Goal: Task Accomplishment & Management: Manage account settings

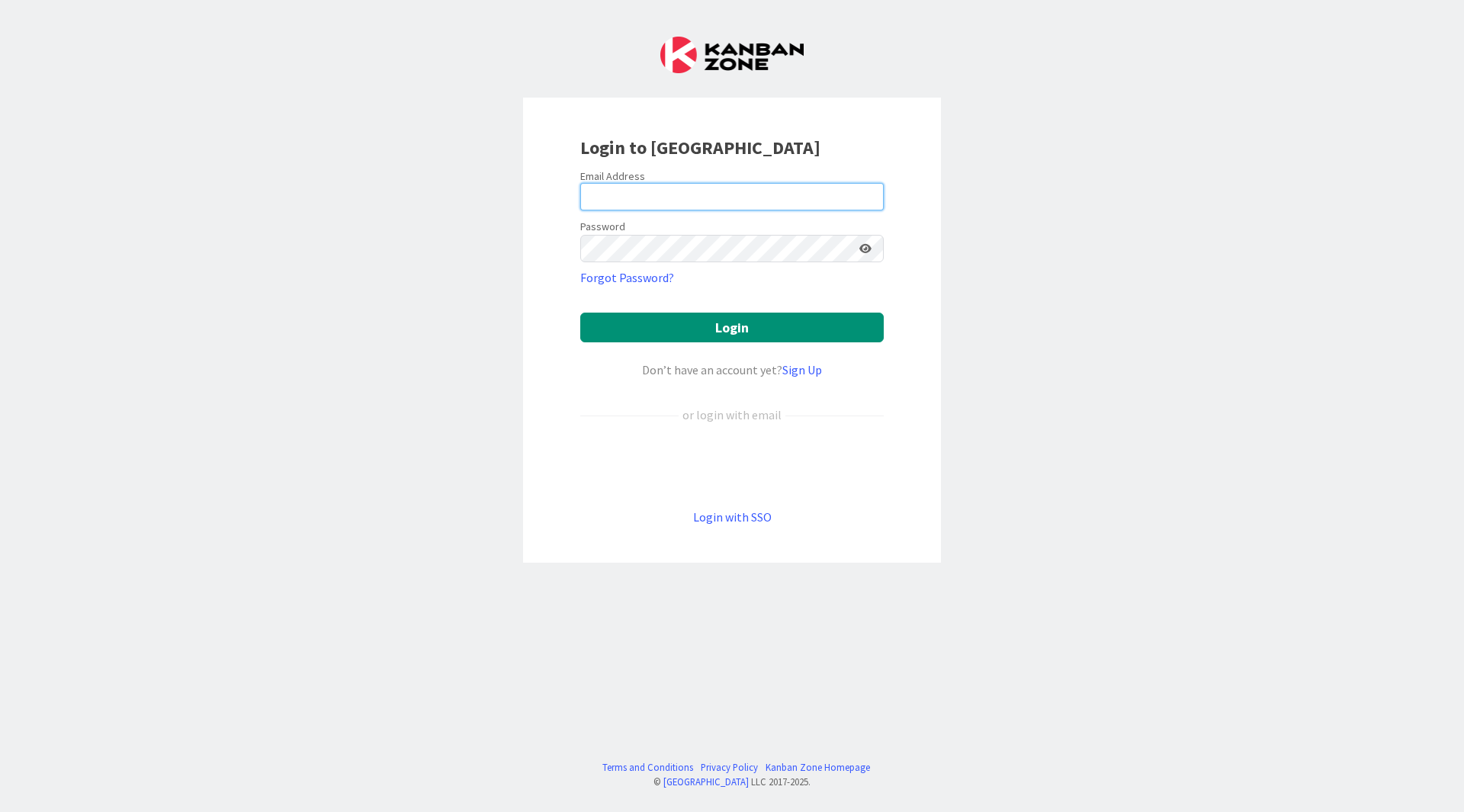
click at [735, 188] on input "email" at bounding box center [732, 196] width 303 height 27
type input "[PERSON_NAME][EMAIL_ADDRESS][DOMAIN_NAME]"
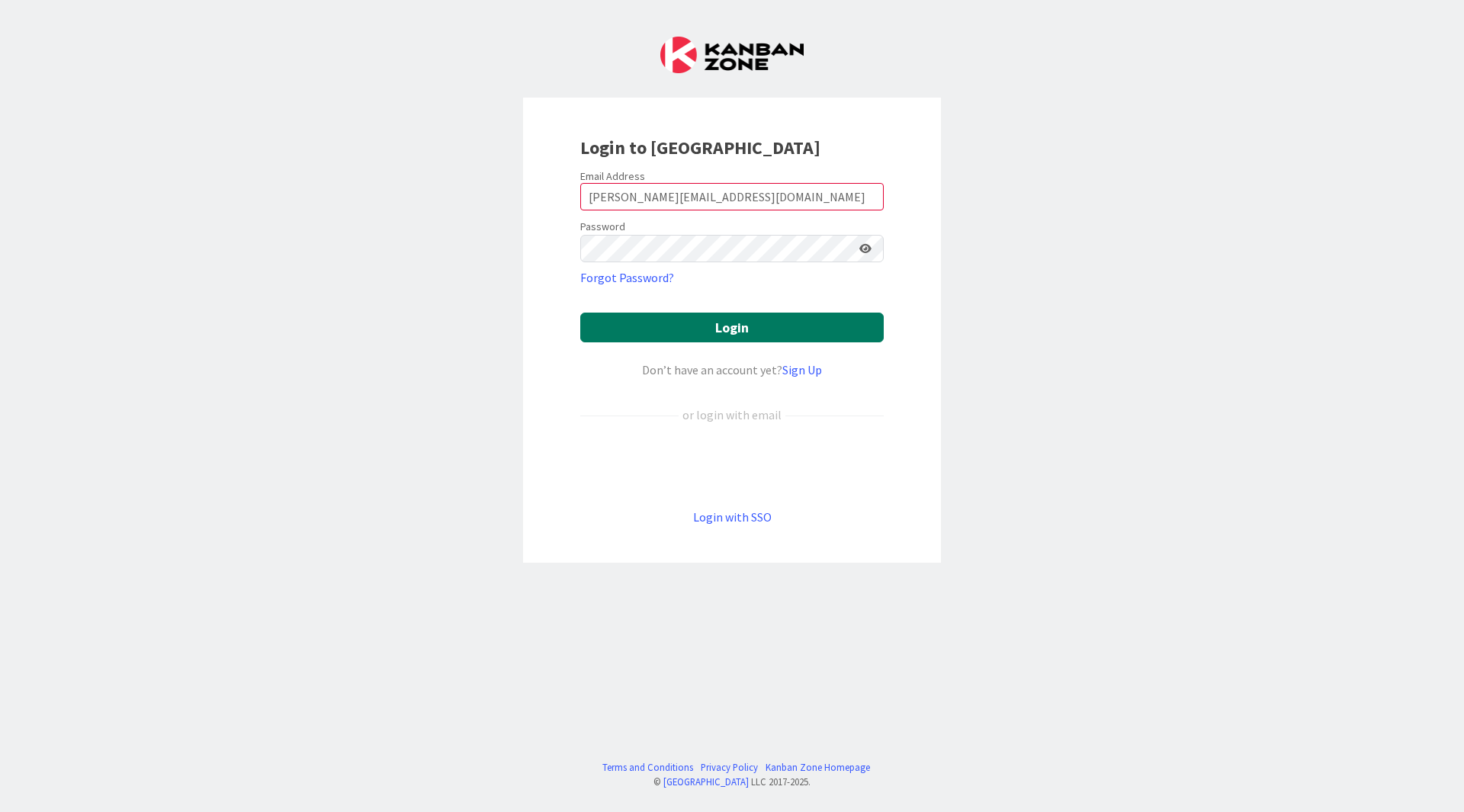
click at [730, 334] on button "Login" at bounding box center [732, 328] width 303 height 30
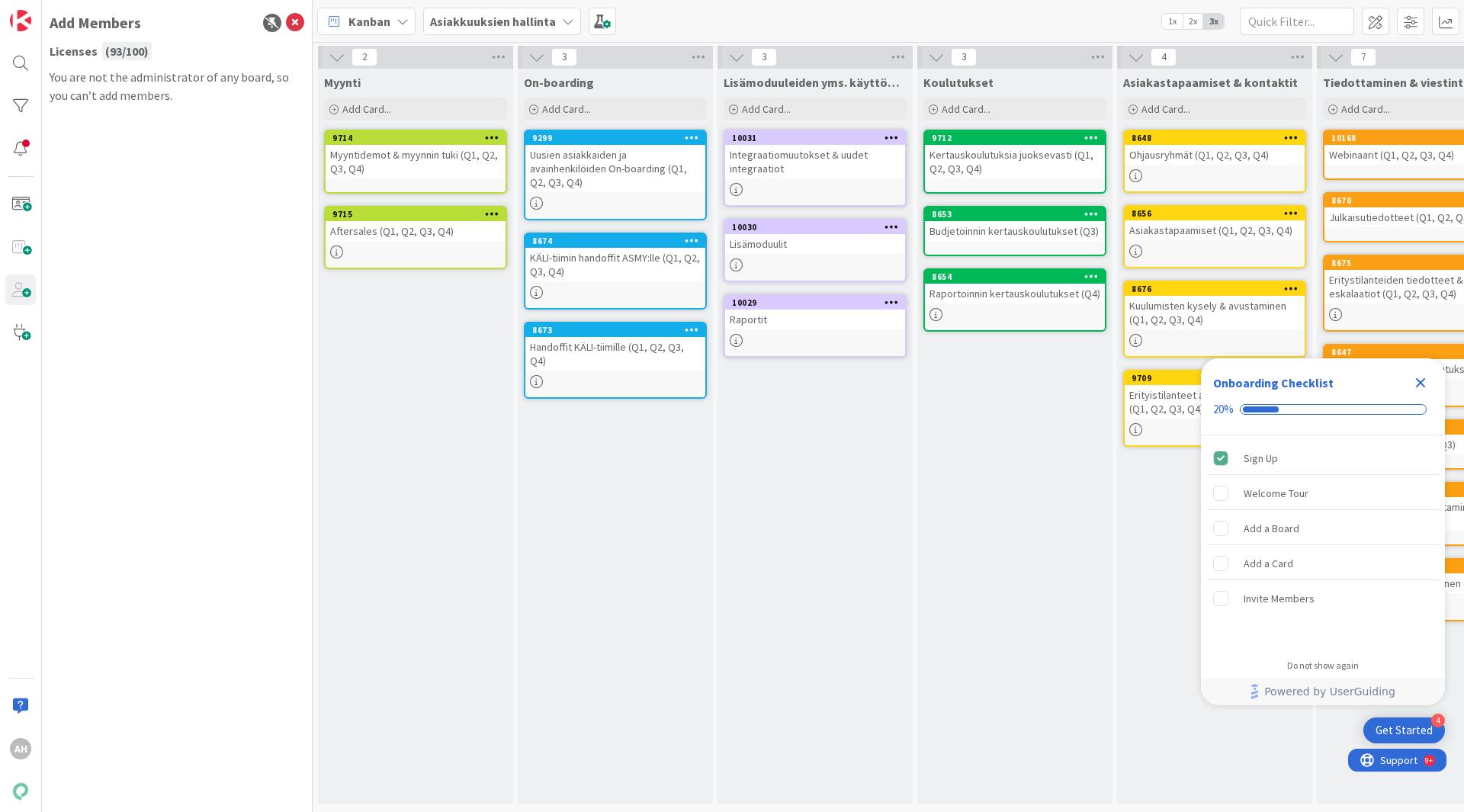
click at [568, 22] on icon at bounding box center [568, 21] width 12 height 12
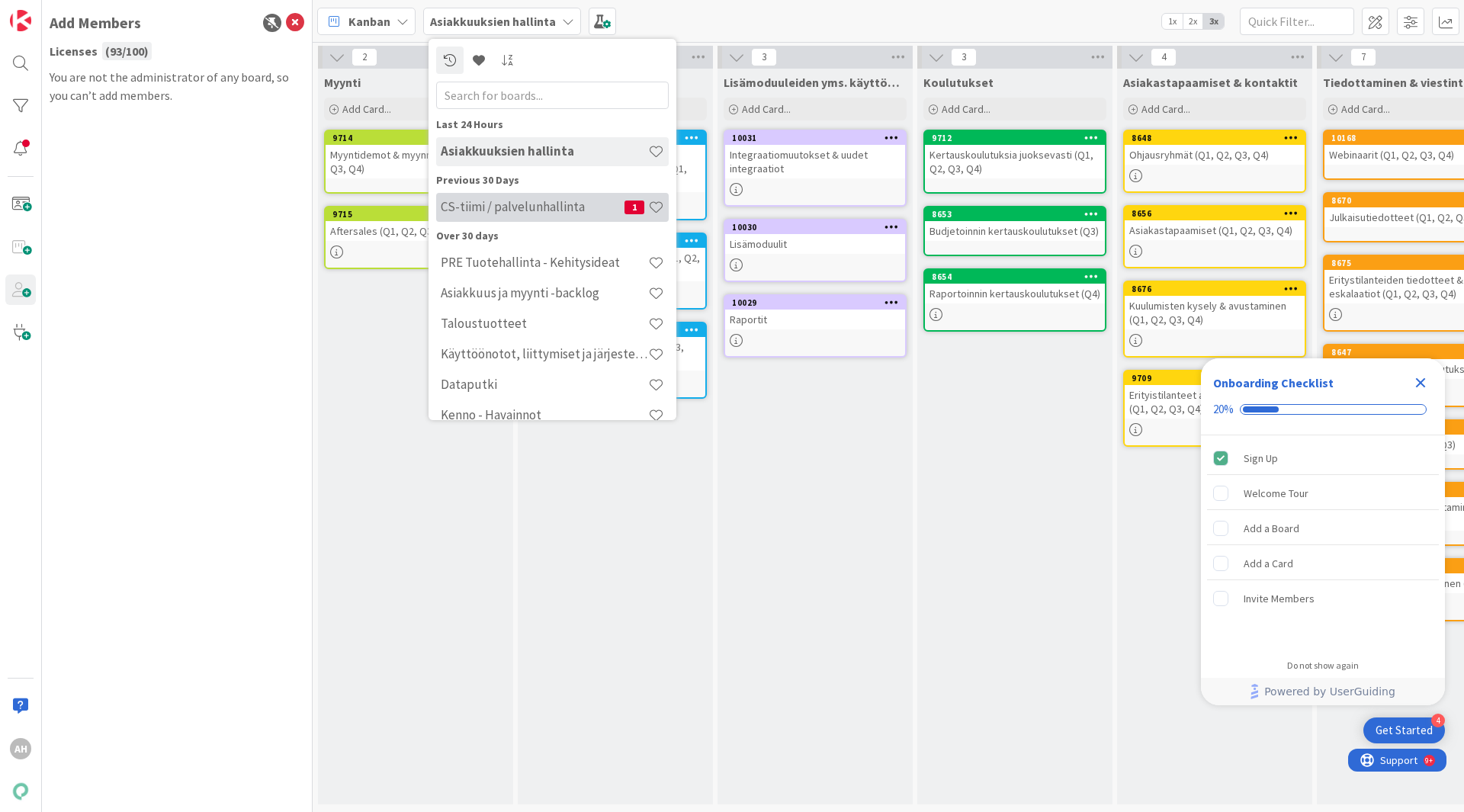
click at [555, 209] on h4 "CS-tiimi / palvelunhallinta" at bounding box center [532, 206] width 184 height 15
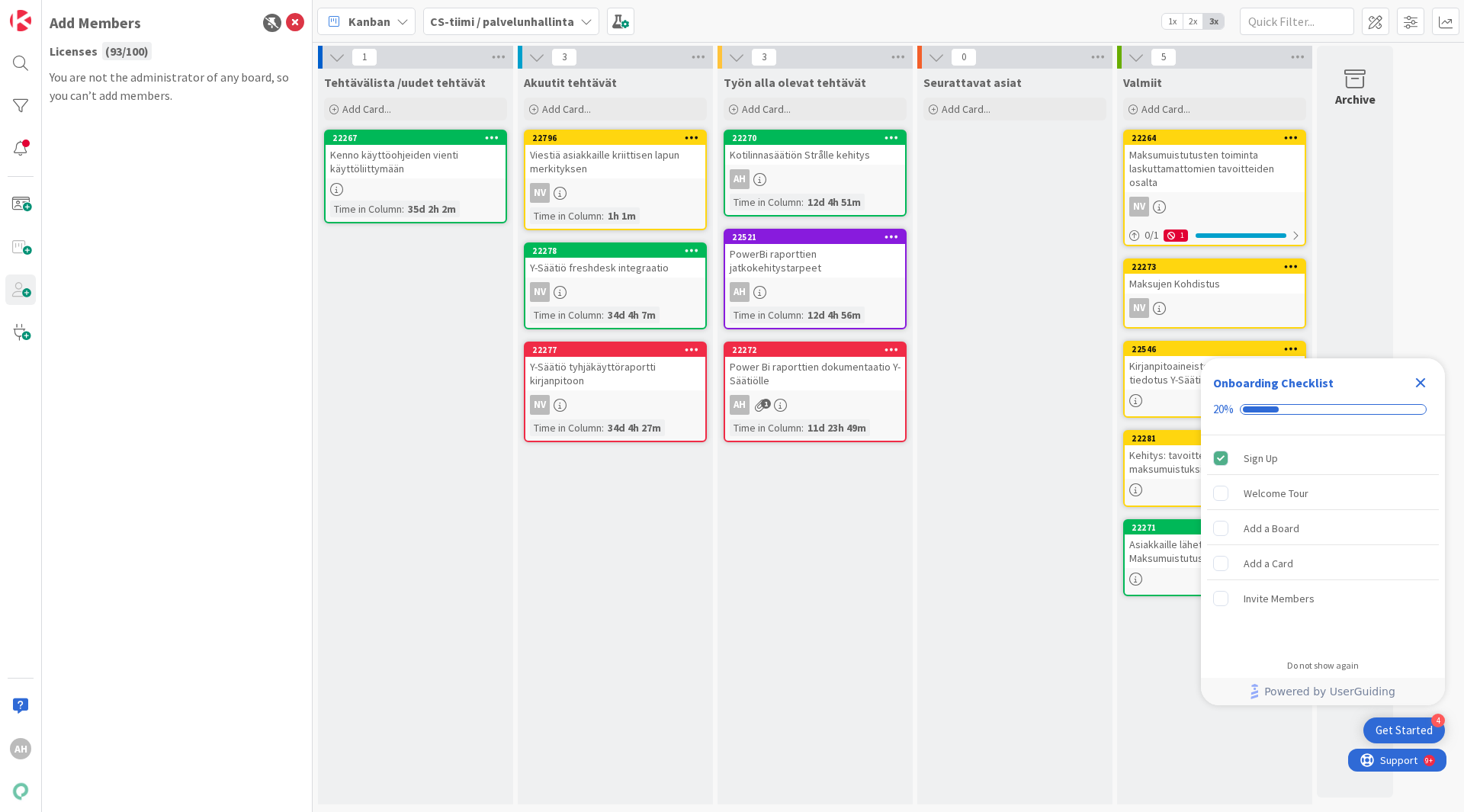
click at [1419, 384] on icon "Close Checklist" at bounding box center [1421, 383] width 10 height 10
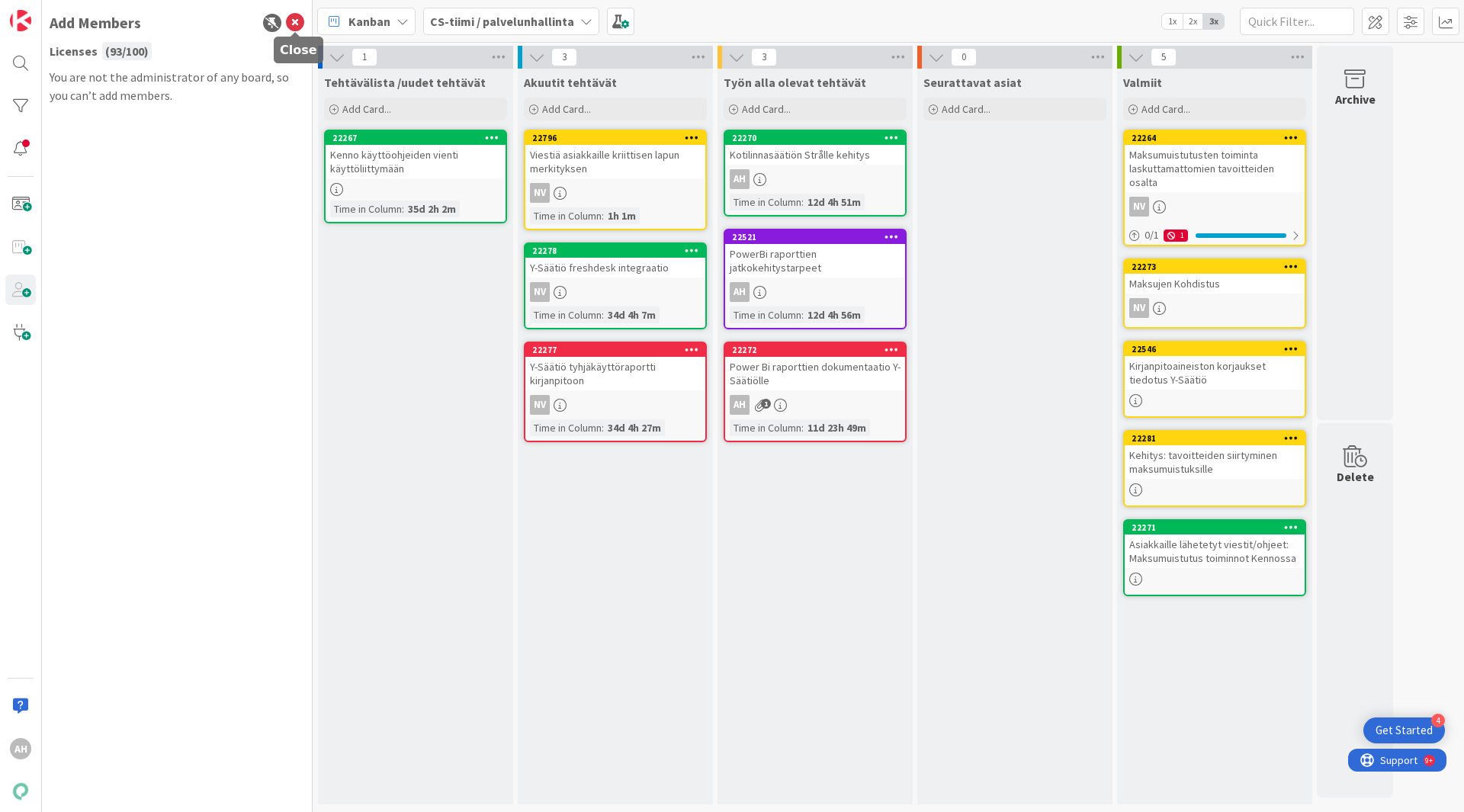
click at [301, 22] on icon at bounding box center [295, 23] width 19 height 19
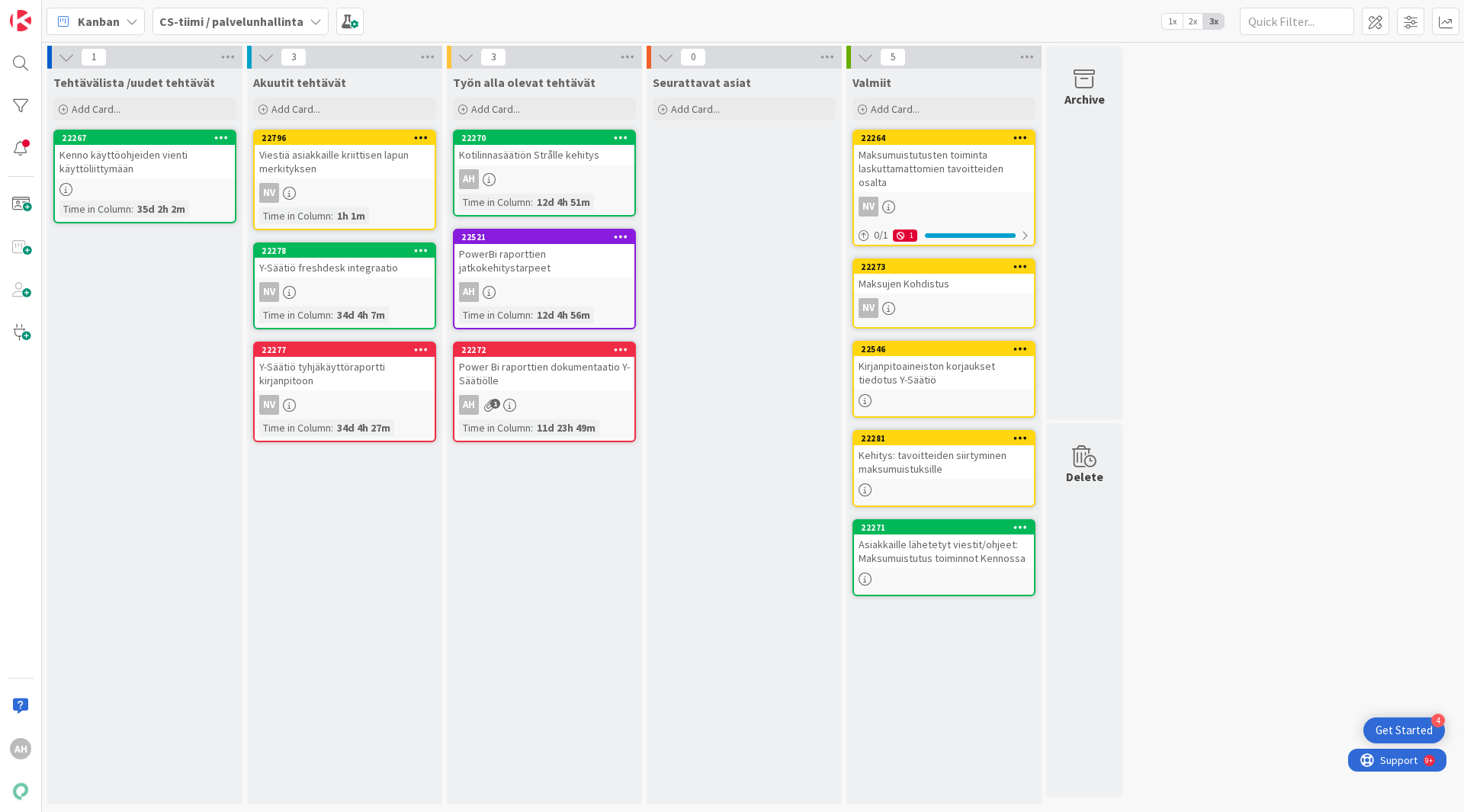
click at [944, 163] on div "Maksumuistutusten toiminta laskuttamattomien tavoitteiden osalta" at bounding box center [944, 169] width 180 height 47
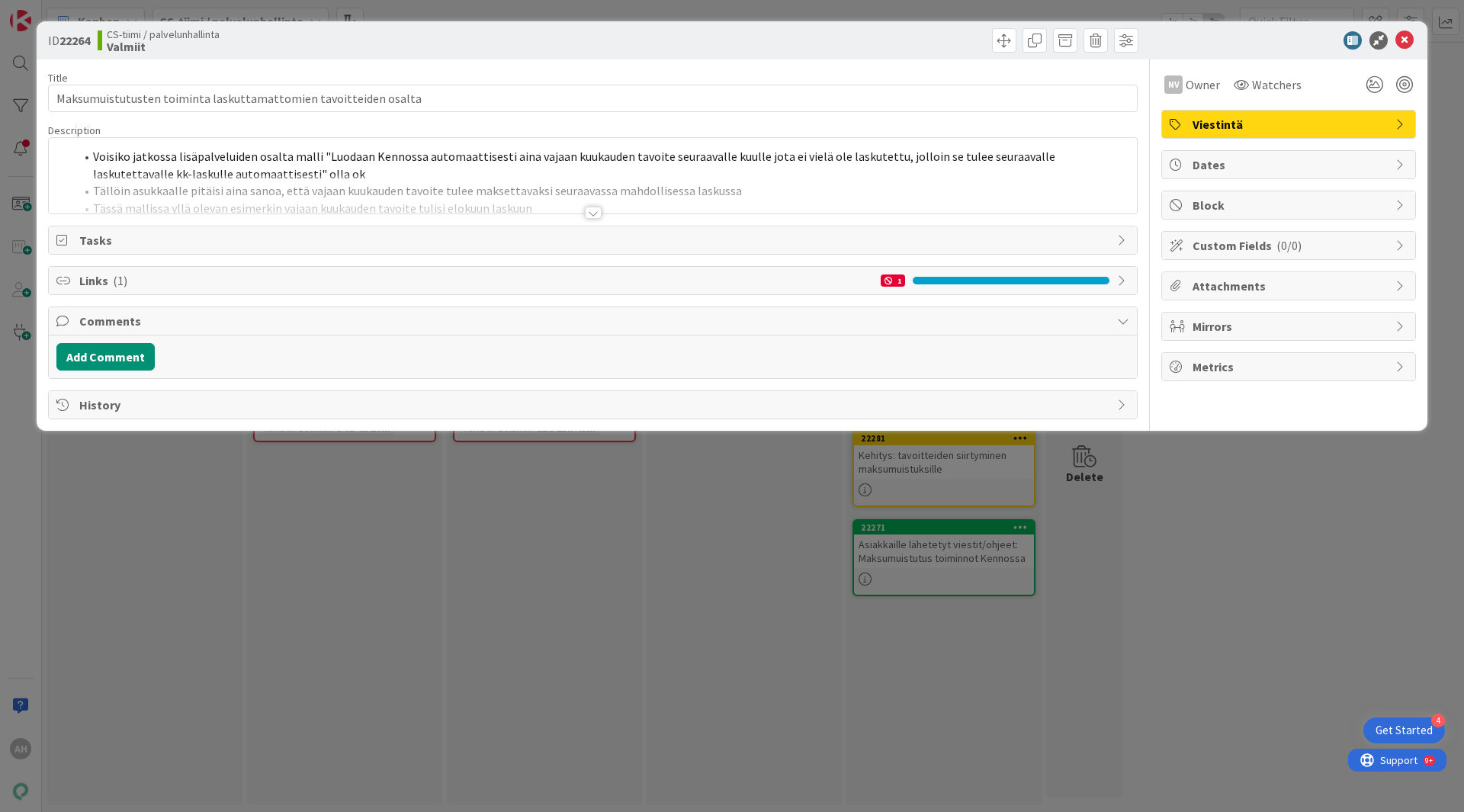
click at [596, 211] on div at bounding box center [593, 213] width 17 height 12
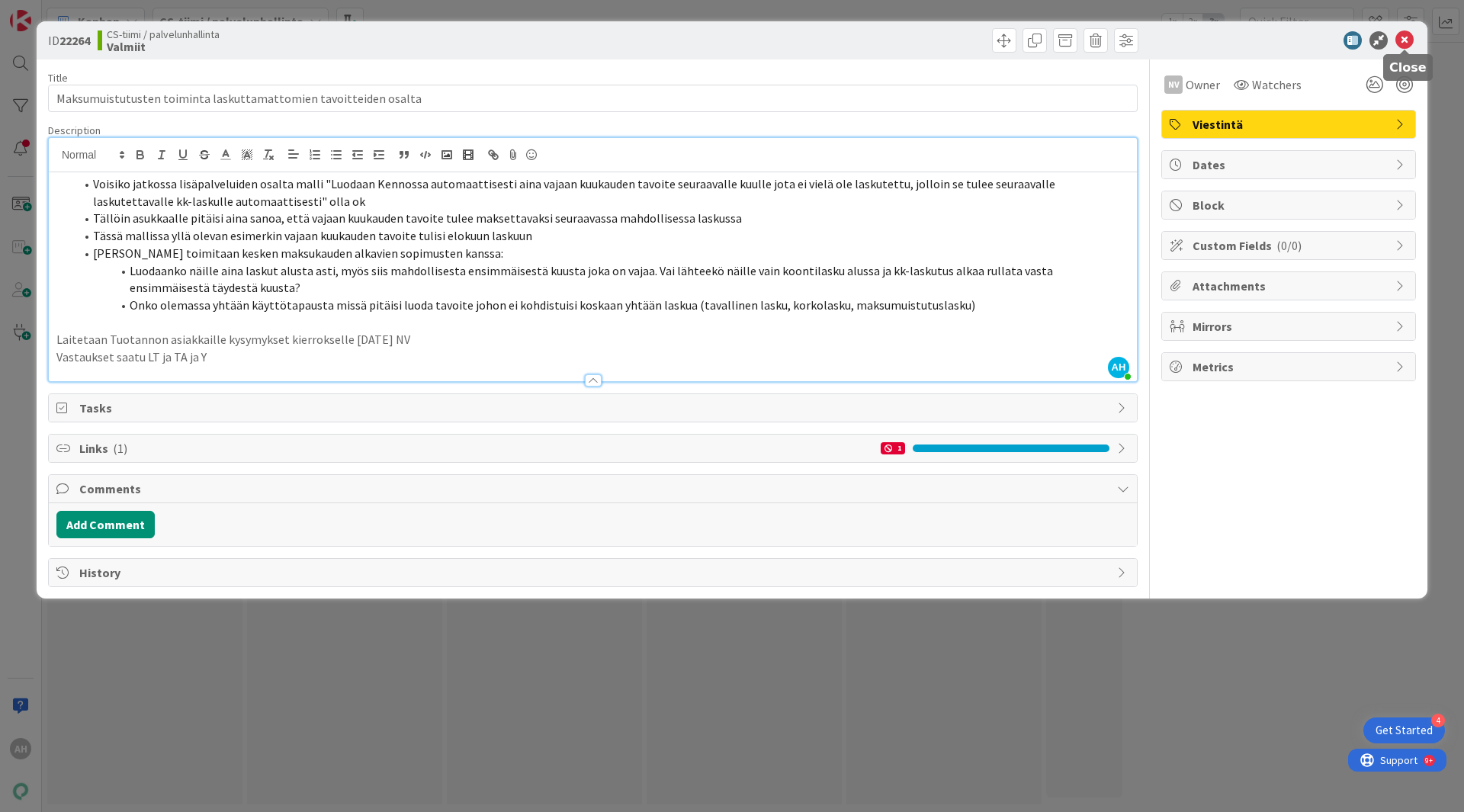
click at [1408, 36] on icon at bounding box center [1405, 40] width 19 height 19
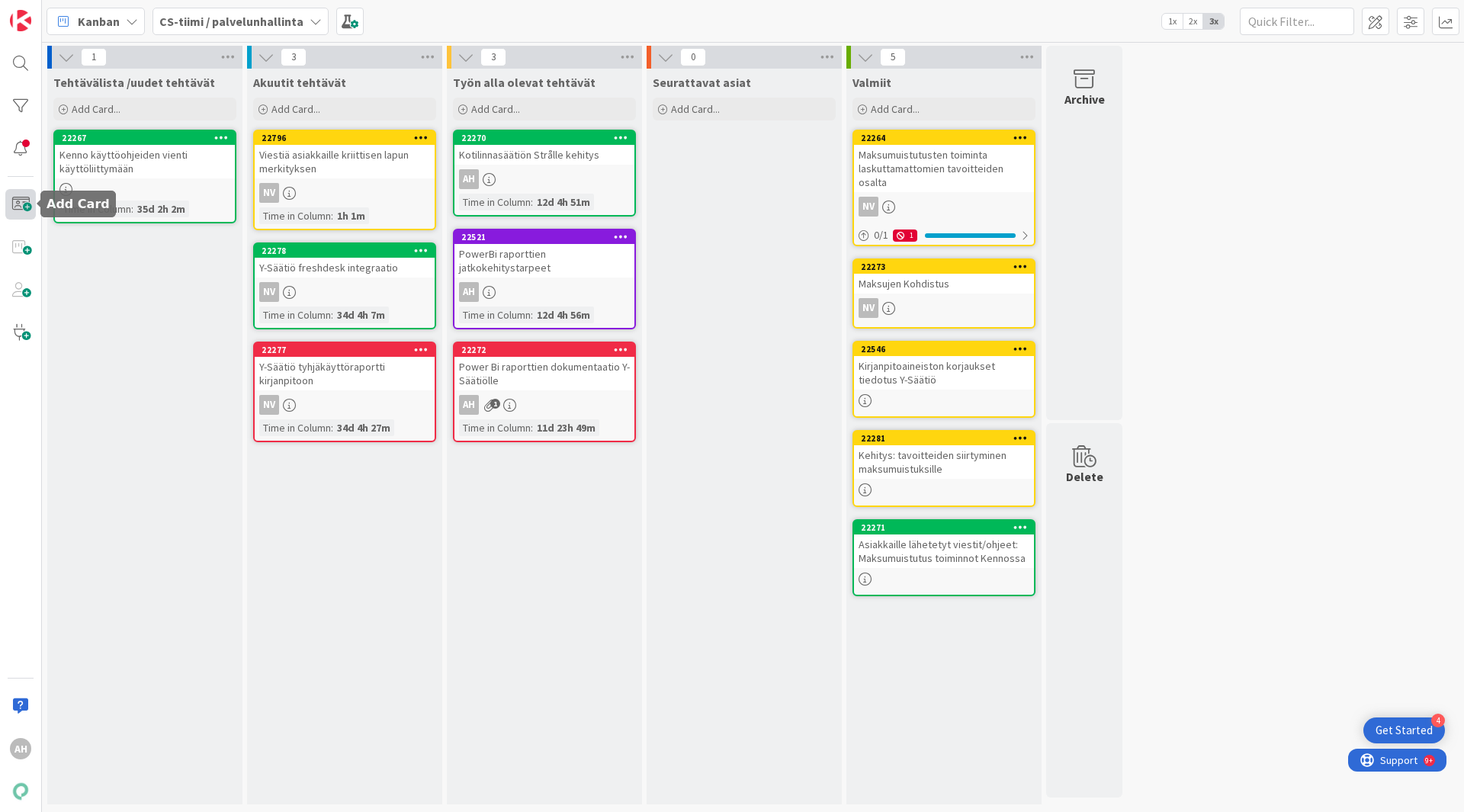
click at [31, 200] on span at bounding box center [21, 204] width 31 height 31
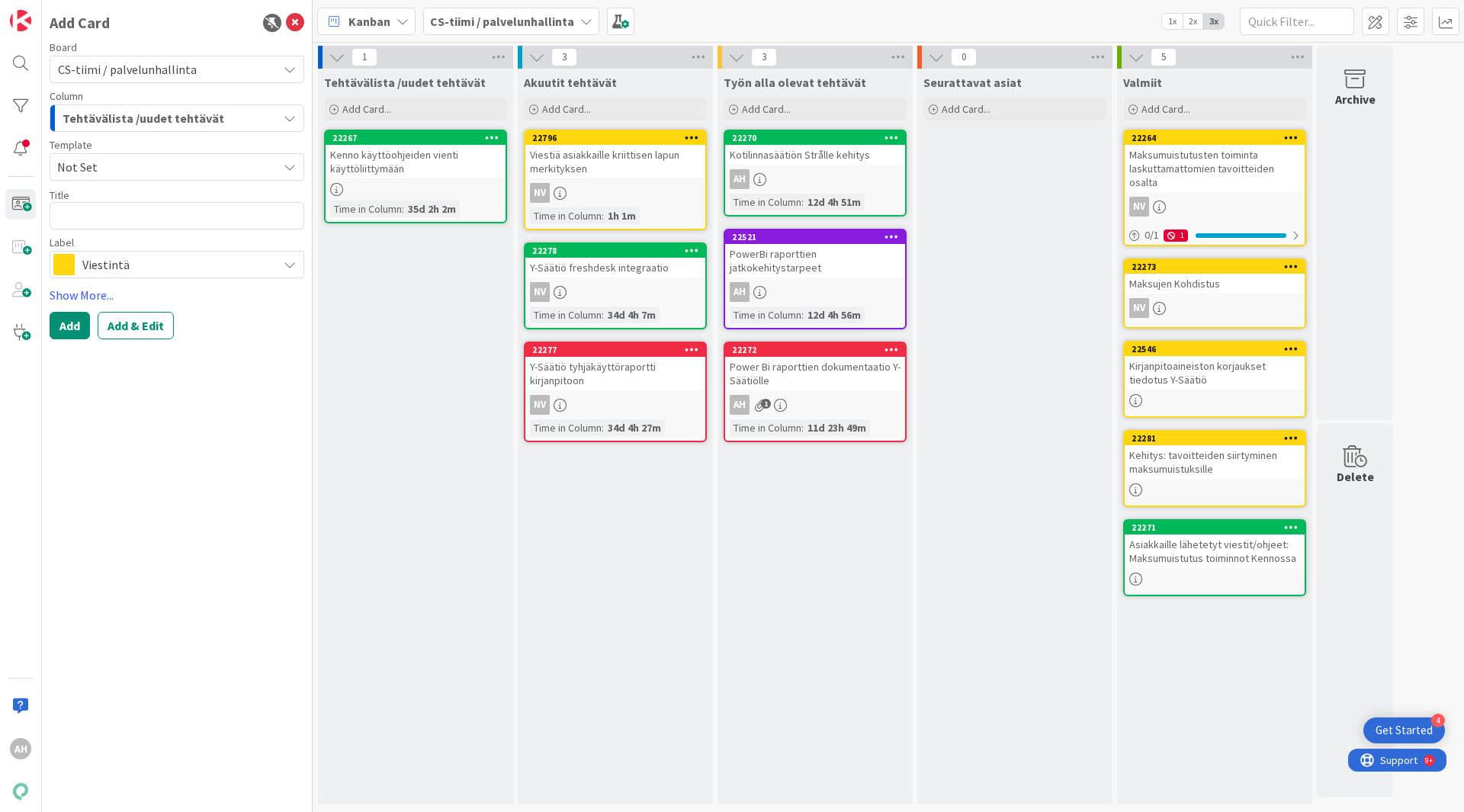
click at [294, 113] on icon "button" at bounding box center [289, 118] width 12 height 12
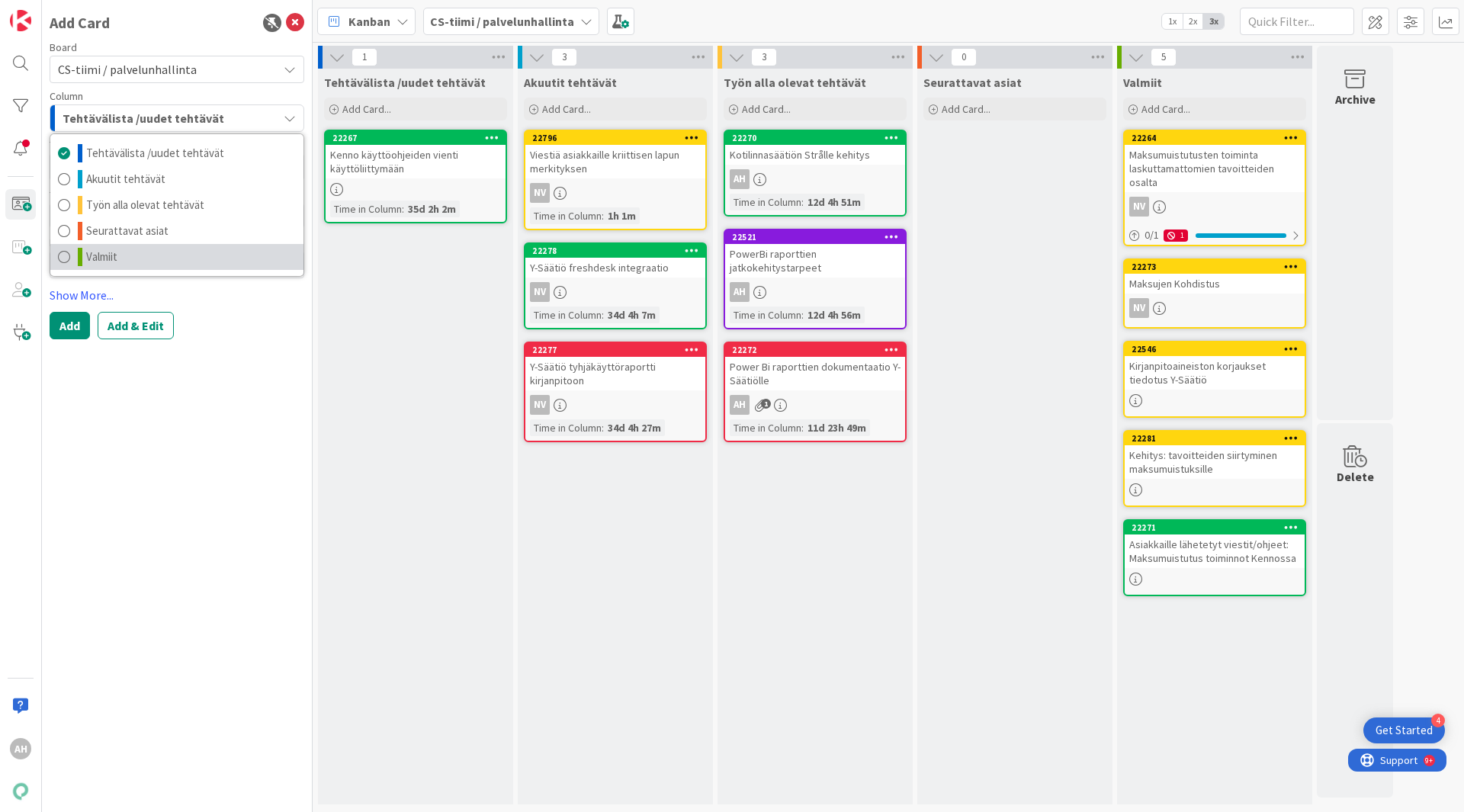
click at [97, 258] on span "Valmiit" at bounding box center [101, 258] width 31 height 19
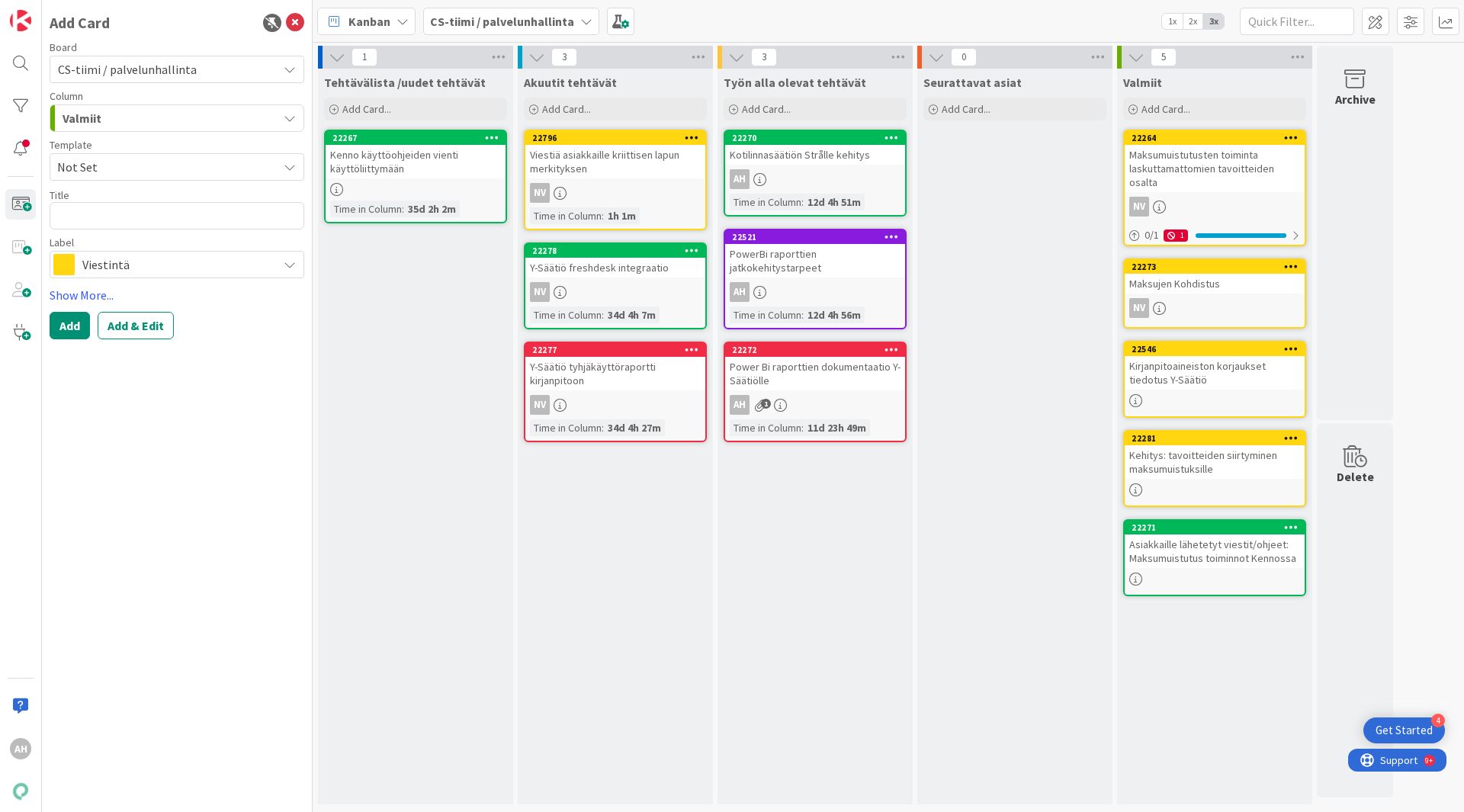
click at [285, 264] on icon at bounding box center [289, 264] width 12 height 12
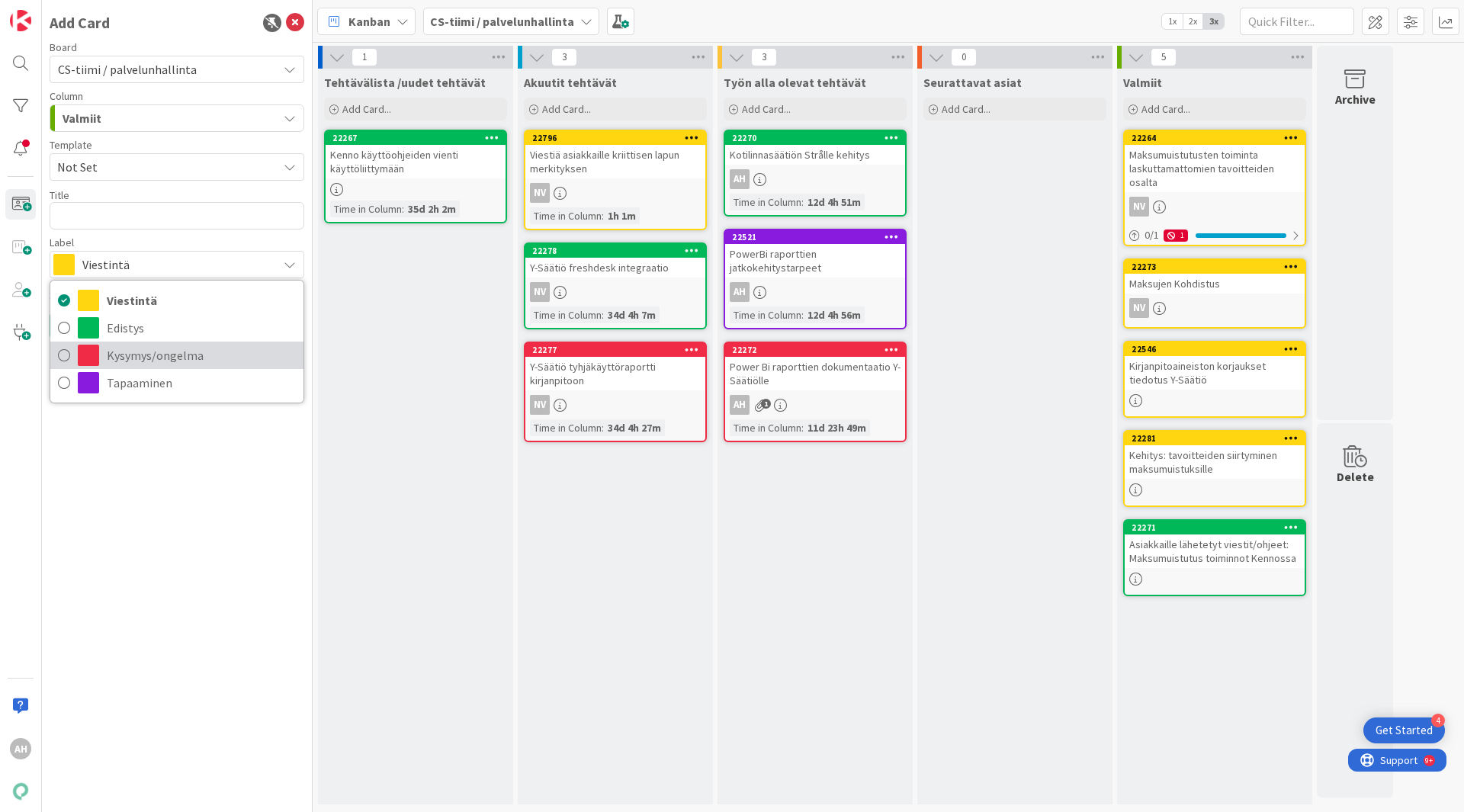
click at [129, 351] on span "Kysymys/ongelma" at bounding box center [201, 355] width 189 height 22
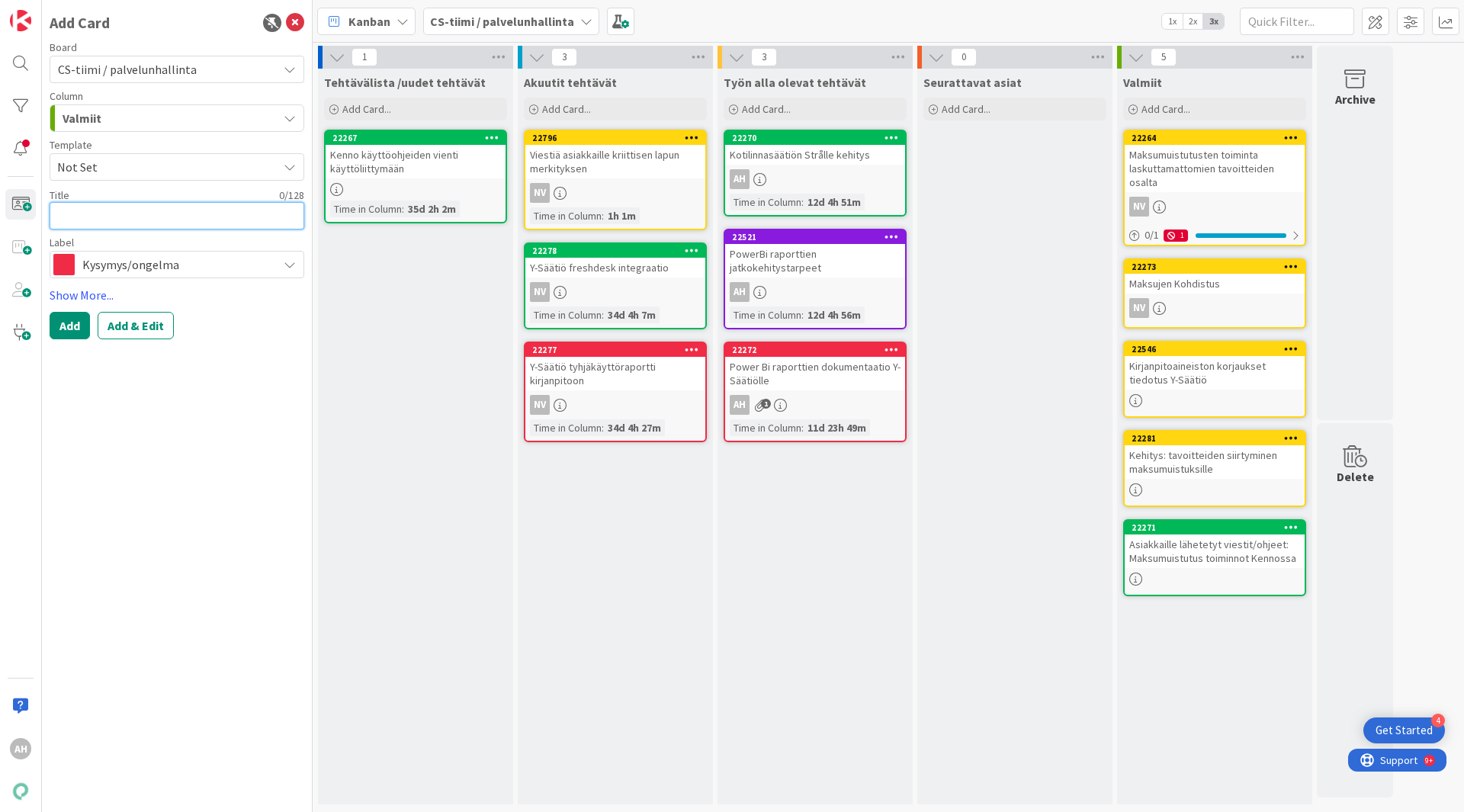
click at [188, 218] on textarea at bounding box center [177, 215] width 255 height 27
type textarea "x"
type textarea "V"
type textarea "x"
type textarea "Ve"
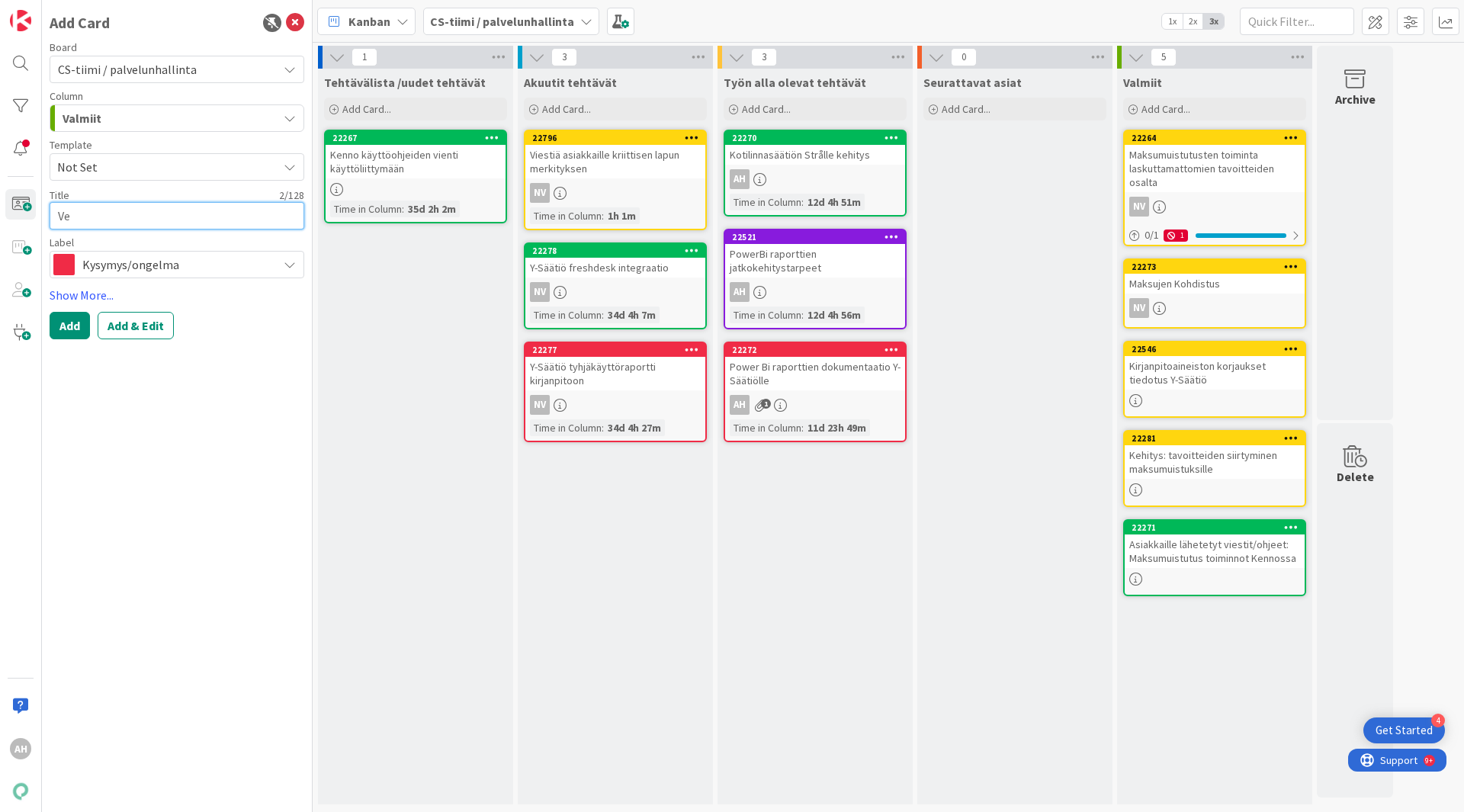
type textarea "x"
type textarea "Vesi"
type textarea "x"
type textarea "Vesil"
type textarea "x"
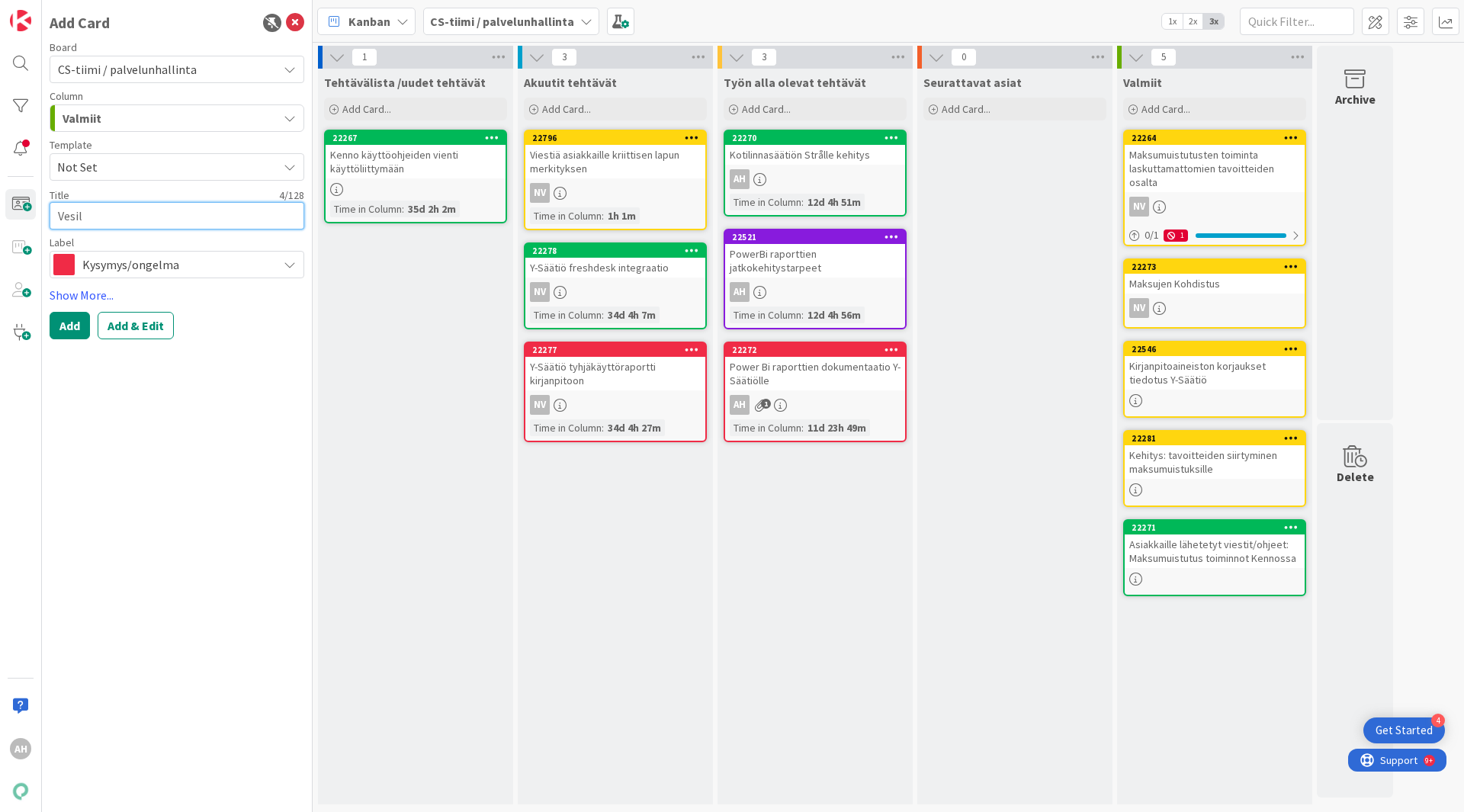
type textarea "Vesila"
type textarea "x"
type textarea "Vesilask"
type textarea "x"
type textarea "Vesilasku"
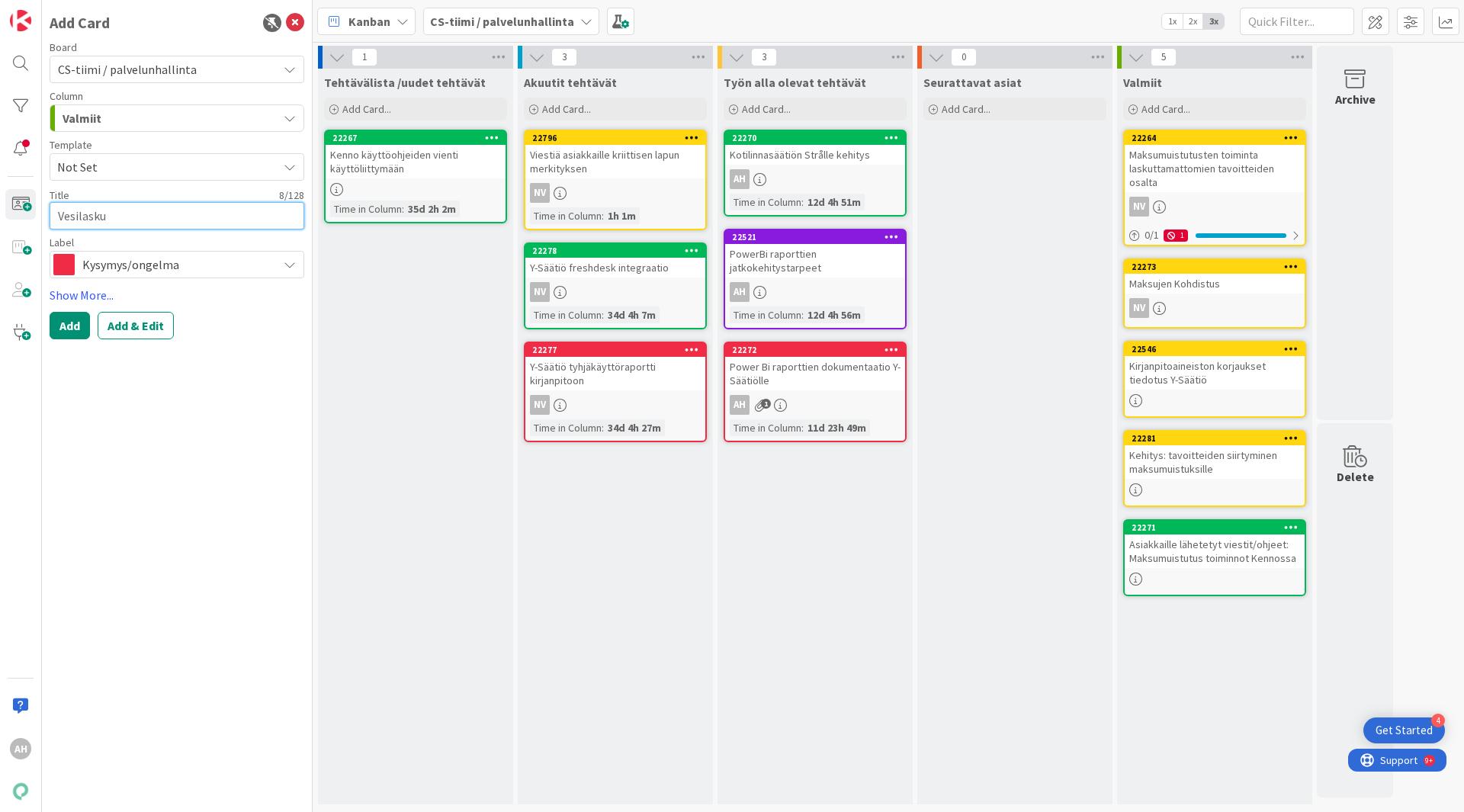
type textarea "x"
type textarea "Vesilaskut"
type textarea "x"
type textarea "Vesilaskut"
type textarea "x"
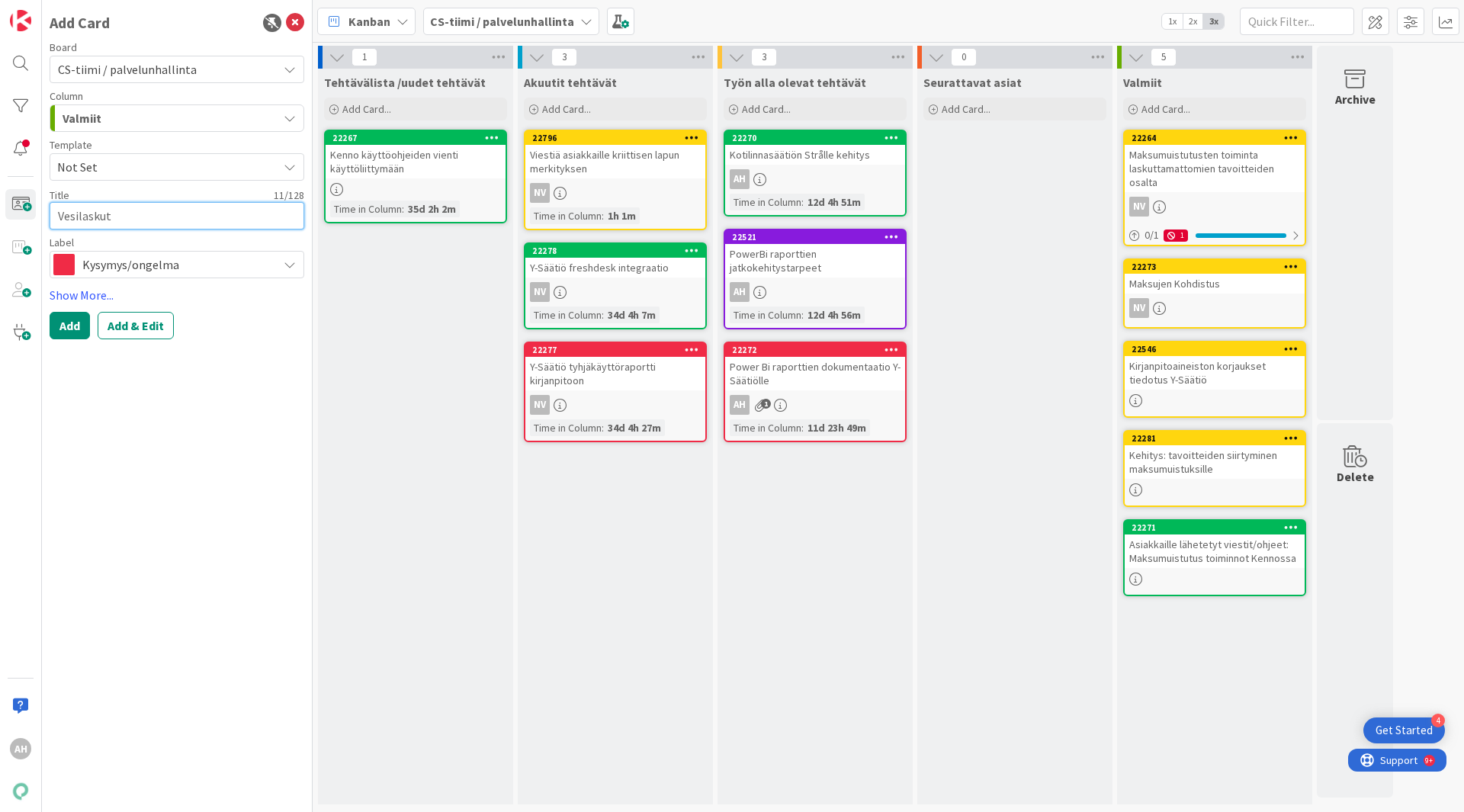
type textarea "Vesilaskut m"
type textarea "x"
type textarea "Vesilaskut men"
type textarea "x"
type textarea "Vesilaskut menn"
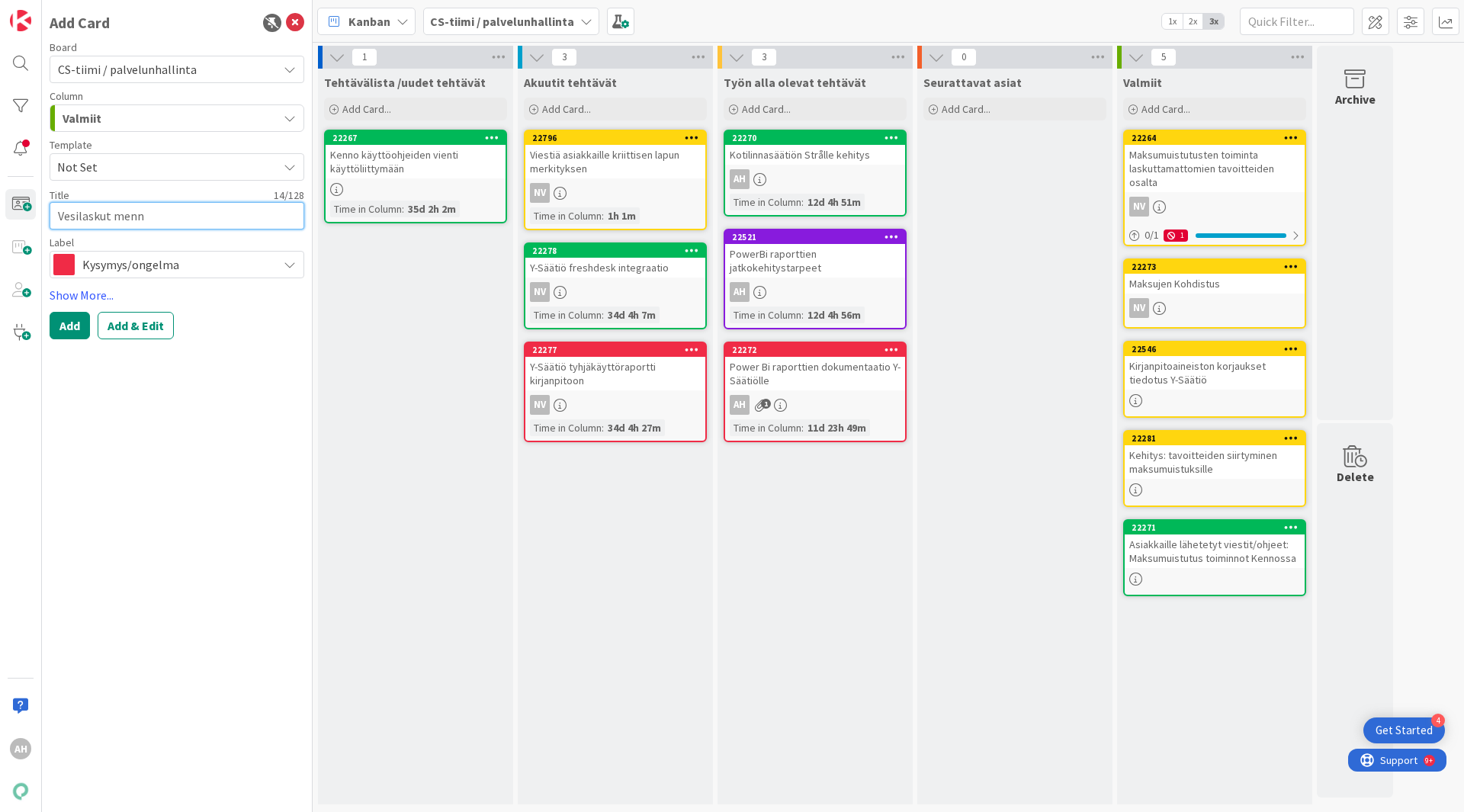
type textarea "x"
type textarea "Vesilaskut menne"
type textarea "x"
type textarea "Vesilaskut mennee"
type textarea "x"
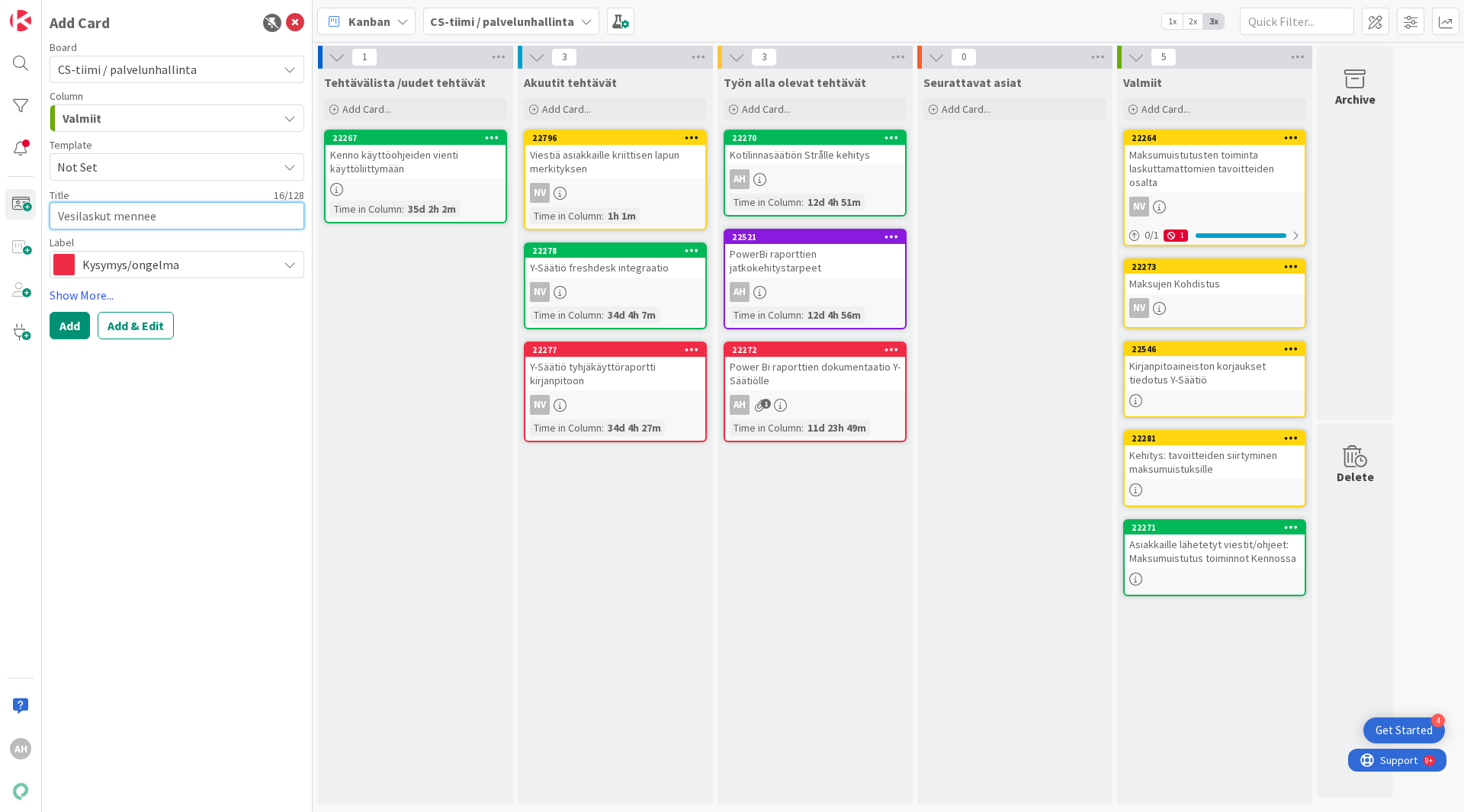
type textarea "Vesilaskut menneet"
type textarea "x"
type textarea "Vesilaskut menneet"
type textarea "x"
type textarea "Vesilaskut menneet o"
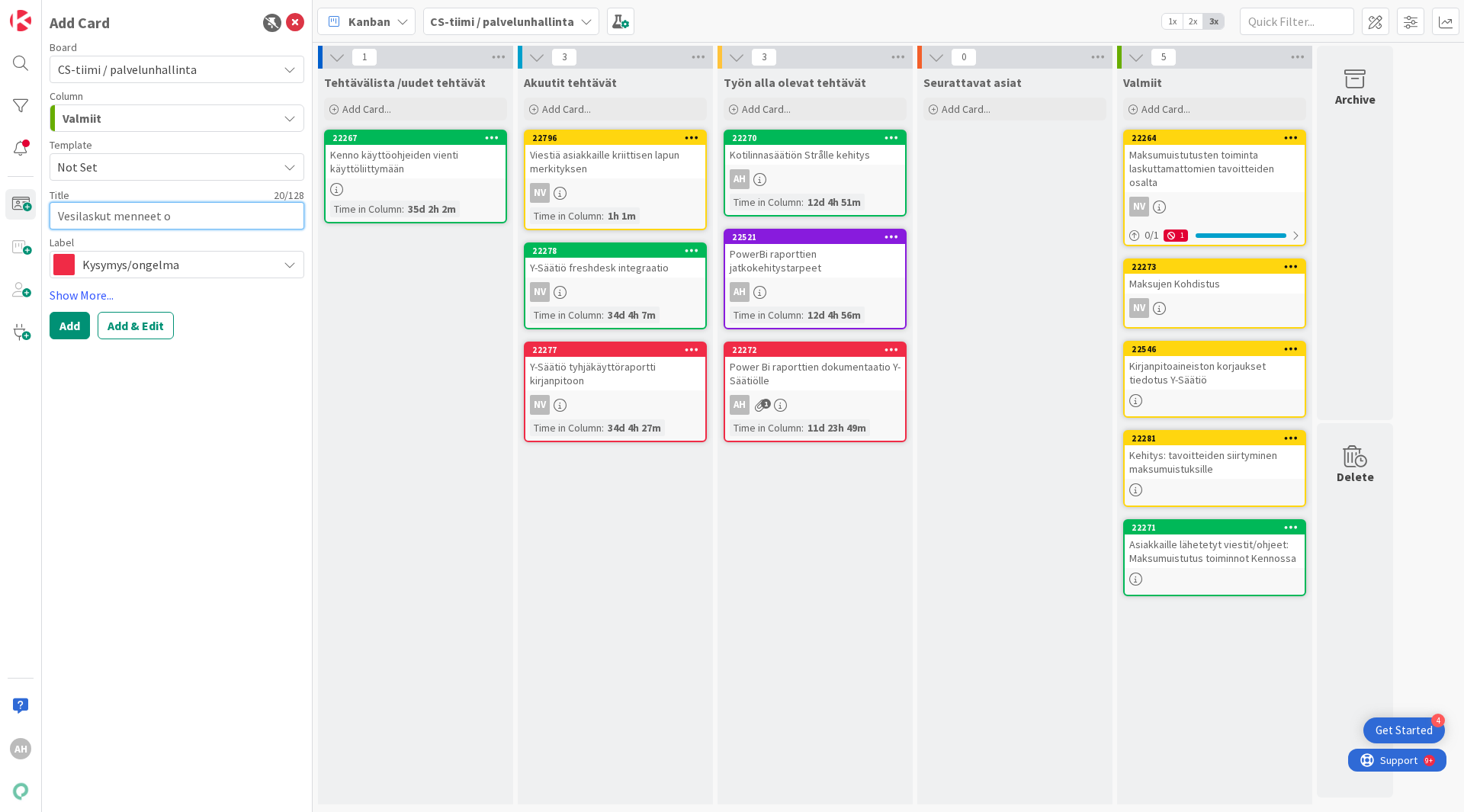
type textarea "x"
type textarea "Vesilaskut menneet os"
type textarea "x"
type textarea "Vesilaskut menneet osa"
type textarea "x"
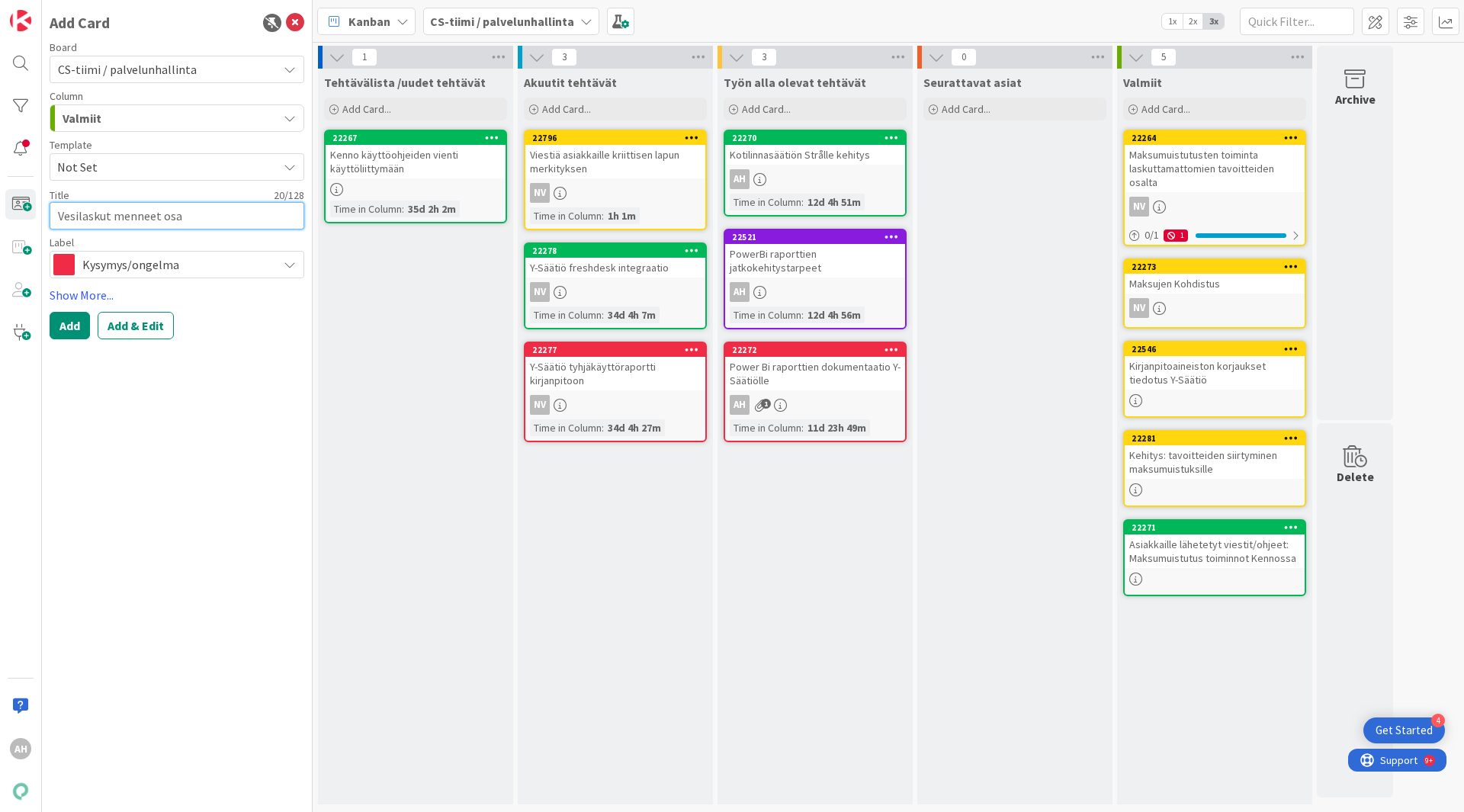
type textarea "Vesilaskut menneet osal"
type textarea "x"
type textarea "Vesilaskut menneet osall"
type textarea "x"
type textarea "Vesilaskut menneet osalle"
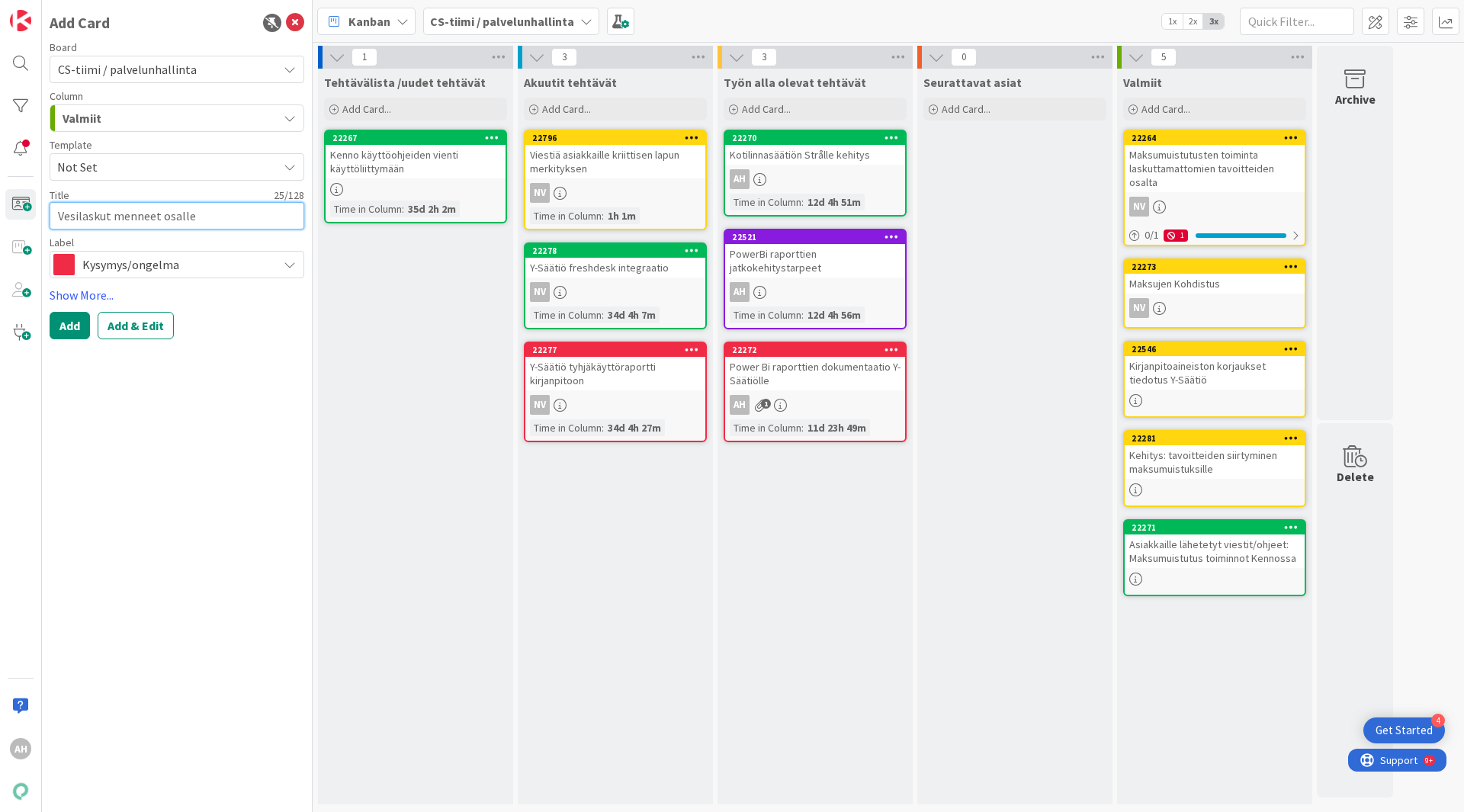
type textarea "x"
type textarea "Vesilaskut menneet osalle"
type textarea "x"
type textarea "Vesilaskut menneet osalle j"
type textarea "x"
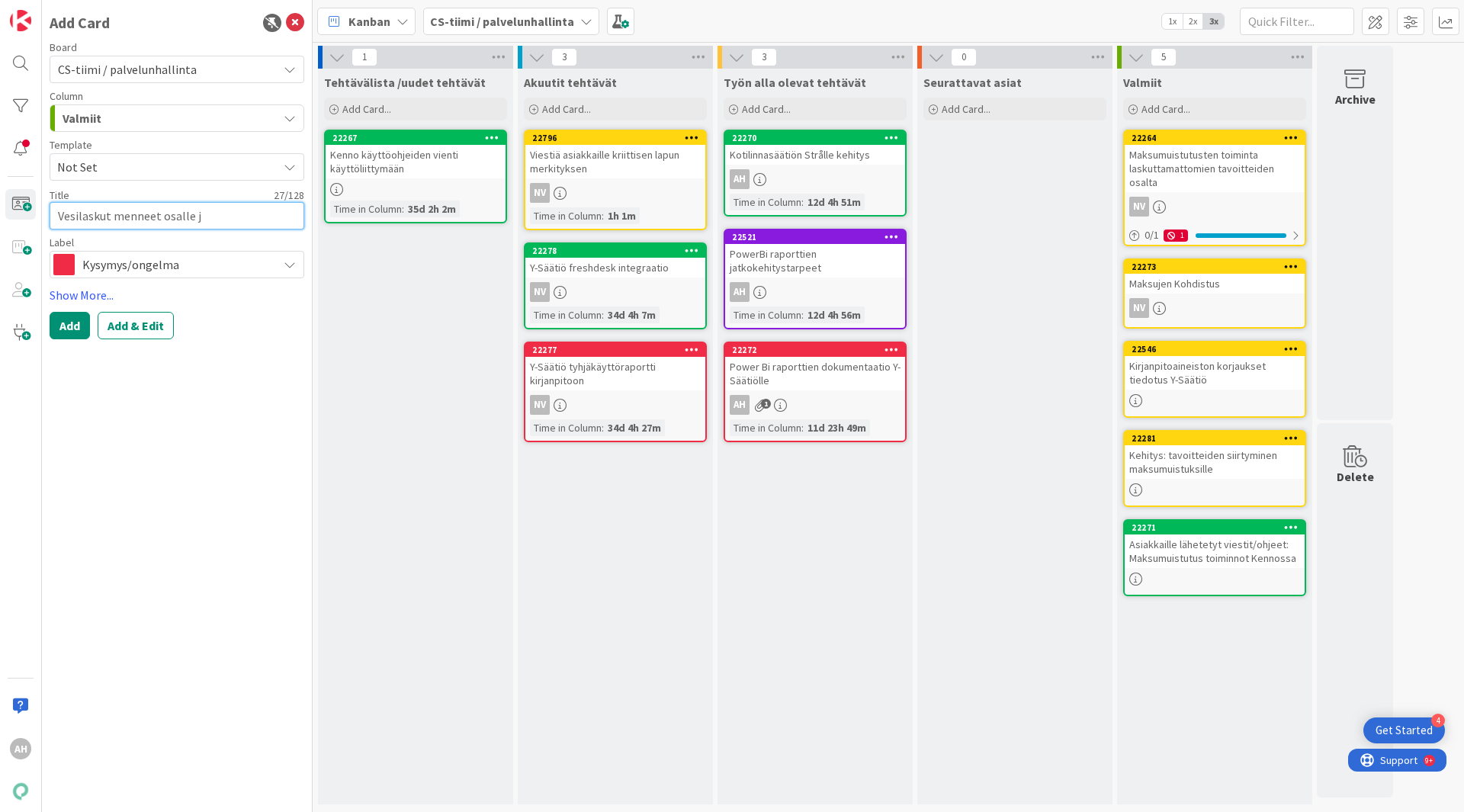
type textarea "Vesilaskut menneet osalle ja"
type textarea "x"
type textarea "Vesilaskut menneet osalle ja"
type textarea "x"
type textarea "Vesilaskut menneet osalle ja o"
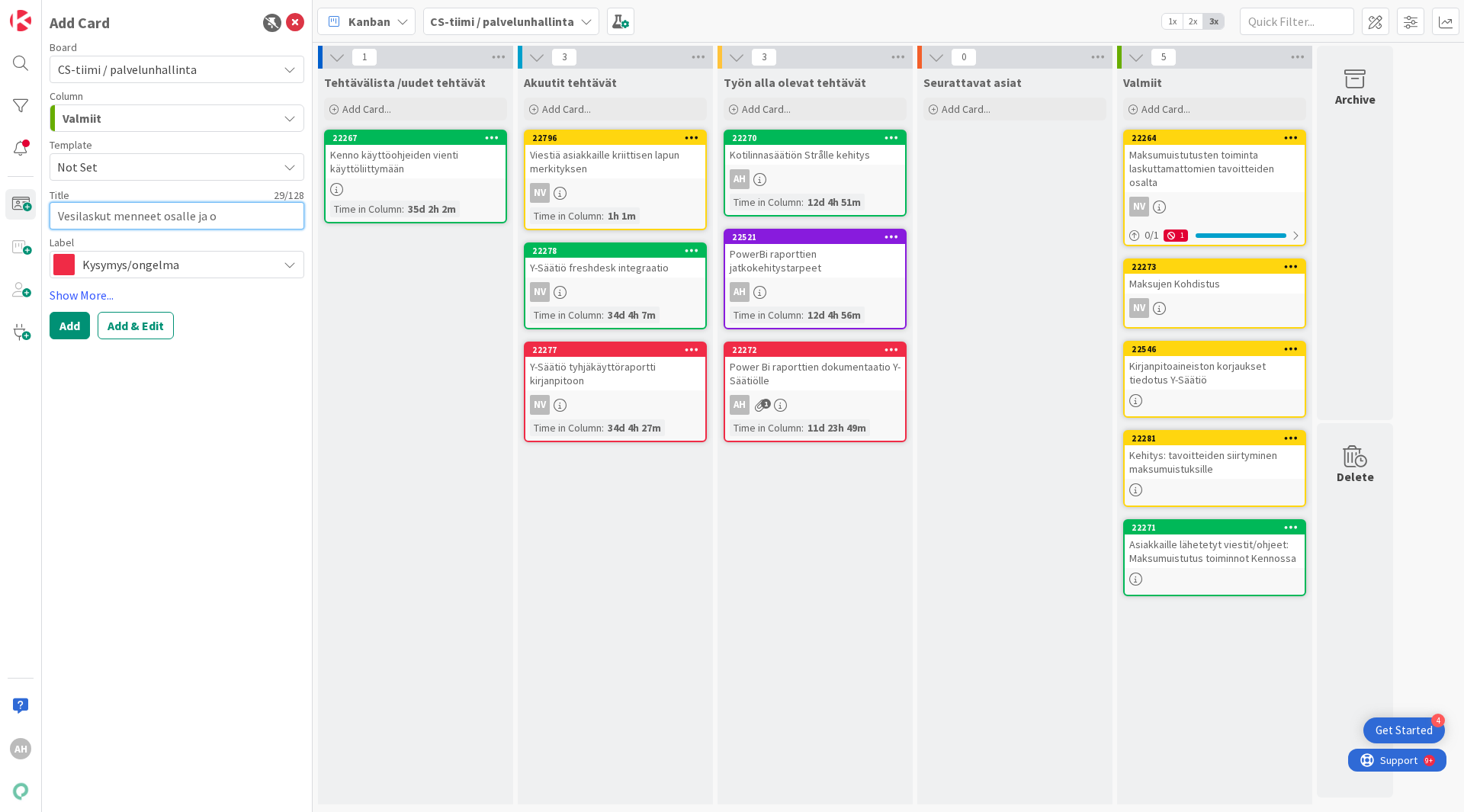
type textarea "x"
type textarea "Vesilaskut menneet osalle ja os"
type textarea "x"
type textarea "Vesilaskut menneet osalle ja osa"
type textarea "x"
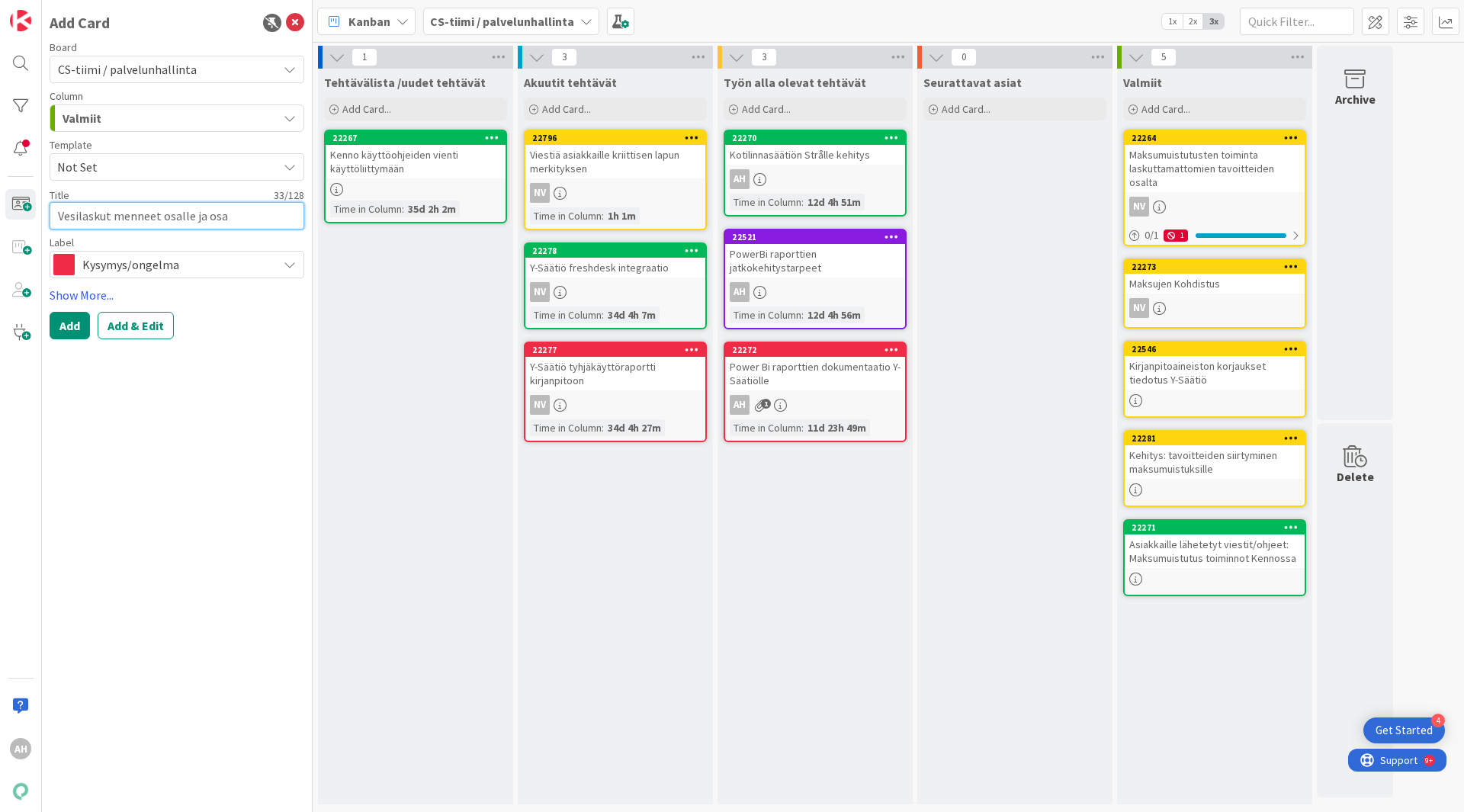
type textarea "Vesilaskut menneet osalle ja osal"
type textarea "x"
type textarea "Vesilaskut menneet osalle ja osall"
type textarea "x"
type textarea "Vesilaskut menneet osalle ja osalle"
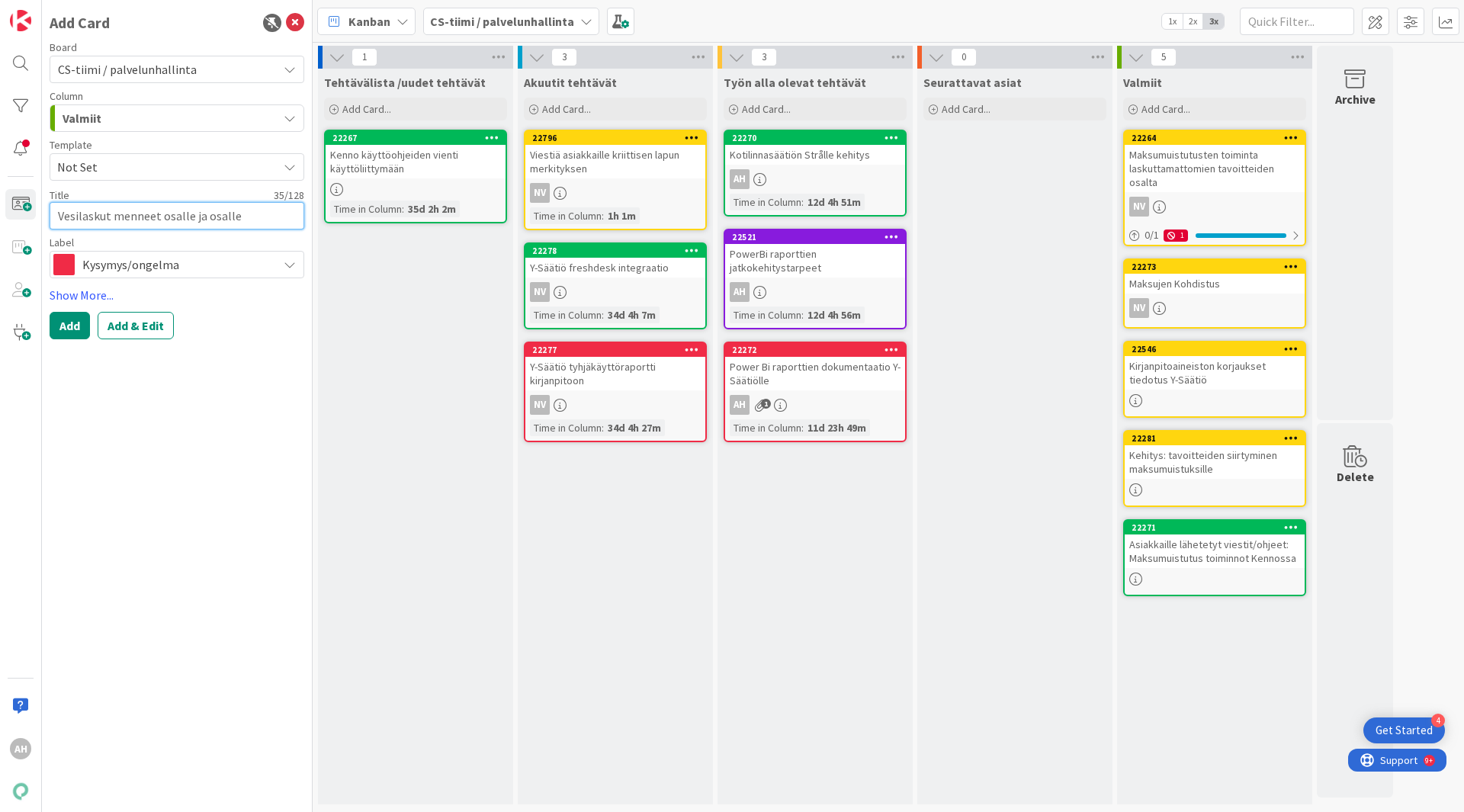
type textarea "x"
type textarea "Vesilaskut menneet osalle ja osalle"
type textarea "x"
type textarea "Vesilaskut menneet osalle ja osalle ei"
type textarea "x"
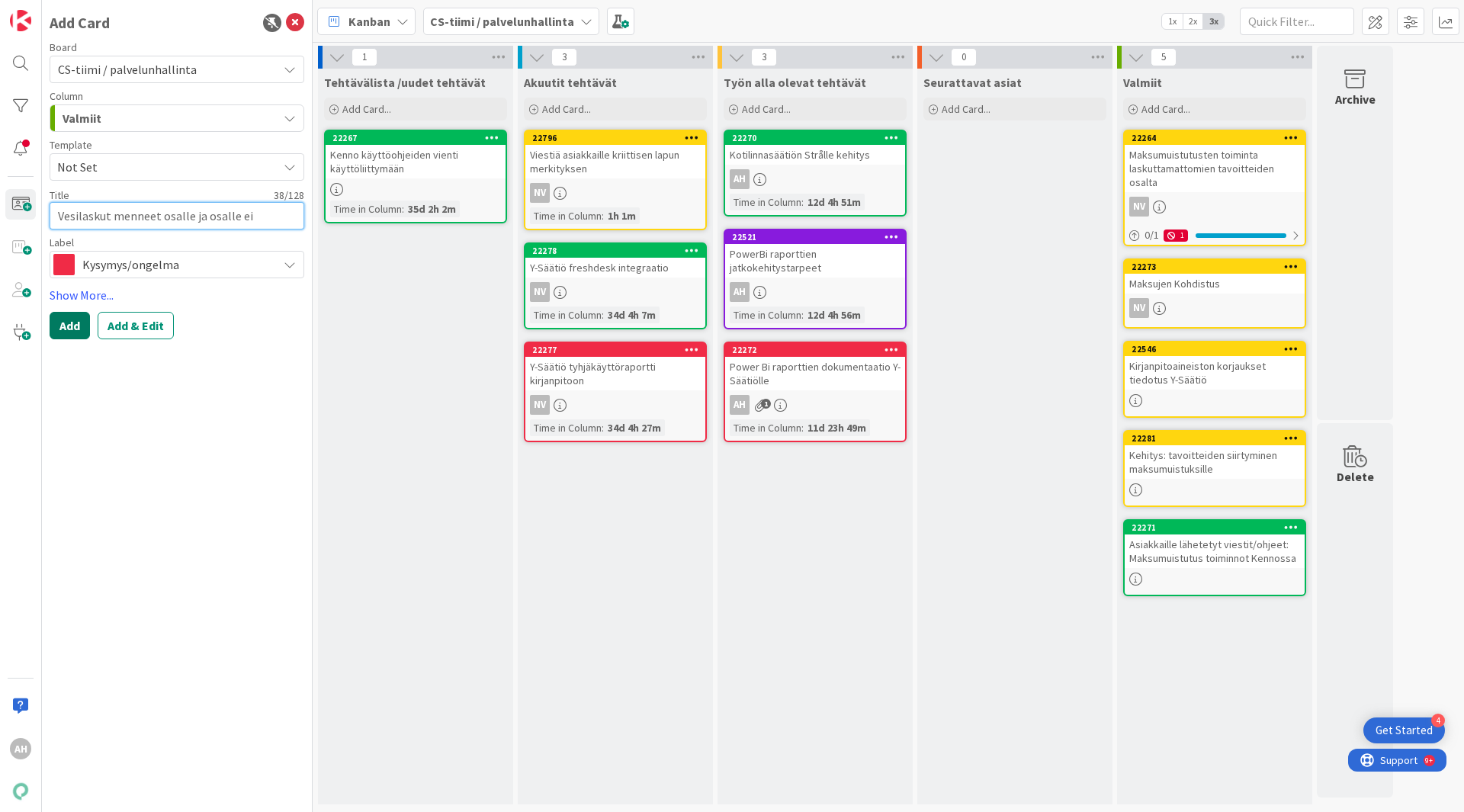
type textarea "Vesilaskut menneet osalle ja osalle ei"
click at [62, 327] on button "Add" at bounding box center [69, 325] width 40 height 27
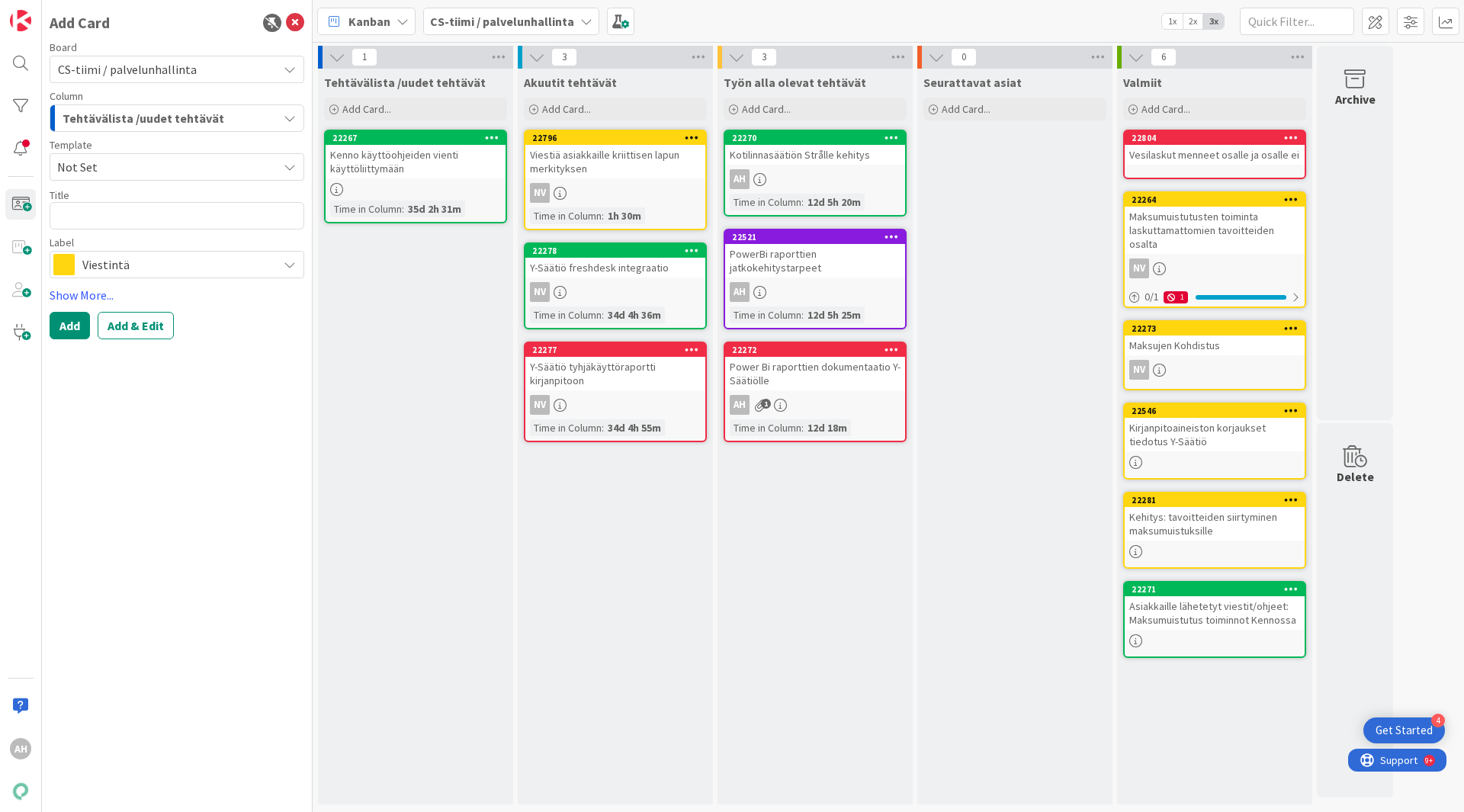
click at [1220, 155] on div "Vesilaskut menneet osalle ja osalle ei" at bounding box center [1215, 155] width 180 height 20
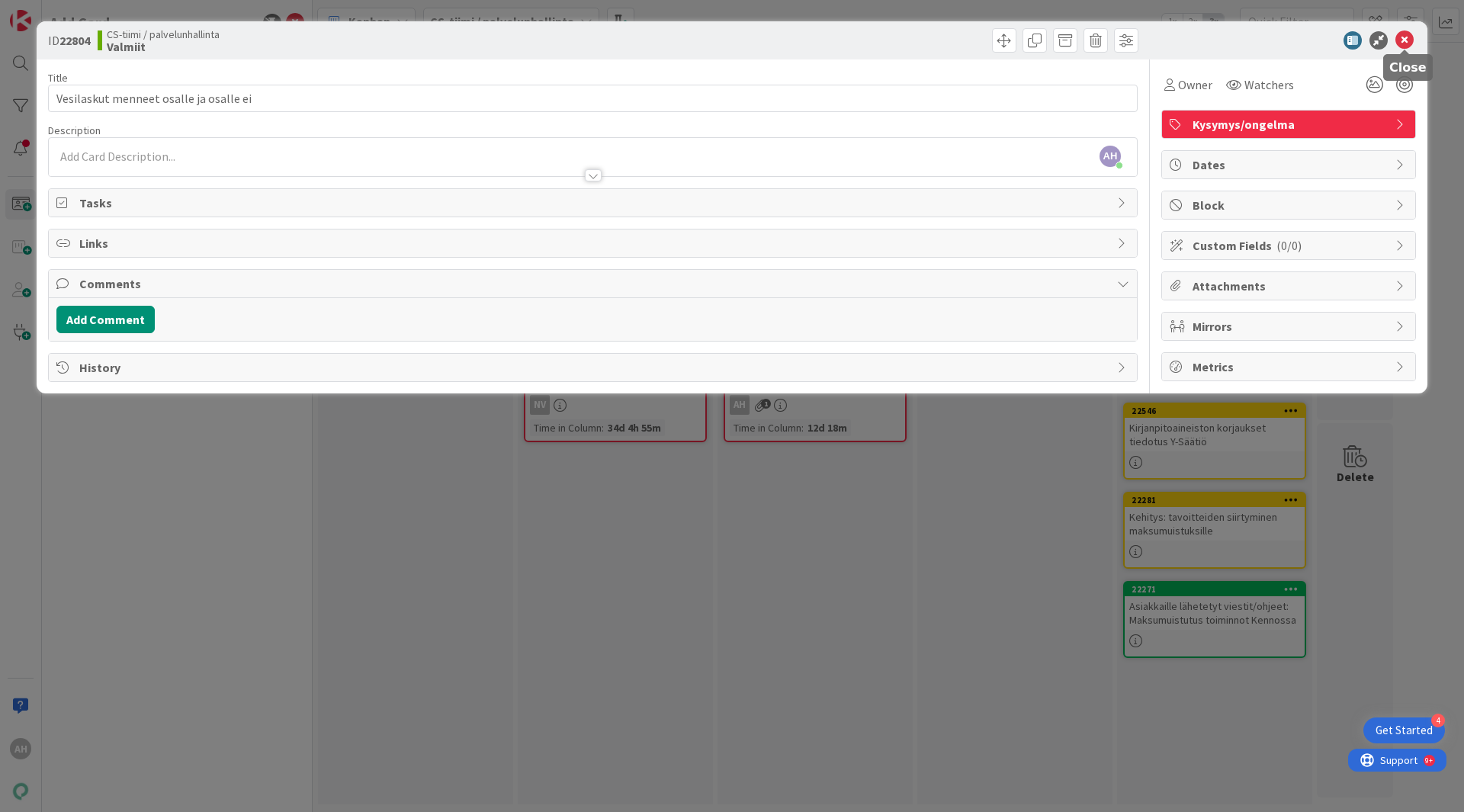
click at [1403, 40] on icon at bounding box center [1405, 40] width 19 height 19
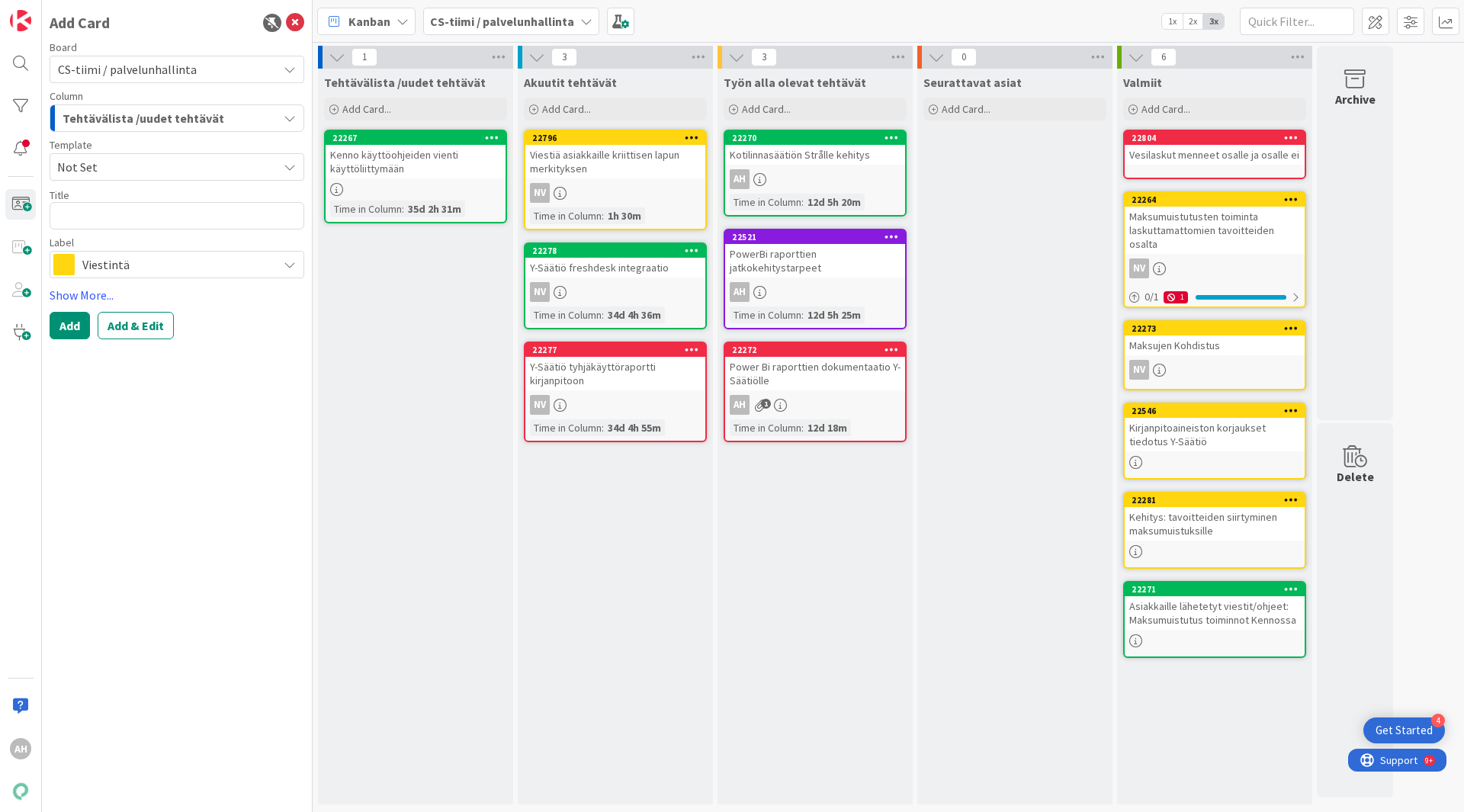
click at [1227, 153] on div "Vesilaskut menneet osalle ja osalle ei" at bounding box center [1215, 155] width 180 height 20
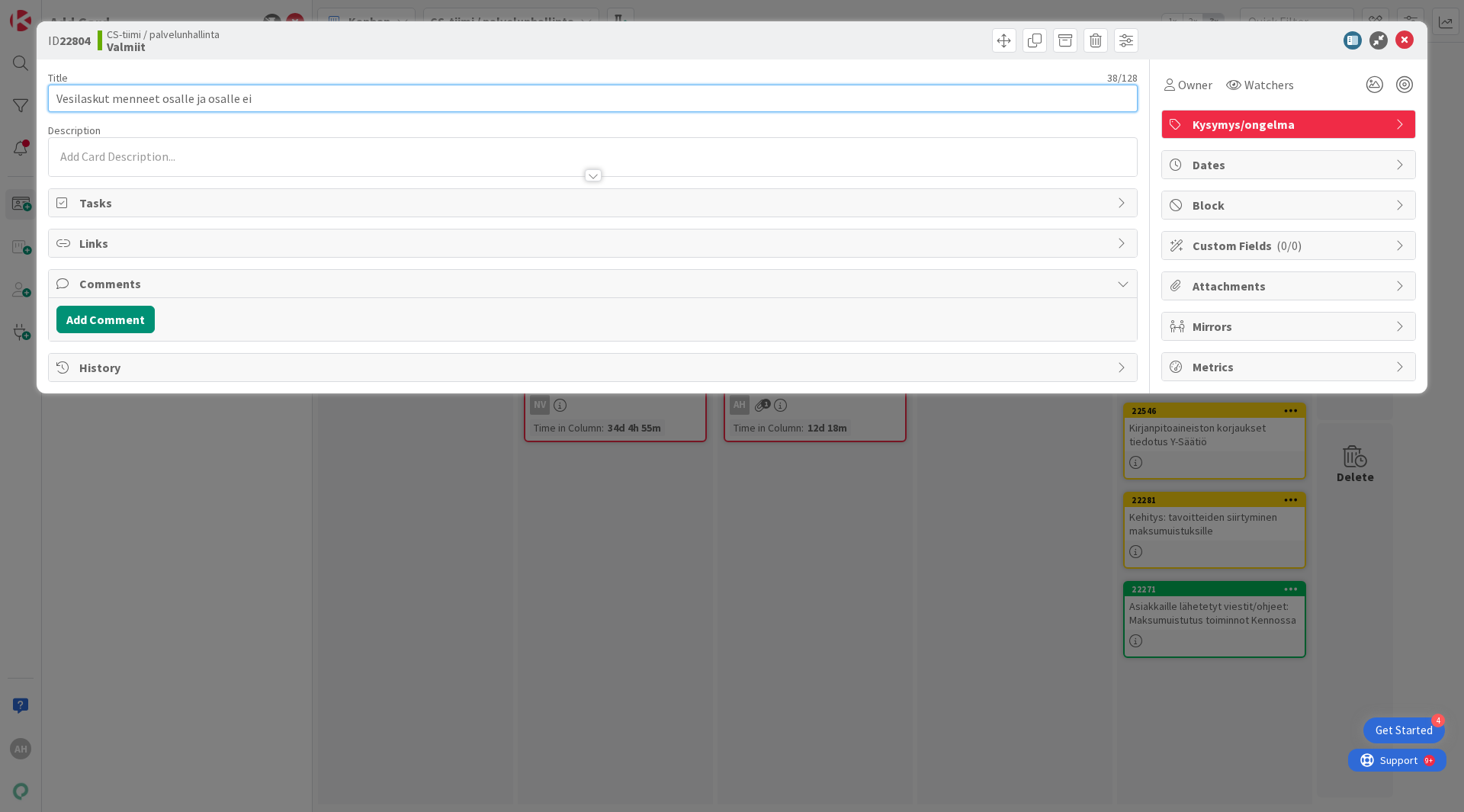
click at [334, 96] on input "Vesilaskut menneet osalle ja osalle ei" at bounding box center [592, 97] width 1089 height 27
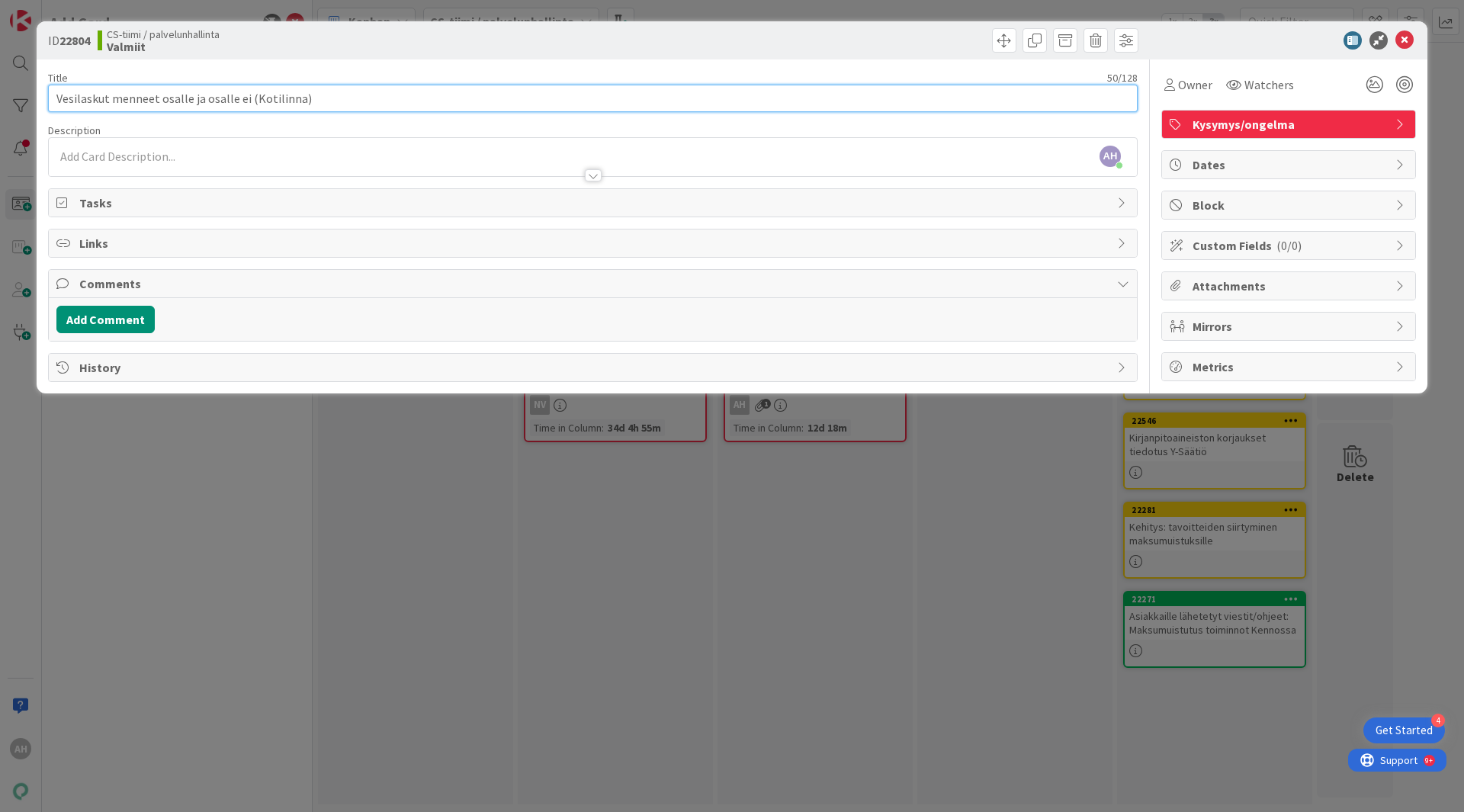
type input "Vesilaskut menneet osalle ja osalle ei (Kotilinna)"
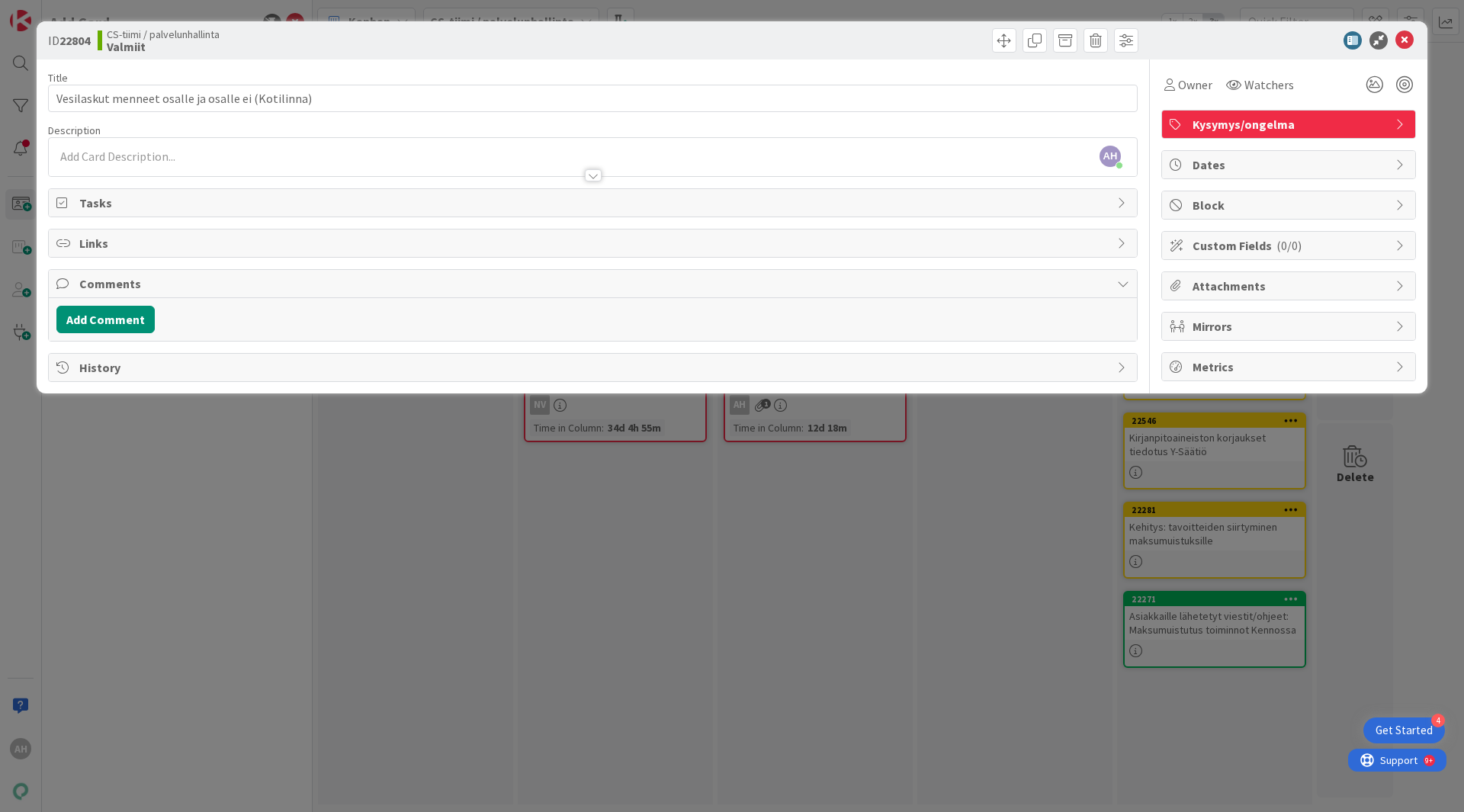
click at [245, 155] on div "AH [PERSON_NAME] just joined" at bounding box center [593, 156] width 1088 height 38
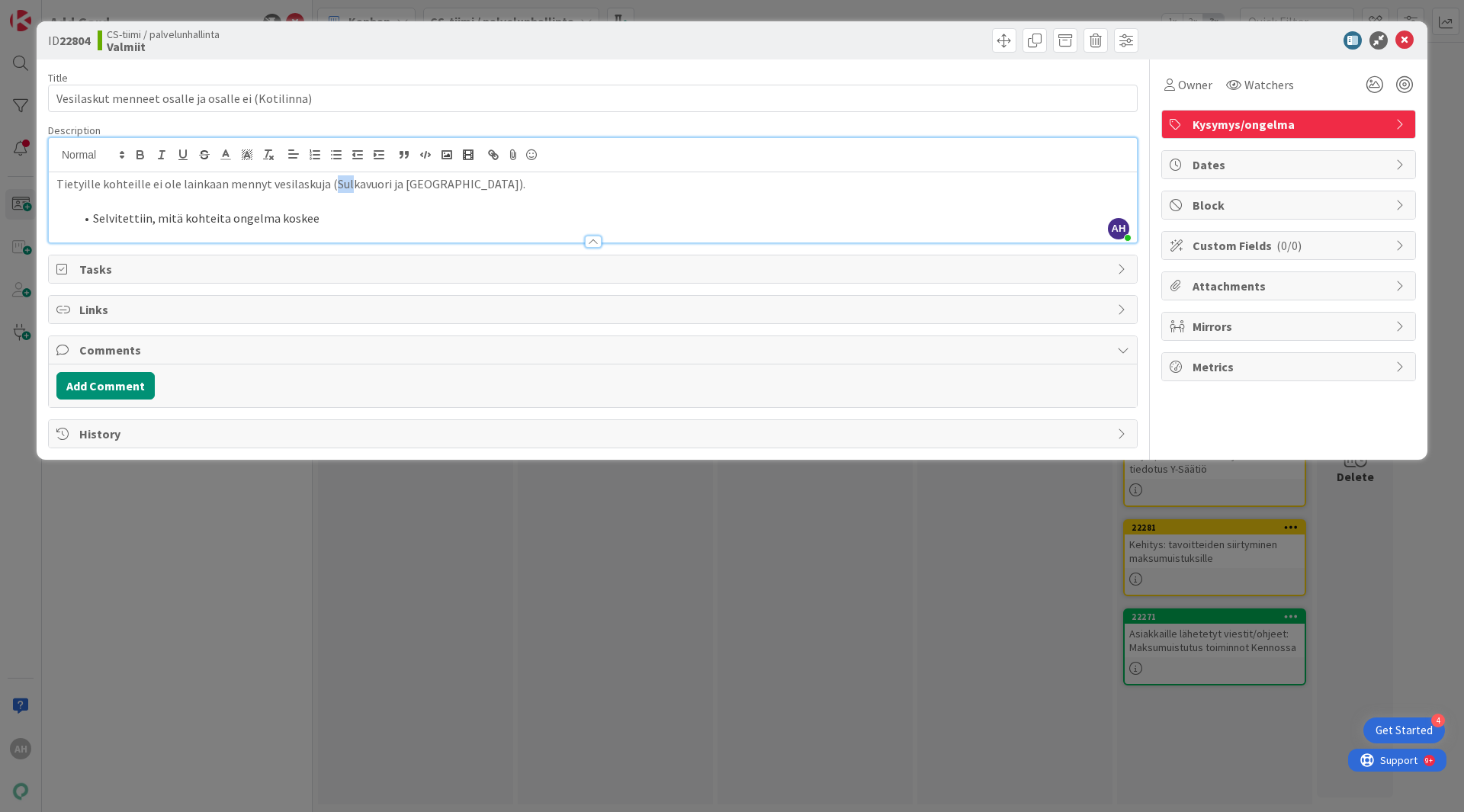
drag, startPoint x: 325, startPoint y: 183, endPoint x: 342, endPoint y: 185, distance: 17.1
click at [342, 185] on p "Tietyille kohteille ei ole lainkaan mennyt vesilaskuja (Sulkavuori ja [GEOGRAPH…" at bounding box center [592, 184] width 1072 height 18
click at [323, 187] on p "Tietyille kohteille ei ole lainkaan mennyt vesilaskuja (Sulkavuori ja [GEOGRAPH…" at bounding box center [592, 184] width 1072 height 18
drag, startPoint x: 322, startPoint y: 182, endPoint x: 473, endPoint y: 196, distance: 151.6
click at [473, 196] on div "Tietyille kohteille ei ole lainkaan mennyt vesilaskuja (Sulkavuori ja [GEOGRAPH…" at bounding box center [593, 207] width 1088 height 70
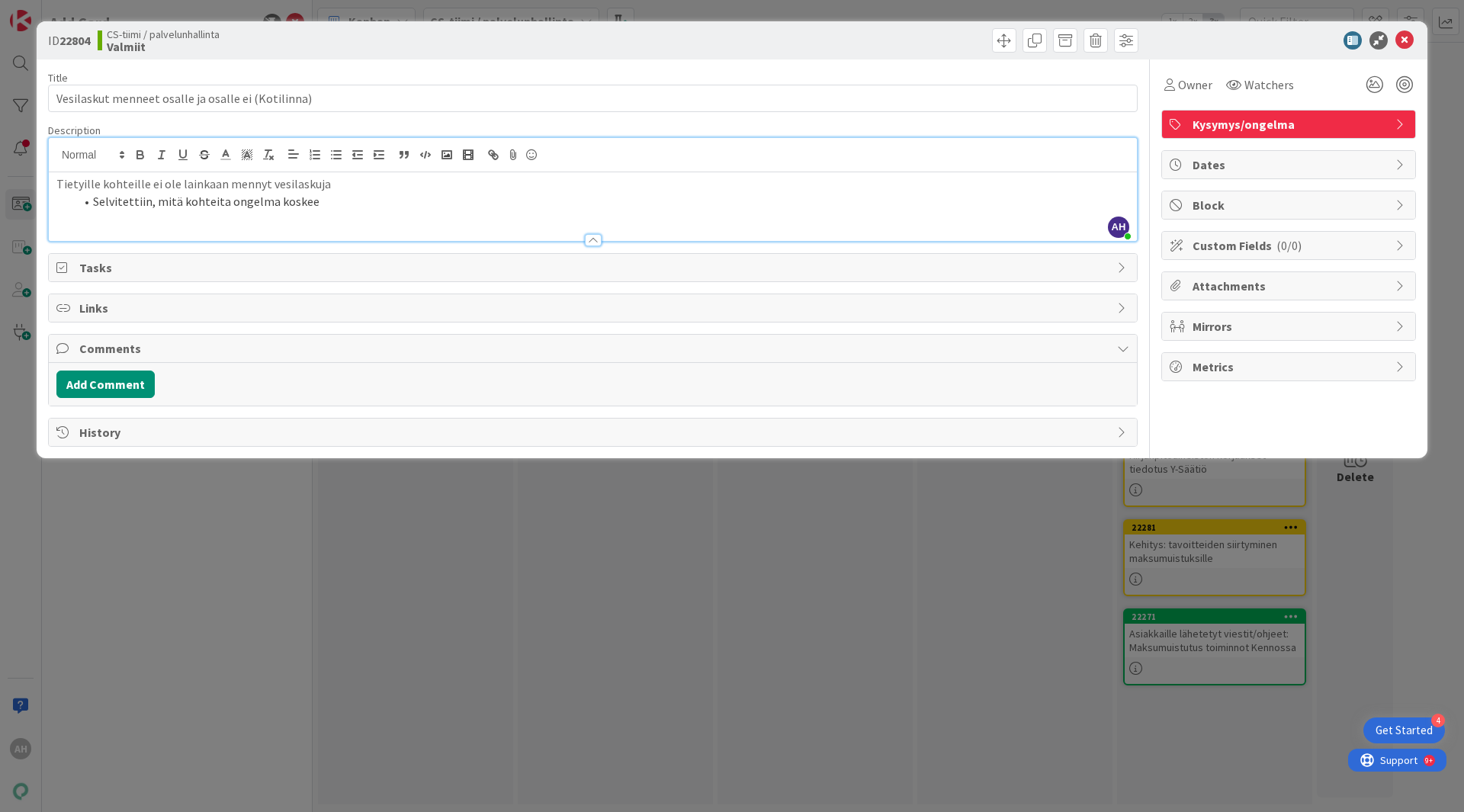
click at [398, 213] on div "Tietyille kohteille ei ole lainkaan mennyt vesilaskuja Selvitettiin, mitä kohte…" at bounding box center [593, 206] width 1088 height 68
click at [472, 201] on li "Selvitettiin, mitä kohteita ongelma koskee -> (Sulkavuori ja Niemenranta)." at bounding box center [602, 201] width 1055 height 18
click at [500, 208] on li "Selvitettiin, mitä kohteita ongelma koskee -> Sulkavuori ja [GEOGRAPHIC_DATA]" at bounding box center [602, 201] width 1055 height 18
click at [376, 183] on p "Tietyille kohteille ei ole lainkaan mennyt vesilaskuja" at bounding box center [592, 184] width 1072 height 18
click at [470, 198] on li "Selvitettiin, mitä kohteita ongelma koskee -> Sulkavuori ja [GEOGRAPHIC_DATA]" at bounding box center [602, 201] width 1055 height 18
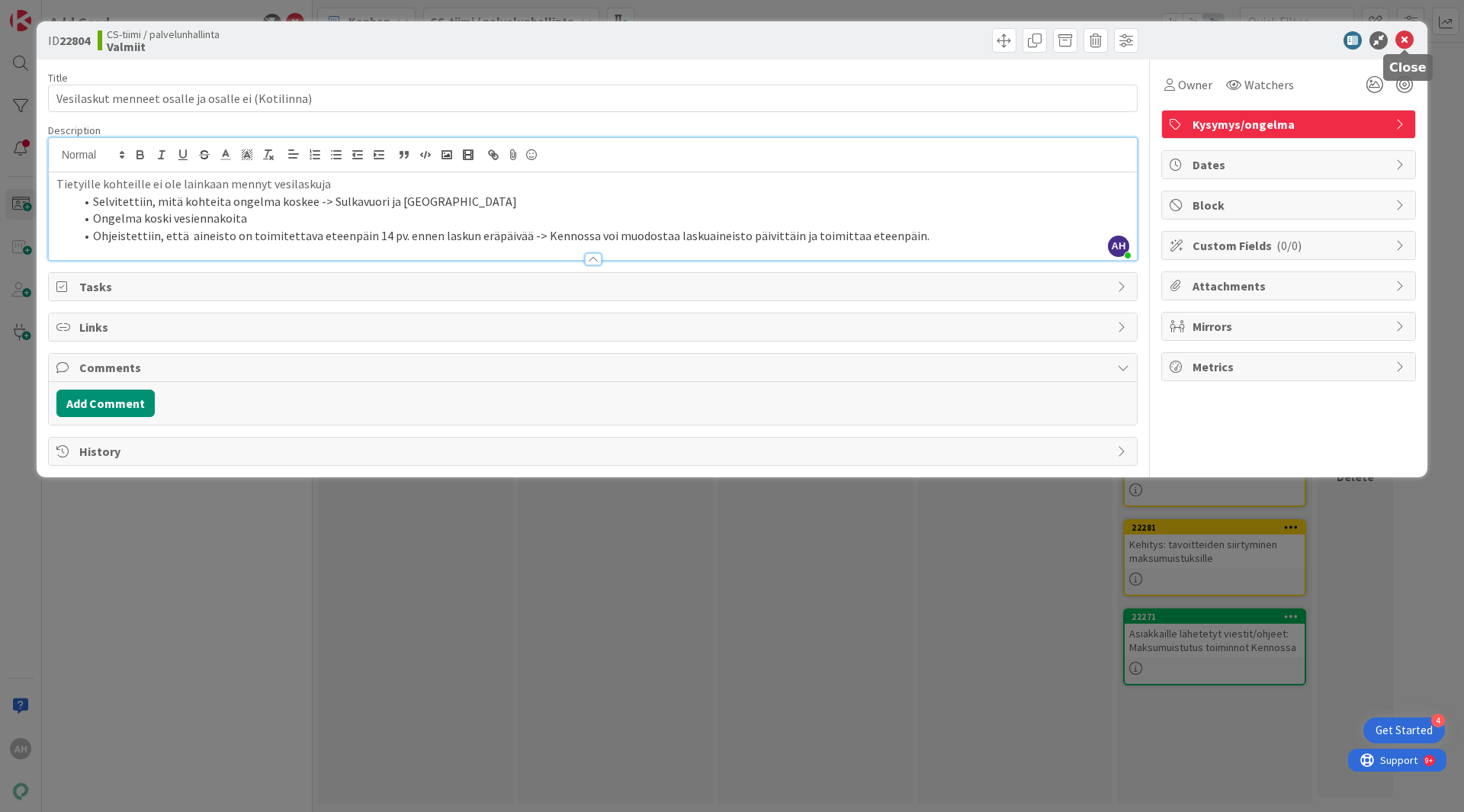
click at [1407, 42] on icon at bounding box center [1405, 40] width 19 height 19
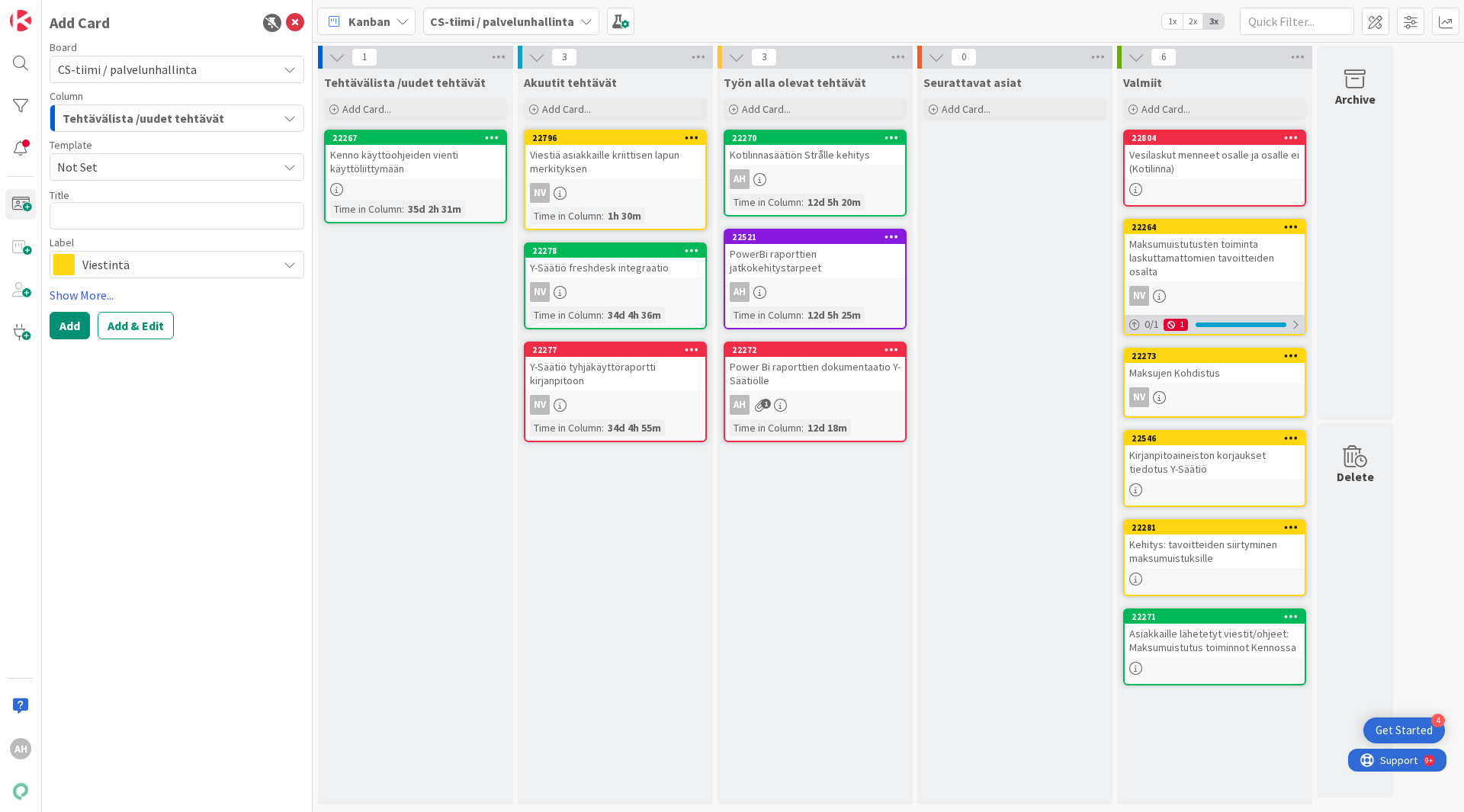
click at [1299, 318] on div at bounding box center [1295, 324] width 9 height 12
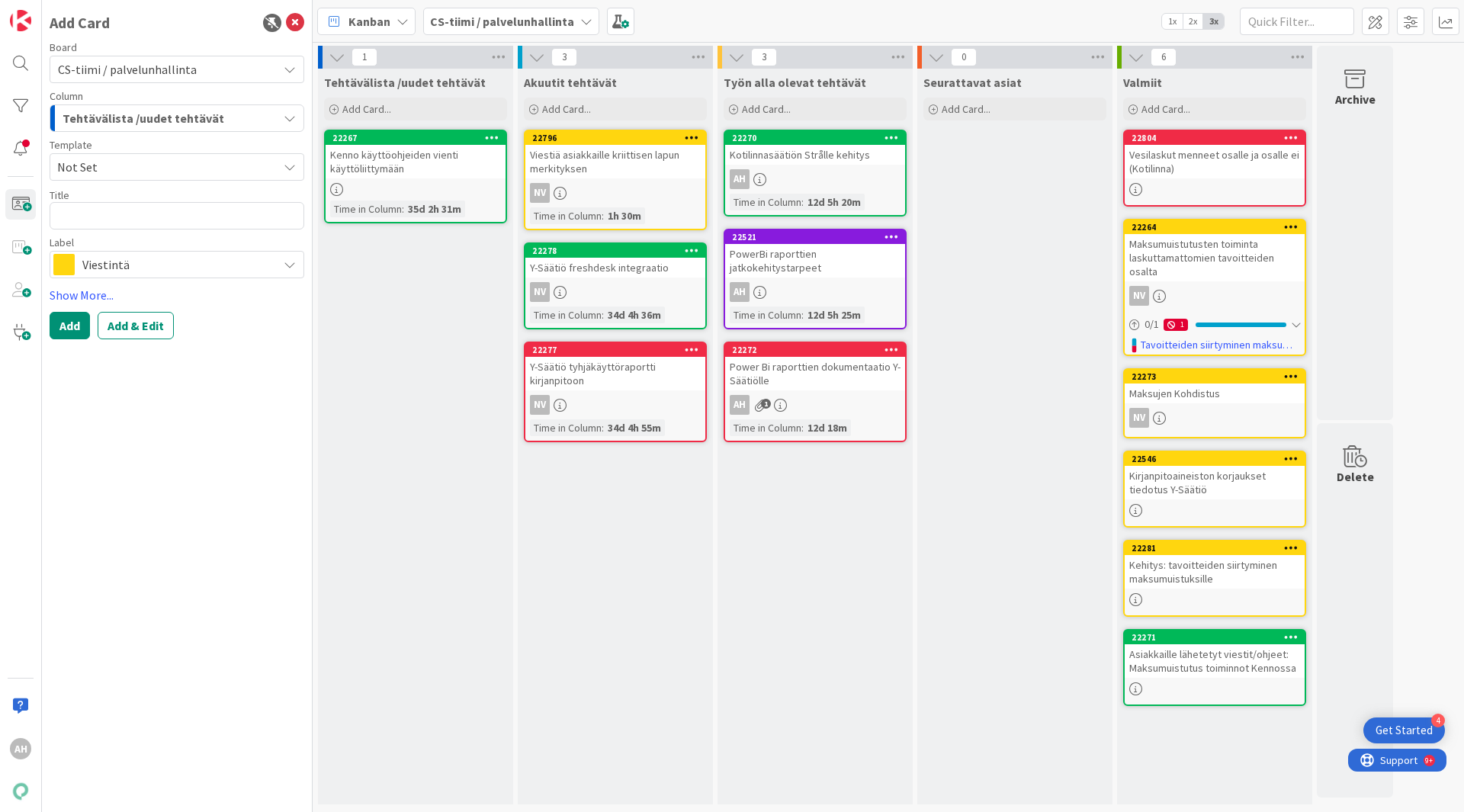
click at [1056, 218] on div "Seurattavat asiat Add Card..." at bounding box center [1014, 436] width 195 height 735
click at [66, 332] on button "Add" at bounding box center [69, 325] width 40 height 27
click at [287, 117] on icon "button" at bounding box center [289, 118] width 12 height 12
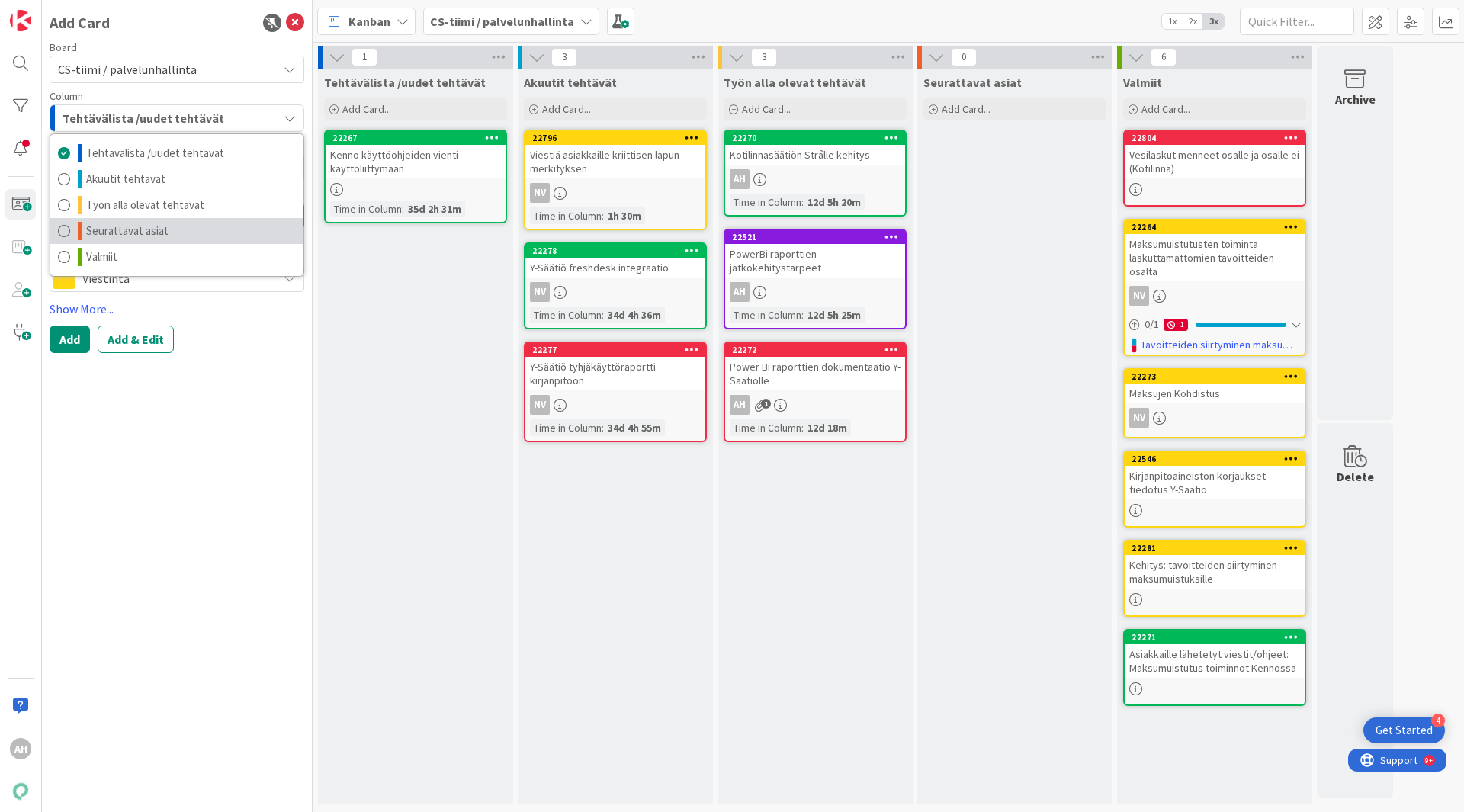
click at [178, 226] on link "Seurattavat asiat" at bounding box center [177, 231] width 253 height 26
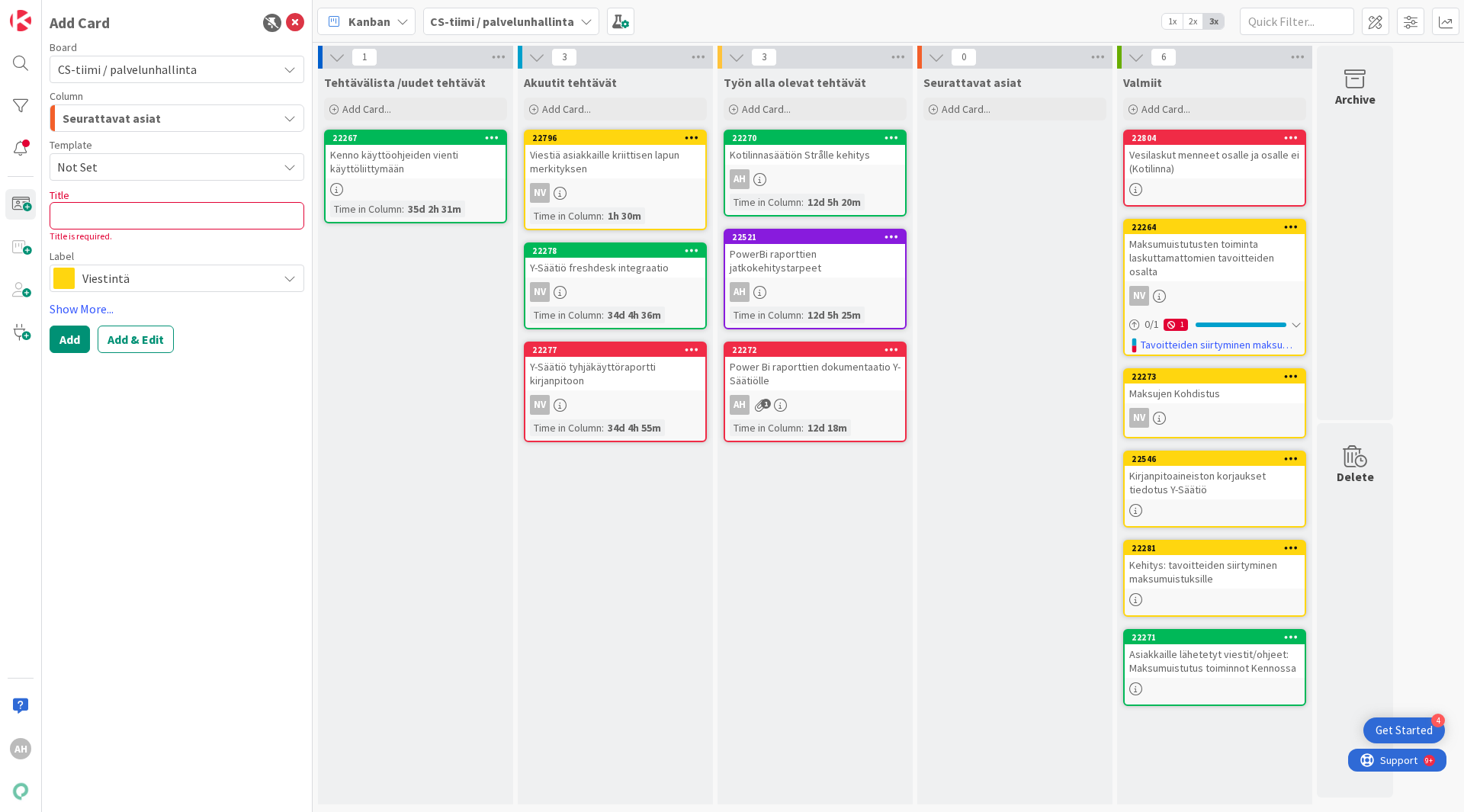
click at [279, 114] on button "Seurattavat asiat" at bounding box center [177, 118] width 255 height 27
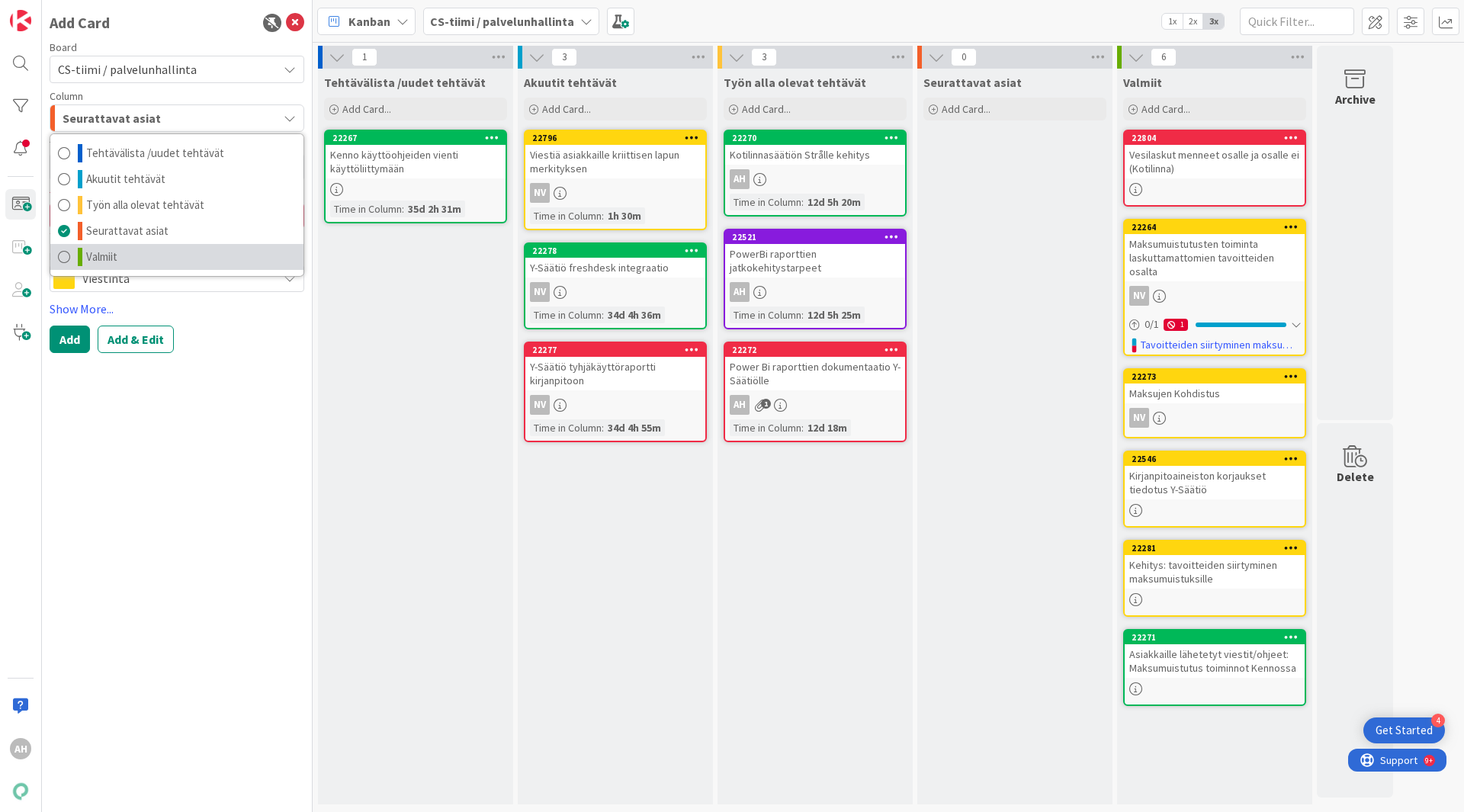
click at [176, 257] on link "Valmiit" at bounding box center [177, 257] width 253 height 26
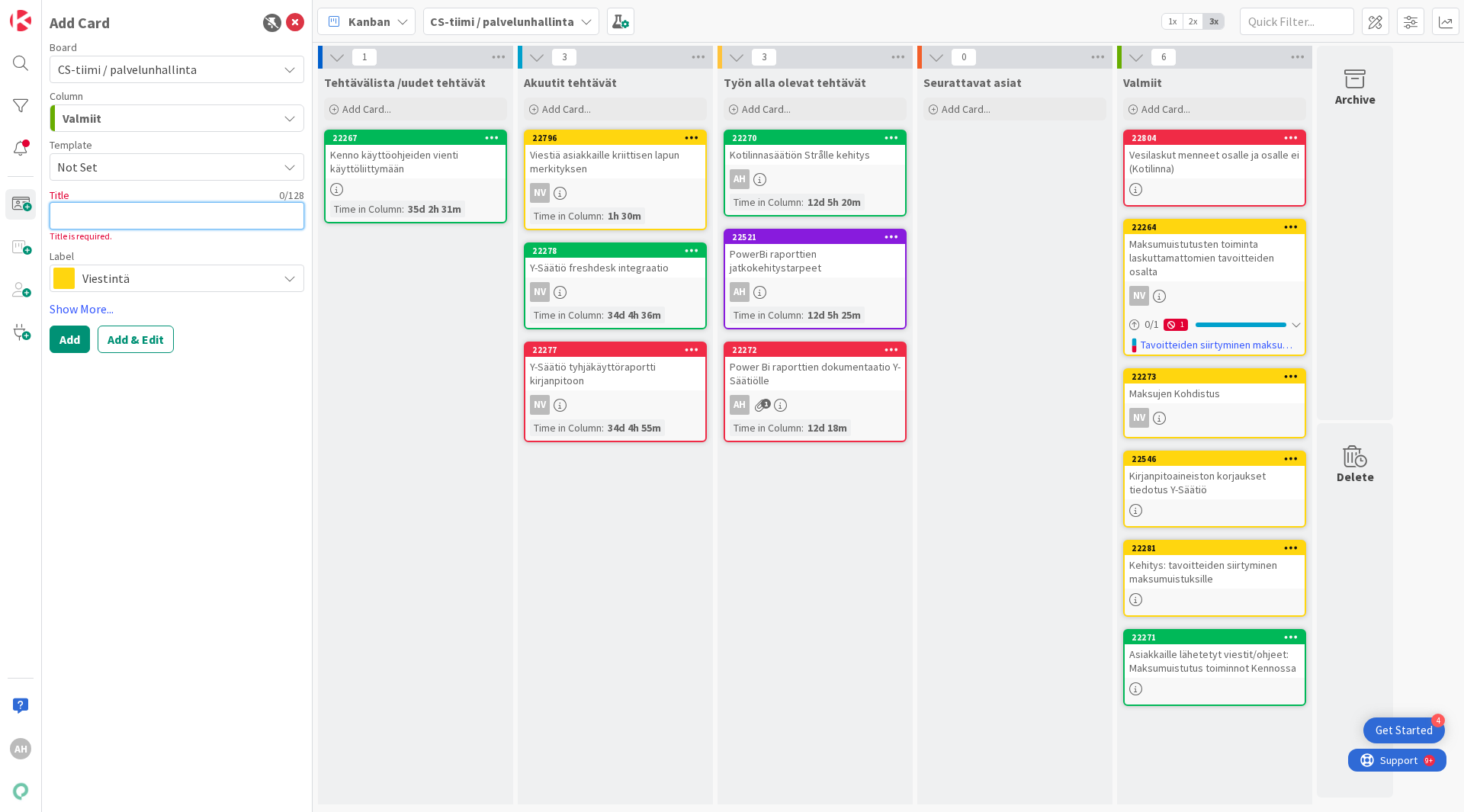
click at [244, 220] on textarea at bounding box center [177, 215] width 255 height 27
type textarea "x"
type textarea "V"
type textarea "x"
type textarea "Vi"
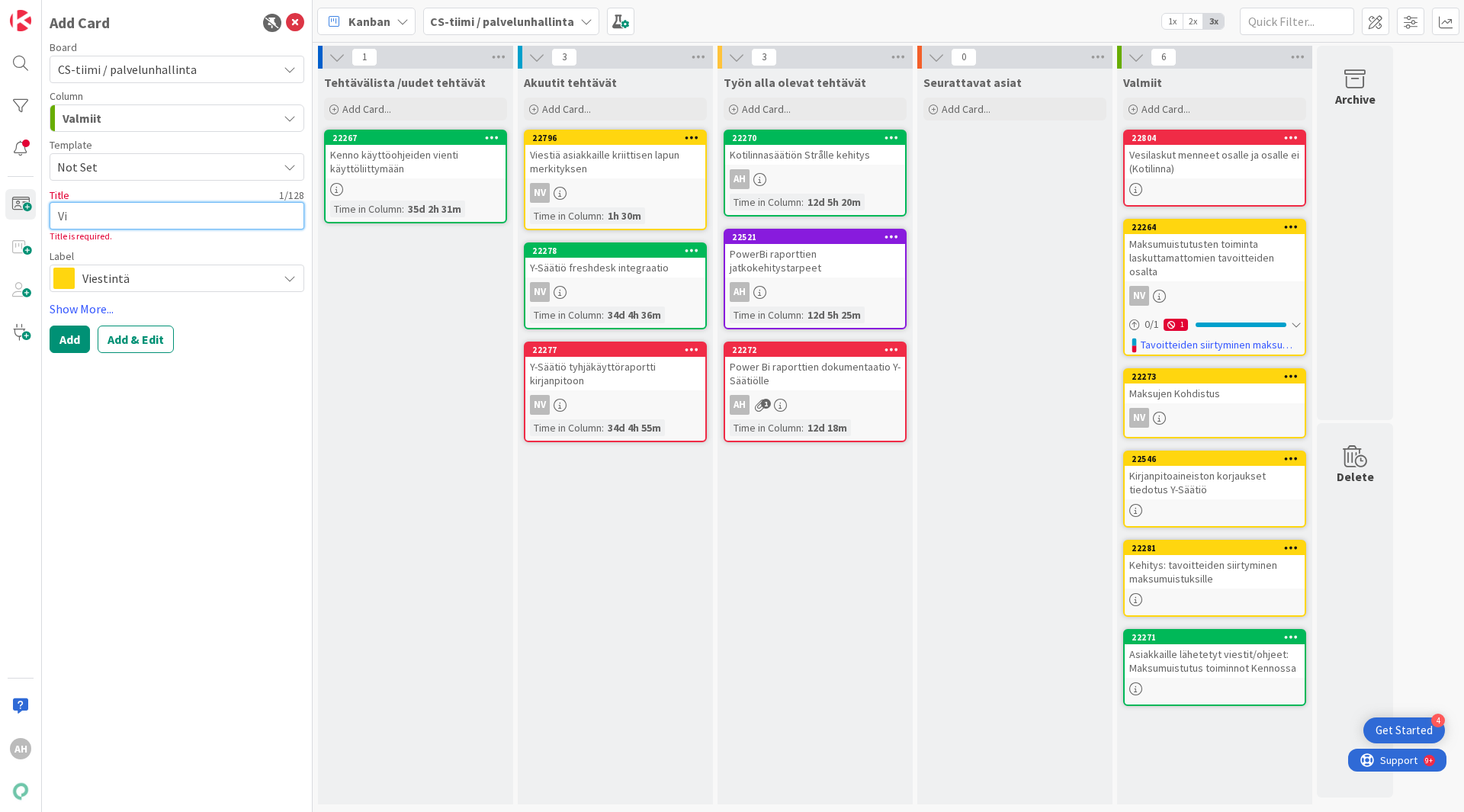
type textarea "x"
type textarea "Vii"
type textarea "x"
type textarea "Viit"
type textarea "x"
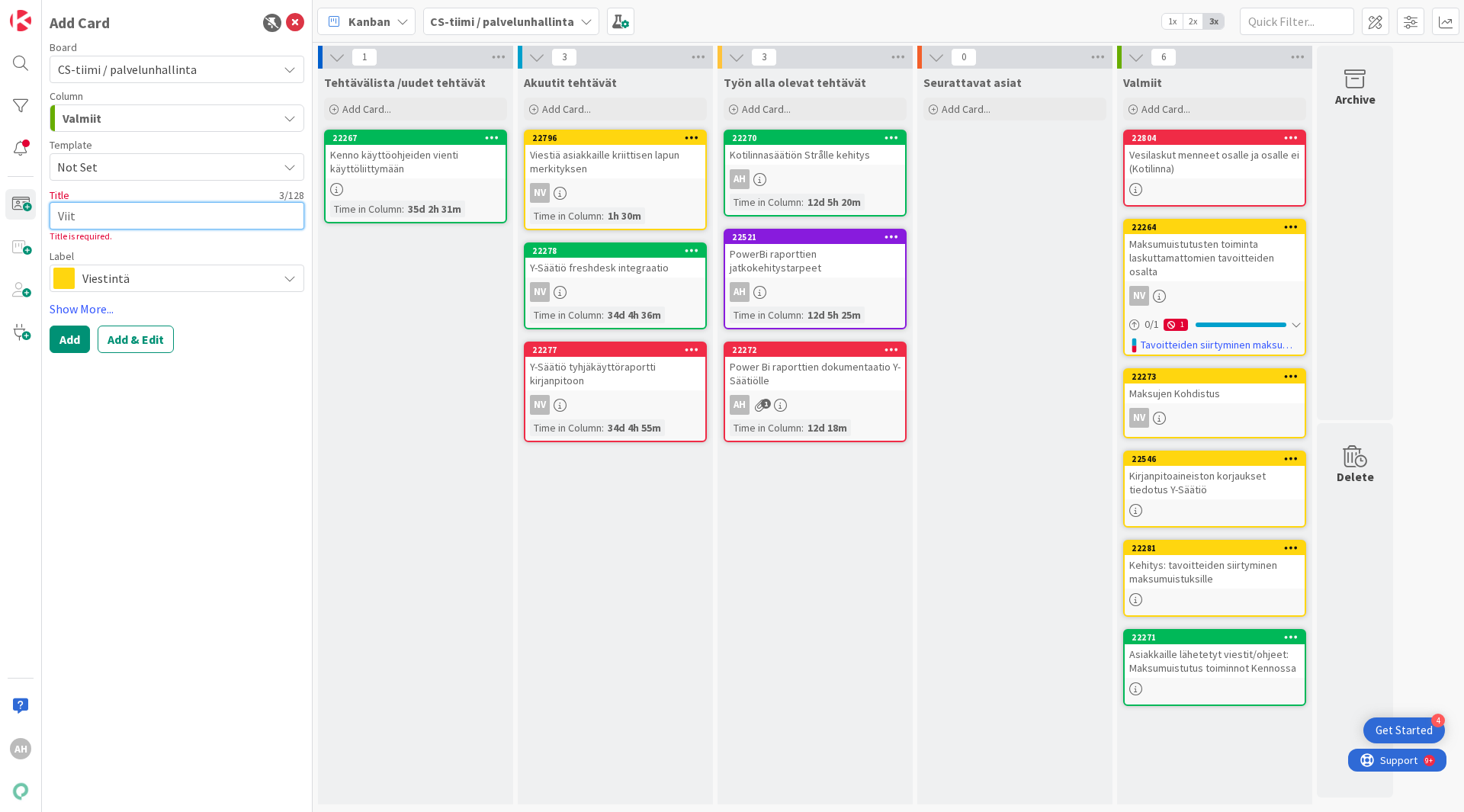
type textarea "Viite"
type textarea "x"
type textarea "Viiten"
type textarea "x"
type textarea "Viitenu"
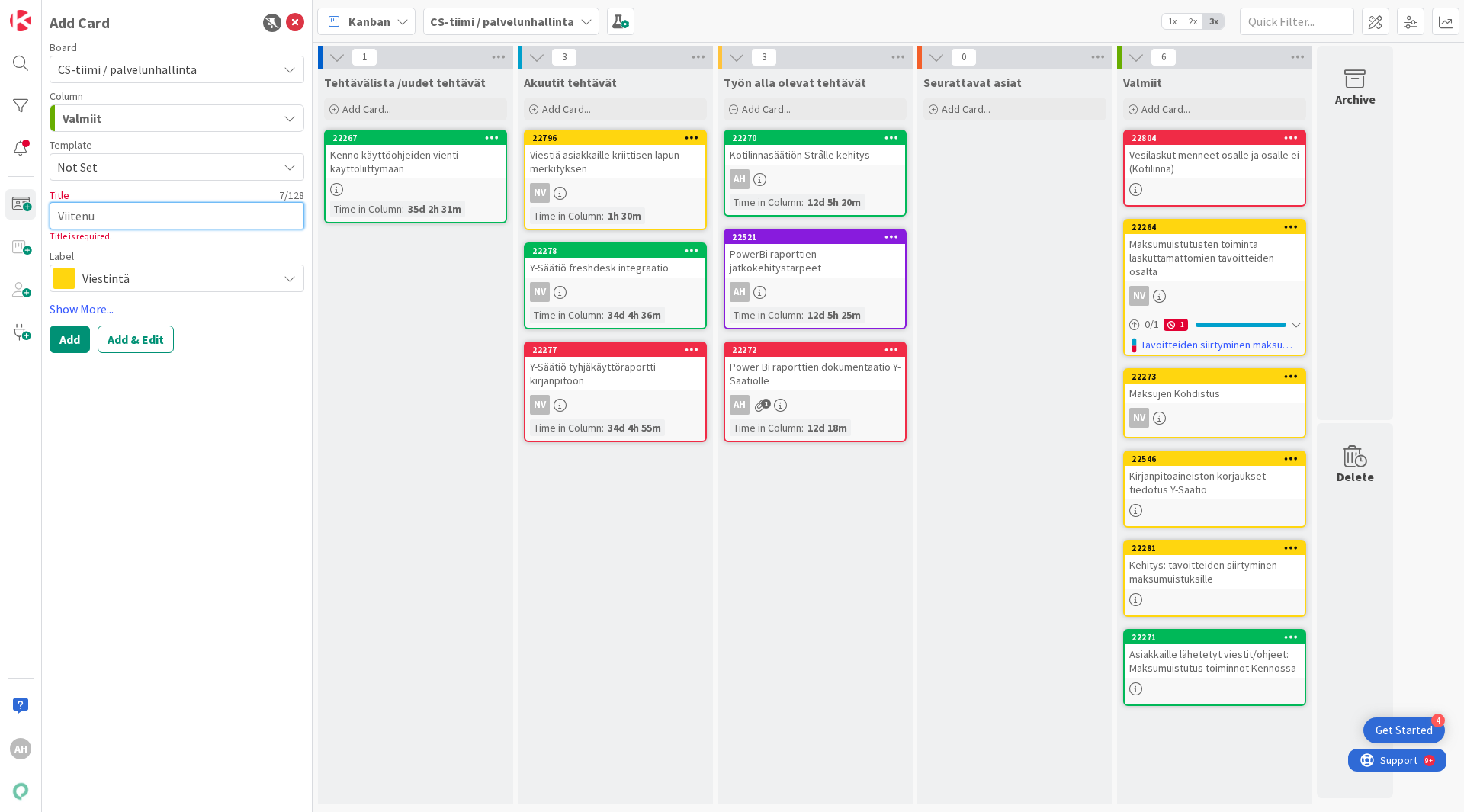
type textarea "x"
type textarea "Viitenum"
type textarea "x"
type textarea "Viitenume"
type textarea "x"
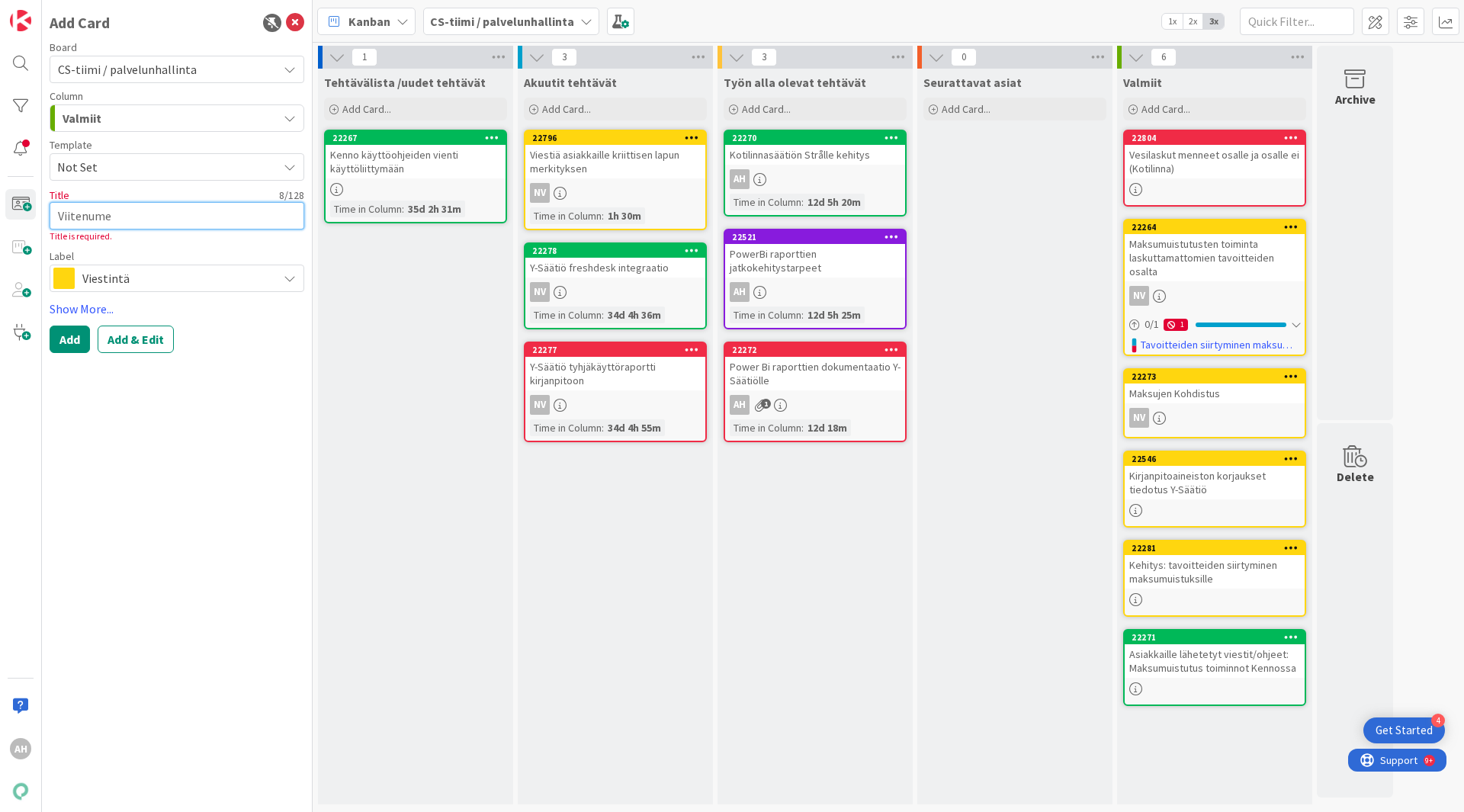
type textarea "Viitenumer"
type textarea "x"
type textarea "Viitenumero"
type textarea "x"
type textarea "Viitenumerol"
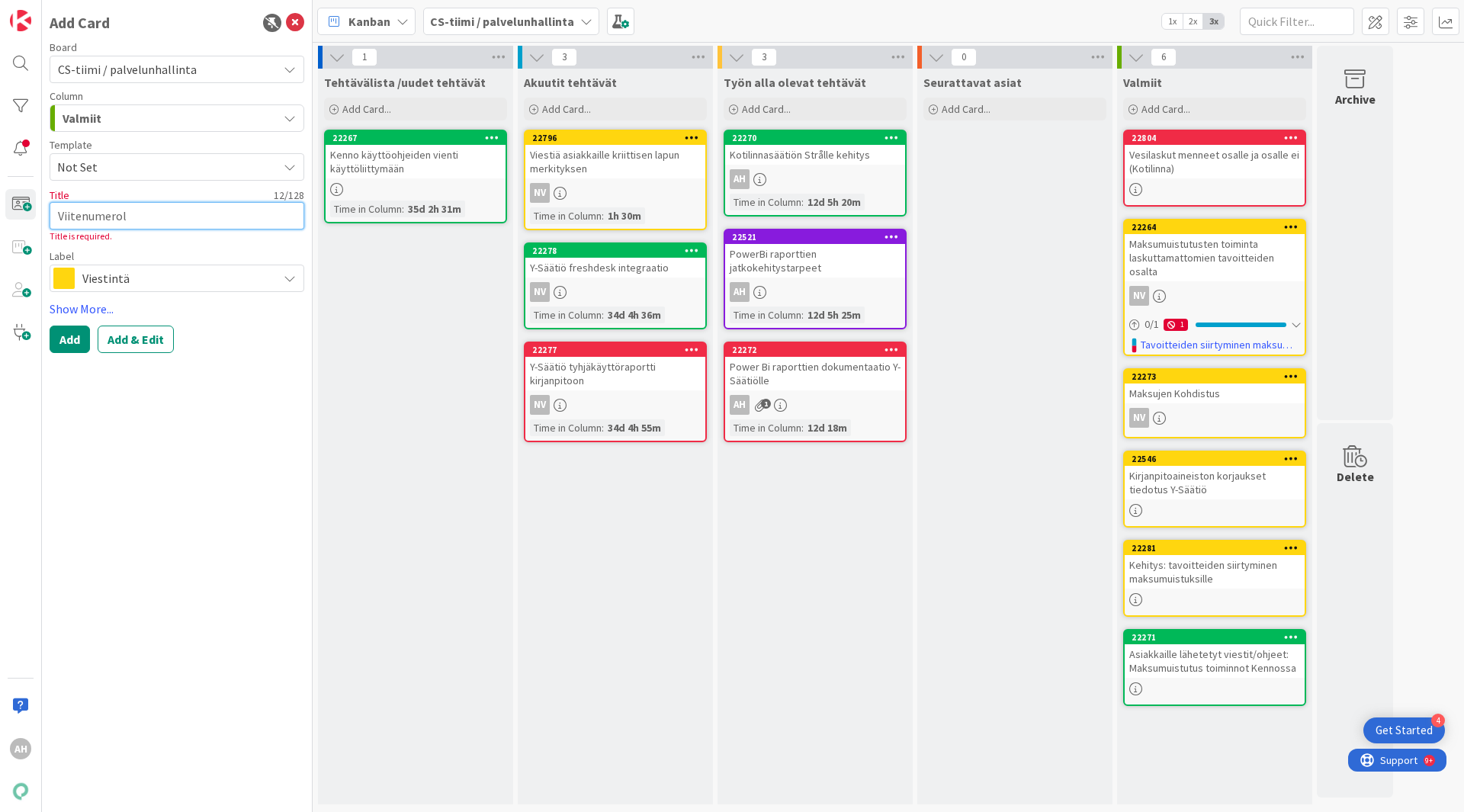
type textarea "x"
type textarea "Viitenumeroll"
type textarea "x"
type textarea "Viitenumerolla"
type textarea "x"
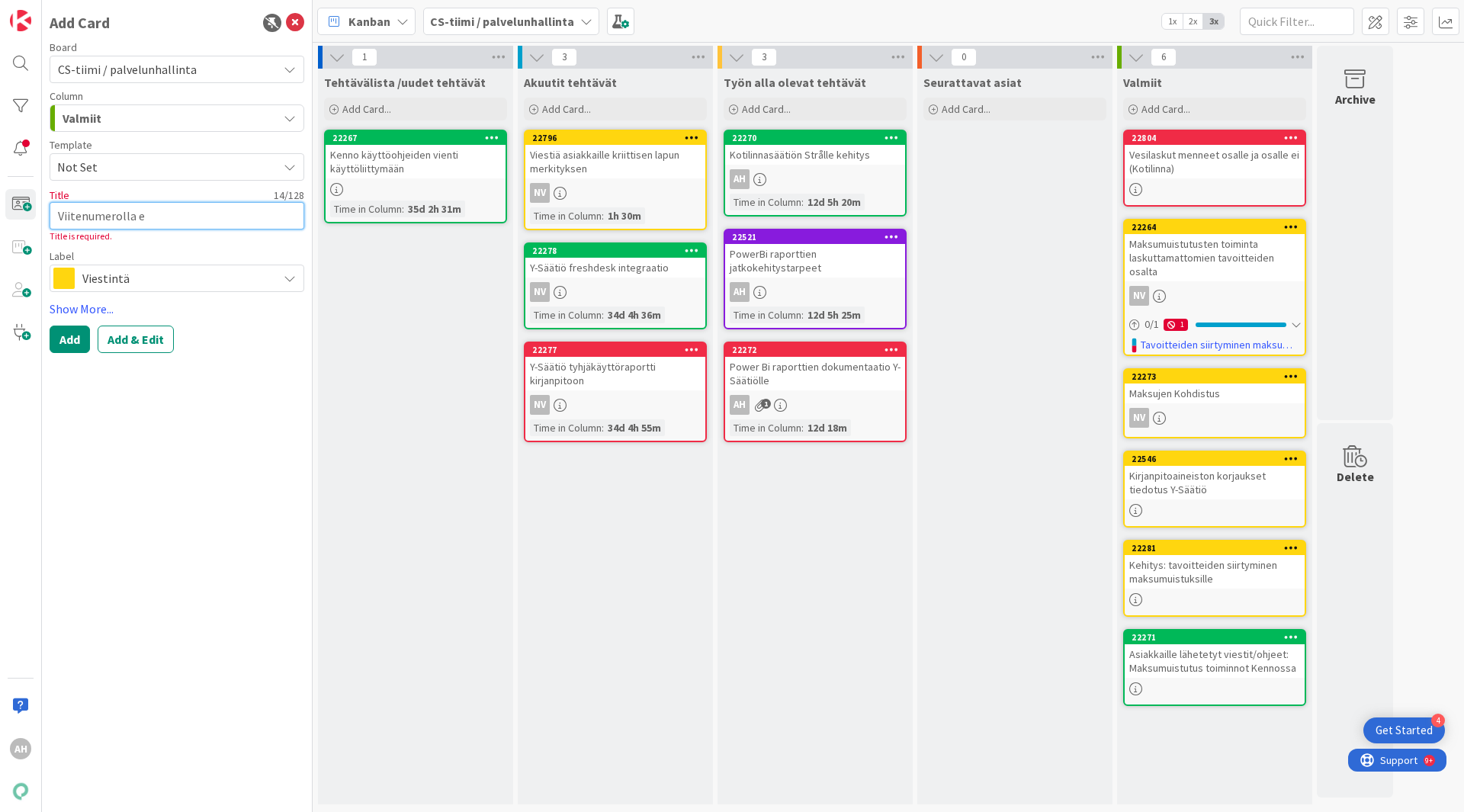
type textarea "Viitenumerolla ei"
type textarea "x"
type textarea "Viitenumerolla ei"
type textarea "x"
type textarea "Viitenumerolla ei v"
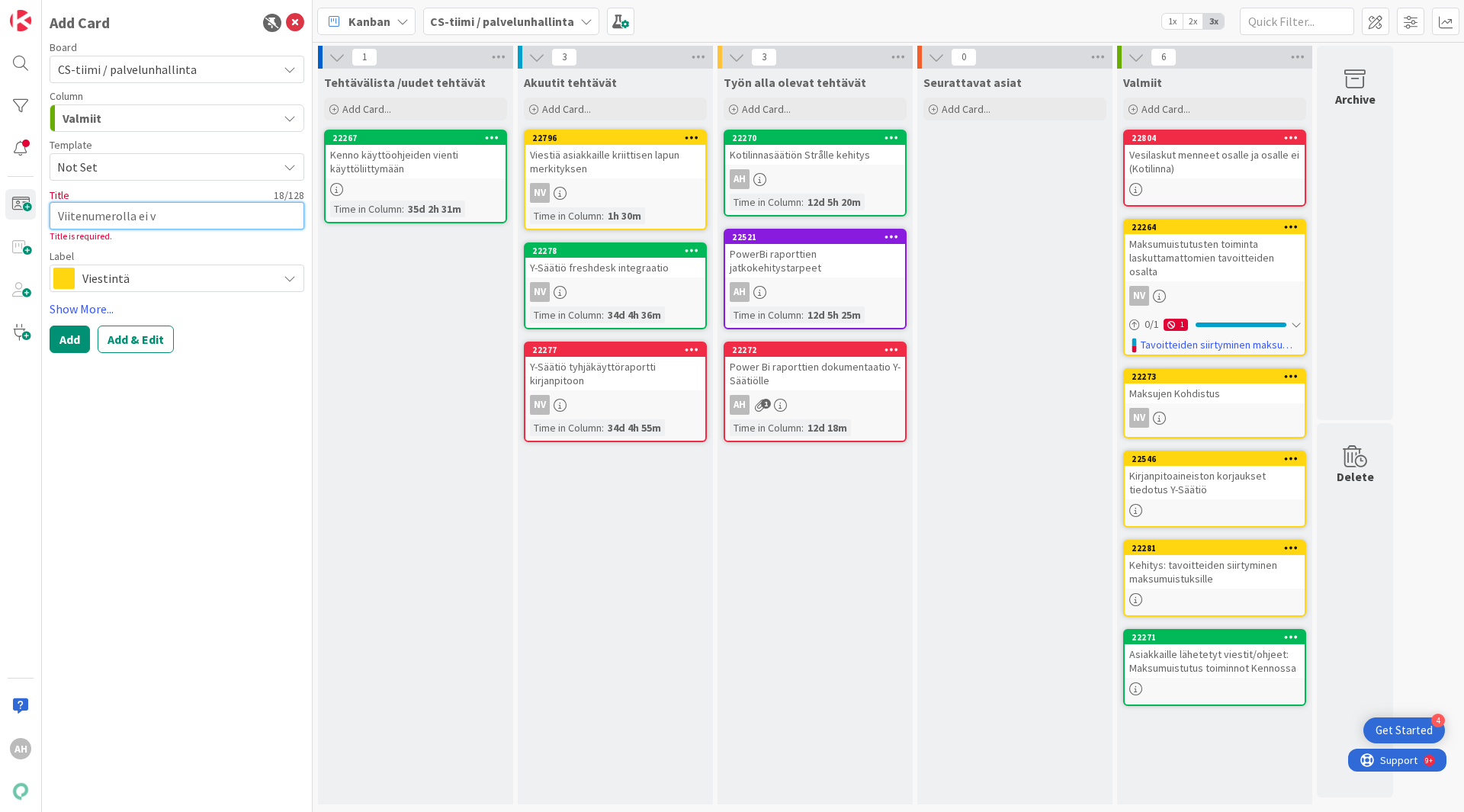
type textarea "x"
type textarea "Viitenumerolla ei vo"
type textarea "x"
type textarea "Viitenumerolla ei voi"
type textarea "x"
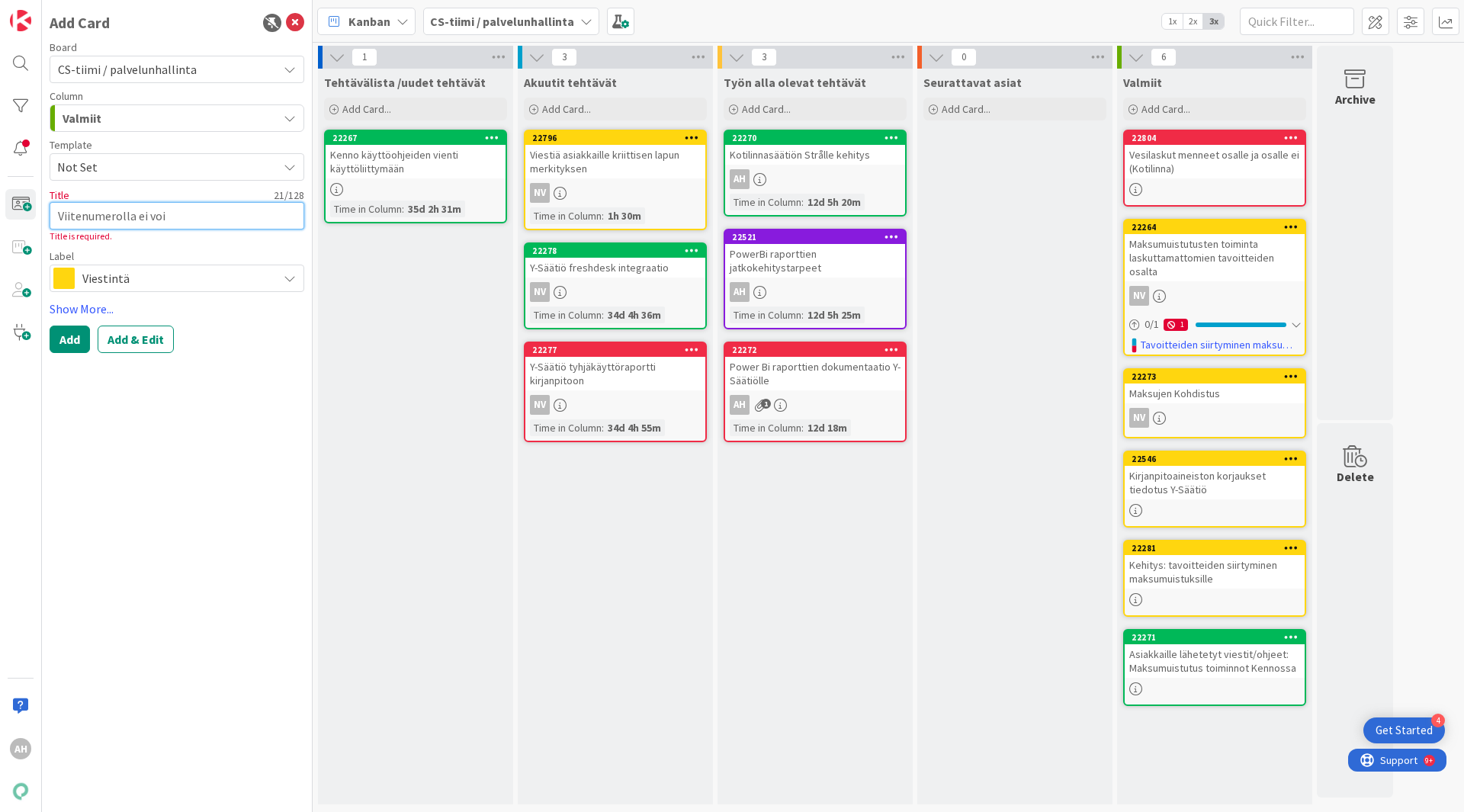
type textarea "Viitenumerolla ei voi"
type textarea "x"
type textarea "Viitenumerolla ei voi h"
type textarea "x"
type textarea "Viitenumerolla ei voi hak"
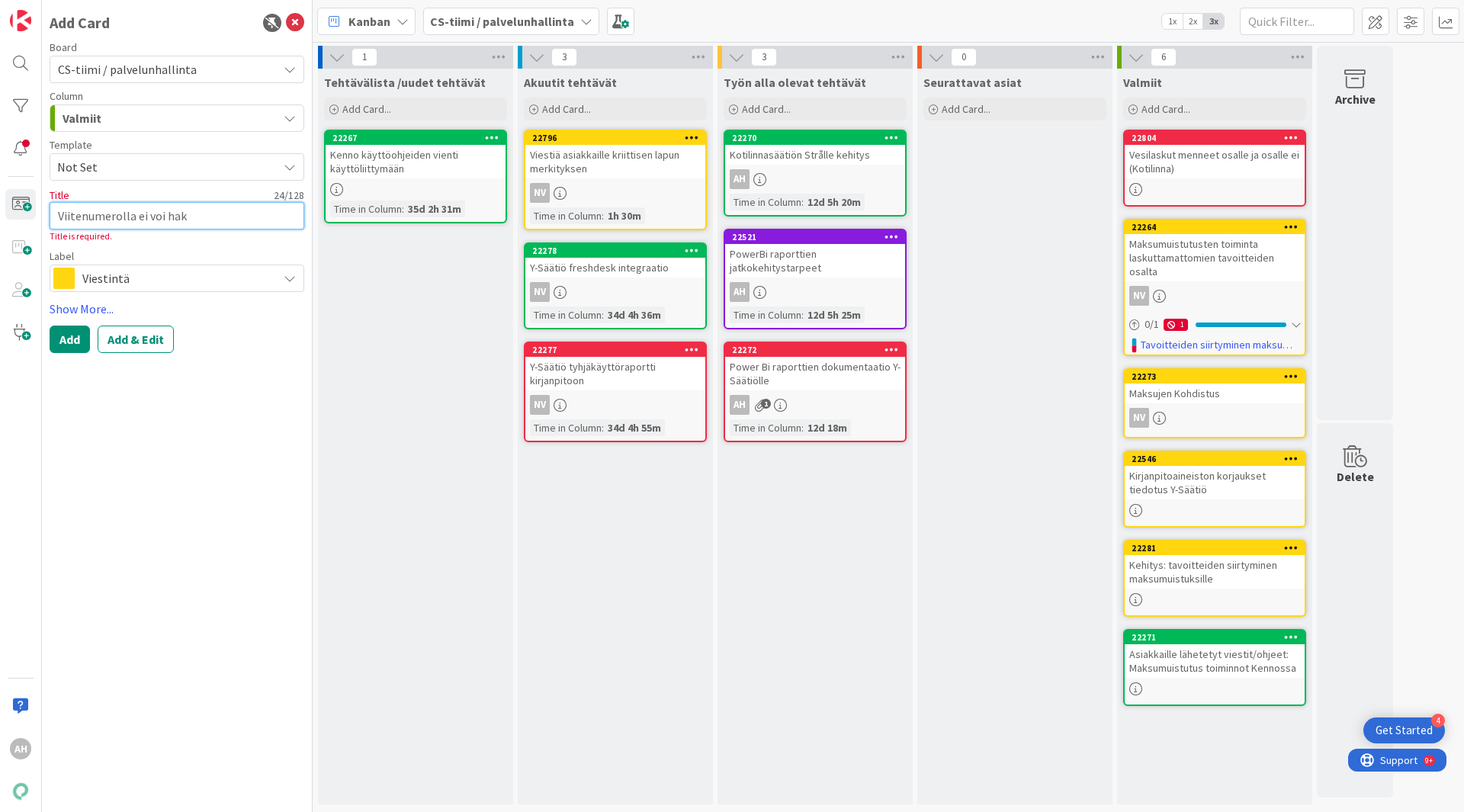
type textarea "x"
type textarea "Viitenumerolla ei voi hake"
type textarea "x"
type textarea "Viitenumerolla ei voi hakea"
type textarea "x"
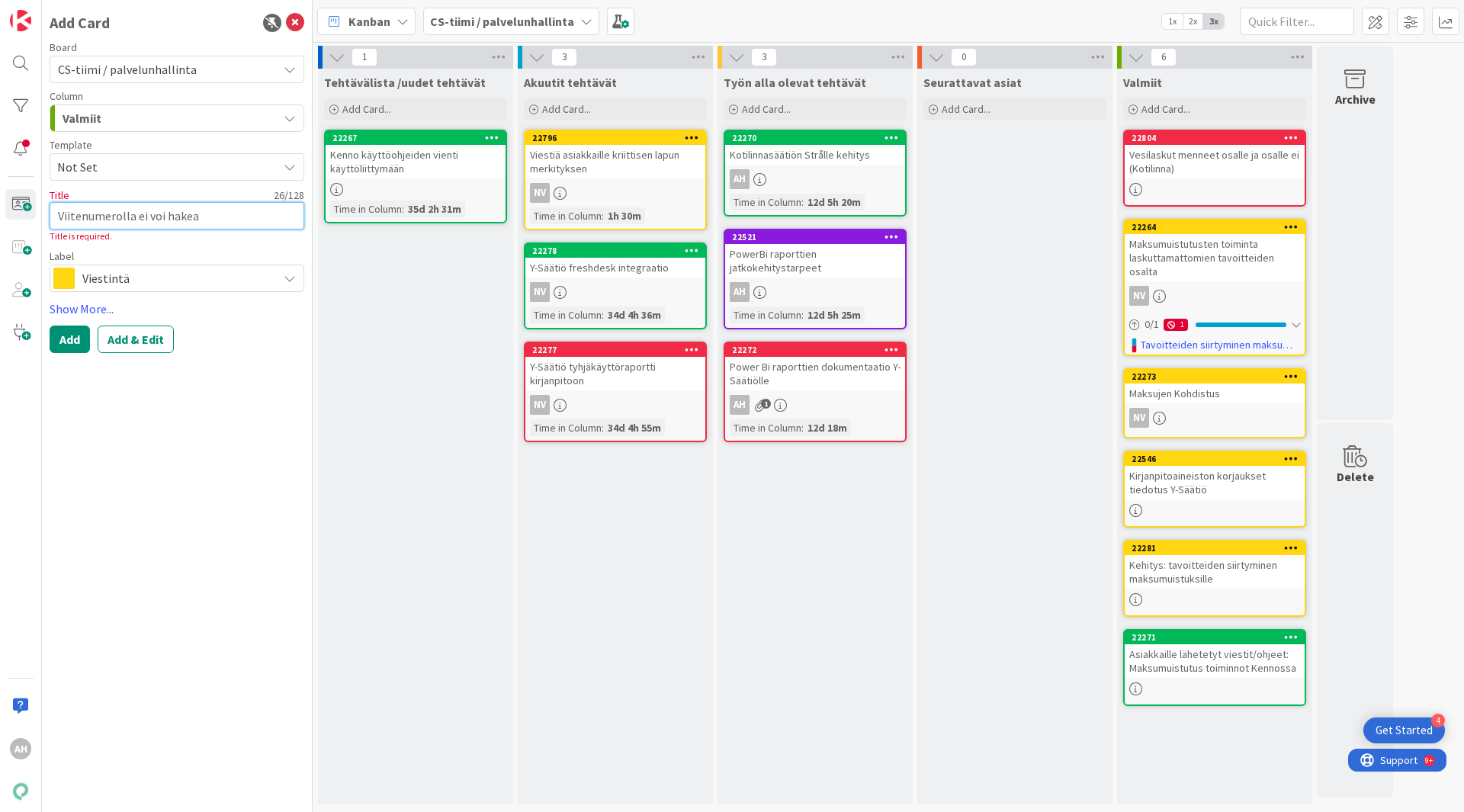
type textarea "Viitenumerolla ei voi hakea"
type textarea "x"
type textarea "Viitenumerolla ei voi hakea l"
type textarea "x"
type textarea "Viitenumerolla ei voi hakea la"
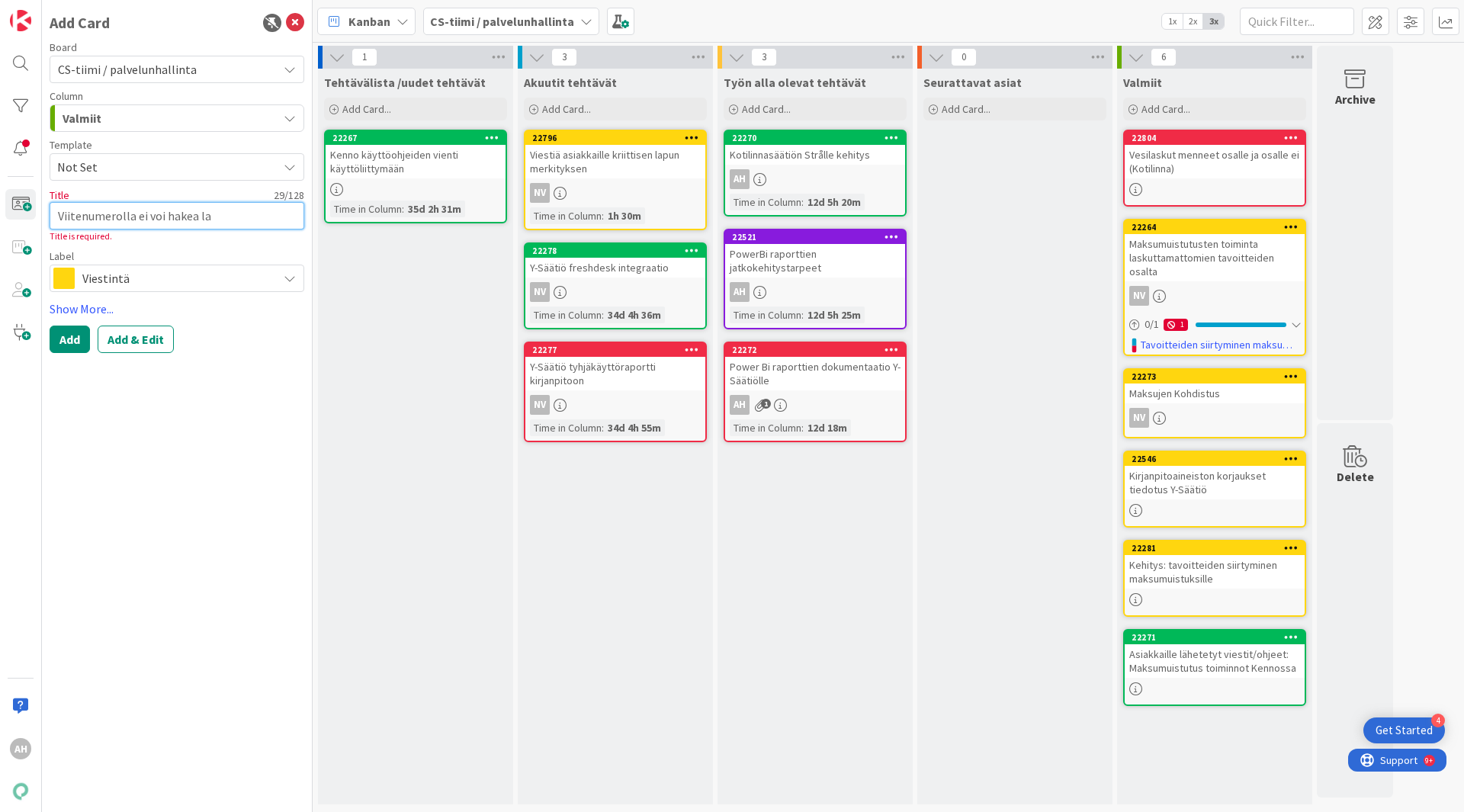
type textarea "x"
type textarea "Viitenumerolla ei voi hakea las"
type textarea "x"
type textarea "Viitenumerolla ei voi hakea lask"
type textarea "x"
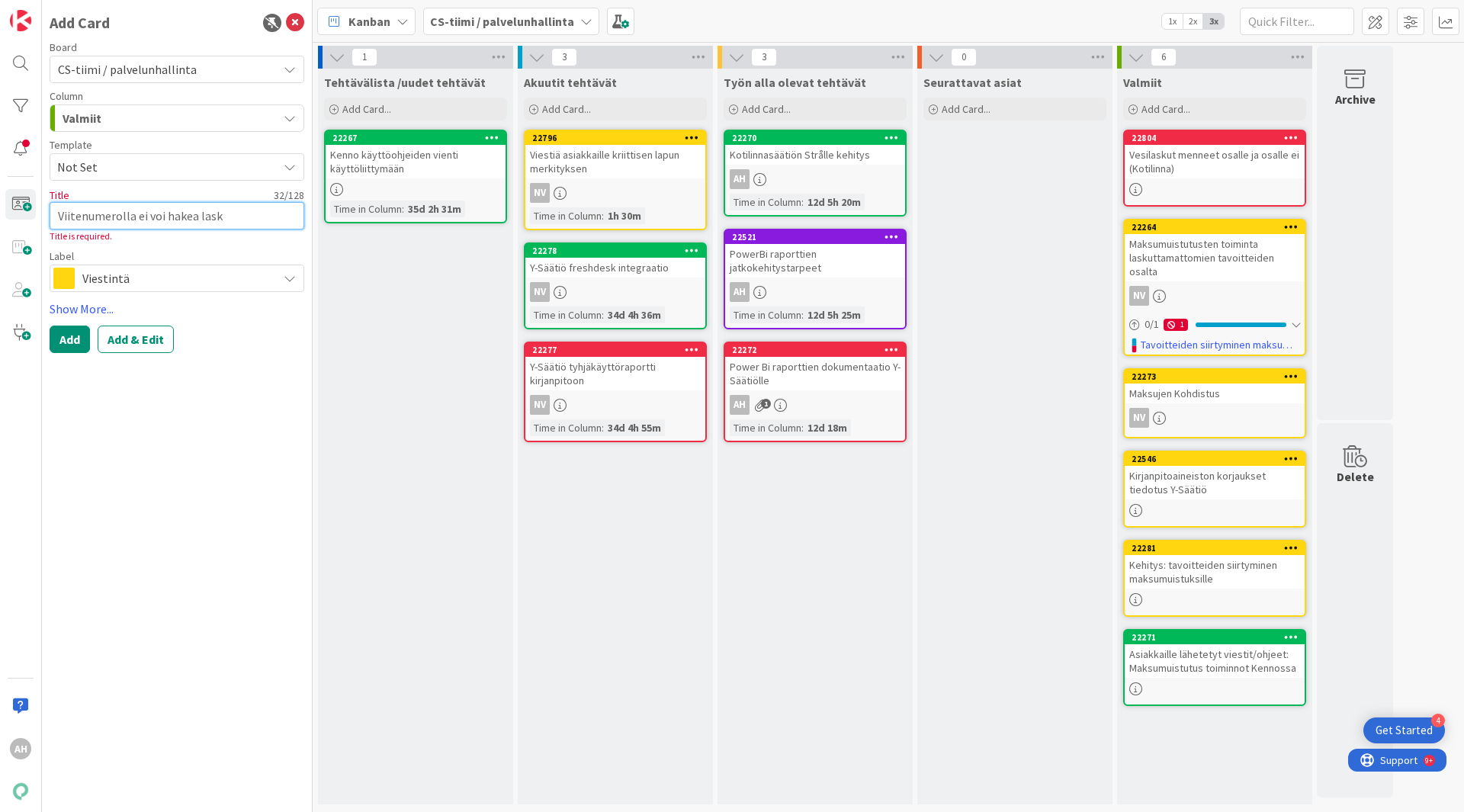
type textarea "Viitenumerolla ei voi hakea lasku"
type textarea "x"
type textarea "Viitenumerolla ei voi hakea laskua"
type textarea "x"
type textarea "Viitenumerolla ei voi hakea laskua r"
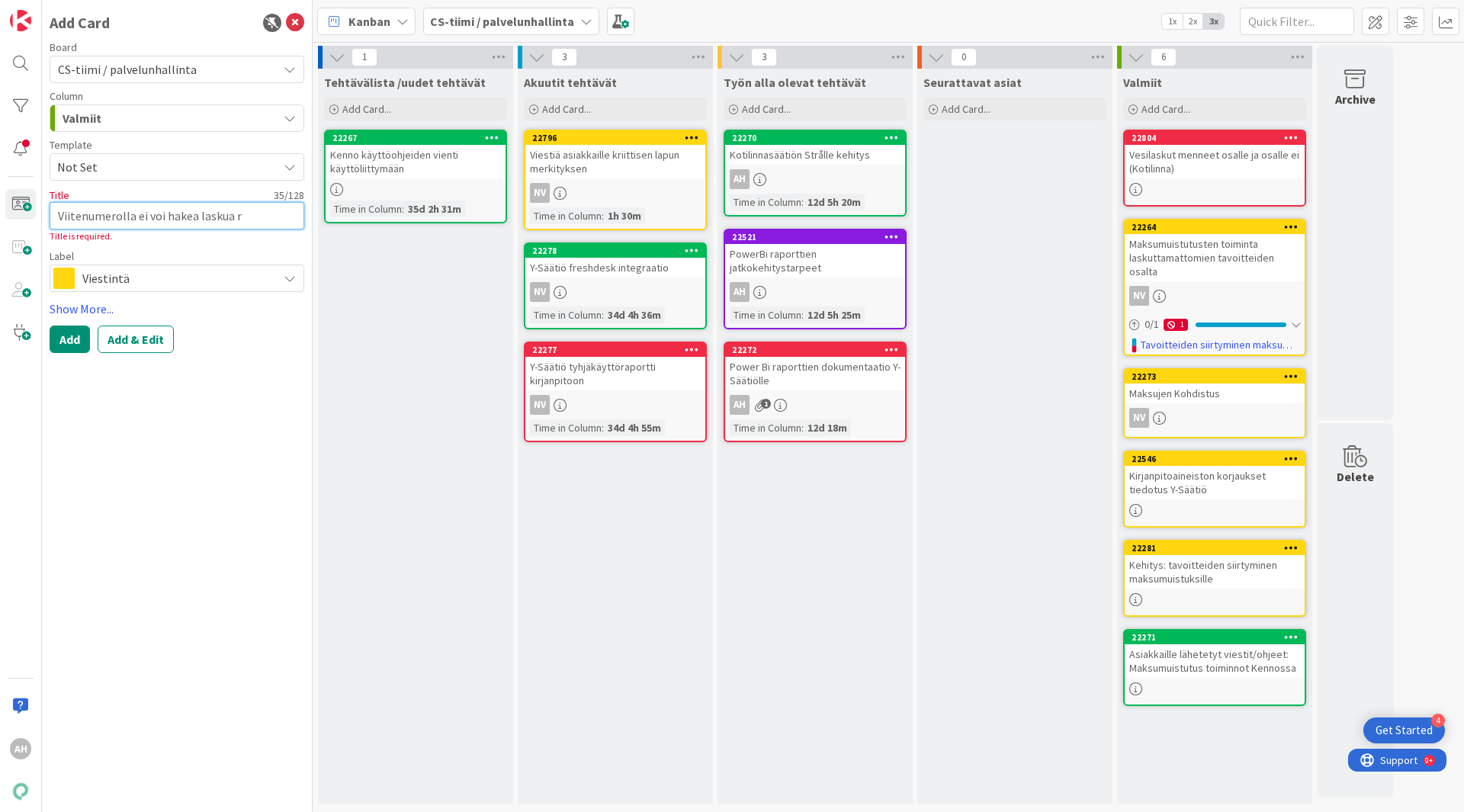
type textarea "x"
type textarea "Viitenumerolla ei voi hakea laskua re"
type textarea "x"
type textarea "Viitenumerolla ei voi hakea laskua res"
type textarea "x"
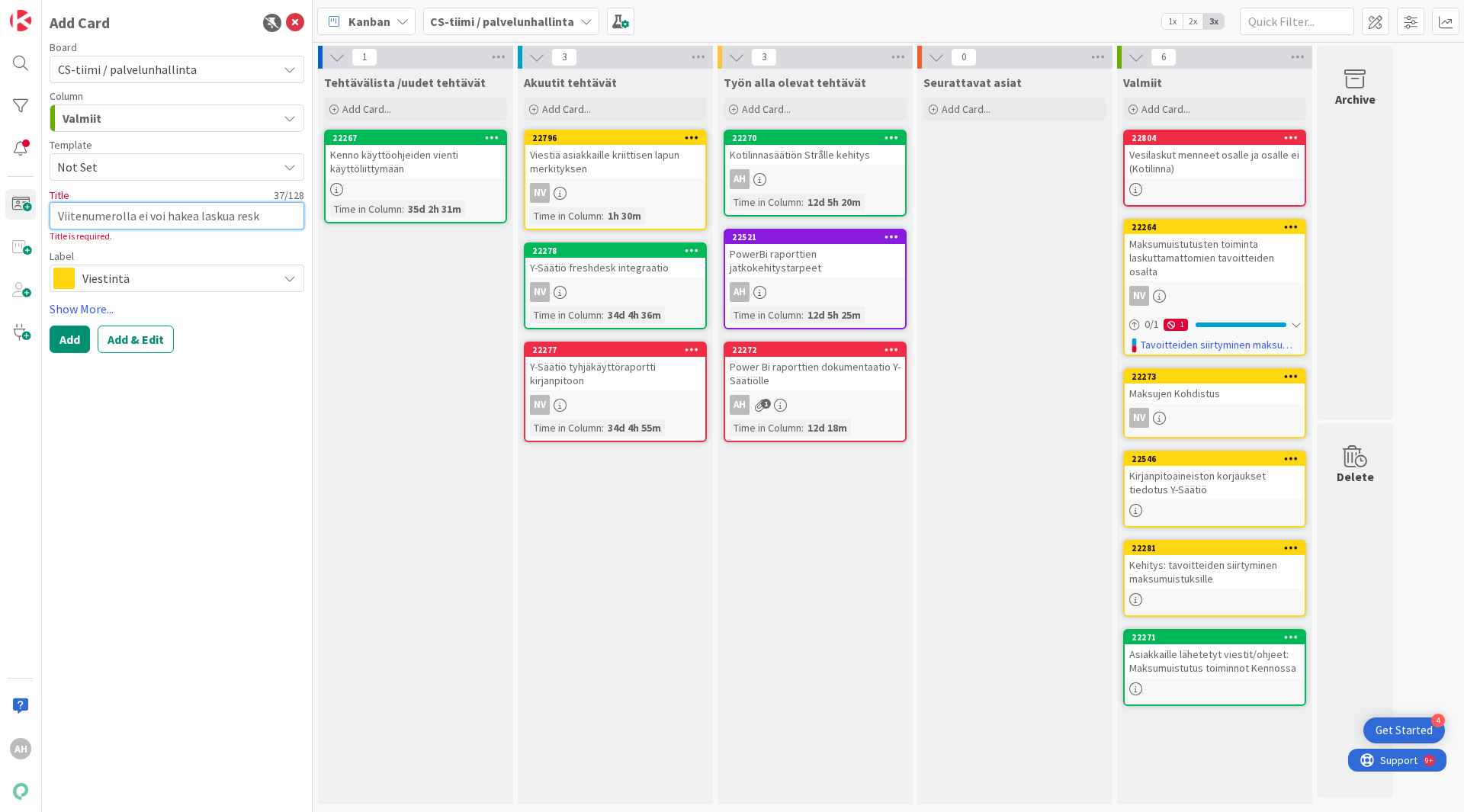
type textarea "Viitenumerolla ei voi hakea laskua resko"
type textarea "x"
type textarea "Viitenumerolla ei voi hakea laskua reskon"
type textarea "x"
type textarea "Viitenumerolla ei voi hakea laskua reskonr"
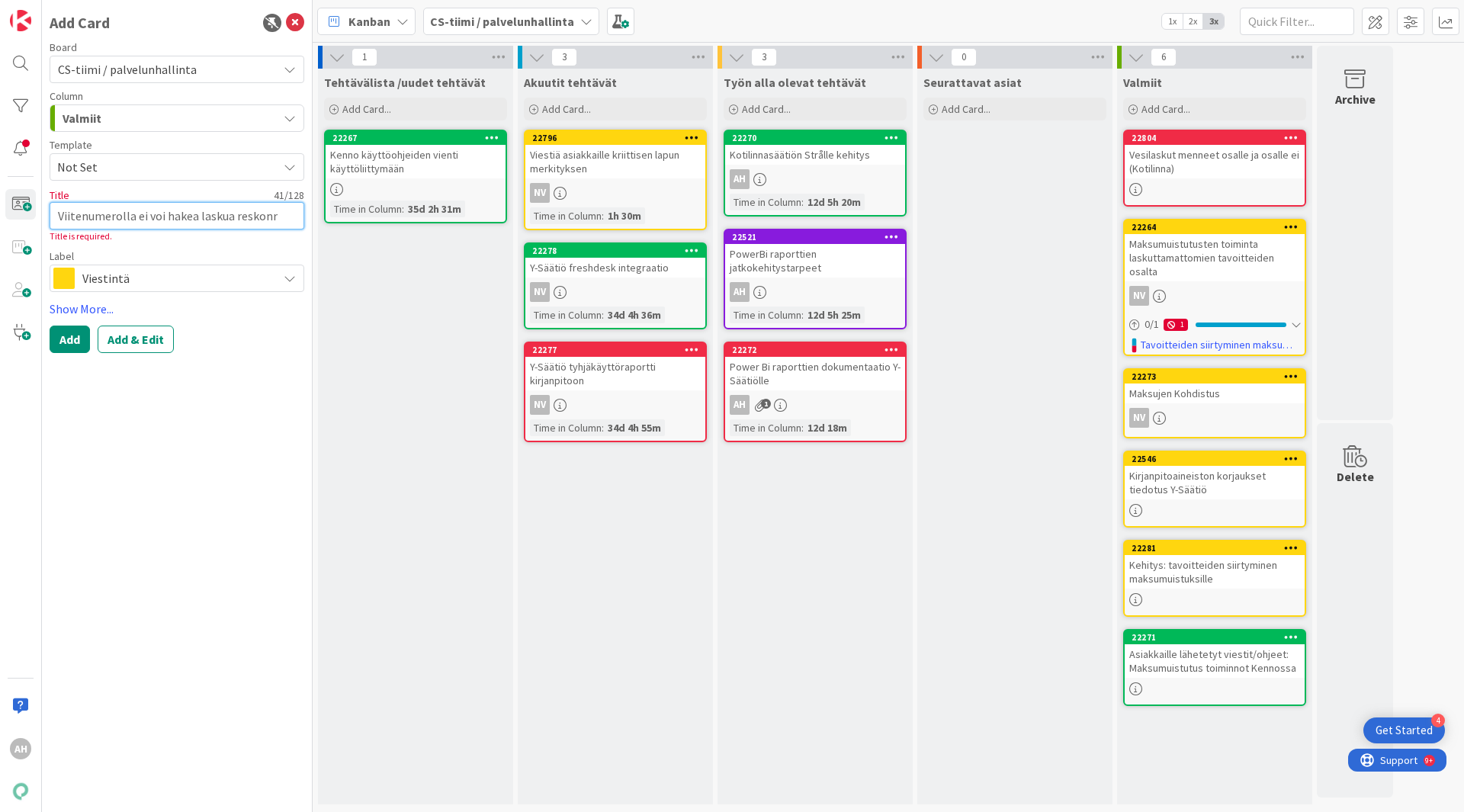
type textarea "x"
type textarea "Viitenumerolla ei voi hakea laskua reskonran"
type textarea "x"
type textarea "Viitenumerolla ei voi hakea laskua reskonran"
type textarea "x"
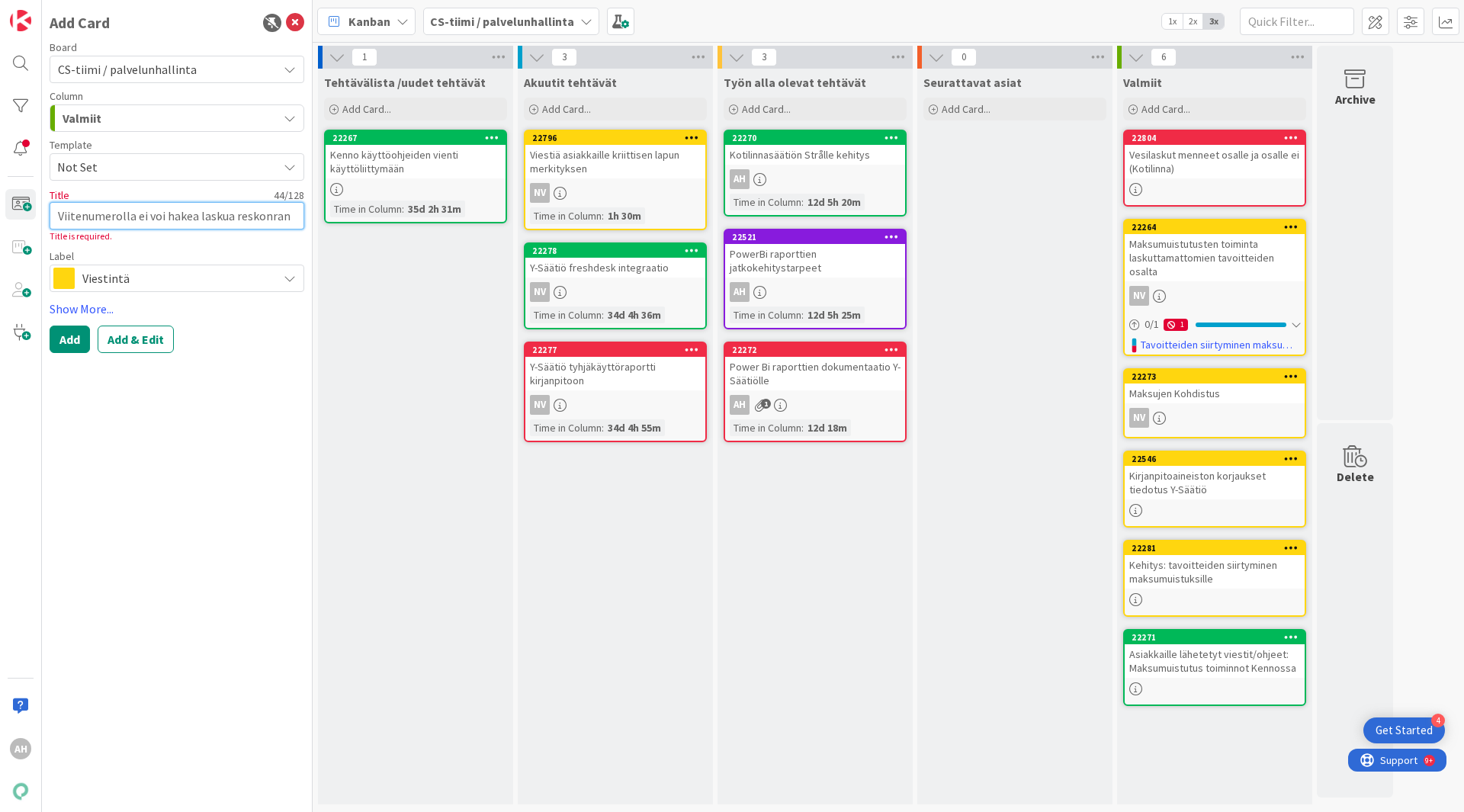
type textarea "Viitenumerolla ei voi hakea laskua reskonran p"
type textarea "x"
type textarea "Viitenumerolla ei voi hakea laskua reskonran pu"
type textarea "x"
type textarea "Viitenumerolla ei voi hakea laskua reskonran puo"
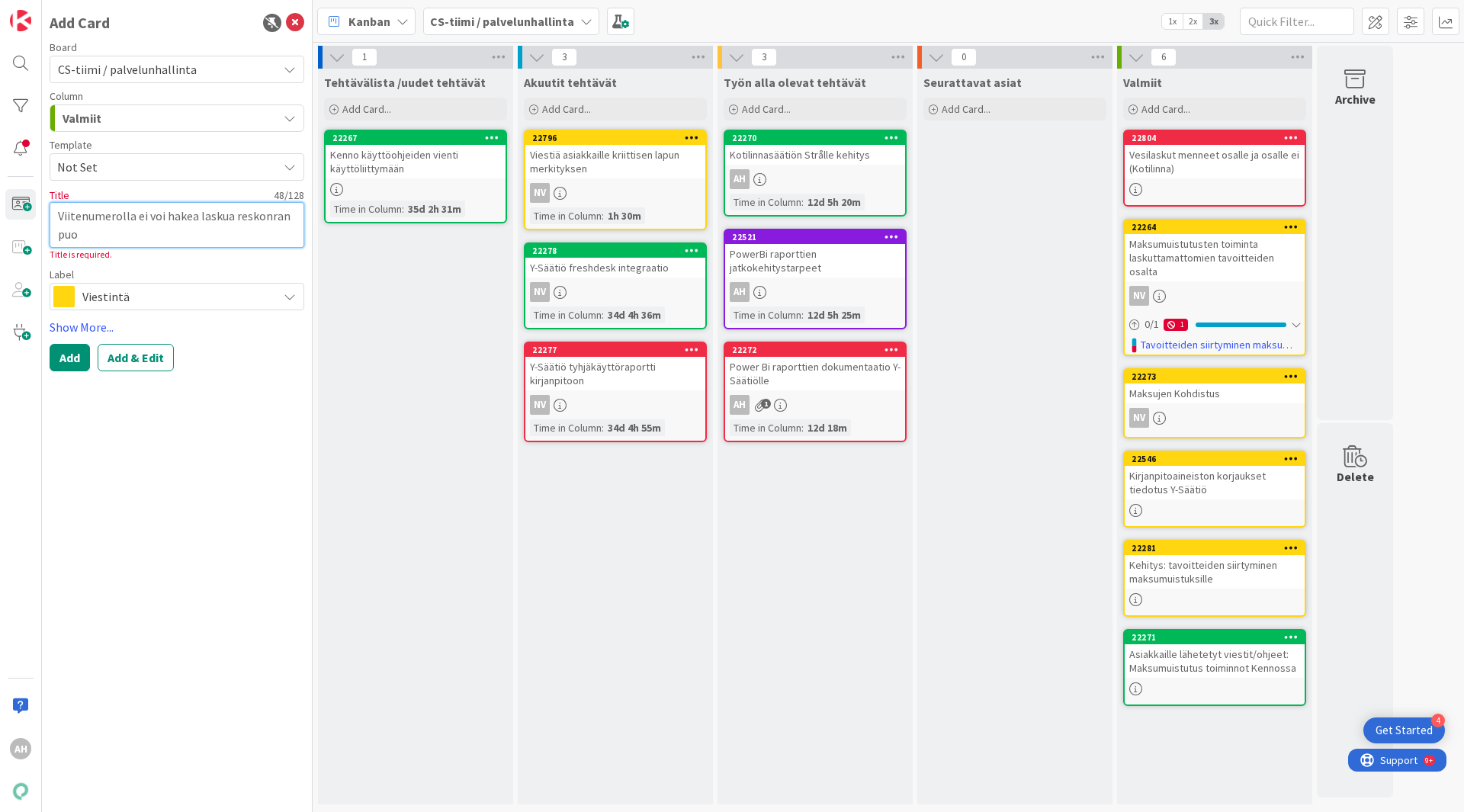
type textarea "x"
type textarea "Viitenumerolla ei voi hakea laskua reskonran puol"
type textarea "x"
type textarea "Viitenumerolla ei voi hakea laskua reskonran puole"
type textarea "x"
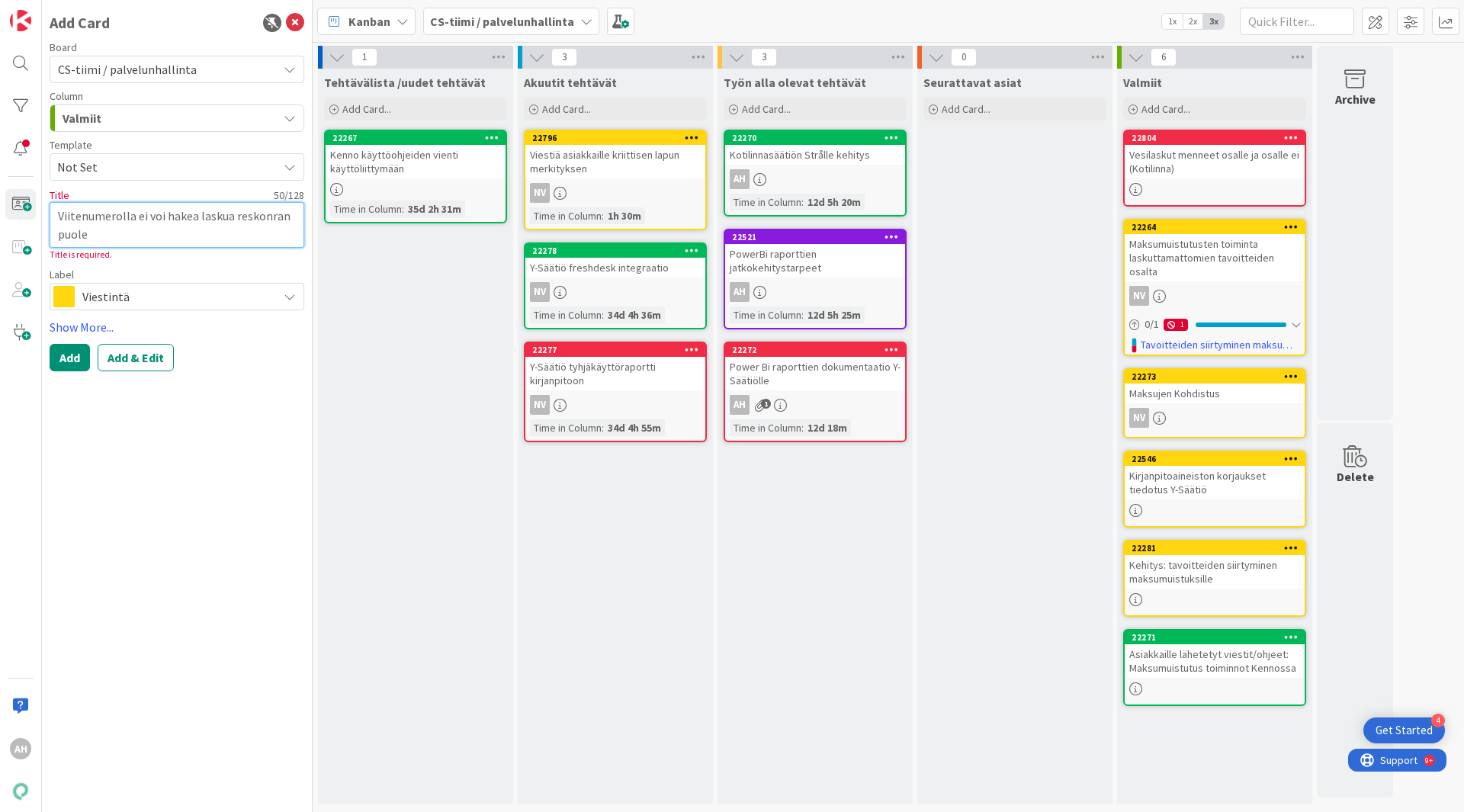
type textarea "Viitenumerolla ei voi hakea laskua reskonran puolel"
type textarea "x"
type textarea "Viitenumerolla ei voi hakea laskua reskonran puolell"
type textarea "x"
type textarea "Viitenumerolla ei voi hakea laskua reskonran puolella"
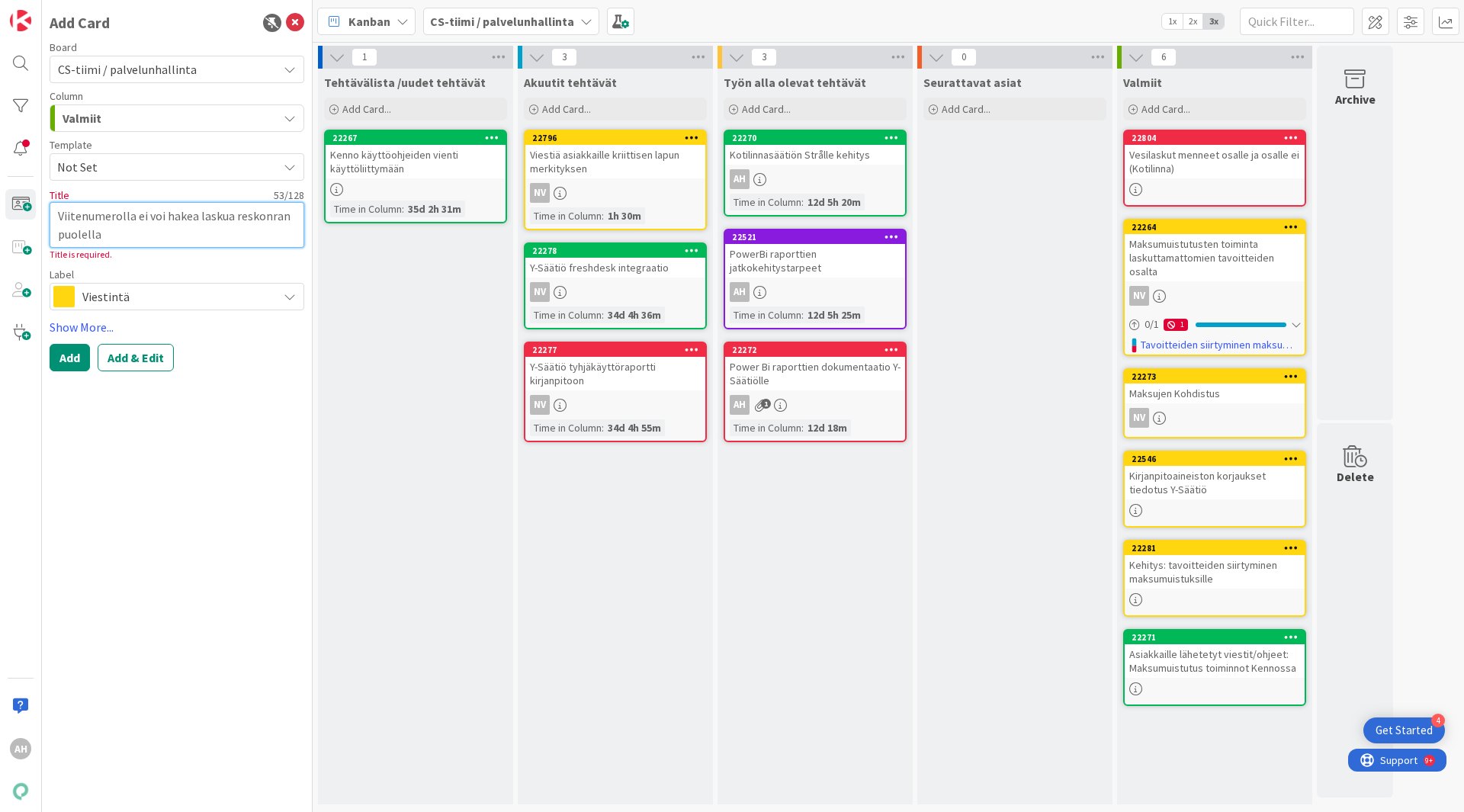
type textarea "x"
type textarea "Viitenumerolla ei voi hakea laskua reskonran puolell"
type textarea "x"
type textarea "Viitenumerolla ei voi hakea laskua reskonran puolel"
type textarea "x"
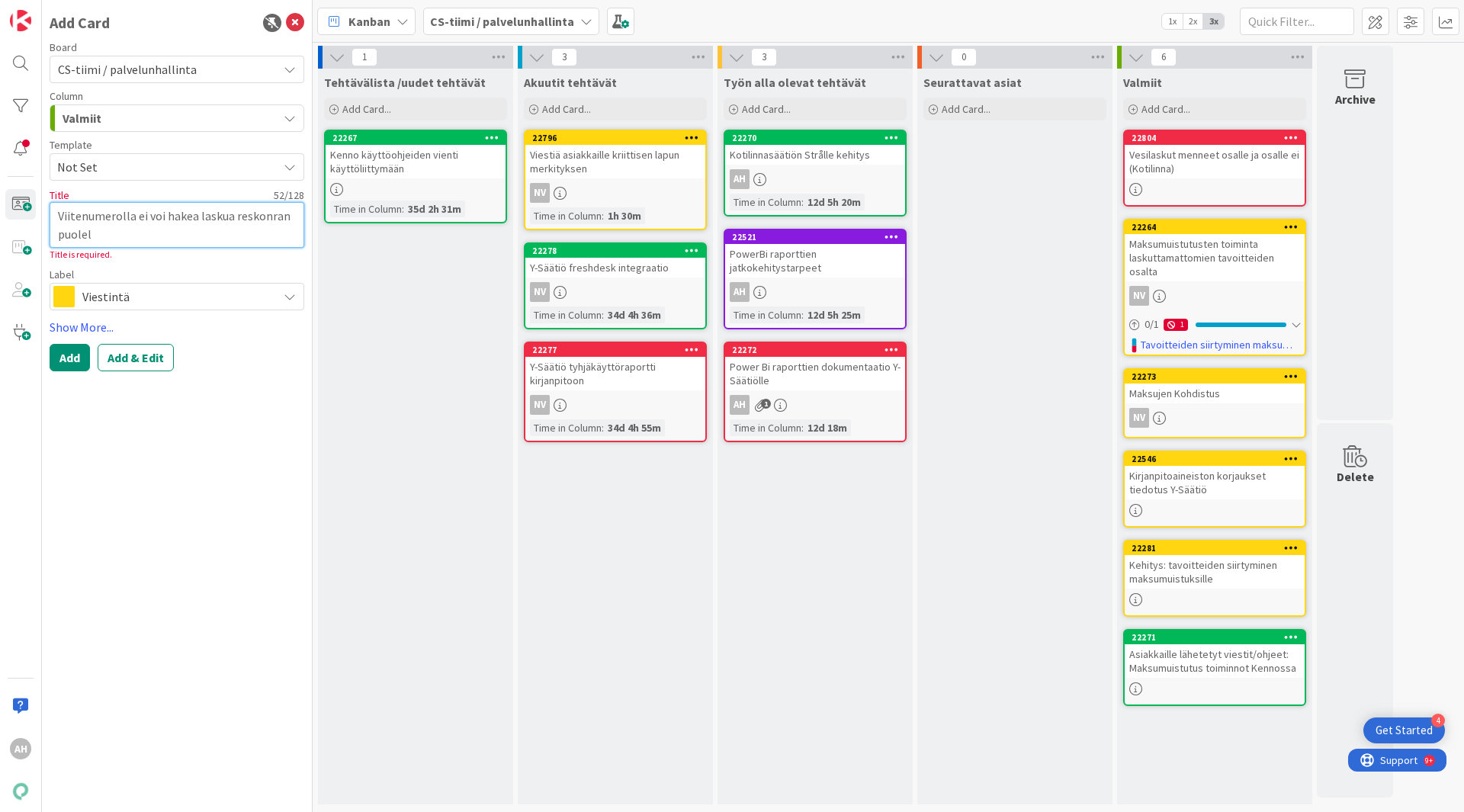
type textarea "Viitenumerolla ei voi hakea laskua reskonran puole"
type textarea "x"
type textarea "Viitenumerolla ei voi hakea laskua reskonran puol"
type textarea "x"
type textarea "Viitenumerolla ei voi hakea laskua reskonran puo"
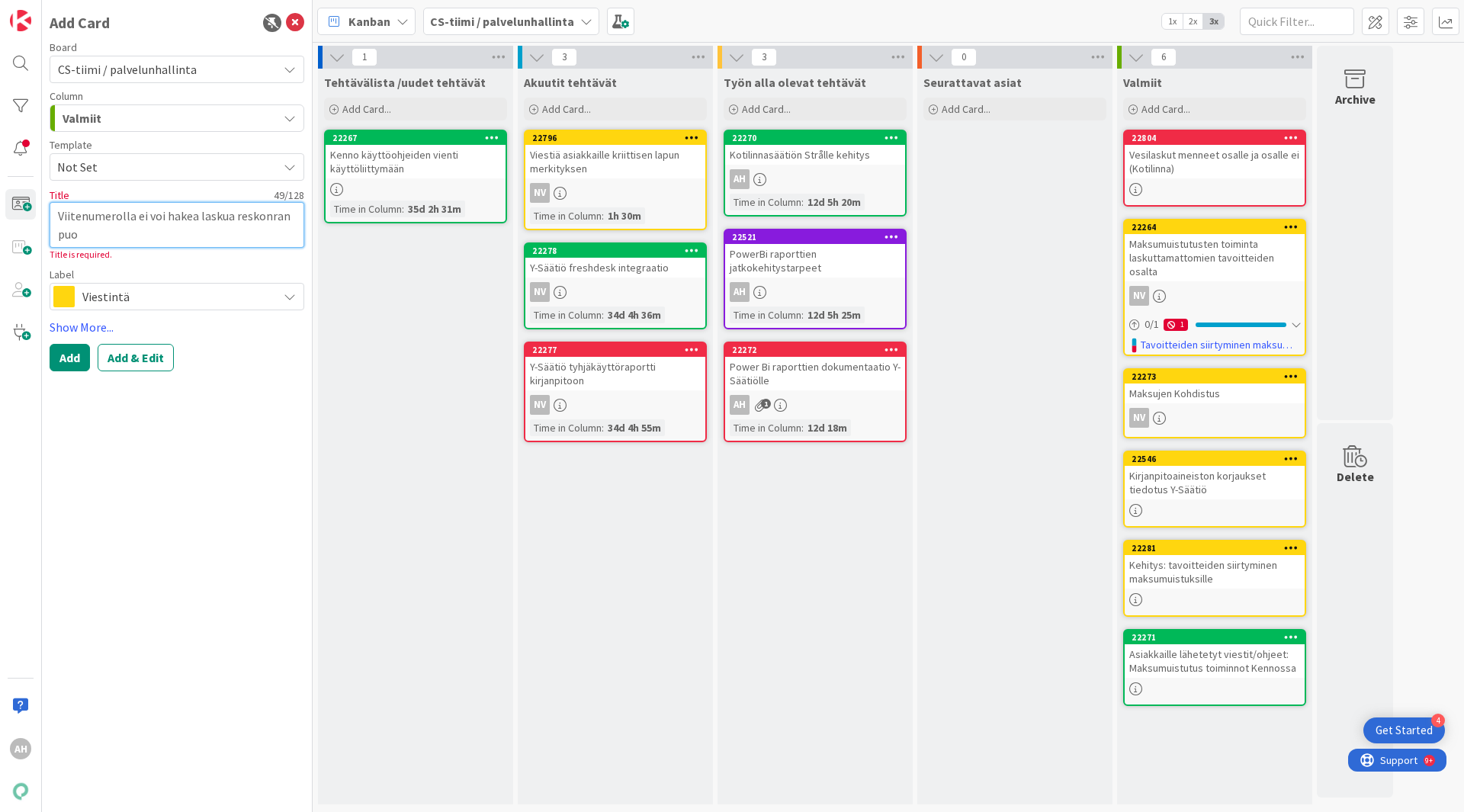
type textarea "x"
type textarea "Viitenumerolla ei voi hakea laskua reskonran pu"
type textarea "x"
type textarea "Viitenumerolla ei voi hakea laskua reskonran p"
type textarea "x"
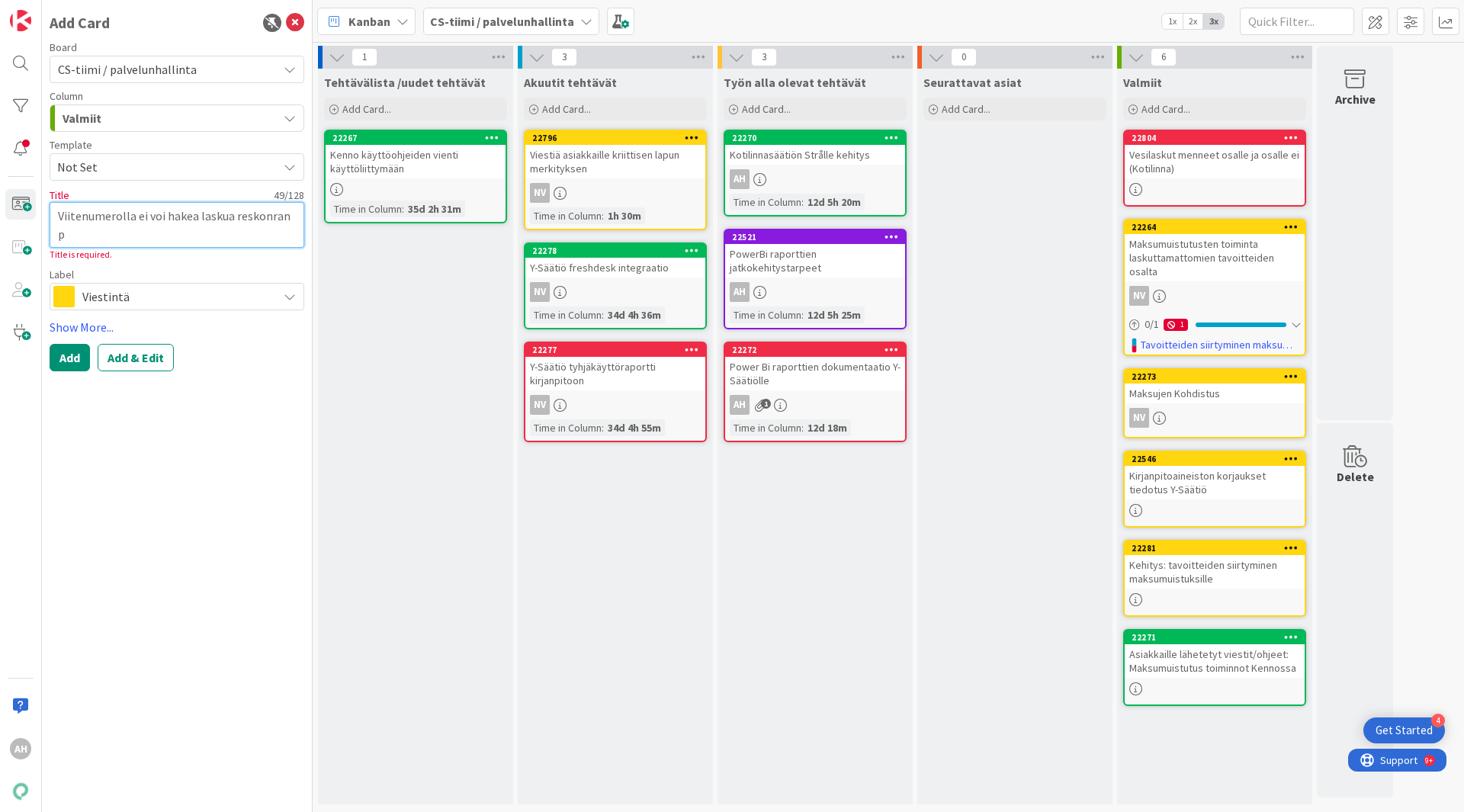
type textarea "Viitenumerolla ei voi hakea laskua reskonran"
type textarea "x"
type textarea "Viitenumerolla ei voi hakea laskua reskonran"
type textarea "x"
type textarea "Viitenumerolla ei voi hakea laskua reskonra"
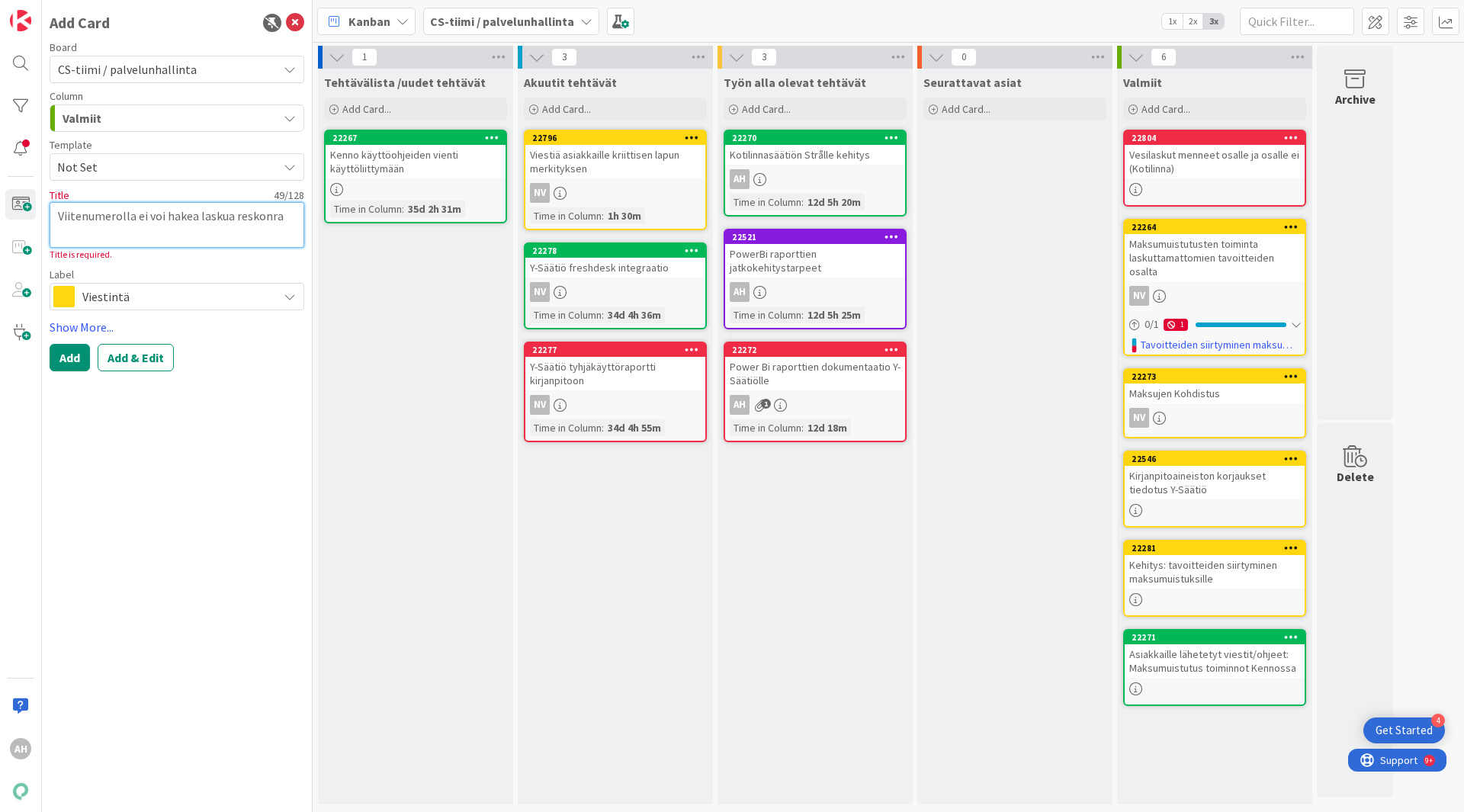
type textarea "x"
type textarea "Viitenumerolla ei voi hakea laskua reskonr"
type textarea "x"
type textarea "Viitenumerolla ei voi hakea laskua reskon"
type textarea "x"
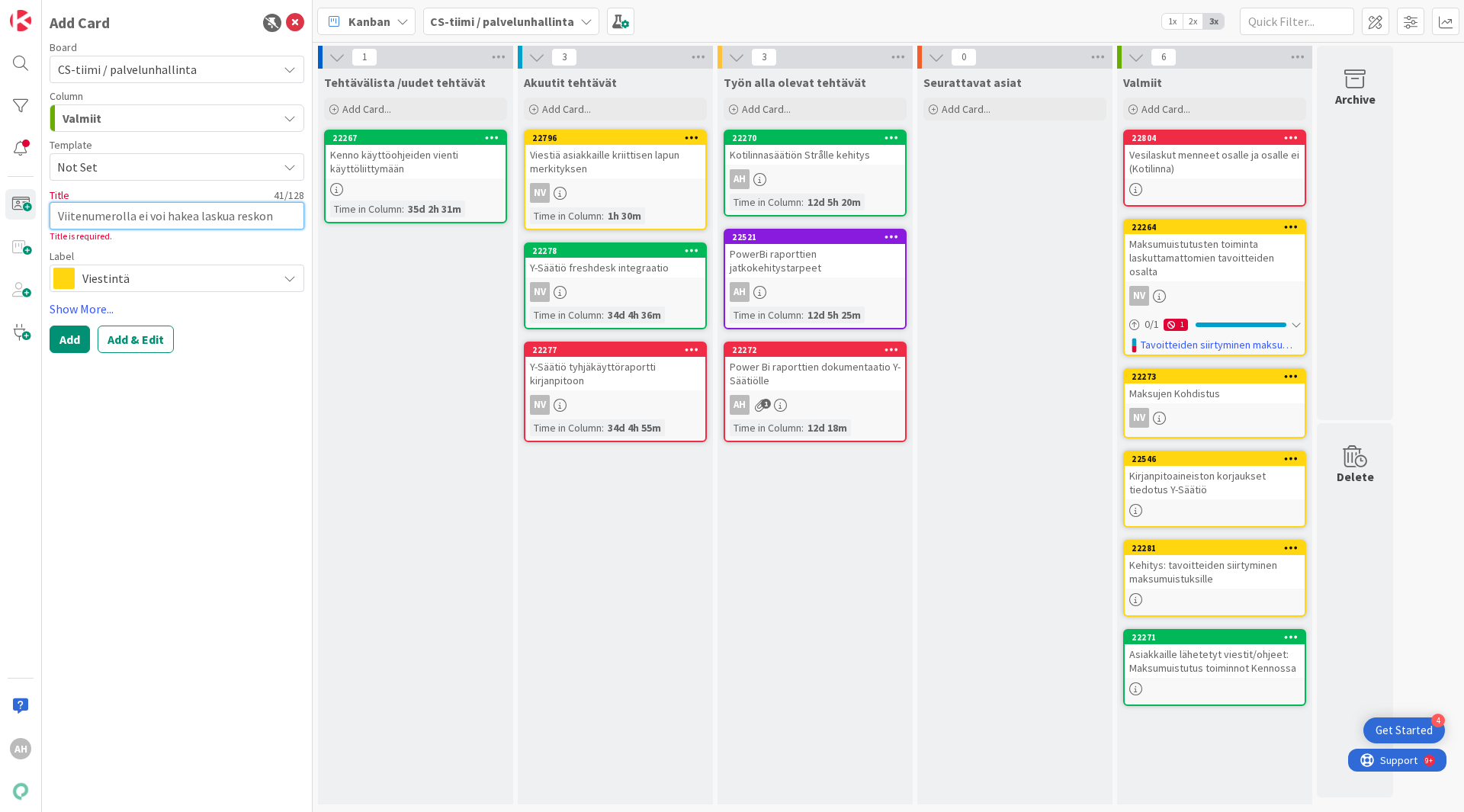
type textarea "Viitenumerolla ei voi hakea laskua reskont"
type textarea "x"
type textarea "Viitenumerolla ei voi hakea laskua reskontr"
type textarea "x"
type textarea "Viitenumerolla ei voi hakea laskua reskontra"
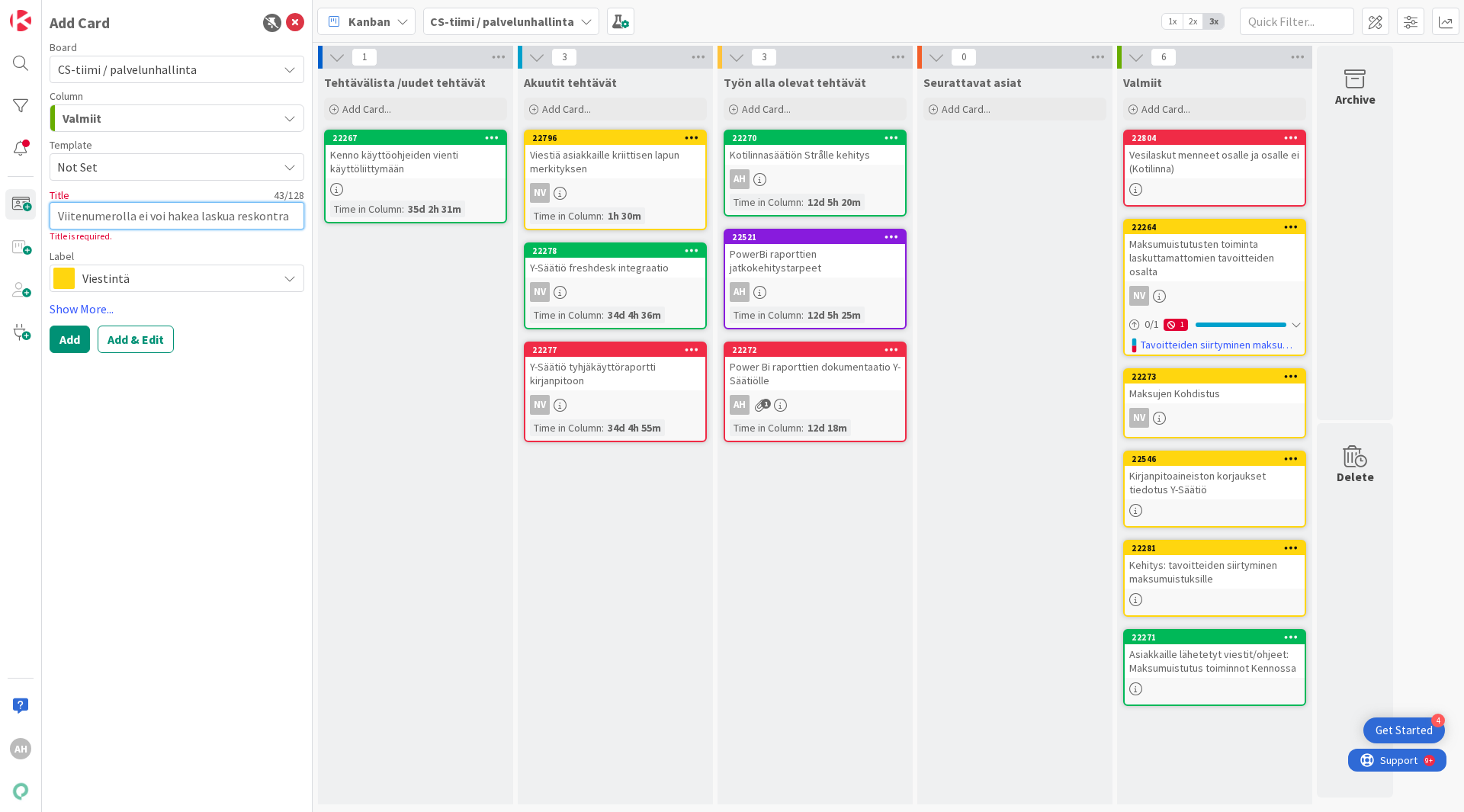
type textarea "x"
type textarea "Viitenumerolla ei voi hakea laskua reskontras"
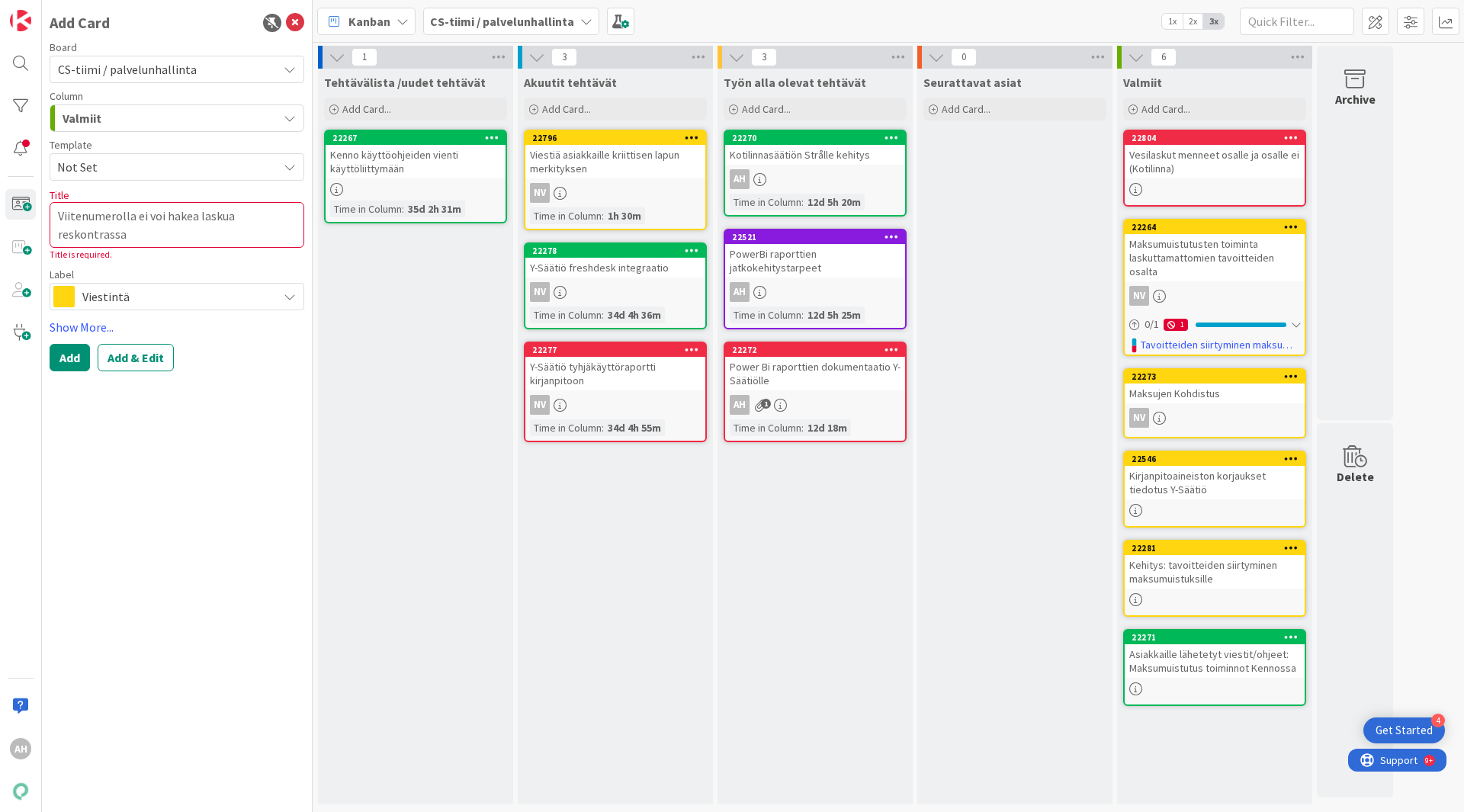
click at [294, 303] on div "Viestintä" at bounding box center [177, 296] width 255 height 27
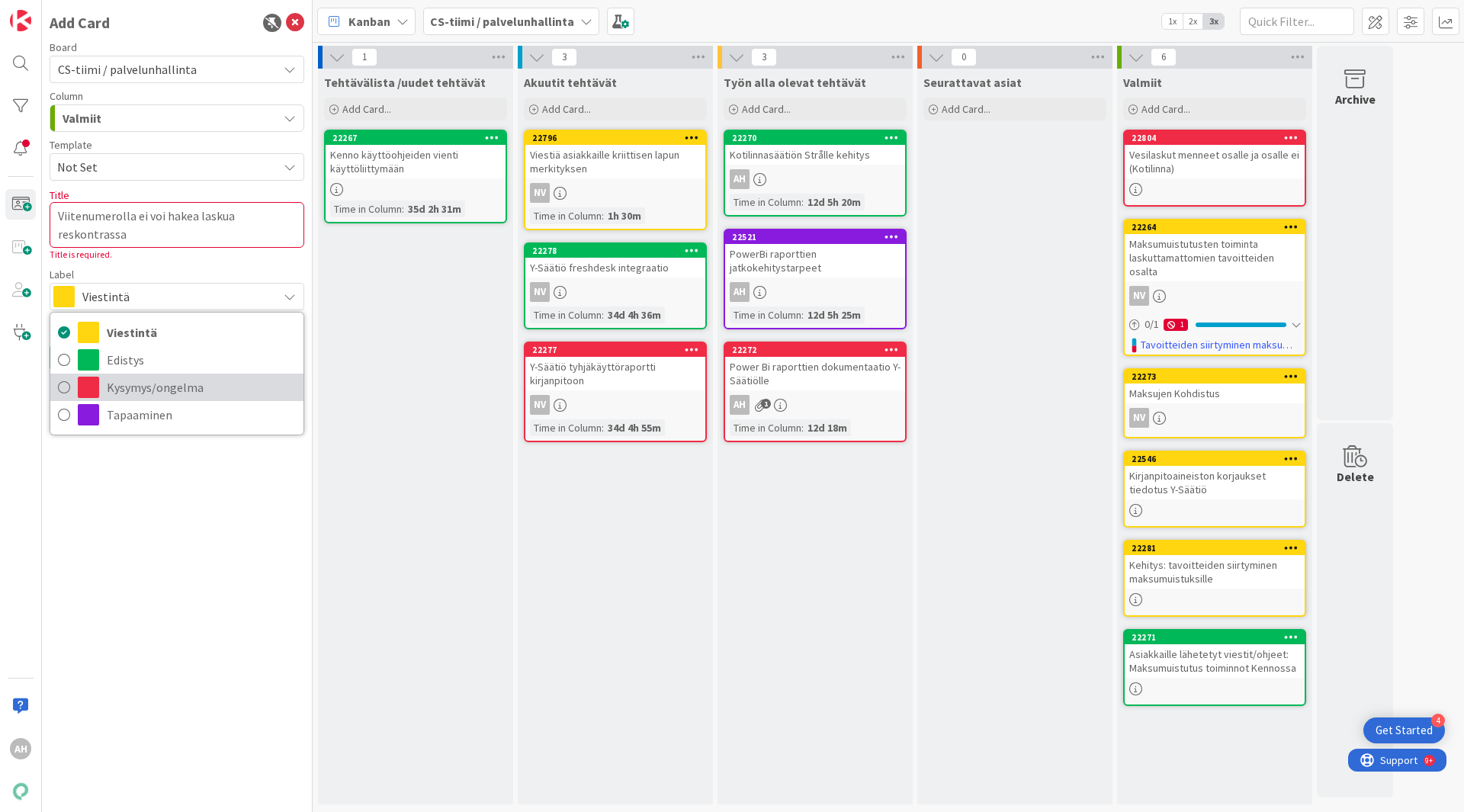
click at [200, 386] on span "Kysymys/ongelma" at bounding box center [201, 387] width 189 height 22
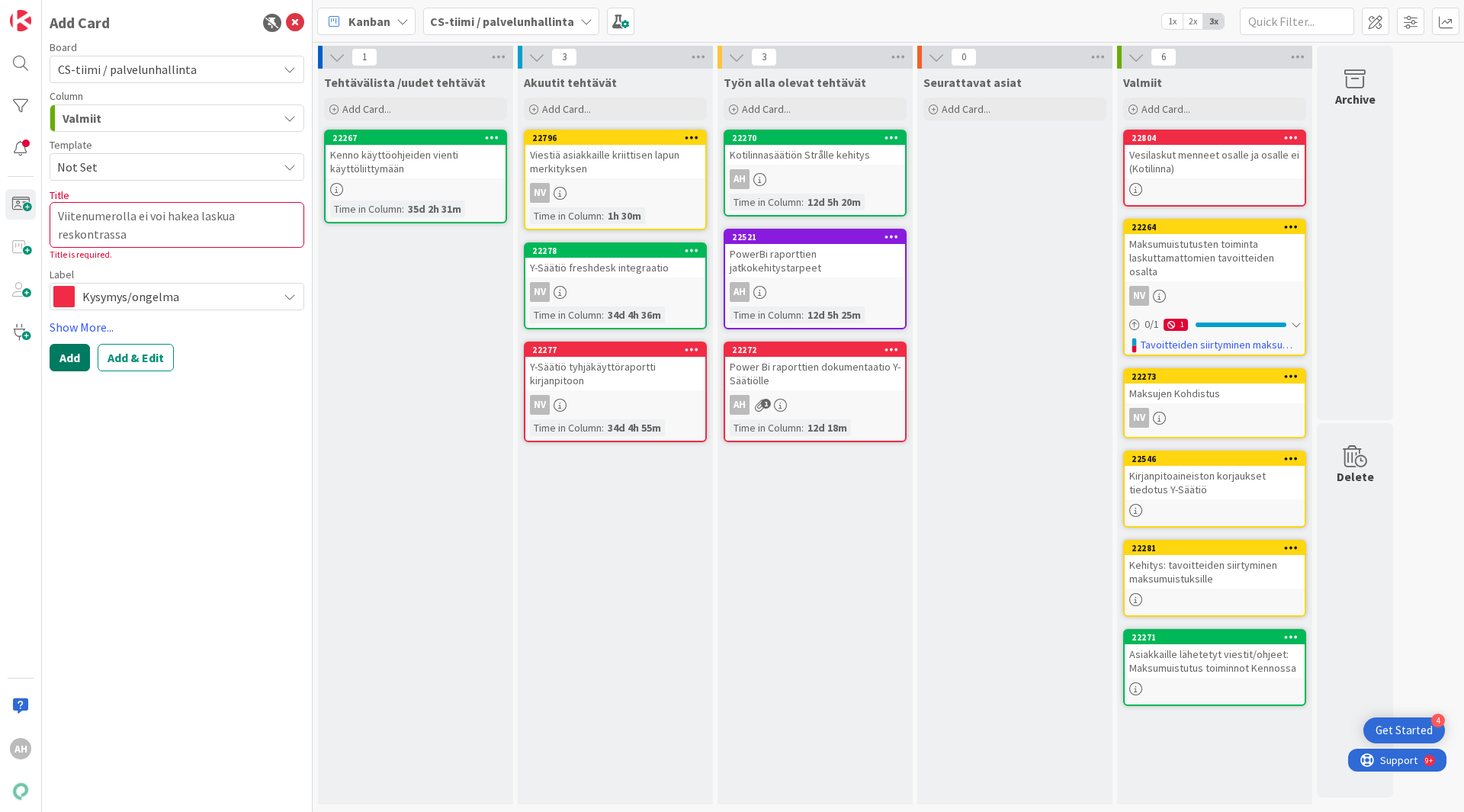
click at [57, 362] on button "Add" at bounding box center [69, 357] width 40 height 27
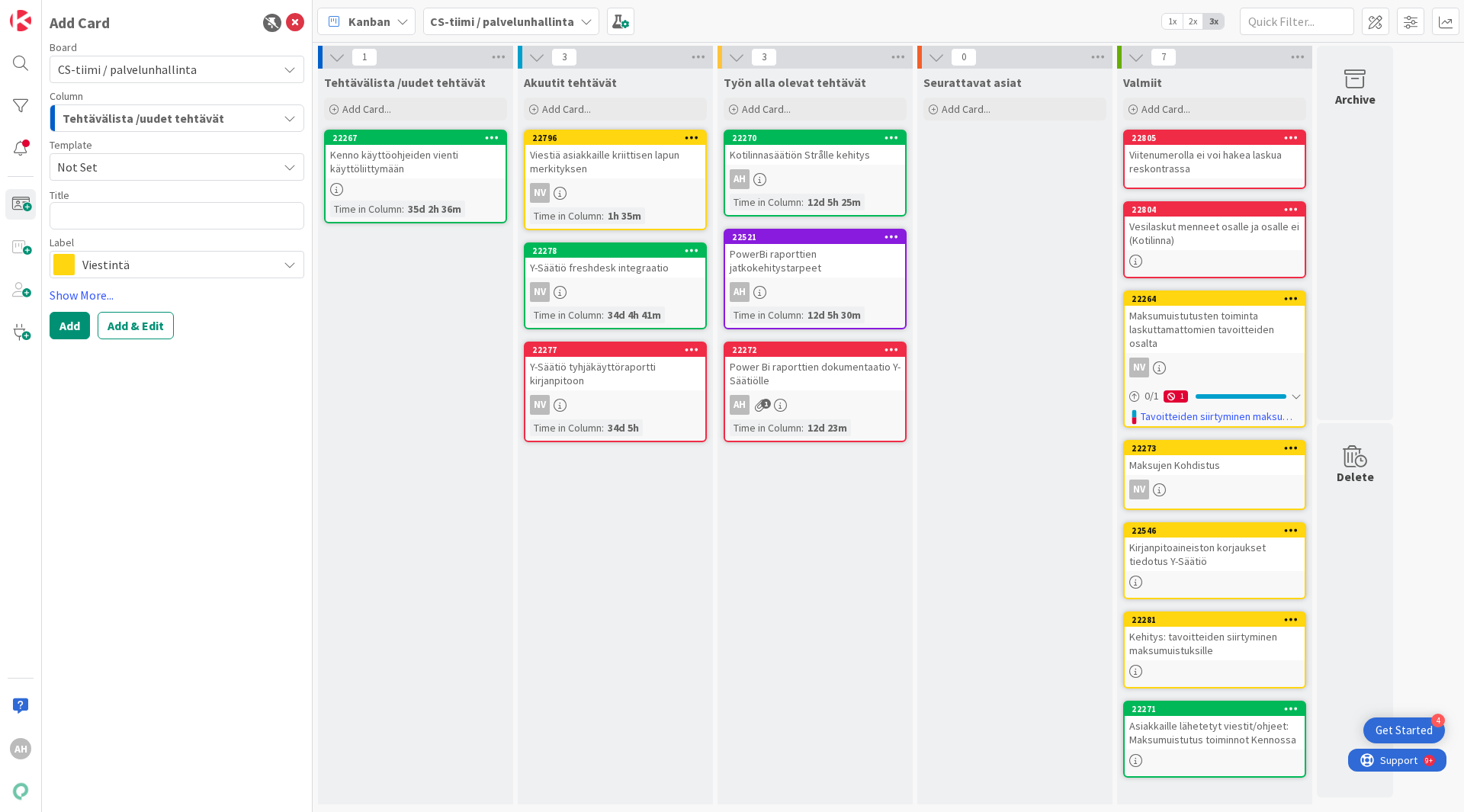
click at [1235, 158] on div "Viitenumerolla ei voi hakea laskua reskontrassa" at bounding box center [1215, 162] width 180 height 34
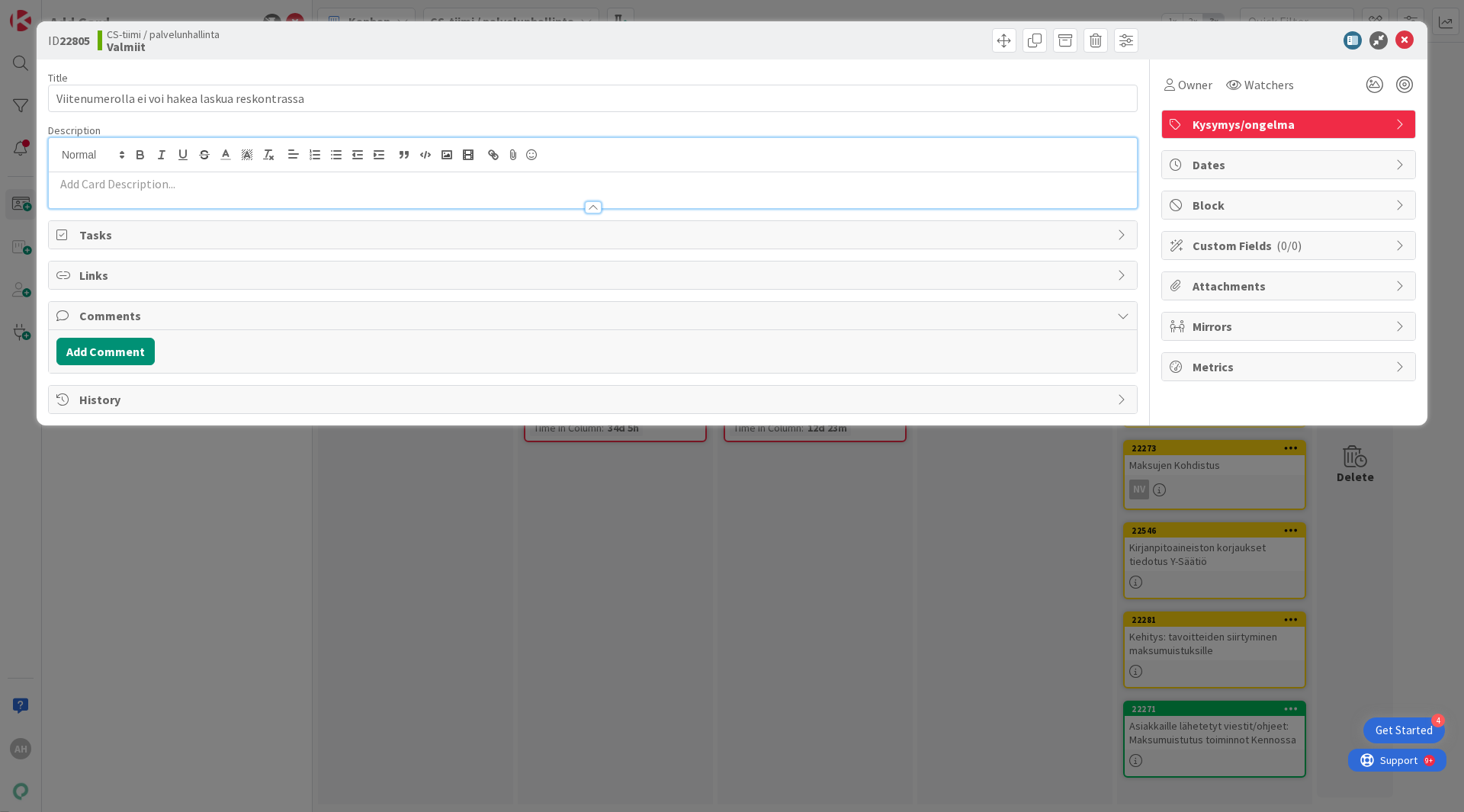
click at [267, 156] on div at bounding box center [593, 172] width 1088 height 70
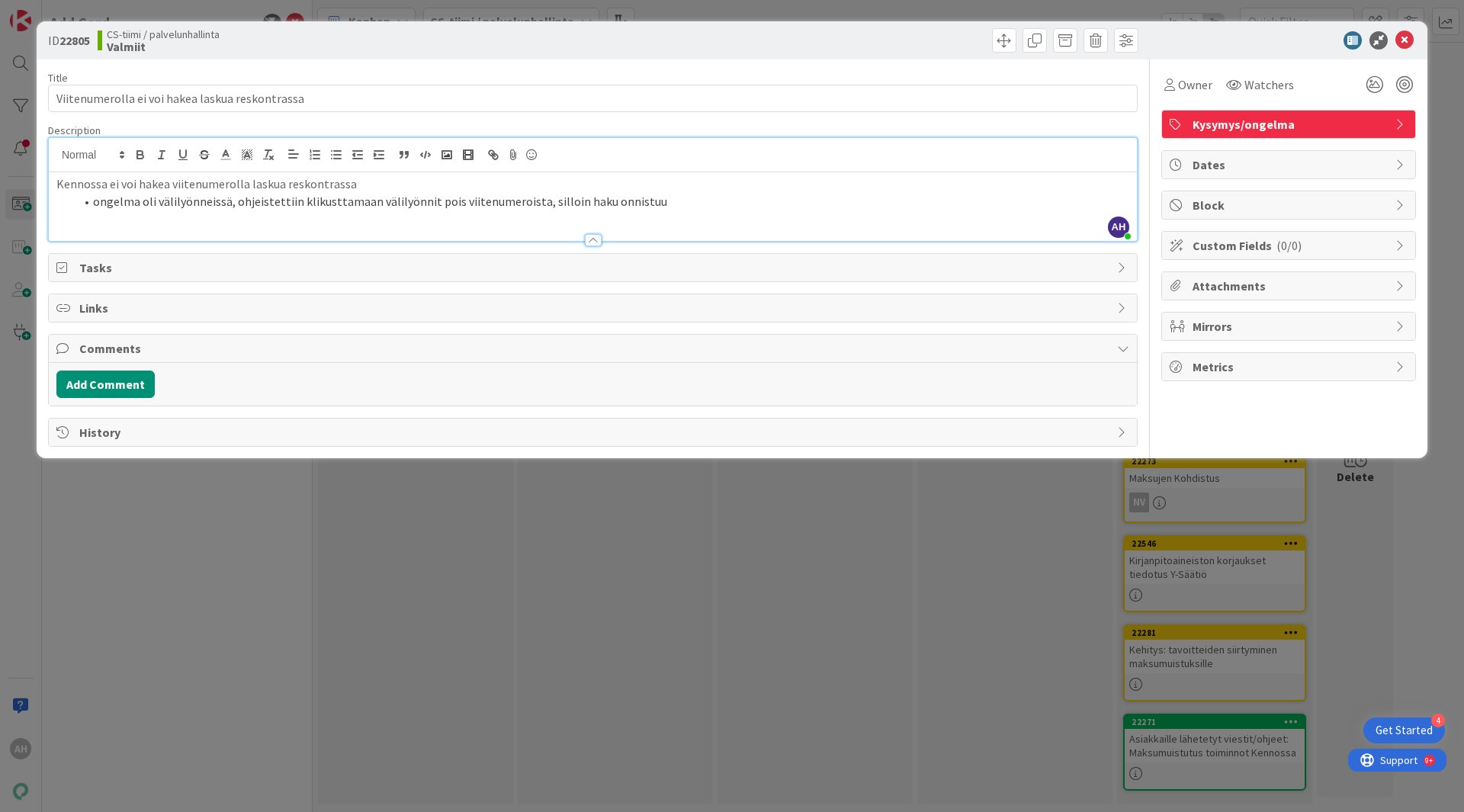
click at [368, 206] on li "ongelma oli välilyönneissä, ohjeistettiin klikusttamaan välilyönnit pois viiten…" at bounding box center [602, 201] width 1055 height 18
click at [100, 200] on li "ongelma oli välilyönneissä, ohjeistettiin kliksuttamaan välilyönnit pois viiten…" at bounding box center [602, 201] width 1055 height 18
click at [1404, 41] on icon at bounding box center [1405, 40] width 19 height 19
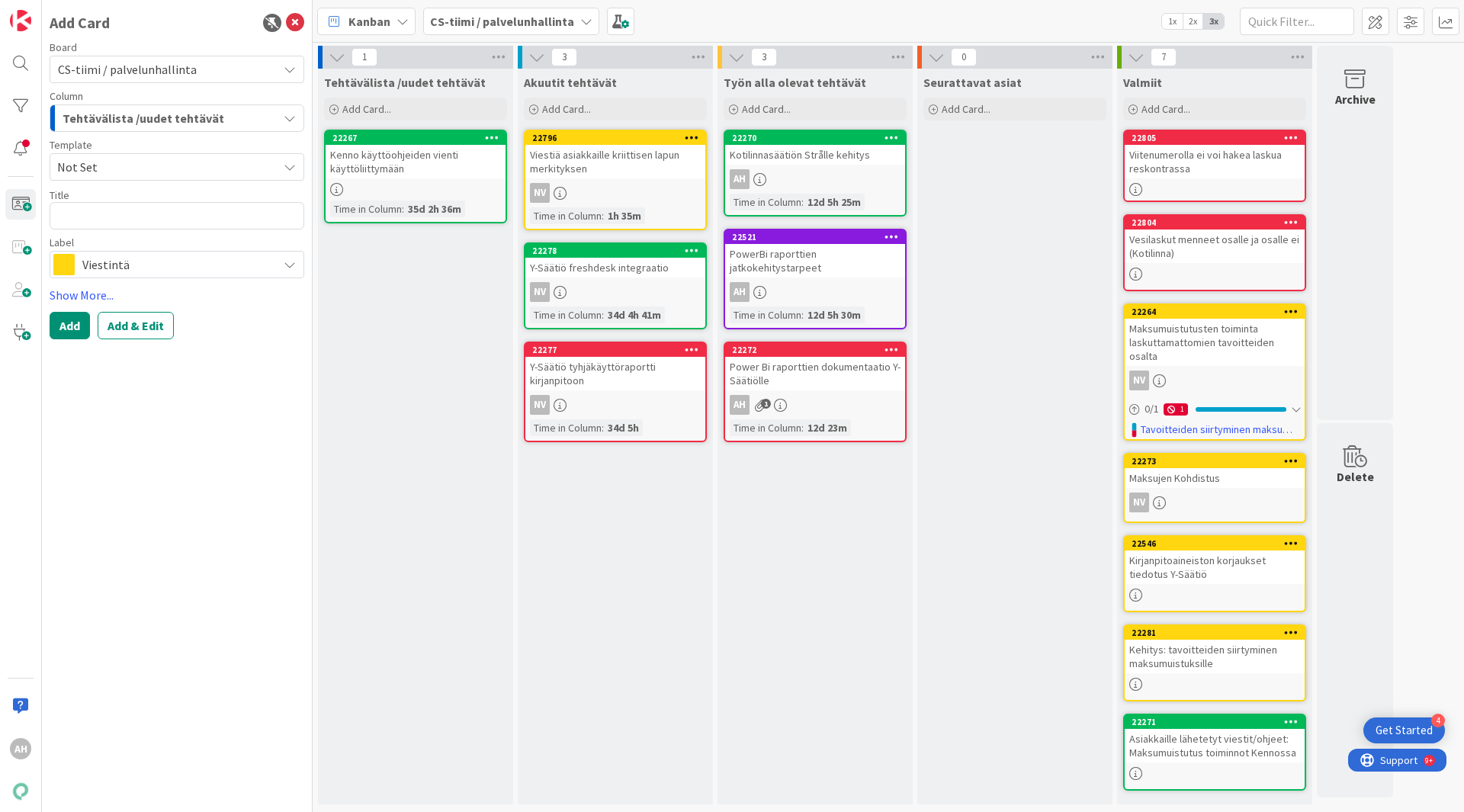
click at [1138, 280] on icon at bounding box center [1136, 274] width 13 height 13
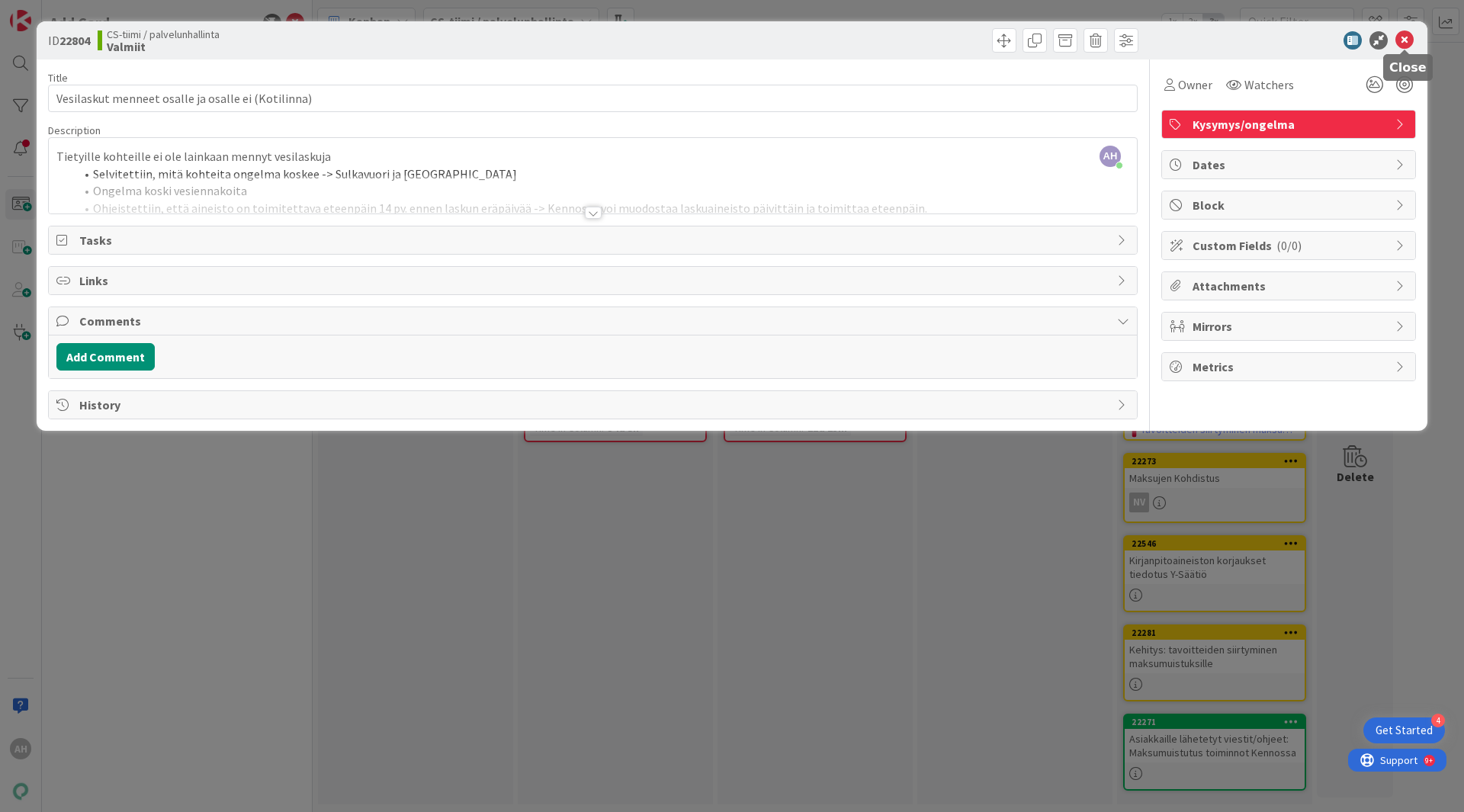
click at [1408, 35] on icon at bounding box center [1405, 40] width 19 height 19
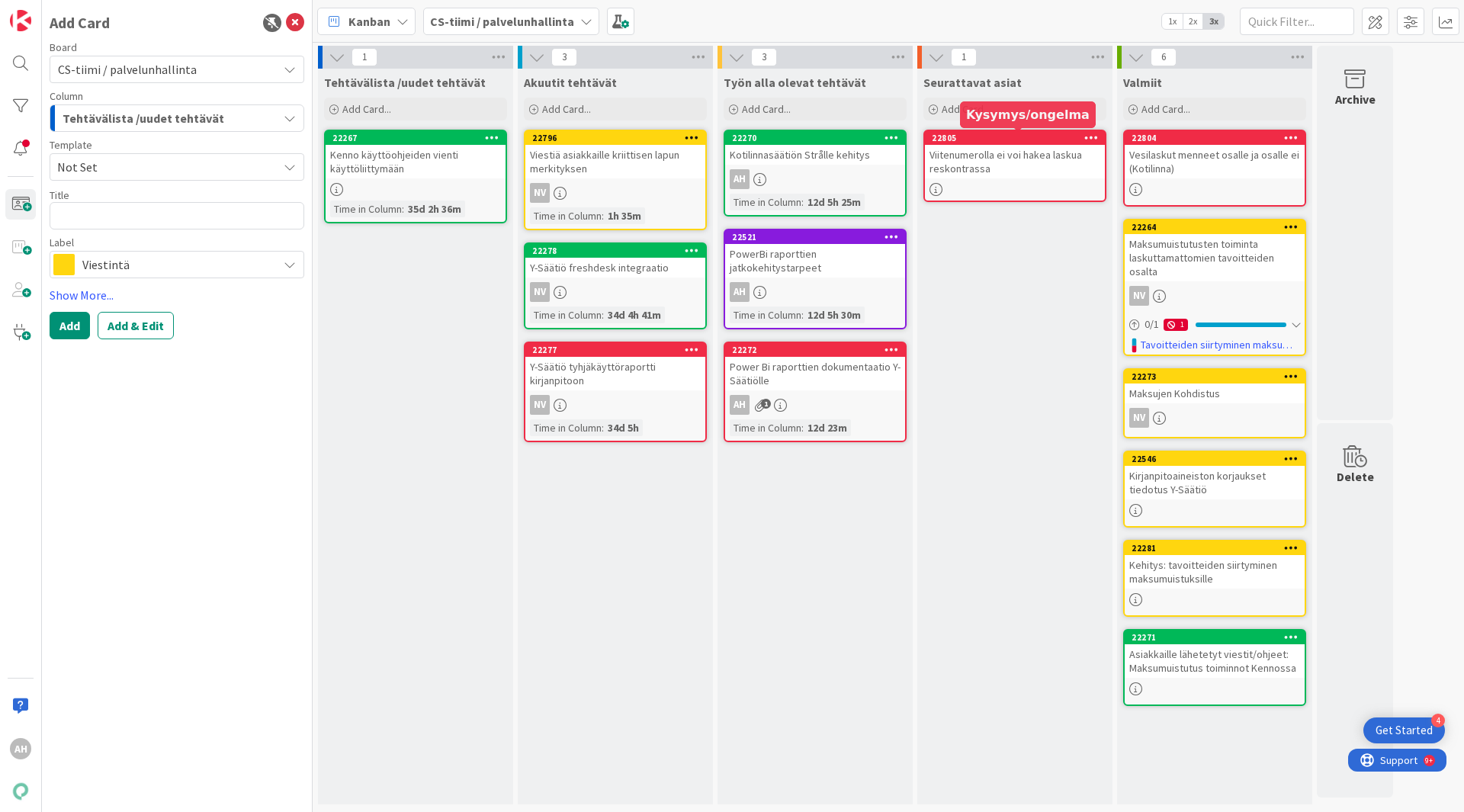
click at [1017, 142] on div "22805" at bounding box center [1018, 138] width 173 height 10
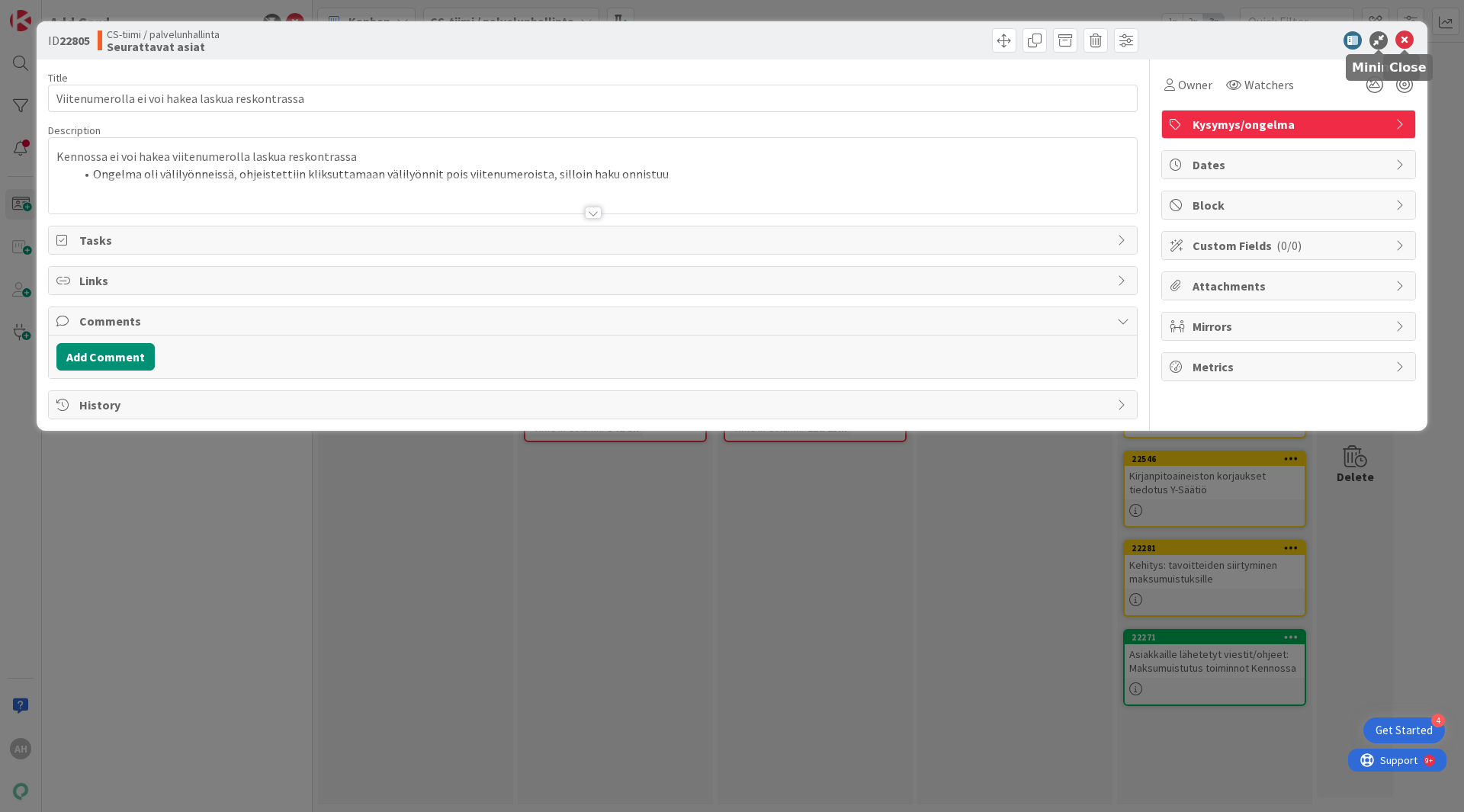
click at [1404, 37] on icon at bounding box center [1405, 40] width 19 height 19
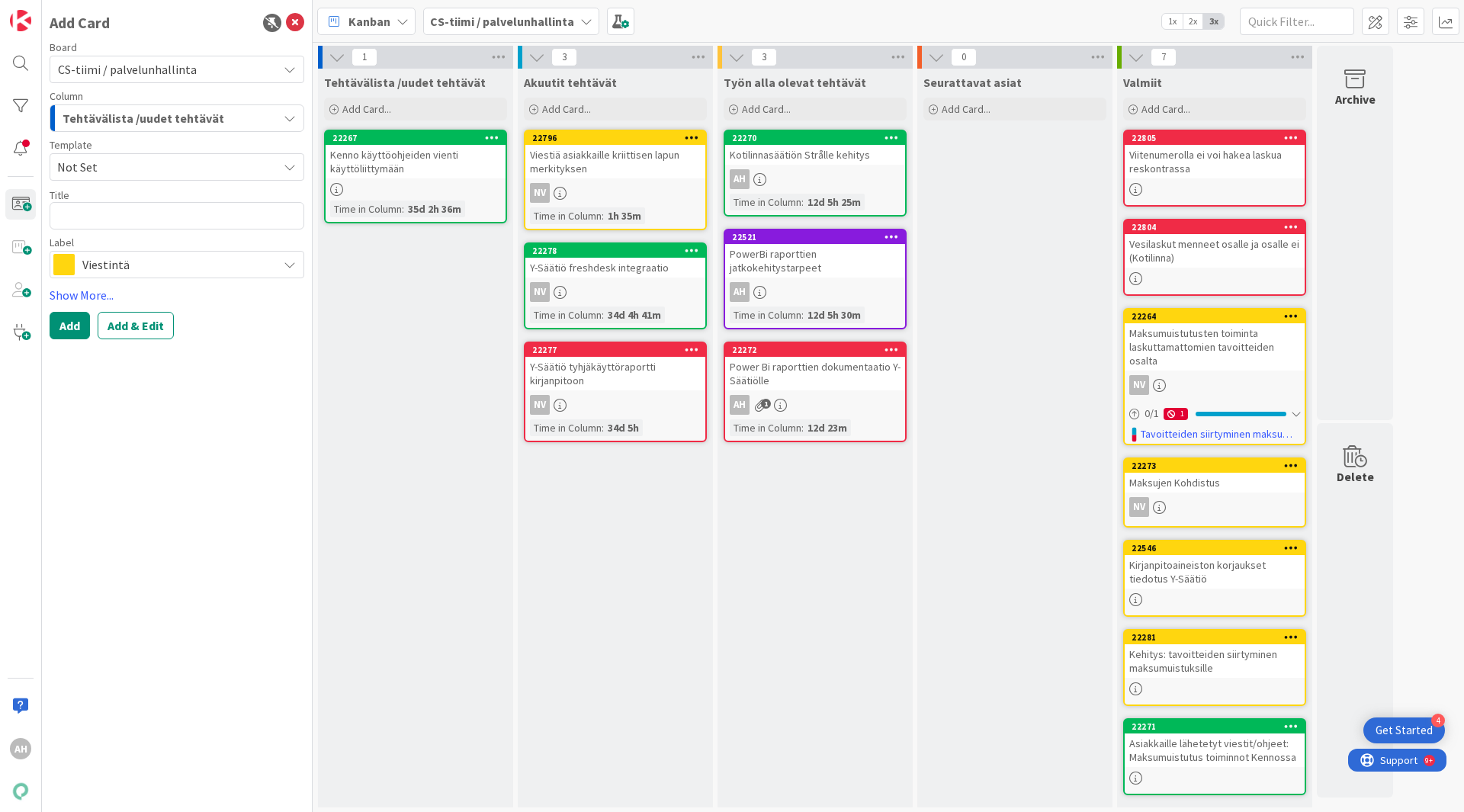
click at [259, 121] on div "Tehtävälista /uudet tehtävät" at bounding box center [169, 118] width 219 height 24
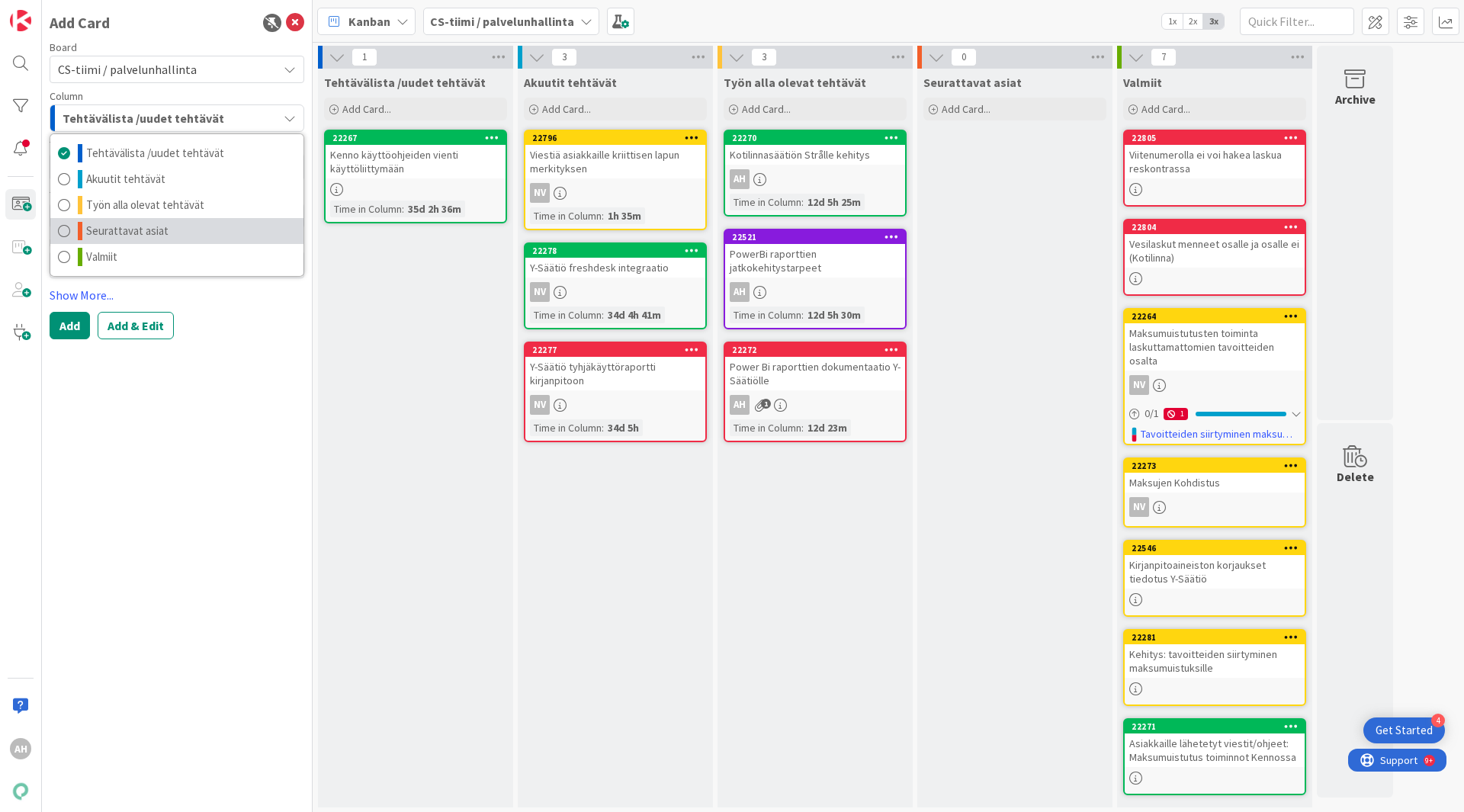
click at [162, 229] on span "Seurattavat asiat" at bounding box center [127, 231] width 82 height 19
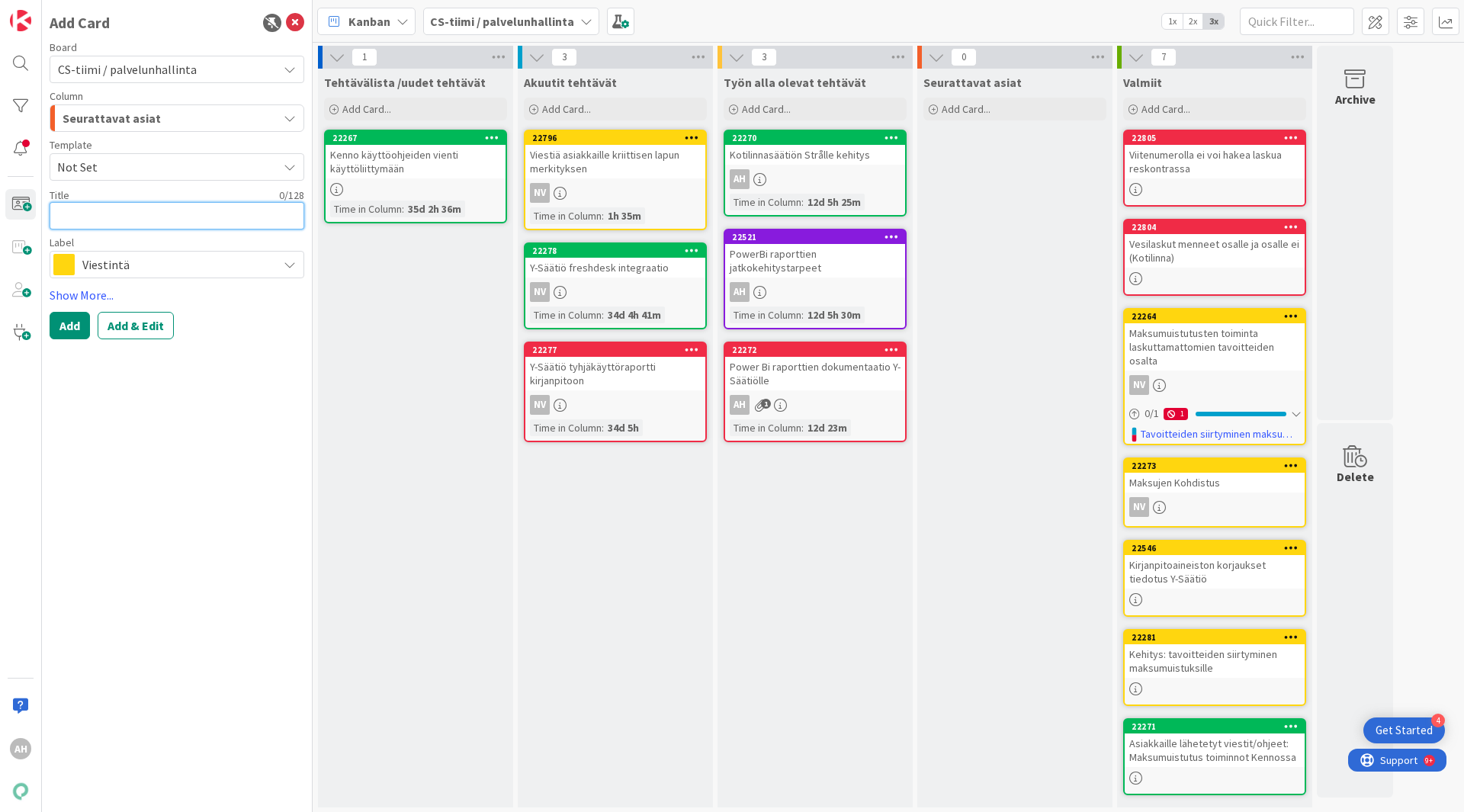
click at [171, 216] on textarea at bounding box center [177, 215] width 255 height 27
drag, startPoint x: 223, startPoint y: 218, endPoint x: 239, endPoint y: 212, distance: 17.1
click at [225, 217] on textarea "Tampuurin aikainen sähkölaskue Kennoon ennakoksi" at bounding box center [177, 225] width 255 height 46
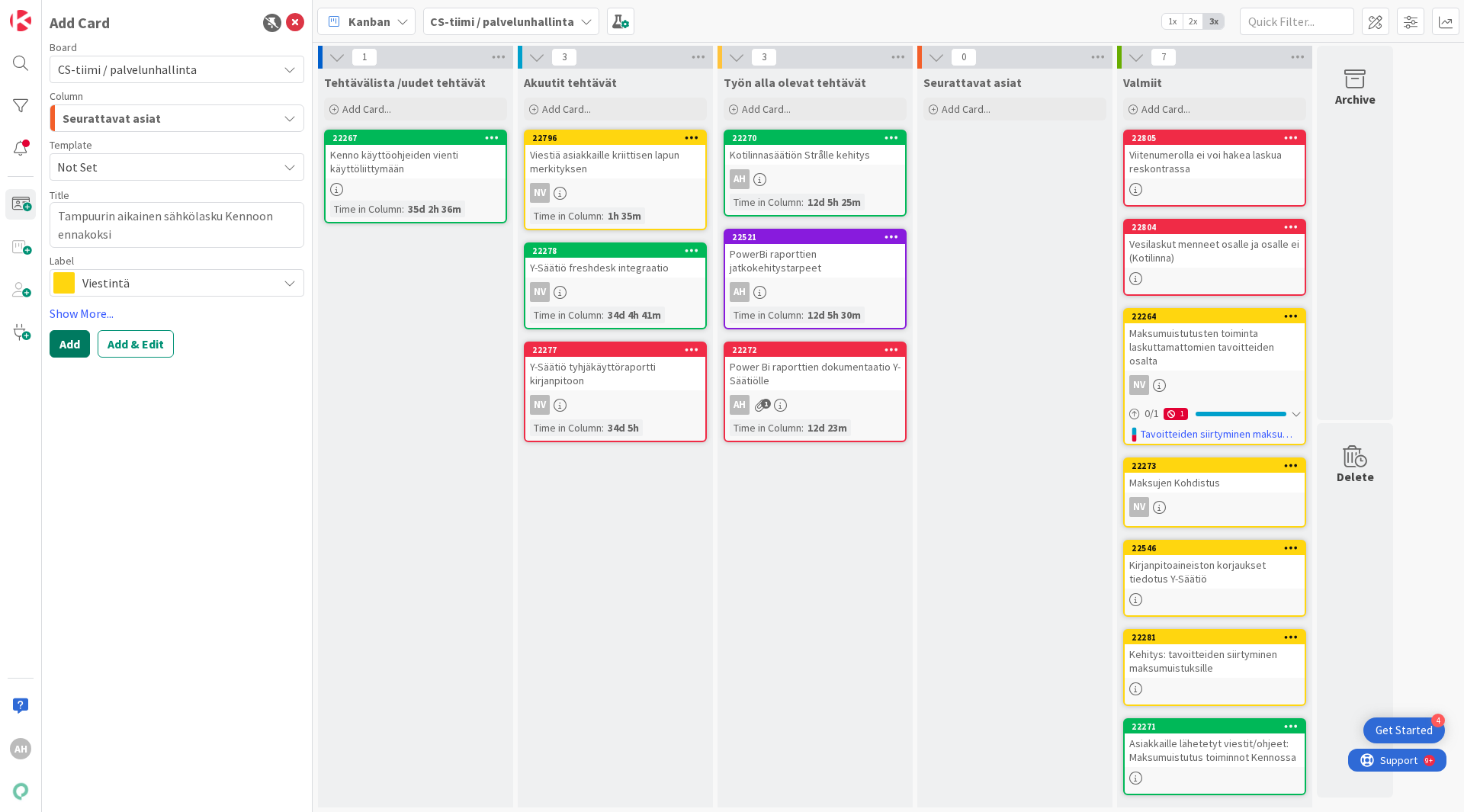
click at [64, 352] on button "Add" at bounding box center [69, 343] width 40 height 27
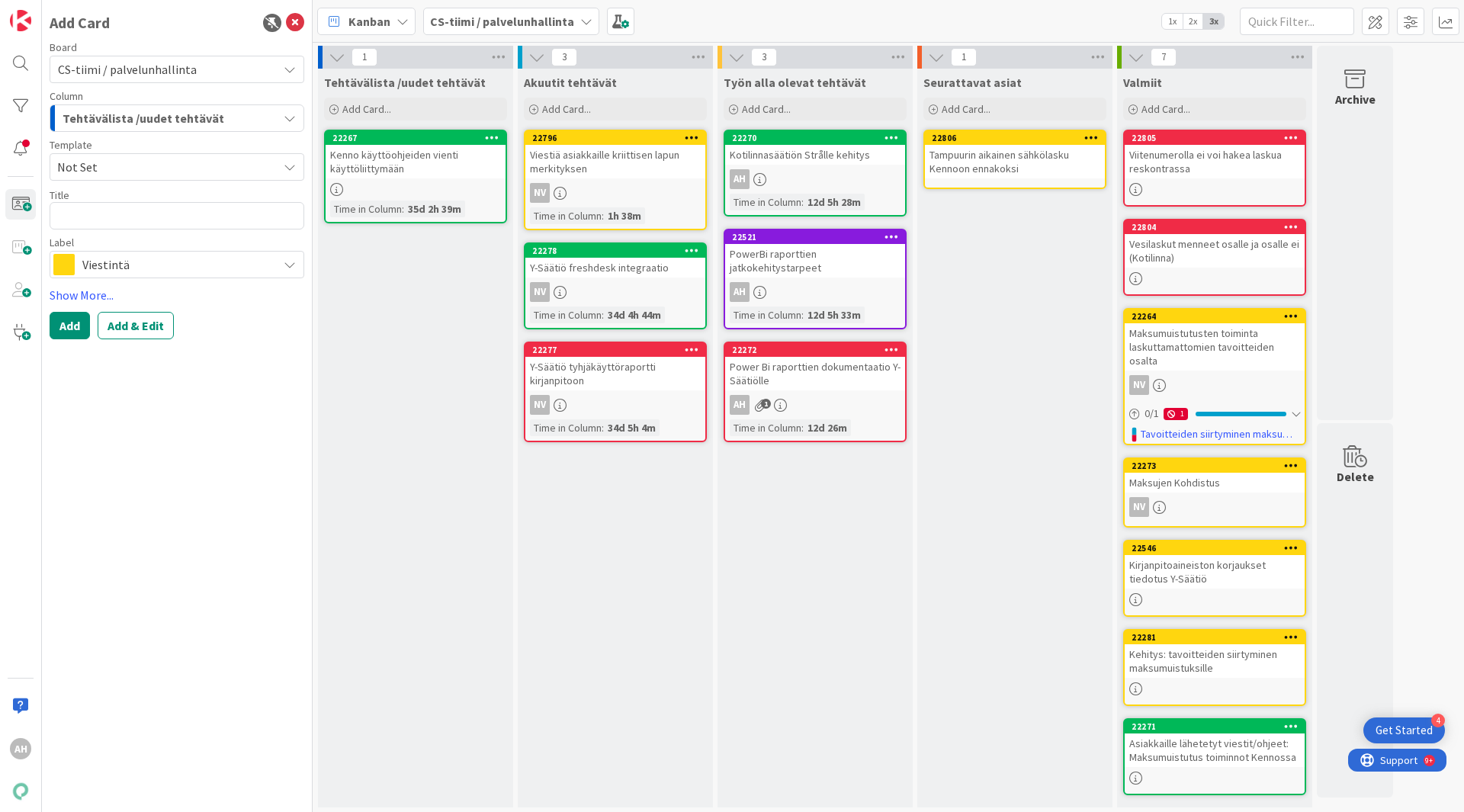
click at [1027, 157] on div "Tampuurin aikainen sähkölasku Kennoon ennakoksi" at bounding box center [1014, 162] width 180 height 34
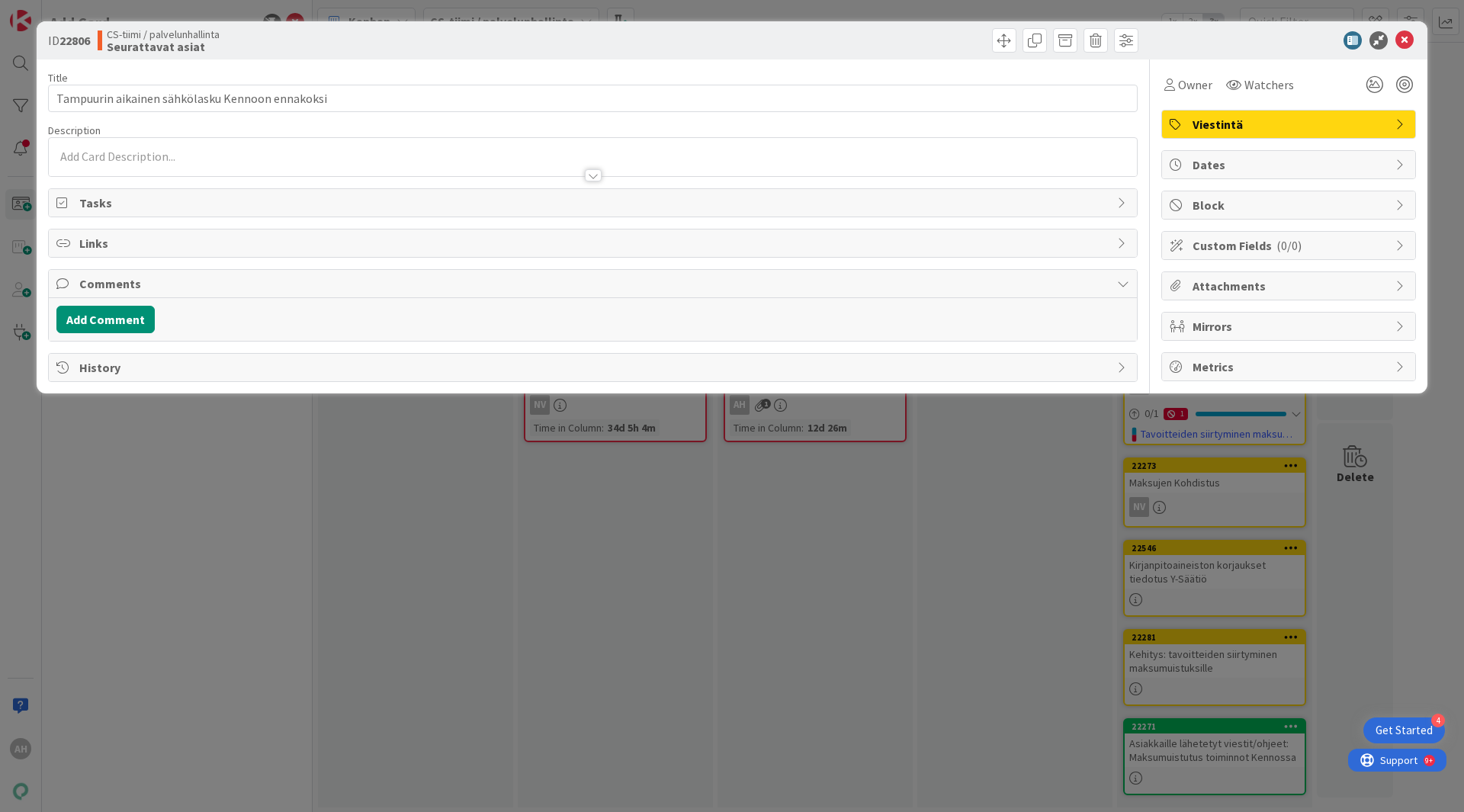
click at [241, 154] on p at bounding box center [592, 156] width 1072 height 18
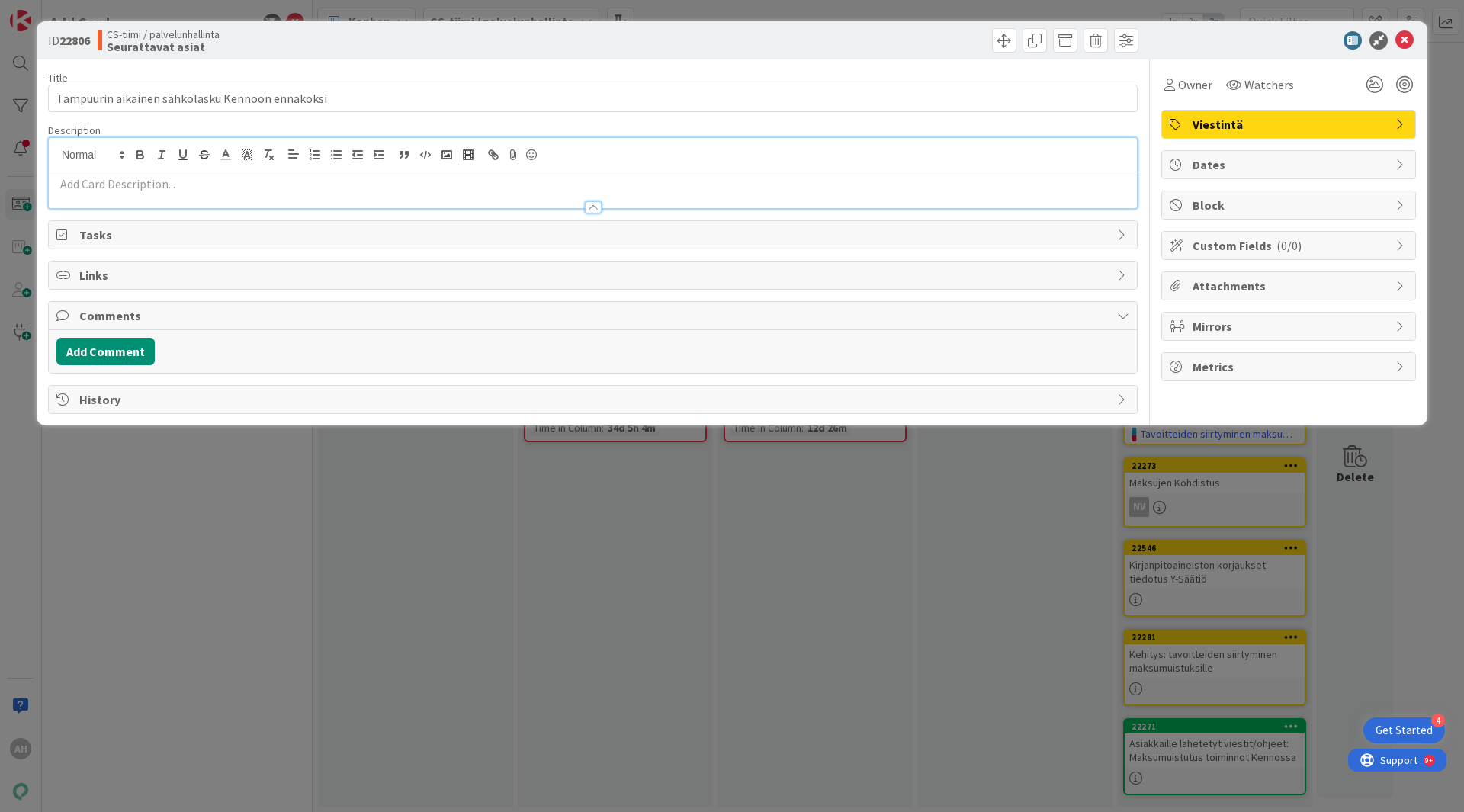
click at [226, 195] on div at bounding box center [593, 199] width 1088 height 16
click at [174, 147] on div "AH [PERSON_NAME] just joined" at bounding box center [593, 172] width 1088 height 70
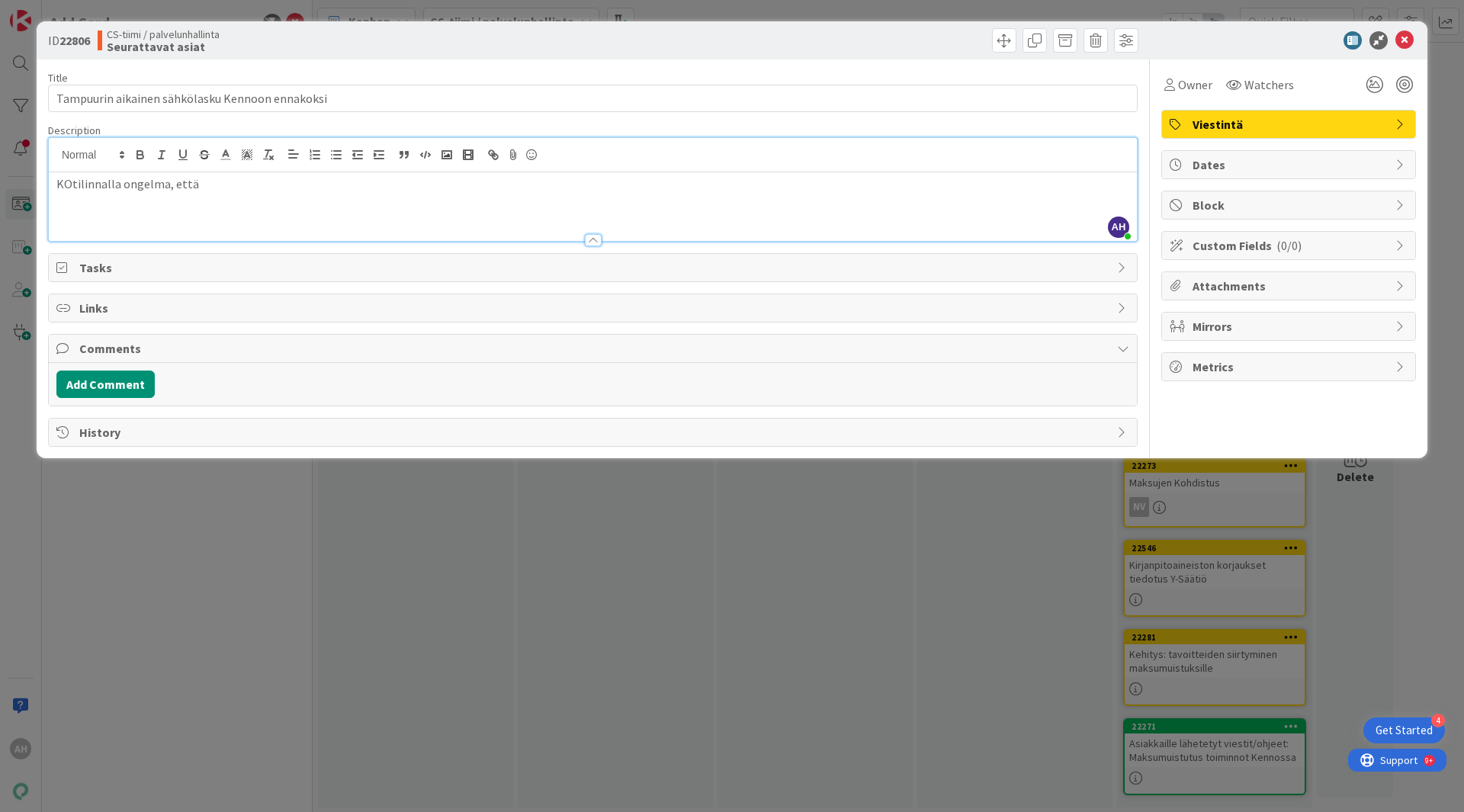
drag, startPoint x: 371, startPoint y: 194, endPoint x: 362, endPoint y: 184, distance: 13.5
click at [371, 194] on div "KOtilinnalla ongelma, että" at bounding box center [593, 206] width 1088 height 68
click at [290, 183] on p "[PERSON_NAME] ongelma, että [PERSON_NAME] aikainen sähkömaksu, suoritus Kennoon…" at bounding box center [592, 184] width 1072 height 18
drag, startPoint x: 71, startPoint y: 182, endPoint x: 91, endPoint y: 178, distance: 20.4
click at [72, 182] on p "[PERSON_NAME] ongelma, että [PERSON_NAME] aikainen sähkömaksu, suoritus Kennoon…" at bounding box center [592, 184] width 1072 height 18
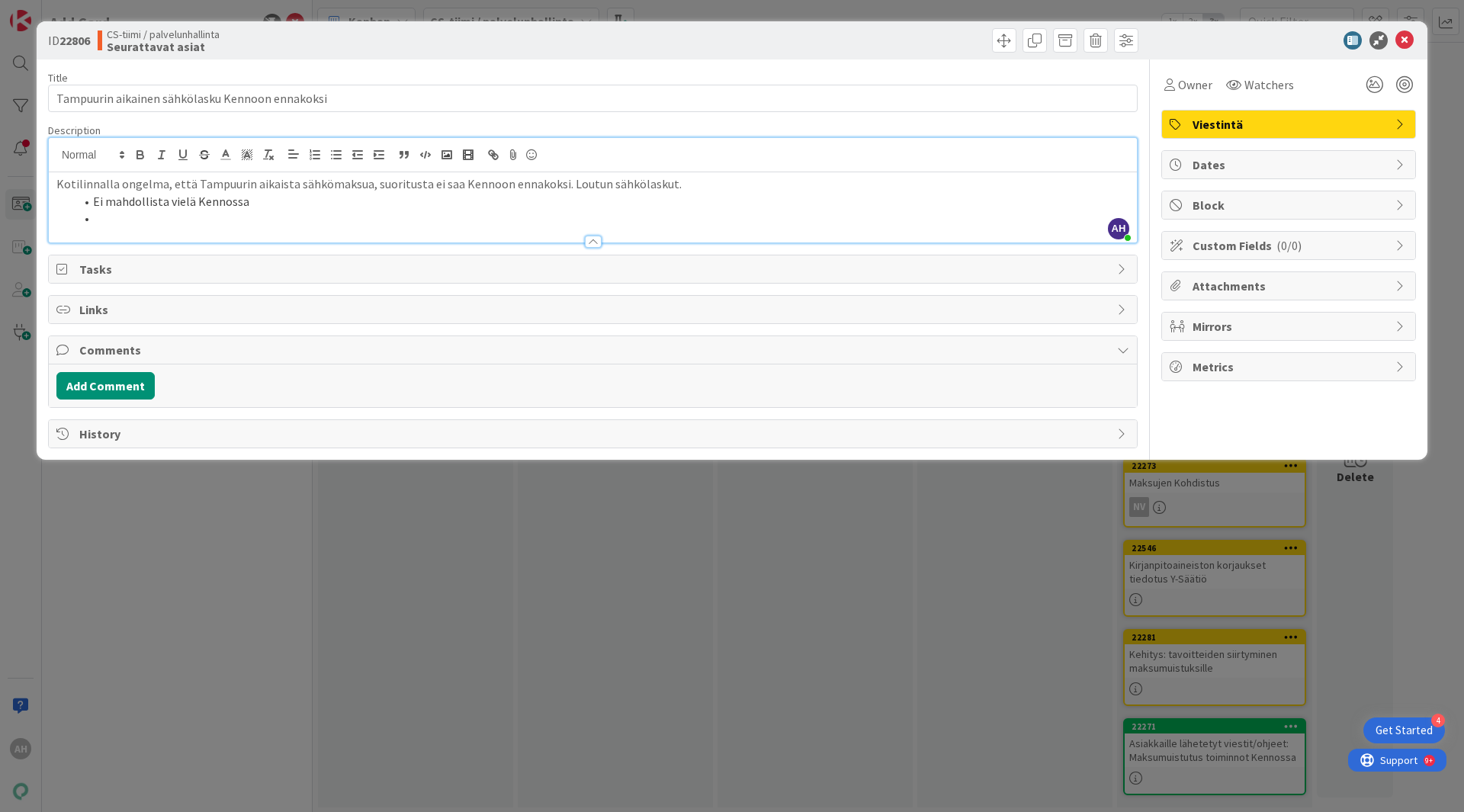
click at [280, 219] on li at bounding box center [602, 218] width 1055 height 18
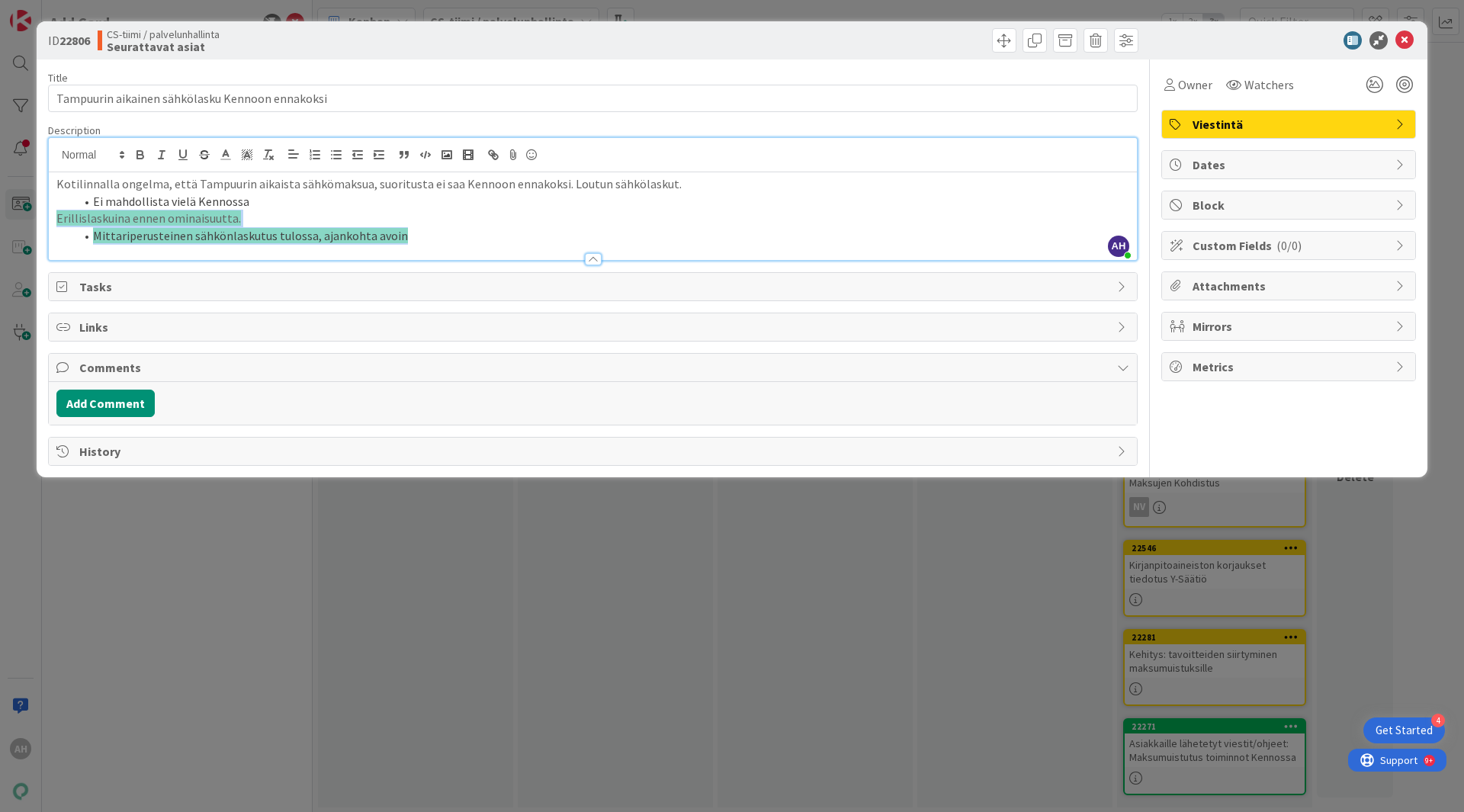
drag, startPoint x: 431, startPoint y: 231, endPoint x: 35, endPoint y: 212, distance: 396.5
click at [35, 212] on div "ID 22806 CS-tiimi / palvelunhallinta Seurattavat asiat Title 47 / 128 Tampuurin…" at bounding box center [732, 406] width 1464 height 812
click at [252, 152] on rect at bounding box center [252, 152] width 1 height 1
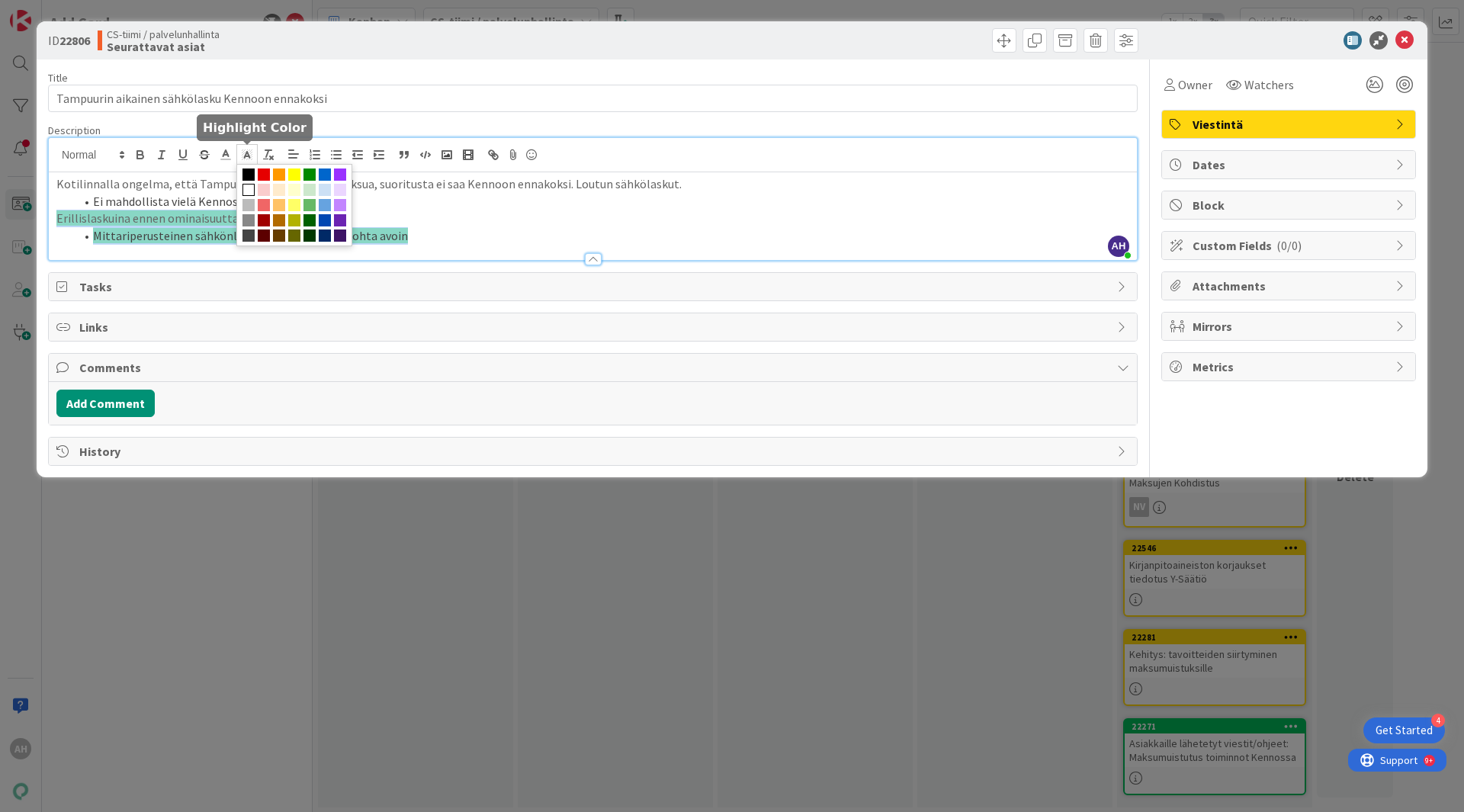
click at [248, 187] on span at bounding box center [248, 189] width 12 height 12
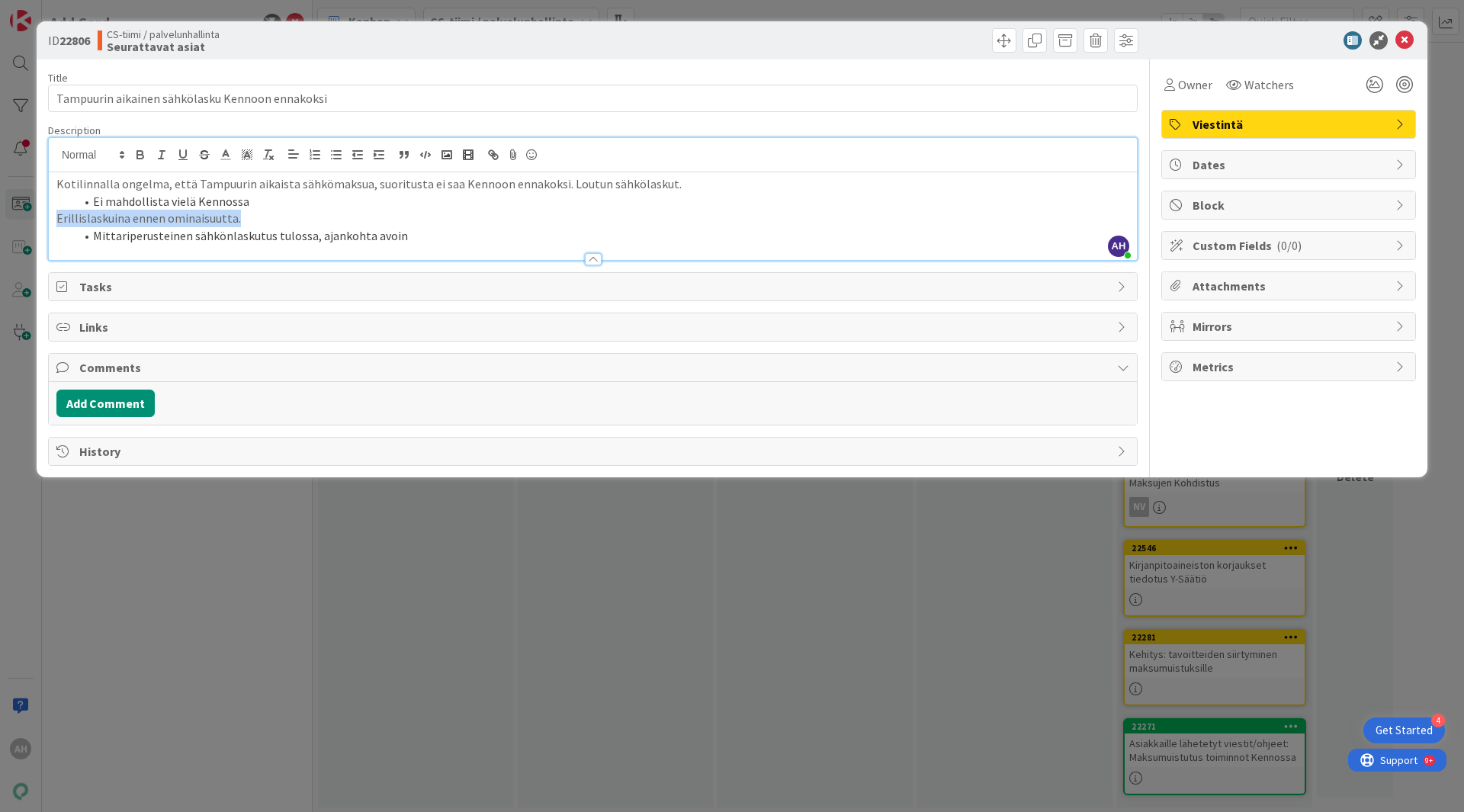
click at [436, 229] on li "Mittariperusteinen sähkönlaskutus tulossa, ajankohta avoin" at bounding box center [602, 236] width 1055 height 18
click at [58, 215] on p "Erillislaskuina ennen ominaisuutta." at bounding box center [592, 218] width 1072 height 18
click at [1405, 39] on icon at bounding box center [1405, 40] width 19 height 19
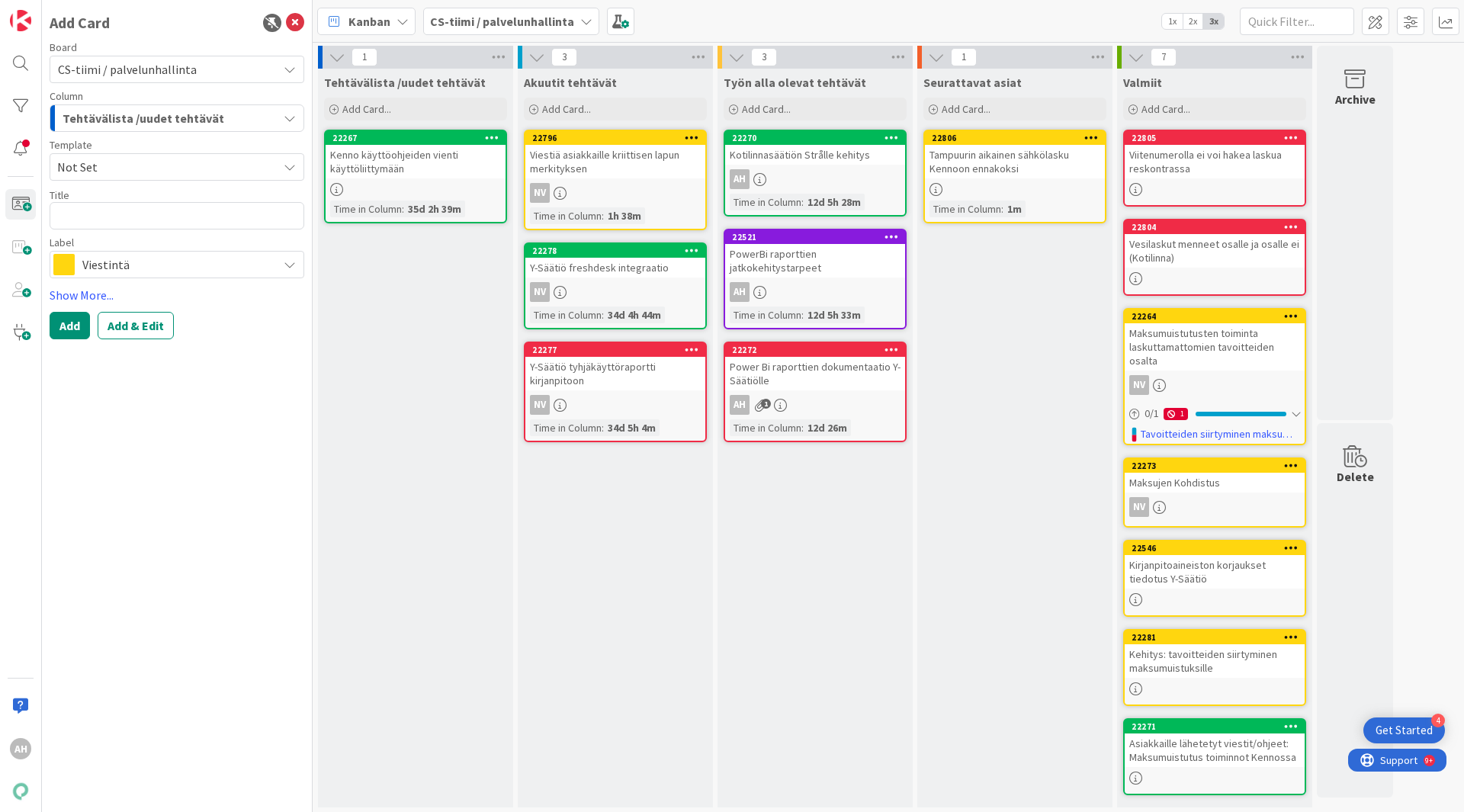
click at [1038, 154] on div "Tampuurin aikainen sähkölasku Kennoon ennakoksi" at bounding box center [1014, 162] width 180 height 34
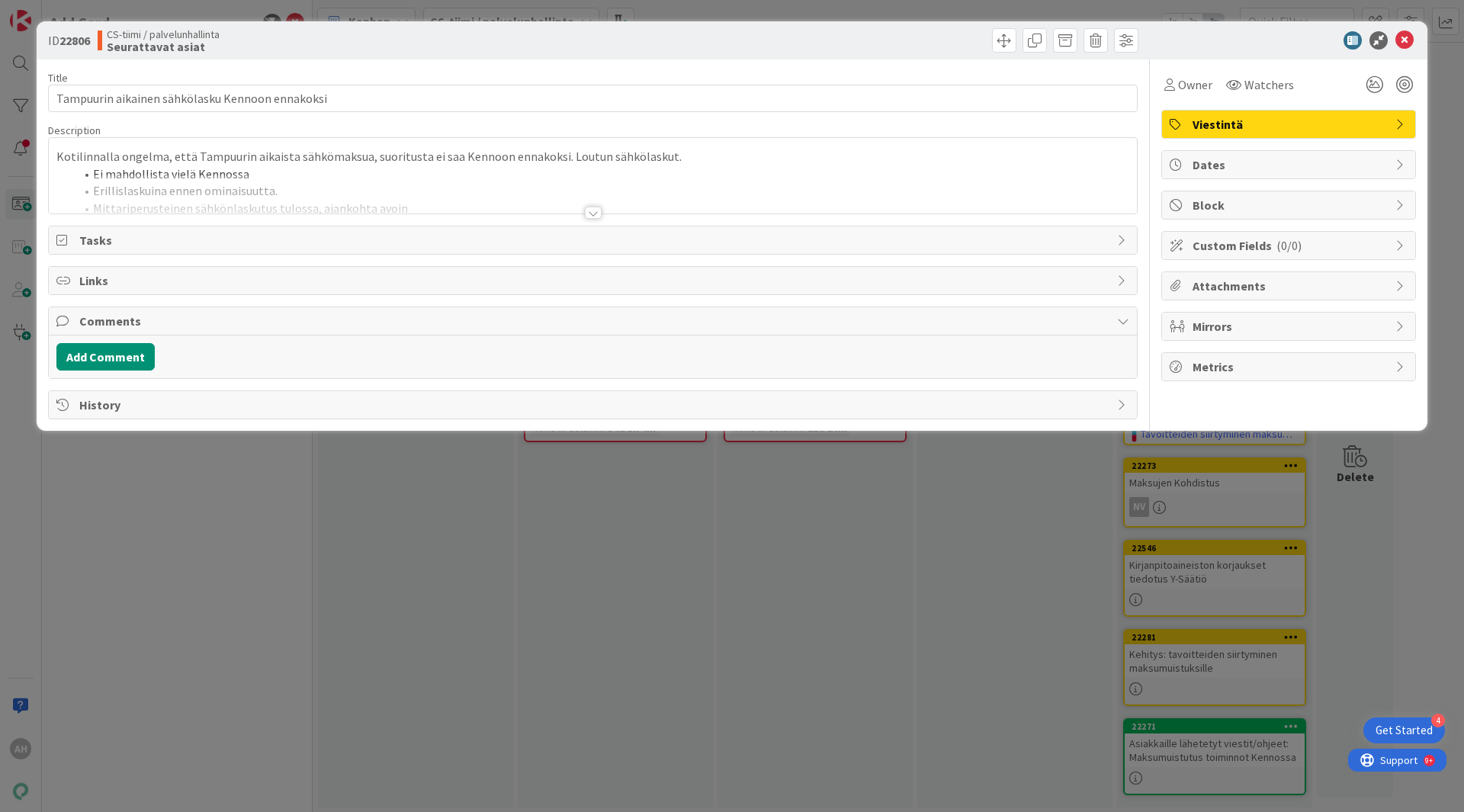
click at [1371, 125] on span "Viestintä" at bounding box center [1290, 125] width 195 height 19
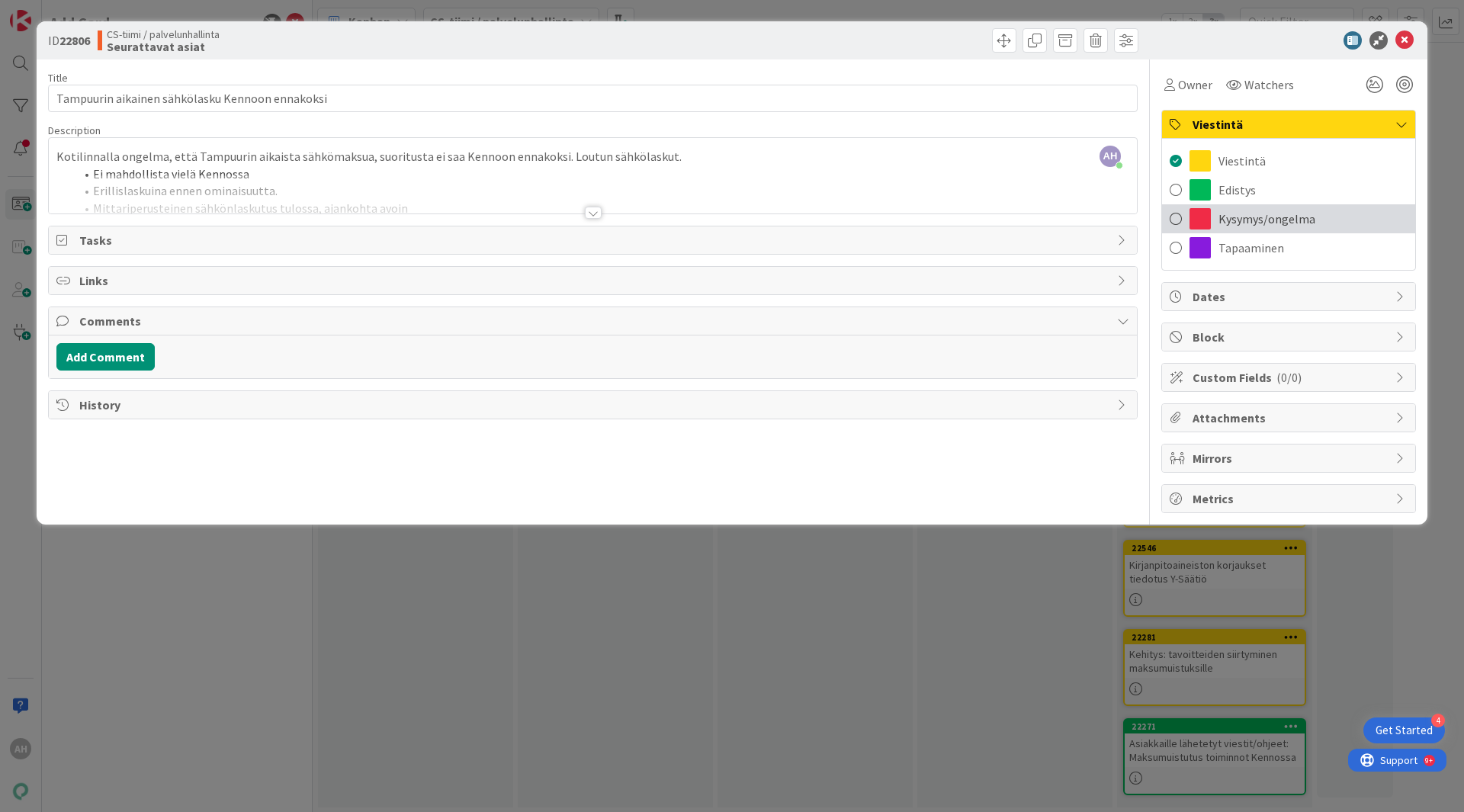
click at [1279, 217] on span "Kysymys/ongelma" at bounding box center [1266, 219] width 96 height 19
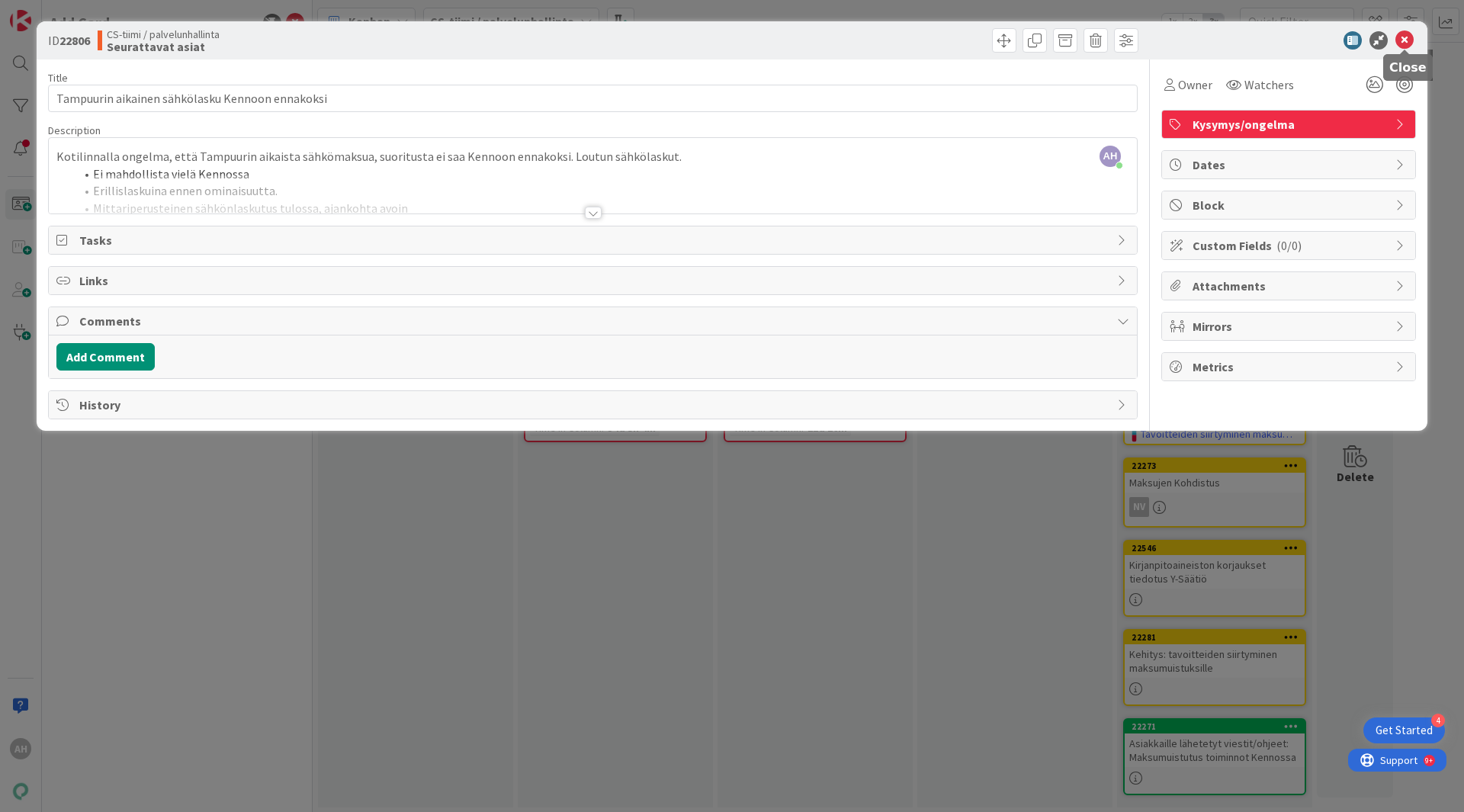
click at [1411, 40] on icon at bounding box center [1405, 40] width 19 height 19
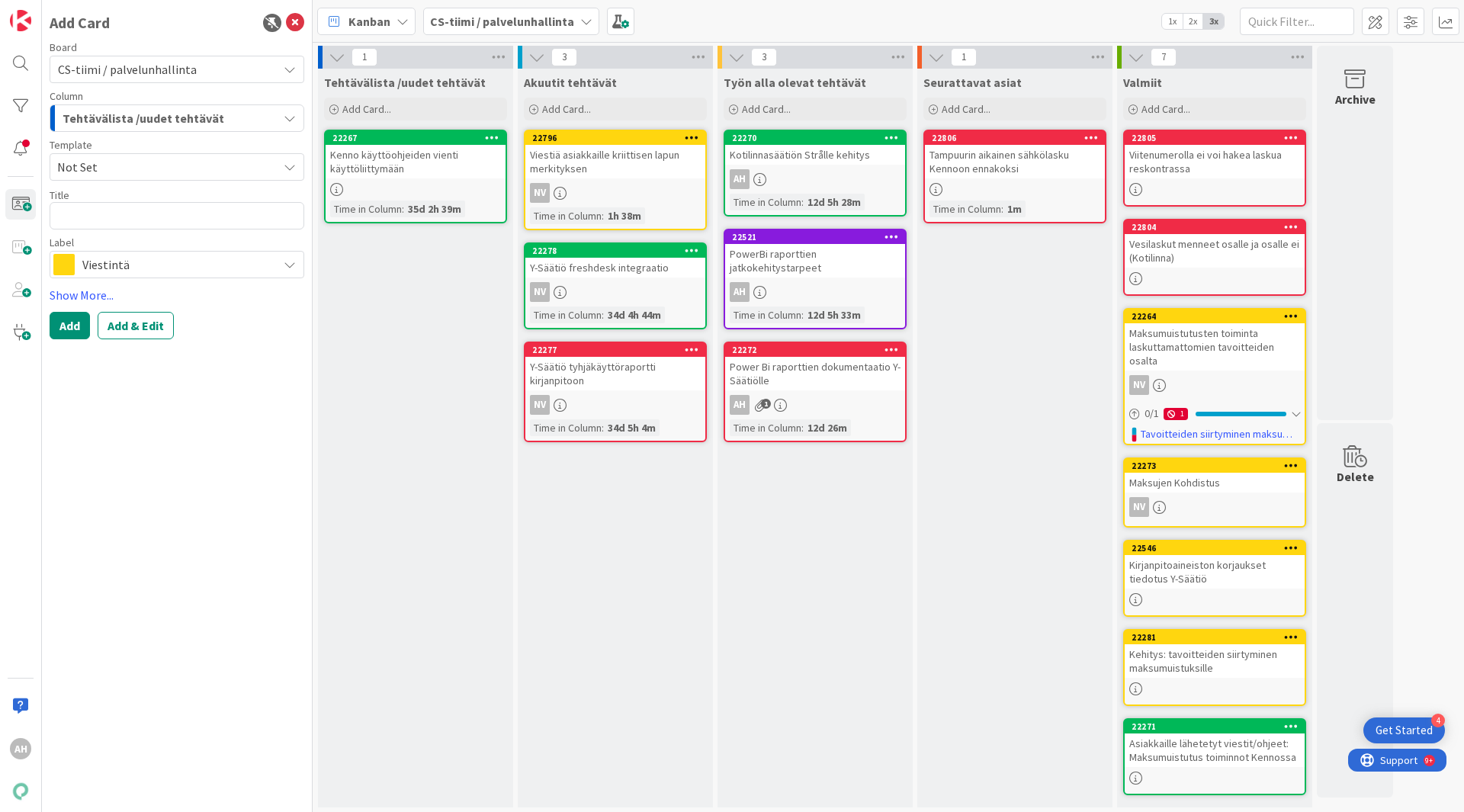
click at [185, 122] on span "Tehtävälista /uudet tehtävät" at bounding box center [143, 118] width 162 height 20
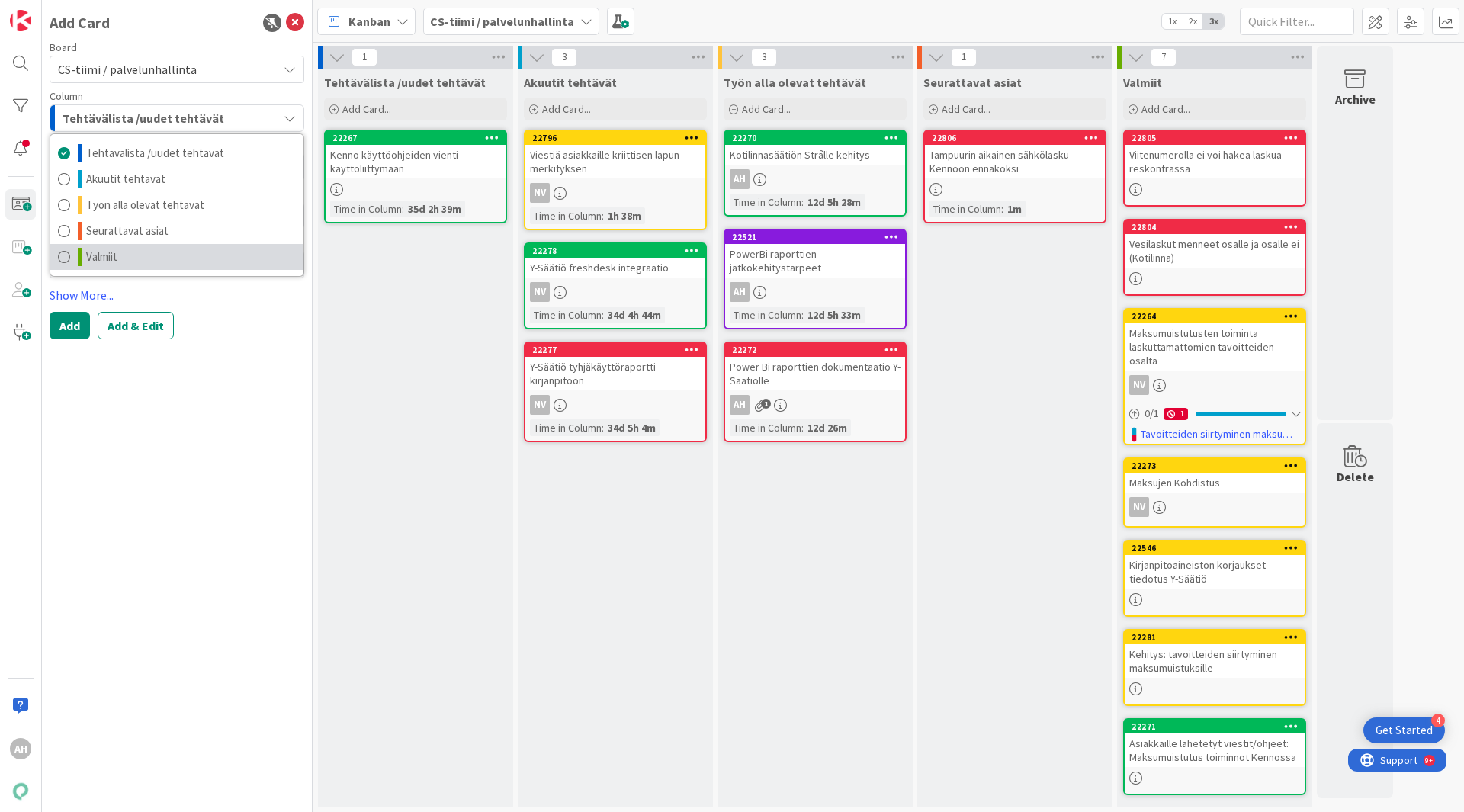
click at [104, 258] on span "Valmiit" at bounding box center [101, 258] width 31 height 19
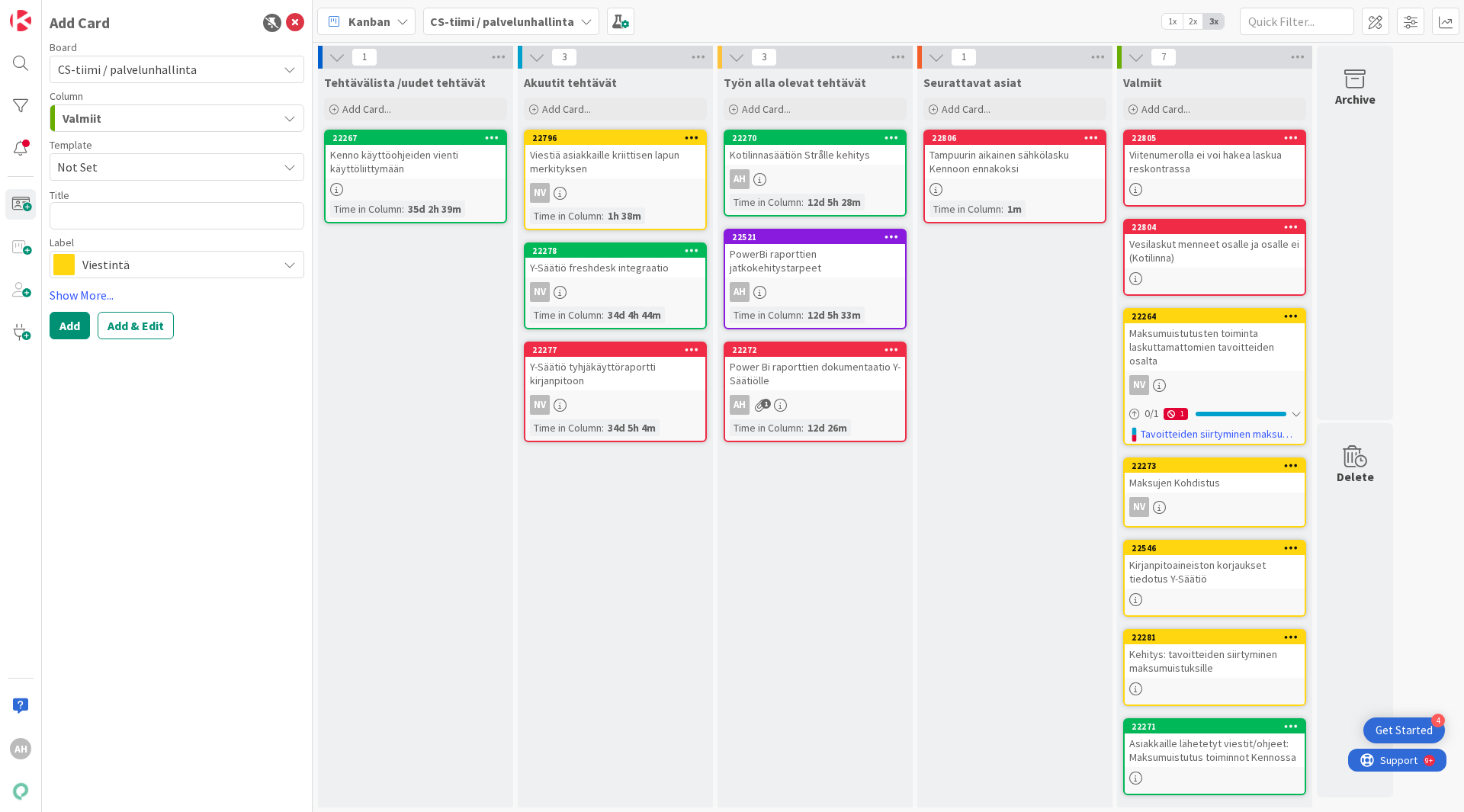
click at [149, 264] on span "Viestintä" at bounding box center [176, 264] width 187 height 22
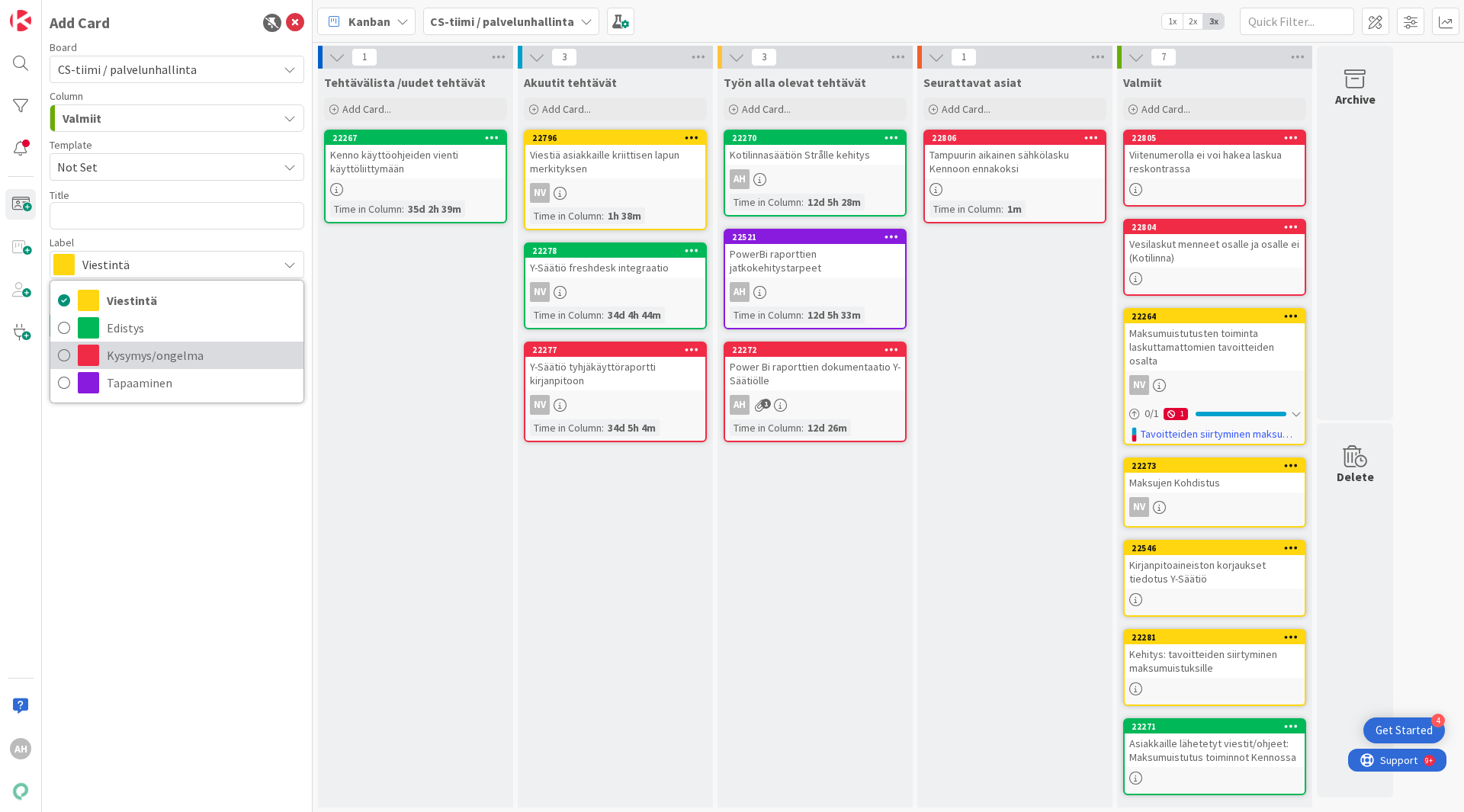
click at [150, 350] on span "Kysymys/ongelma" at bounding box center [201, 355] width 189 height 22
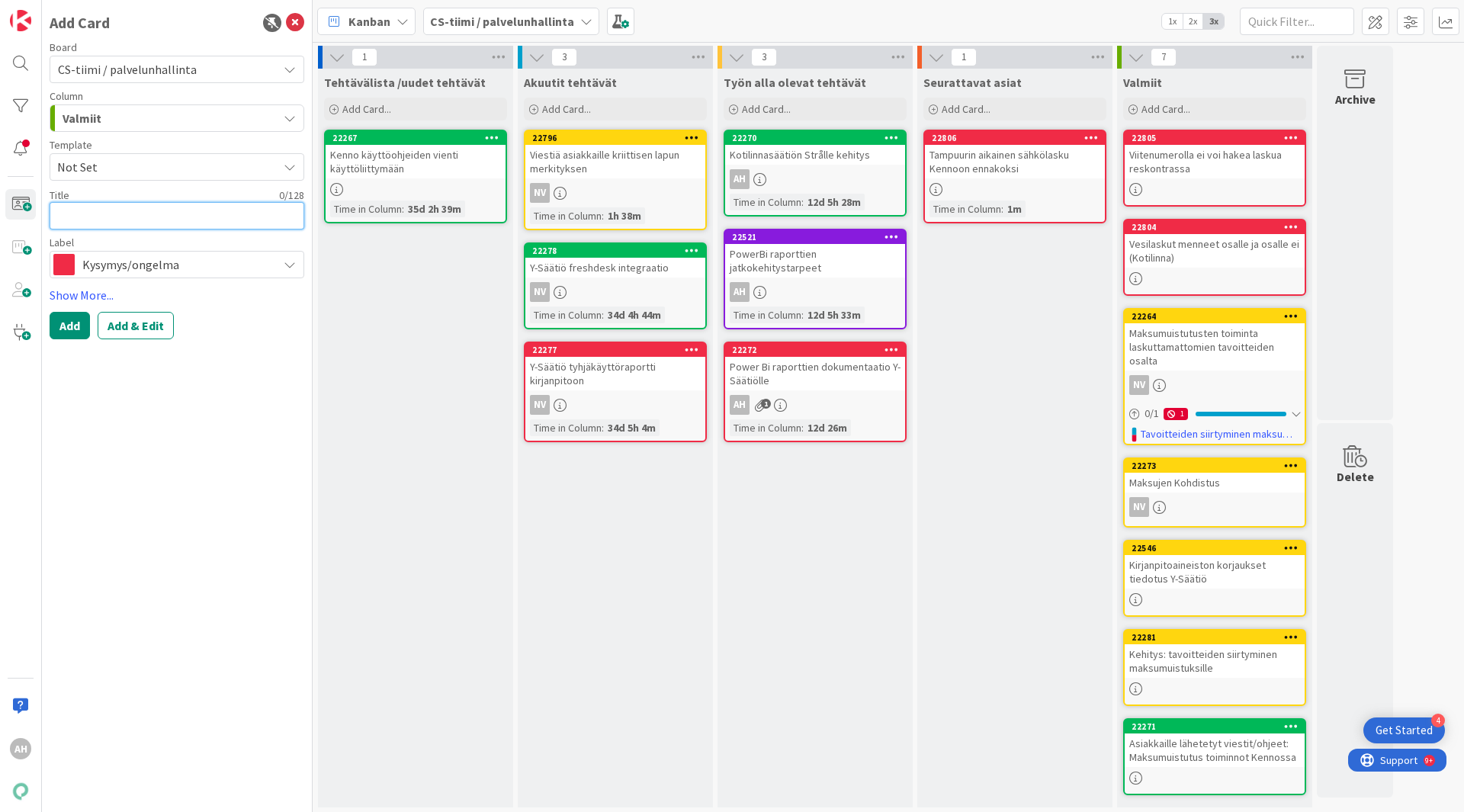
click at [144, 215] on textarea at bounding box center [177, 215] width 255 height 27
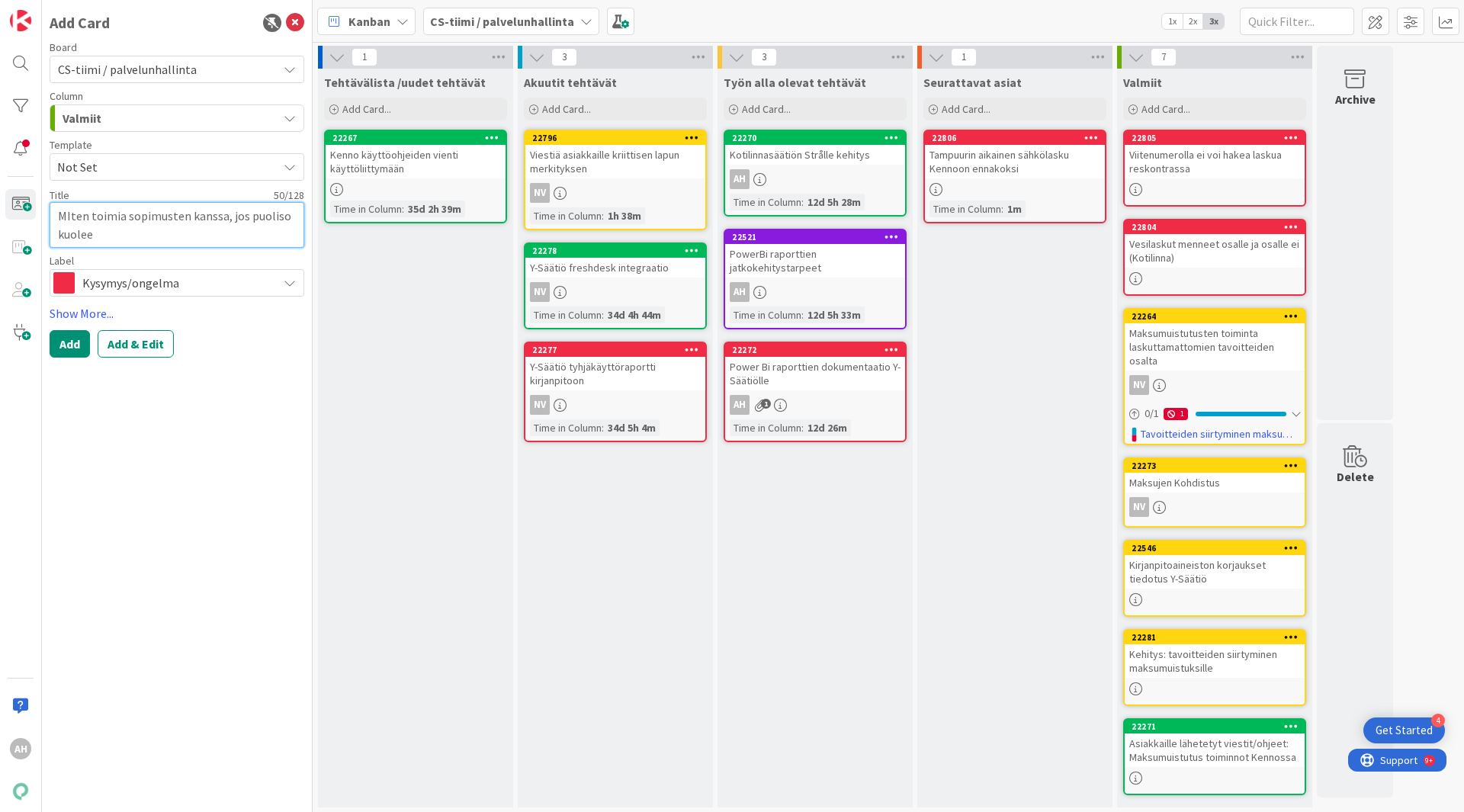
click at [126, 214] on textarea "MIten toimia sopimusten kanssa, jos puoliso kuolee" at bounding box center [177, 225] width 255 height 46
click at [81, 350] on button "Add" at bounding box center [69, 343] width 40 height 27
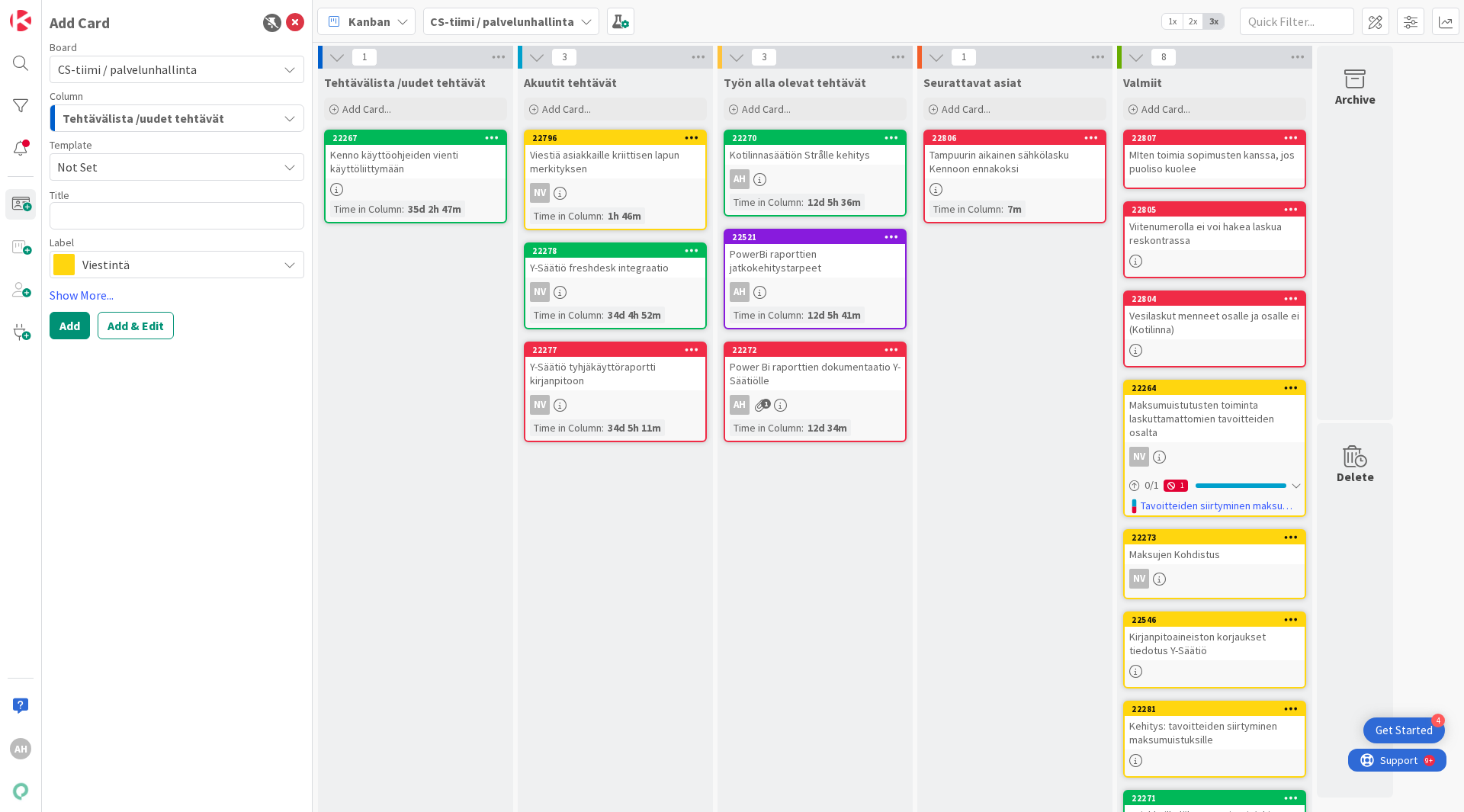
click at [1250, 155] on div "MIten toimia sopimusten kanssa, jos puoliso kuolee" at bounding box center [1215, 162] width 180 height 34
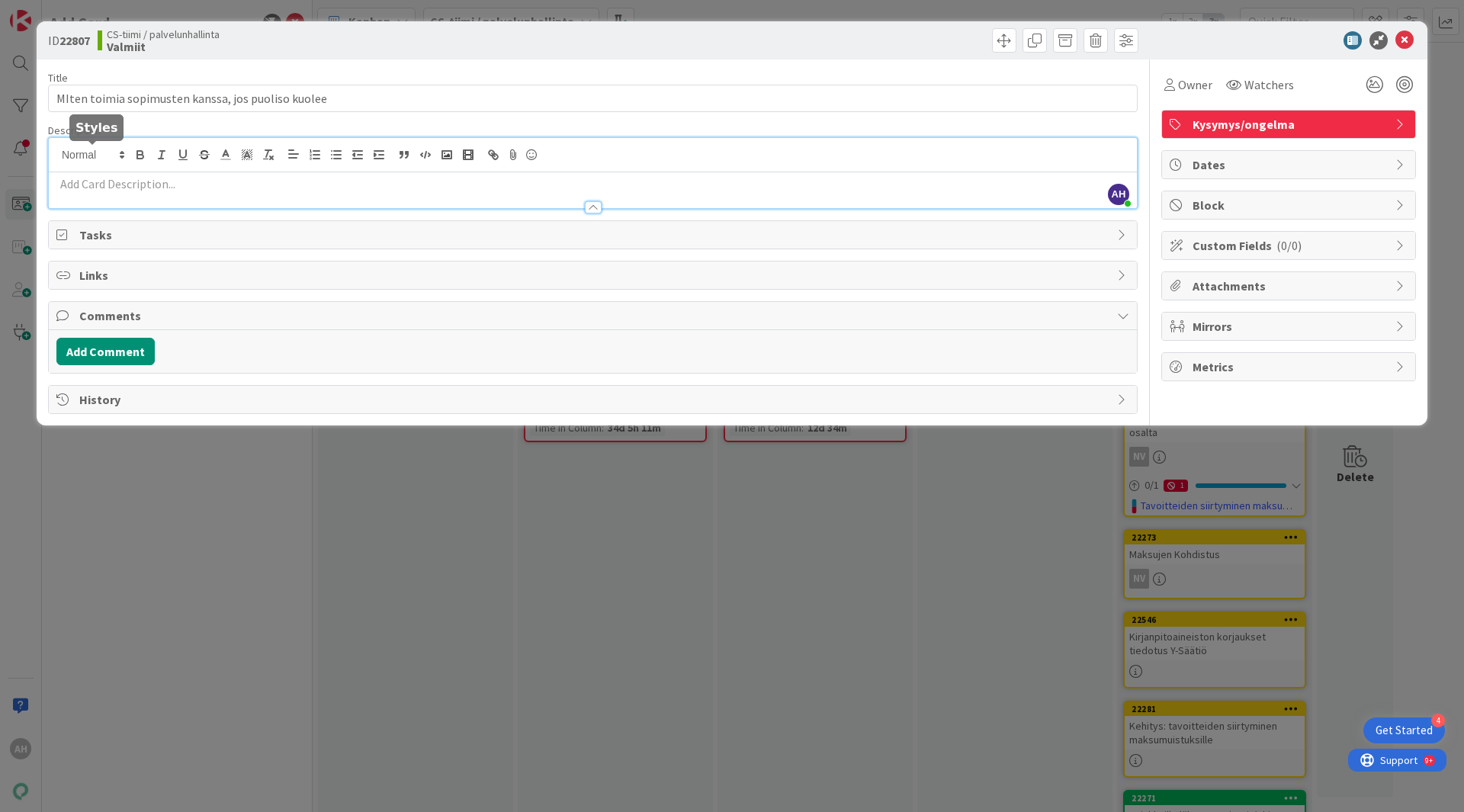
drag, startPoint x: 99, startPoint y: 152, endPoint x: 76, endPoint y: 185, distance: 40.2
click at [76, 185] on p at bounding box center [592, 184] width 1072 height 18
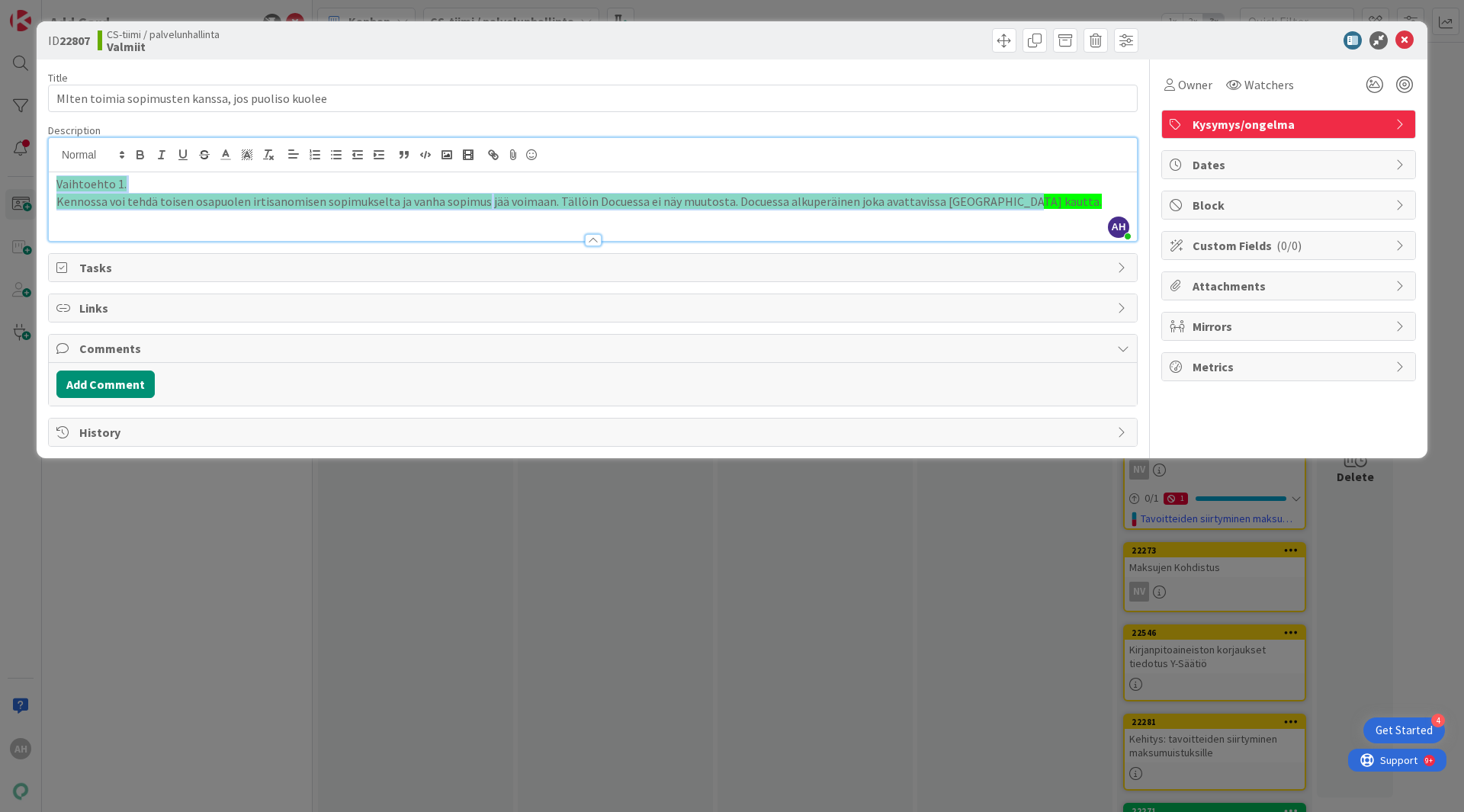
drag, startPoint x: 1011, startPoint y: 203, endPoint x: 0, endPoint y: 171, distance: 1011.5
click at [0, 171] on div "ID 22807 CS-tiimi / palvelunhallinta Valmiit Title 50 / 128 MIten toimia sopimu…" at bounding box center [732, 406] width 1464 height 812
click at [254, 155] on span at bounding box center [246, 155] width 22 height 21
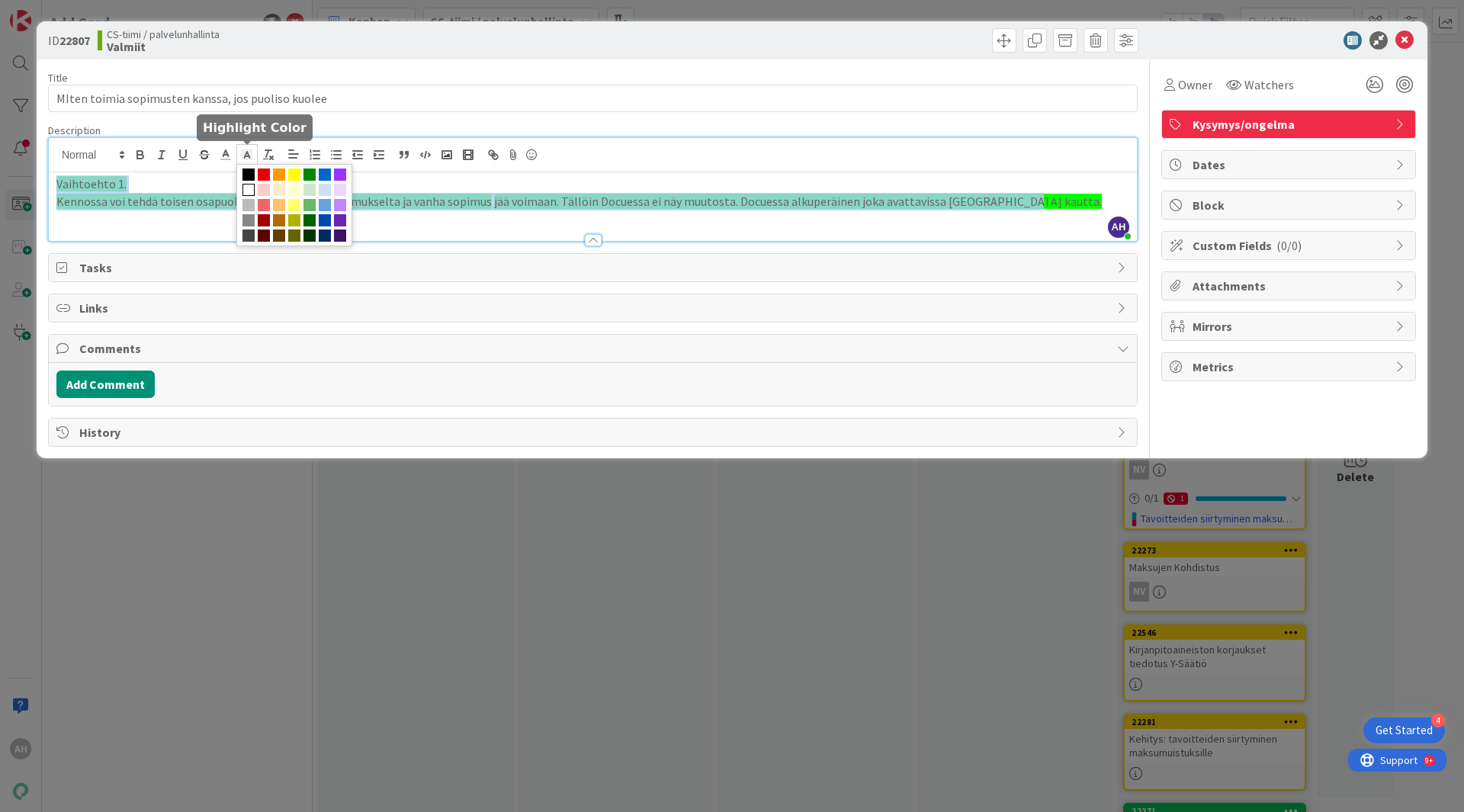
click at [246, 187] on span at bounding box center [248, 189] width 12 height 12
click at [247, 191] on span at bounding box center [248, 189] width 12 height 12
click at [244, 187] on span at bounding box center [248, 189] width 12 height 12
click at [650, 261] on span "Tasks" at bounding box center [595, 268] width 1030 height 19
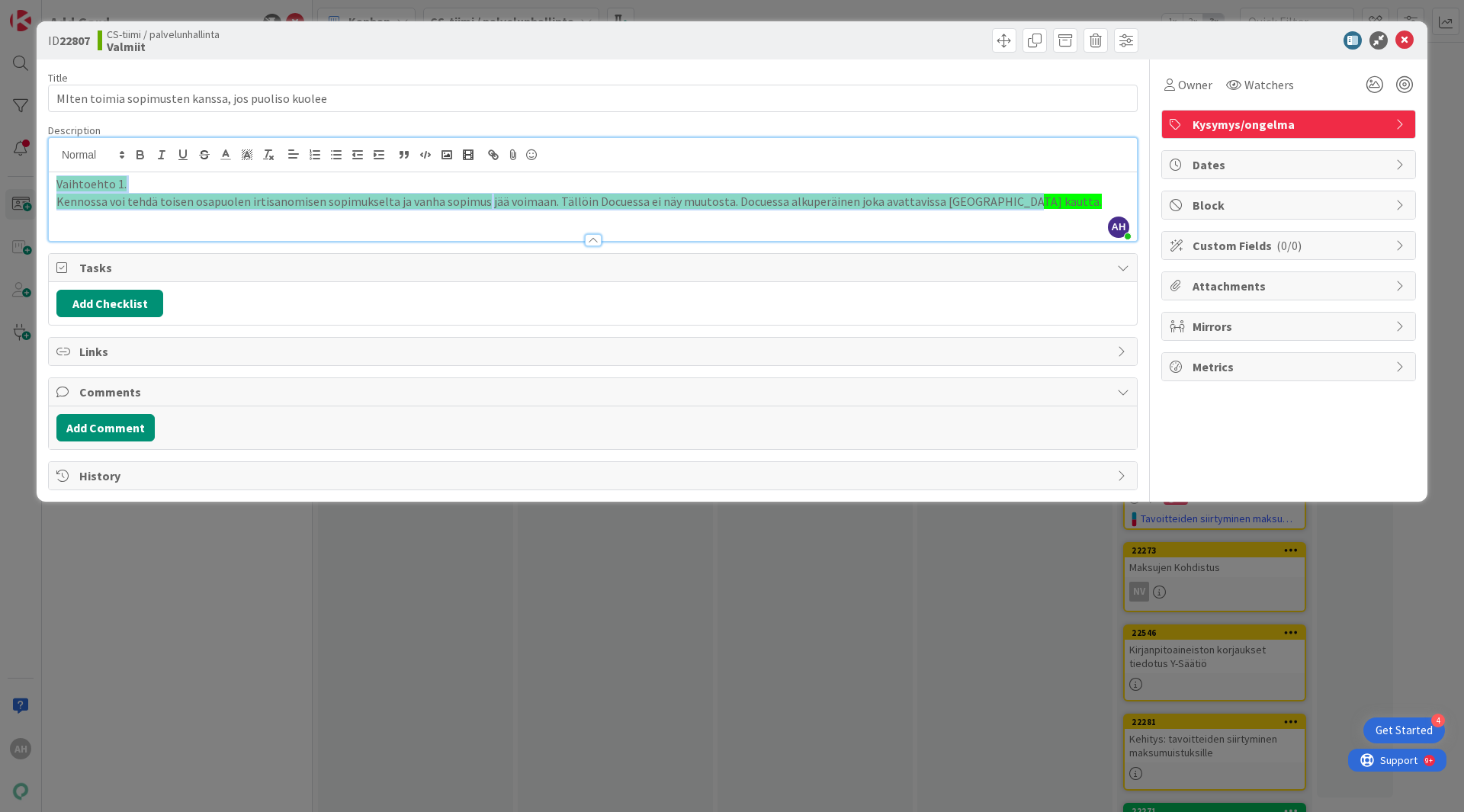
click at [683, 205] on span "jää voimaan. Tällöin Docuessa ei näy muutosta. Docuessa alkuperäinen joka avatt…" at bounding box center [797, 201] width 608 height 15
drag, startPoint x: 1024, startPoint y: 195, endPoint x: 50, endPoint y: 183, distance: 974.1
click at [42, 185] on div "ID 22807 CS-tiimi / palvelunhallinta Valmiit Title 50 / 128 MIten toimia sopimu…" at bounding box center [732, 261] width 1391 height 480
click at [245, 154] on polyline at bounding box center [247, 155] width 6 height 7
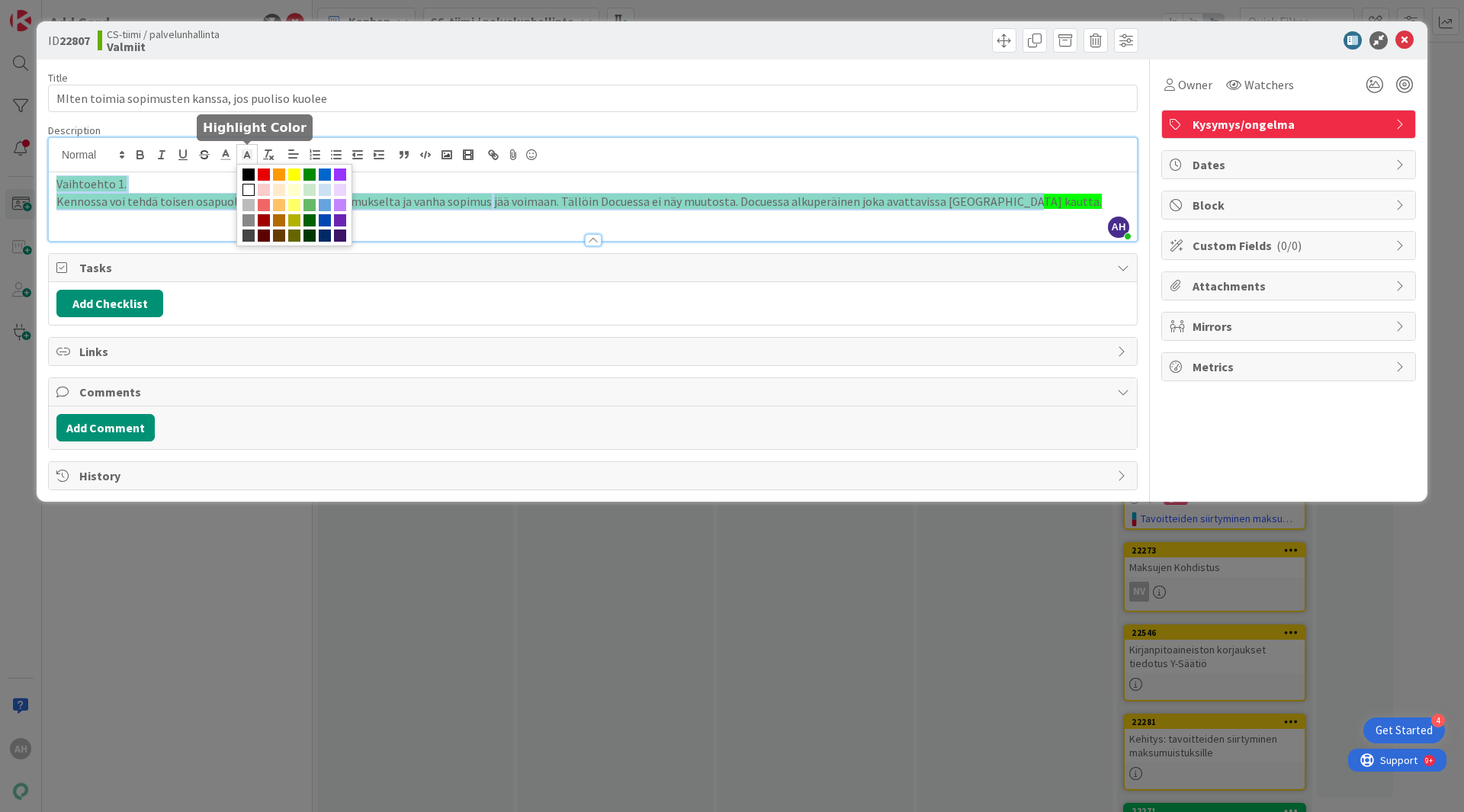
click at [247, 188] on span at bounding box center [248, 189] width 12 height 12
click at [245, 190] on span at bounding box center [248, 189] width 12 height 12
click at [155, 216] on div "Vaihtoehto 1. Kennossa voi tehdä toisen osapuolen irtisanomisen sopimukselta ja…" at bounding box center [593, 206] width 1088 height 68
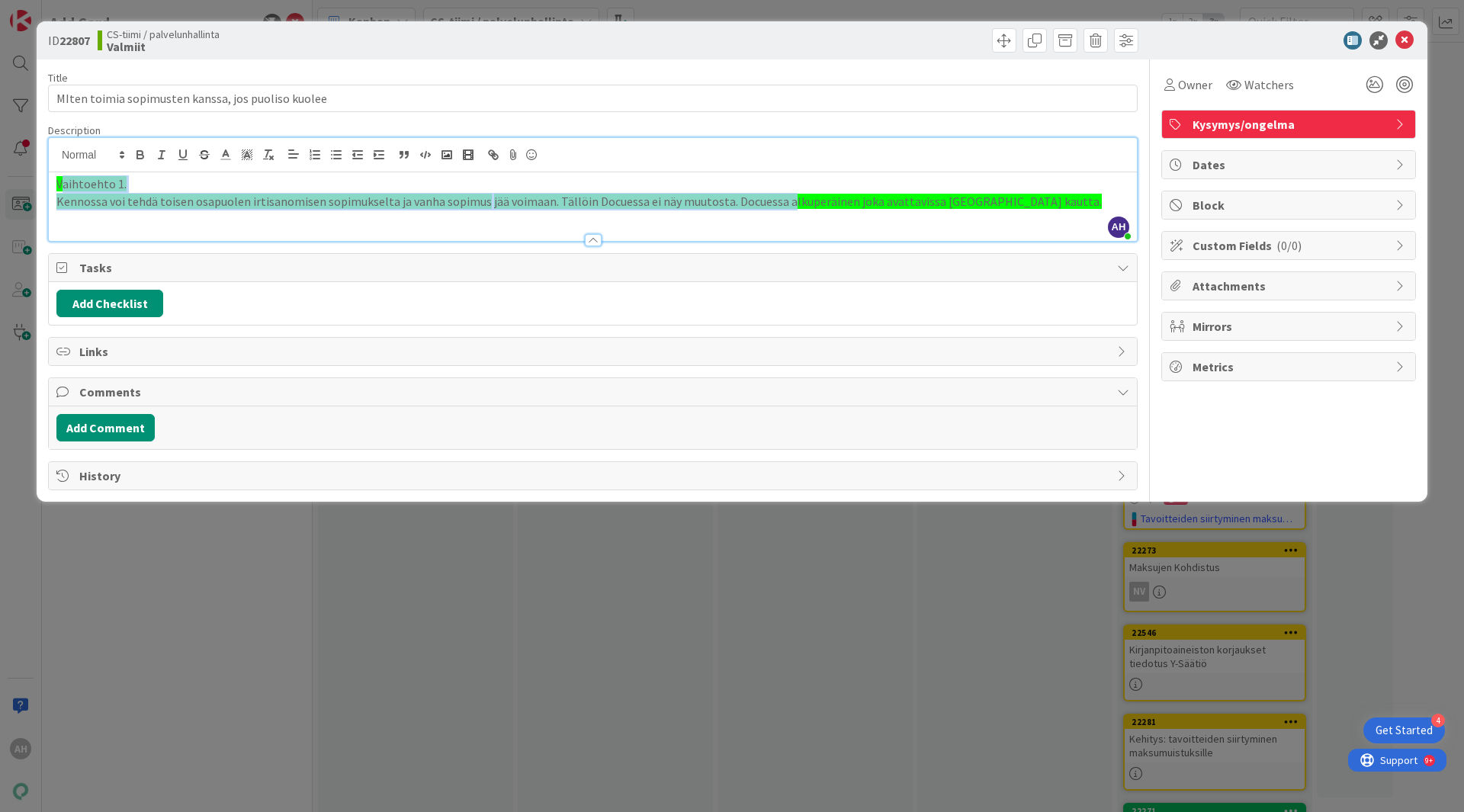
drag, startPoint x: 59, startPoint y: 182, endPoint x: 779, endPoint y: 235, distance: 721.9
click at [779, 235] on div "Description [PERSON_NAME] just joined Vaihtoehto 1. Kennossa voi tehdä toisen o…" at bounding box center [592, 183] width 1089 height 118
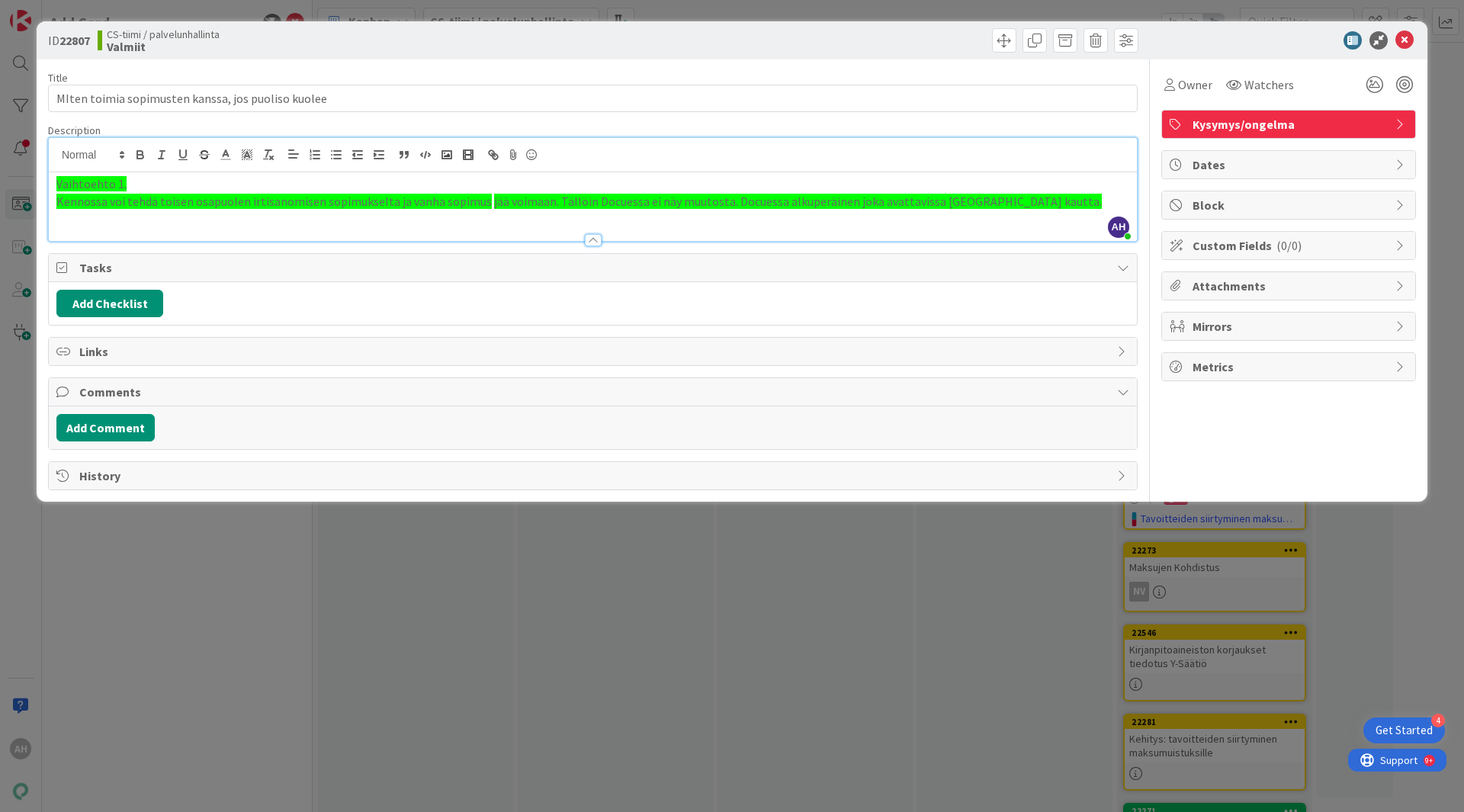
drag, startPoint x: 836, startPoint y: 237, endPoint x: 847, endPoint y: 234, distance: 11.4
click at [843, 236] on div at bounding box center [593, 232] width 1088 height 16
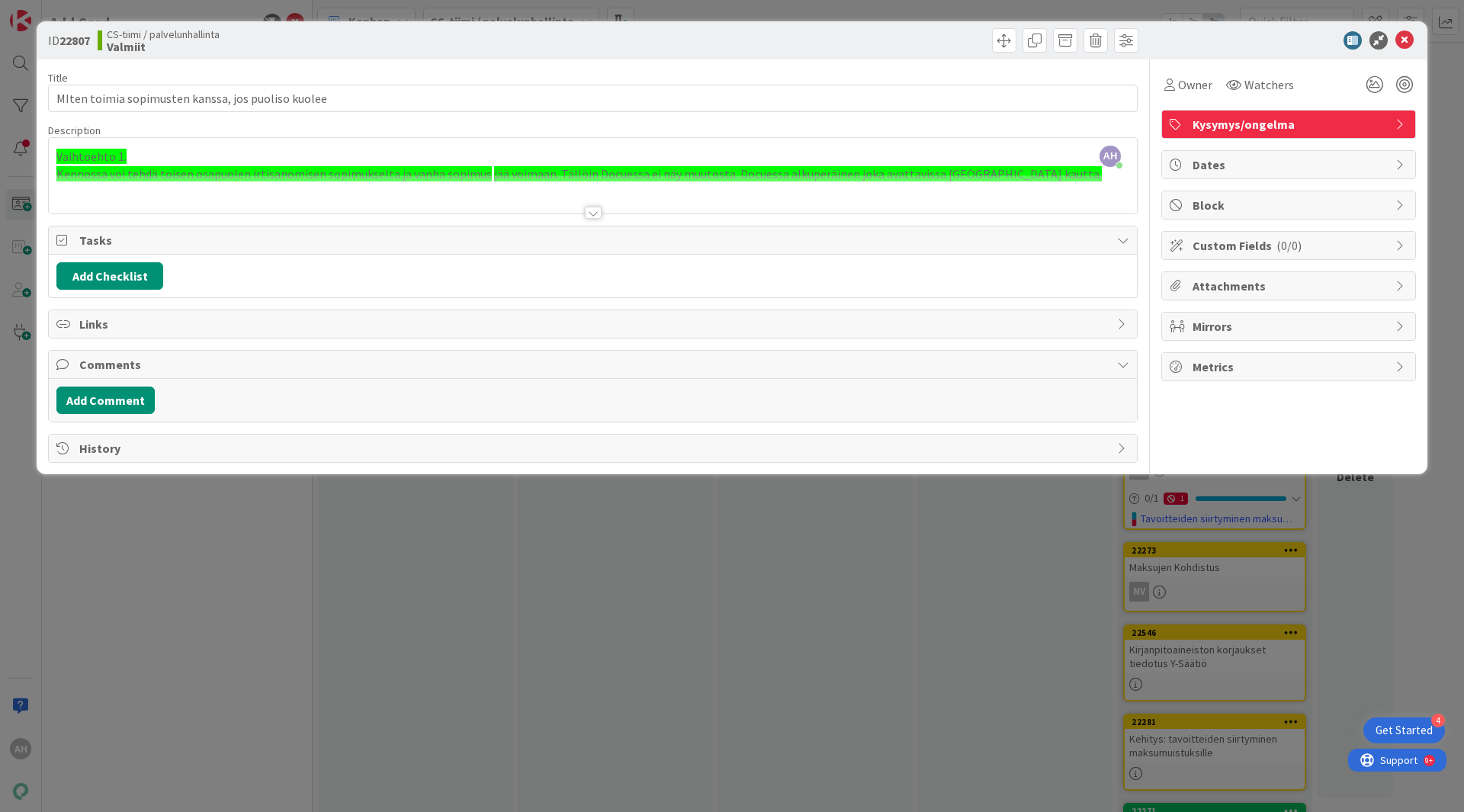
click at [1016, 176] on div at bounding box center [593, 194] width 1088 height 39
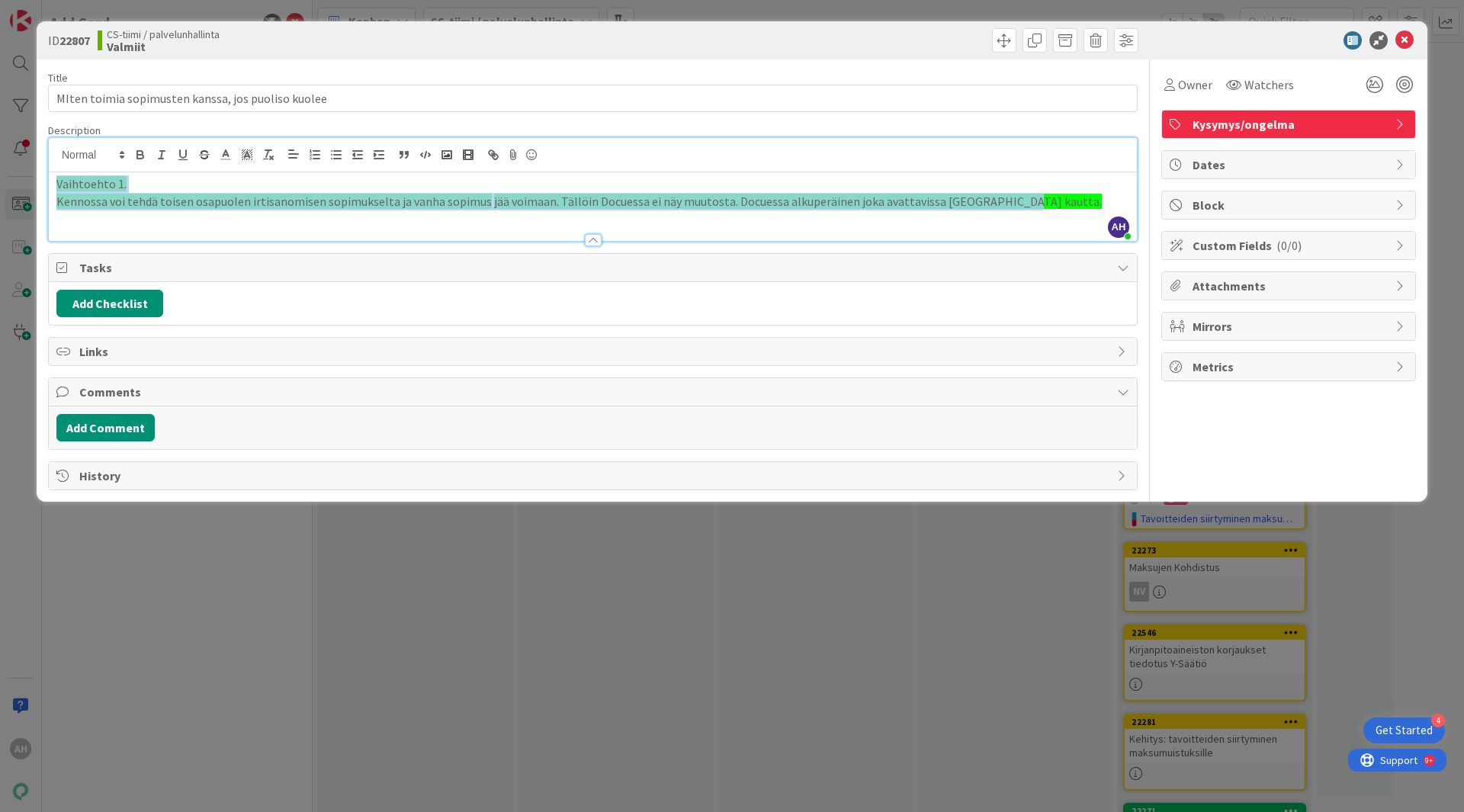
drag, startPoint x: 1009, startPoint y: 207, endPoint x: 31, endPoint y: 173, distance: 978.6
click at [31, 173] on div "ID 22807 CS-tiimi / palvelunhallinta Valmiit Title 50 / 128 MIten toimia sopimu…" at bounding box center [732, 406] width 1464 height 812
click at [249, 154] on icon at bounding box center [246, 155] width 14 height 14
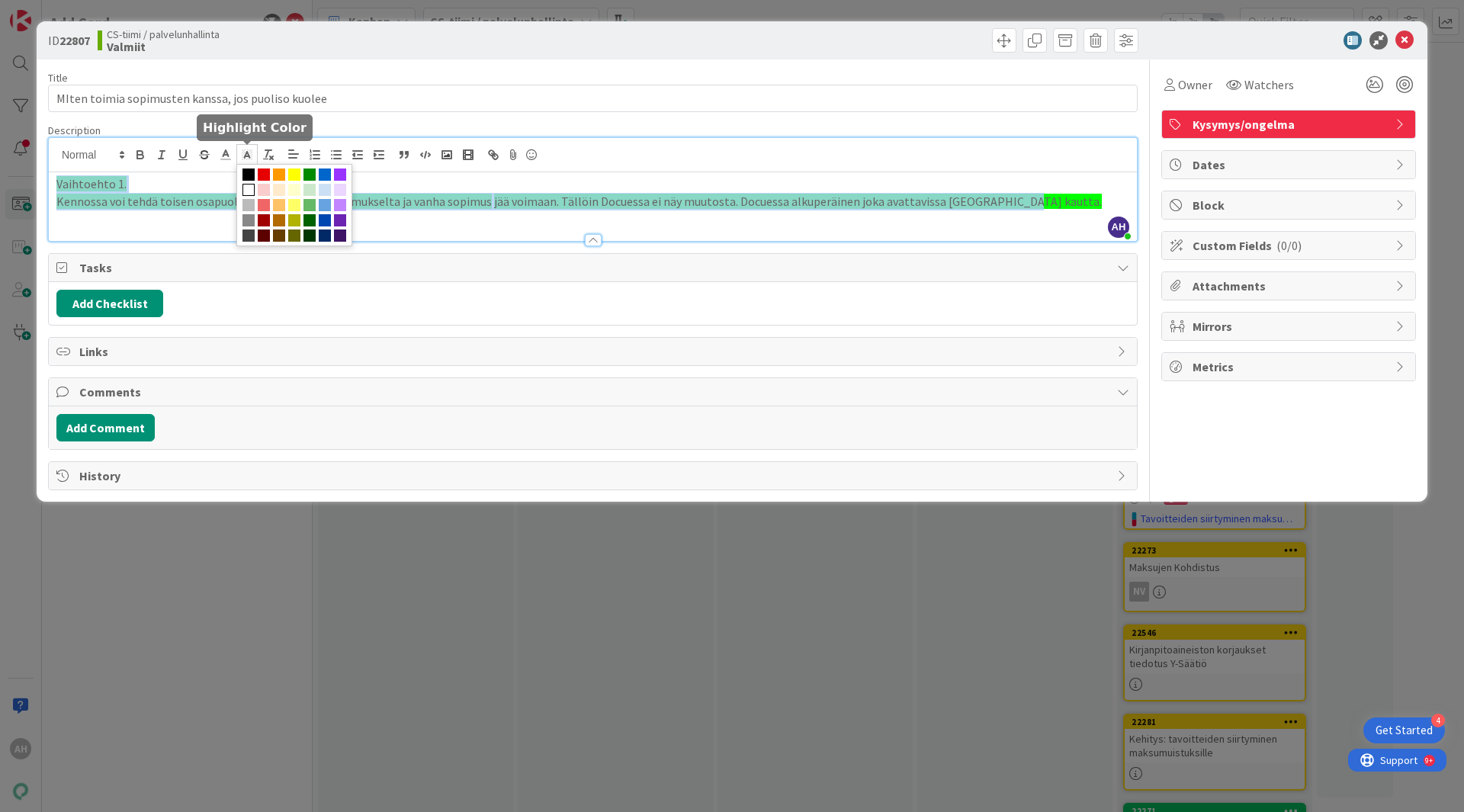
click at [248, 190] on span at bounding box center [248, 189] width 12 height 12
click at [249, 189] on span at bounding box center [248, 189] width 12 height 12
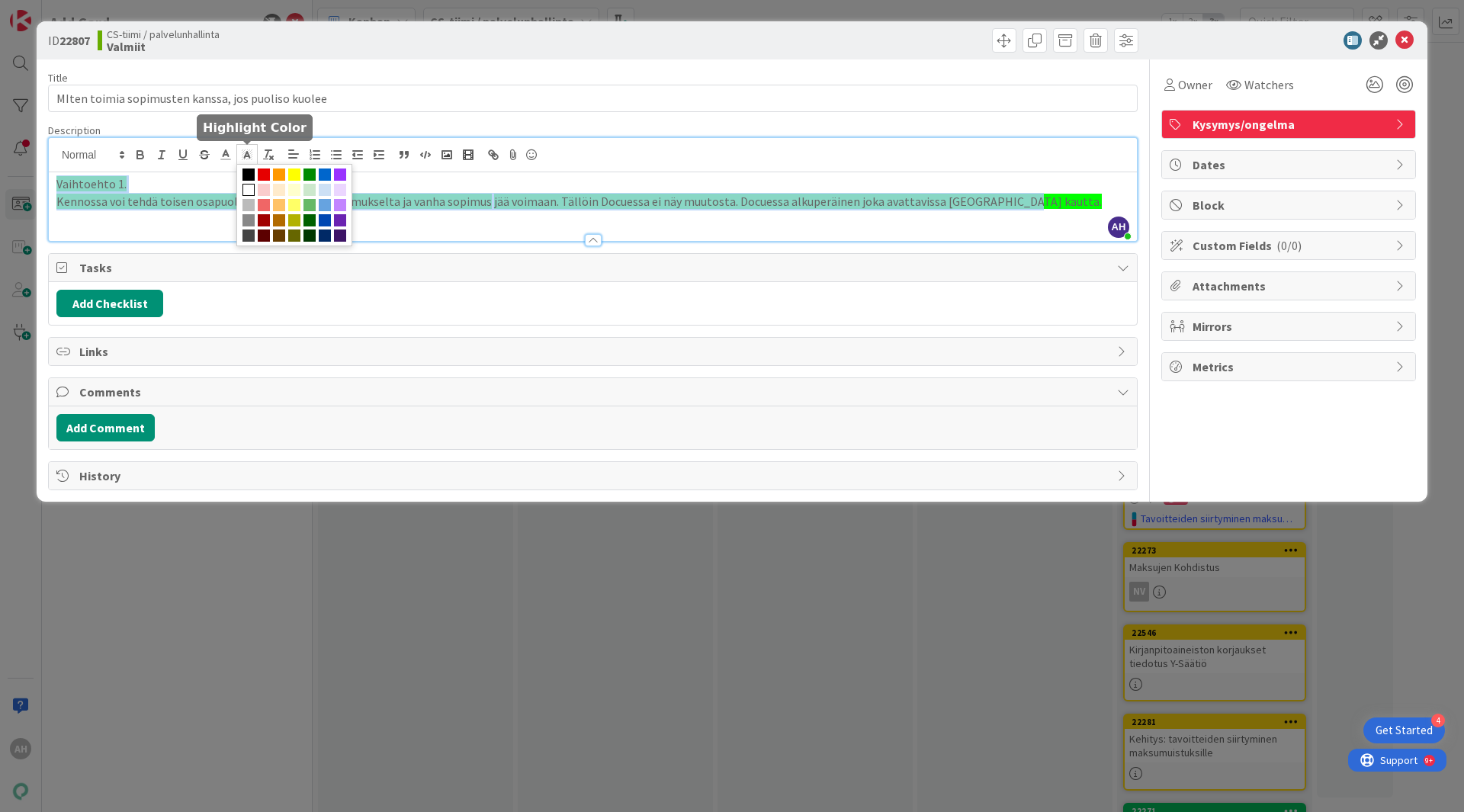
click at [249, 189] on span at bounding box center [248, 189] width 12 height 12
click at [386, 211] on div "Vaihtoehto 1. Kennossa voi tehdä toisen osapuolen irtisanomisen sopimukselta ja…" at bounding box center [593, 206] width 1088 height 68
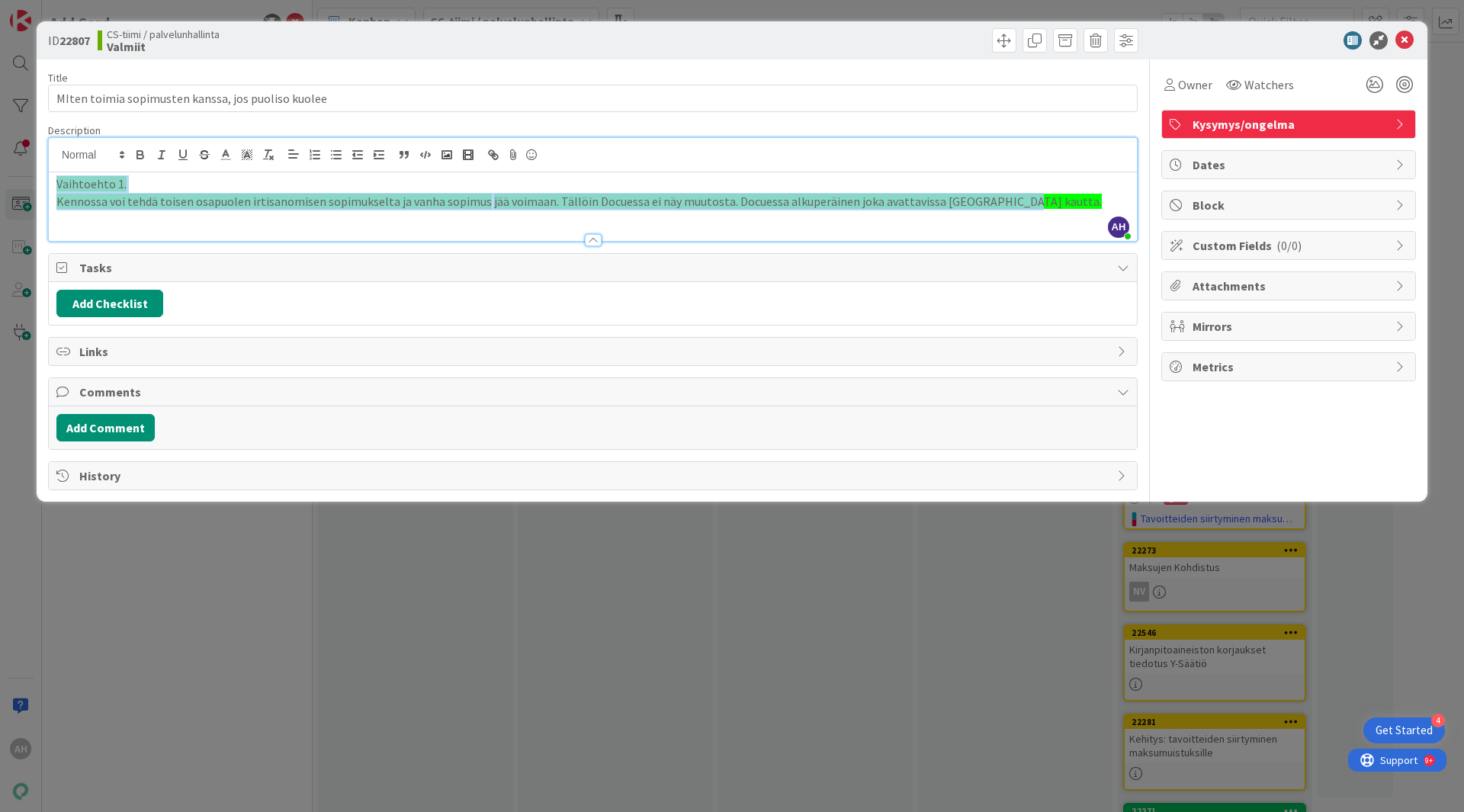
drag, startPoint x: 54, startPoint y: 180, endPoint x: 1202, endPoint y: 220, distance: 1148.7
click at [1211, 223] on div "Title 50 / 128 MIten toimia sopimusten kanssa, jos puoliso kuolee Description […" at bounding box center [732, 274] width 1368 height 431
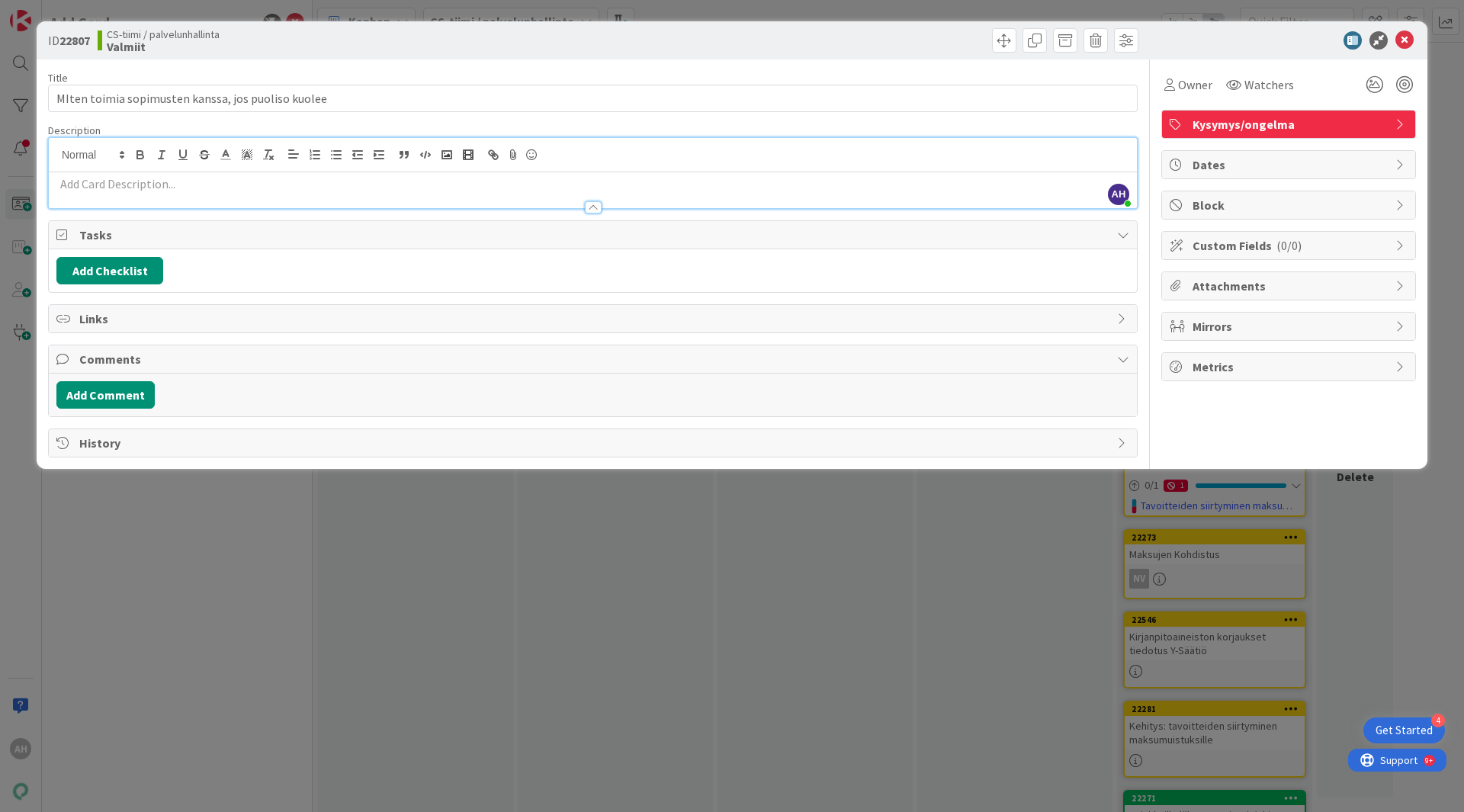
click at [266, 188] on p at bounding box center [592, 184] width 1072 height 18
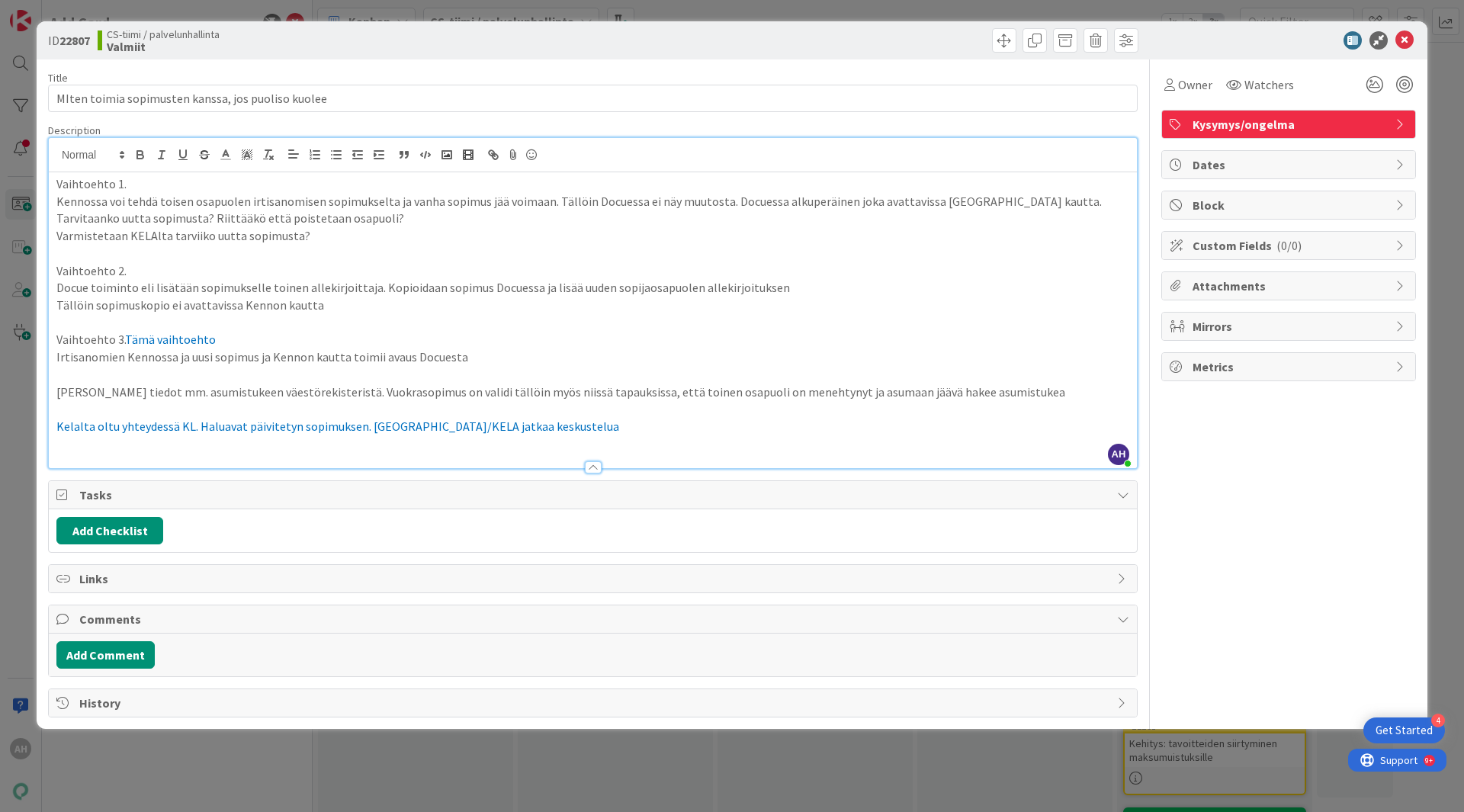
drag, startPoint x: 55, startPoint y: 234, endPoint x: 127, endPoint y: 237, distance: 72.1
click at [56, 234] on div "Vaihtoehto 1. Kennossa voi tehdä toisen osapuolen irtisanomisen sopimukselta ja…" at bounding box center [593, 320] width 1088 height 296
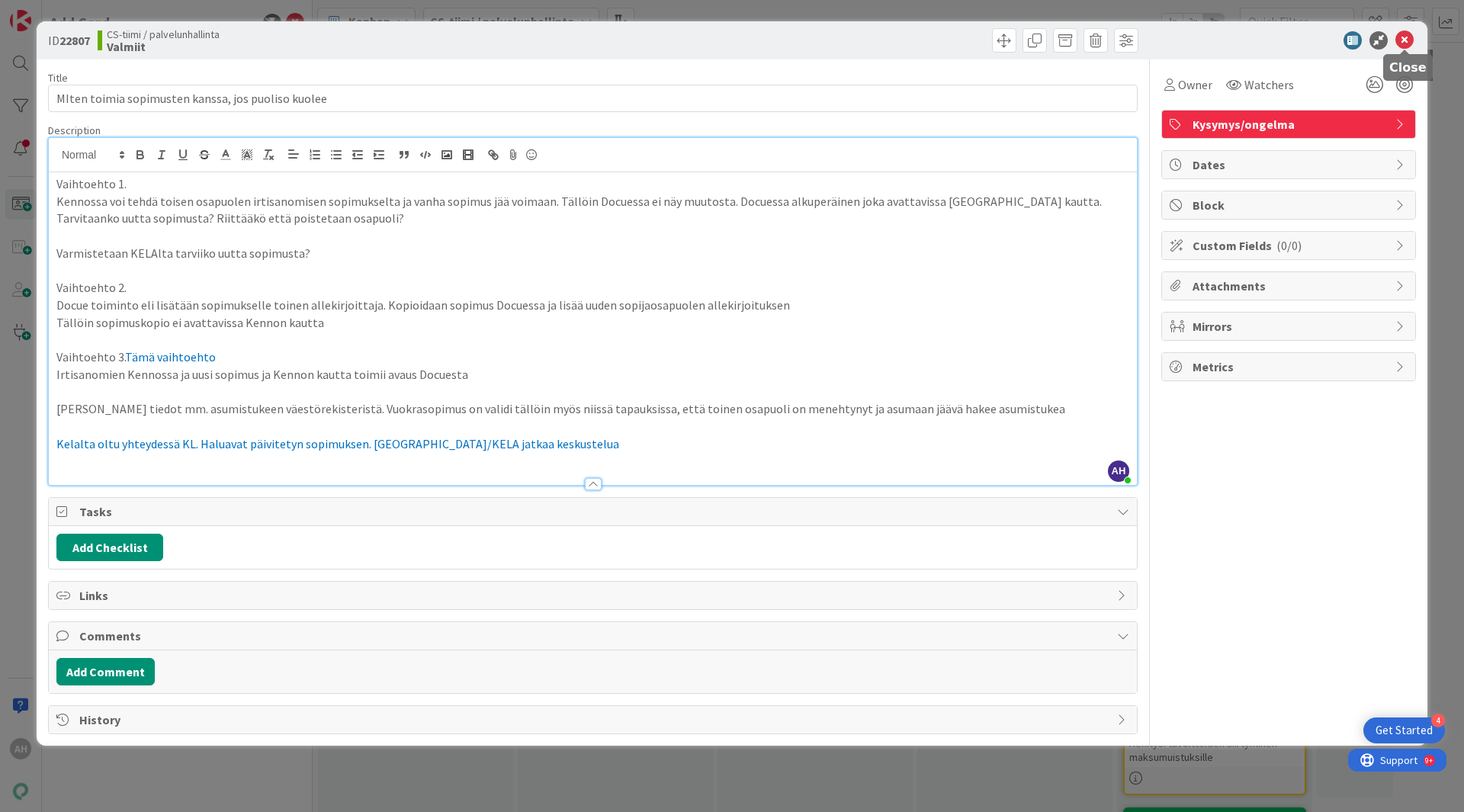
click at [1403, 39] on icon at bounding box center [1405, 40] width 19 height 19
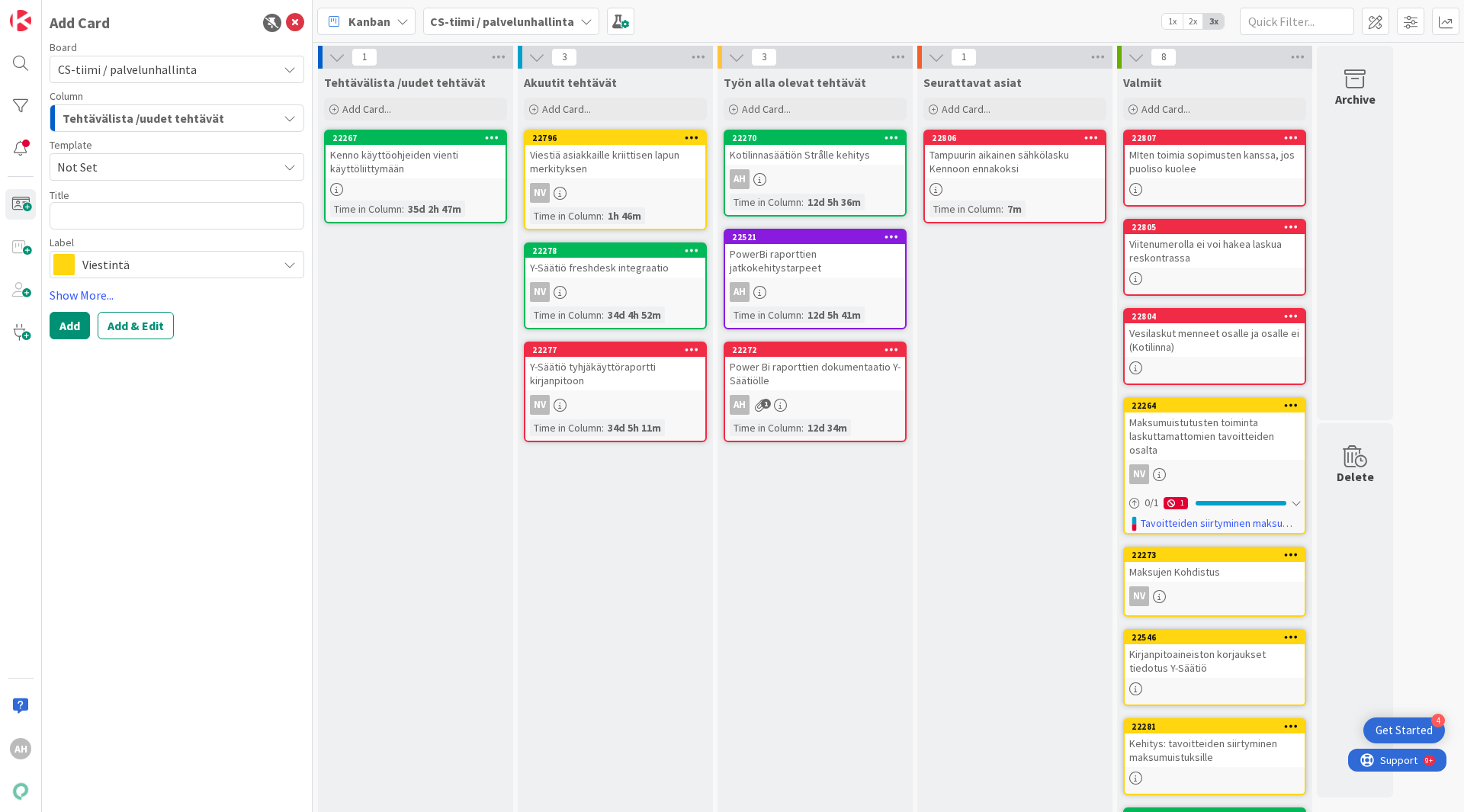
click at [1207, 149] on div "MIten toimia sopimusten kanssa, jos puoliso kuolee" at bounding box center [1215, 162] width 180 height 34
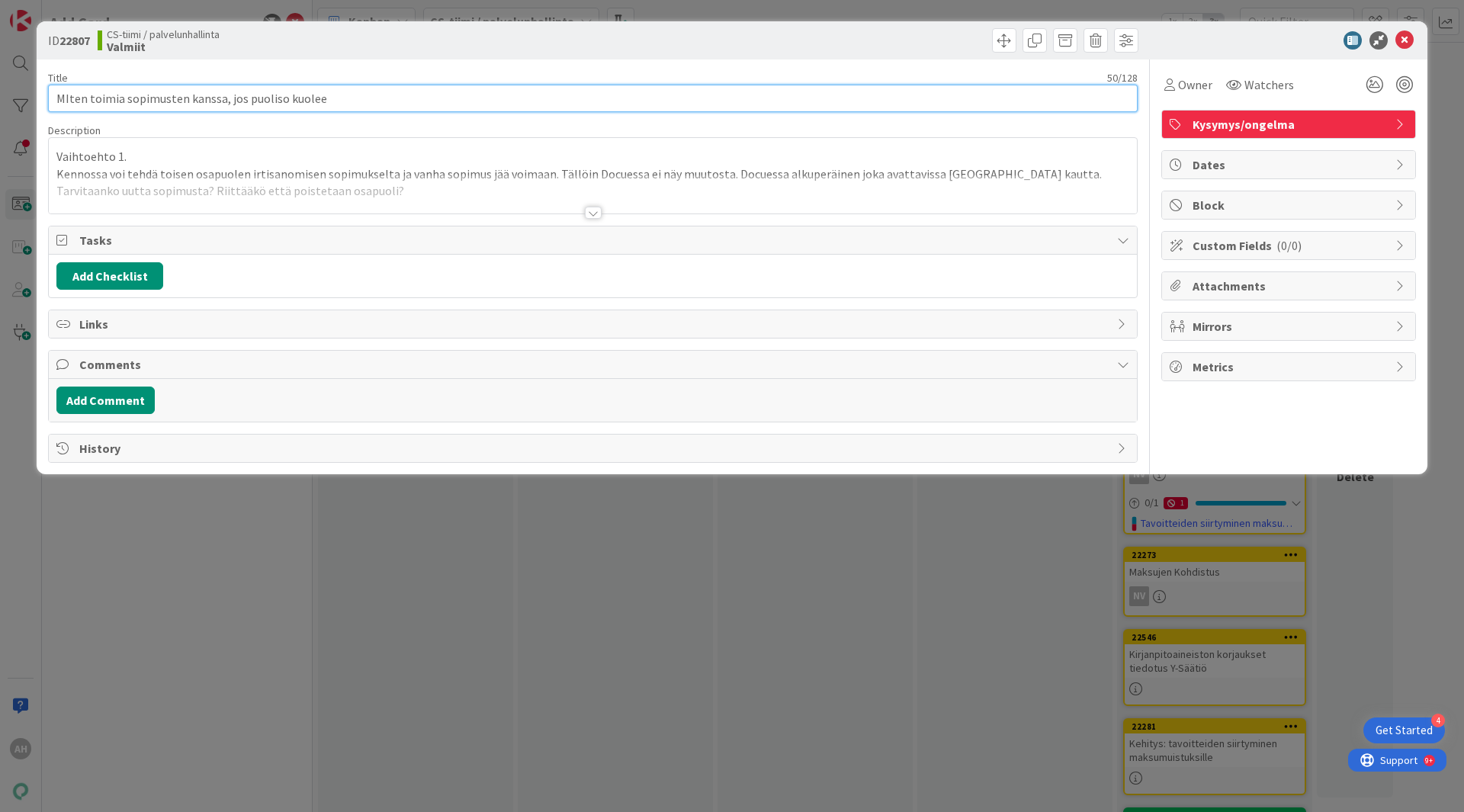
click at [346, 96] on input "MIten toimia sopimusten kanssa, jos puoliso kuolee" at bounding box center [592, 97] width 1089 height 27
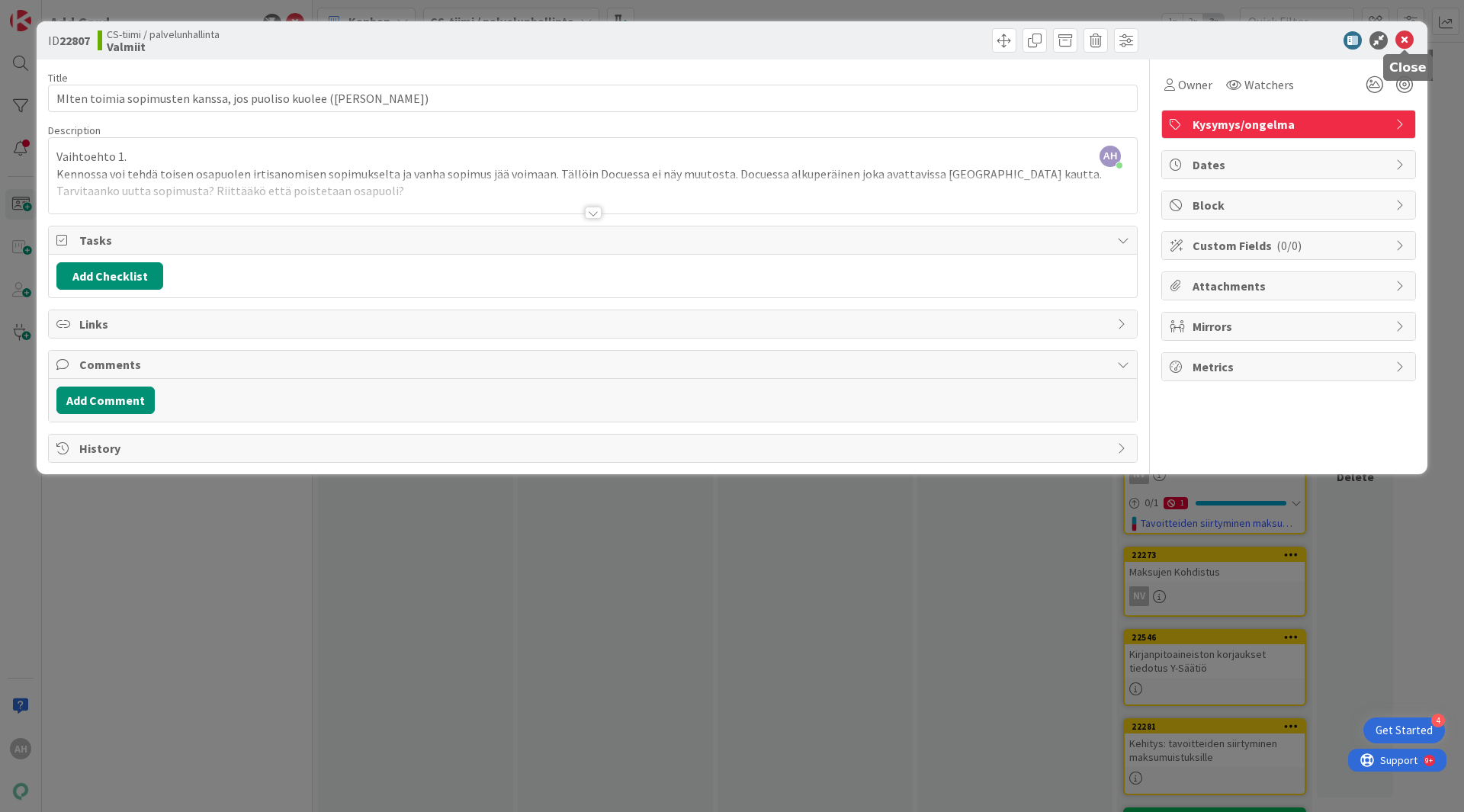
click at [1403, 42] on icon at bounding box center [1405, 40] width 19 height 19
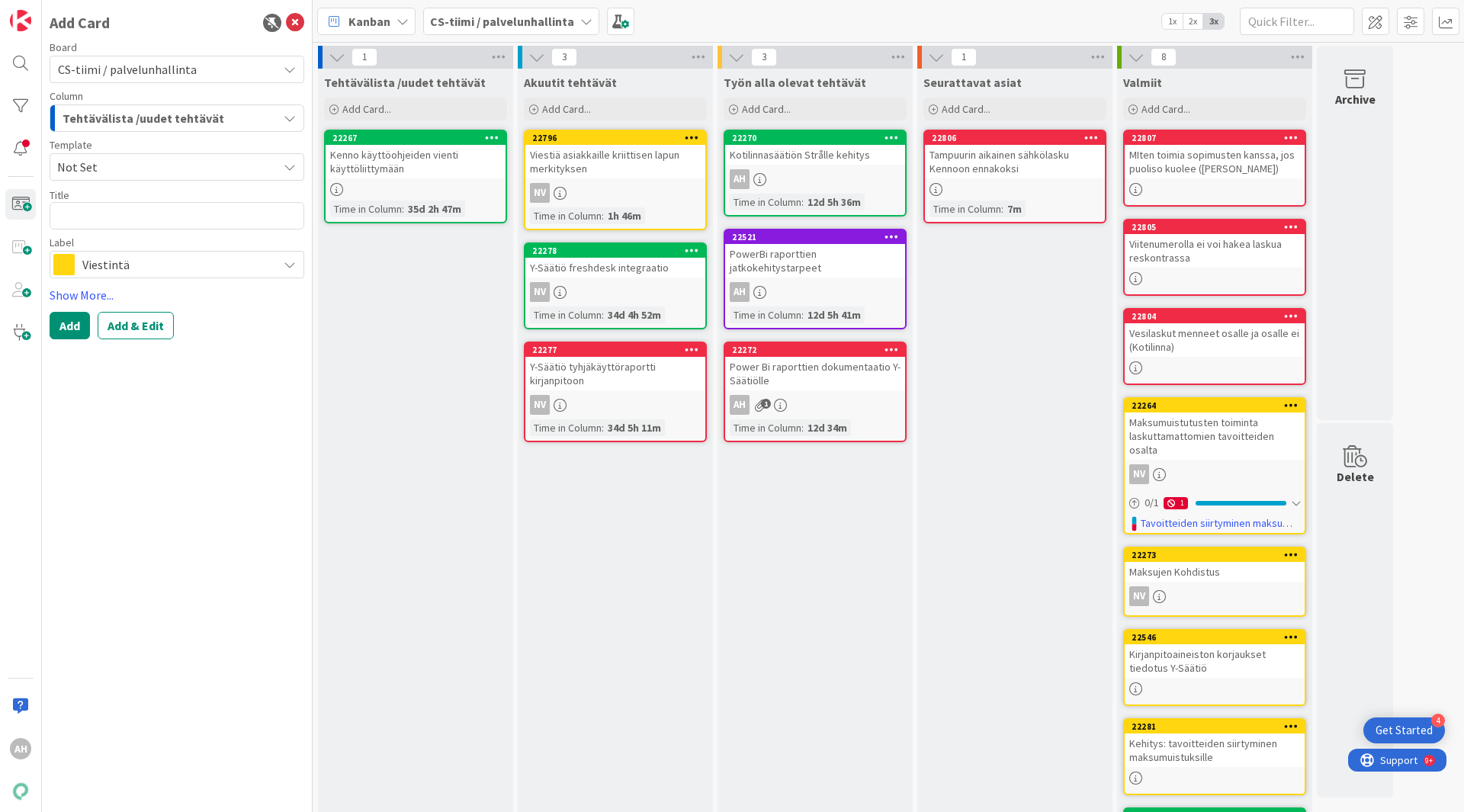
click at [1248, 245] on div "Viitenumerolla ei voi hakea laskua reskontrassa" at bounding box center [1215, 251] width 180 height 34
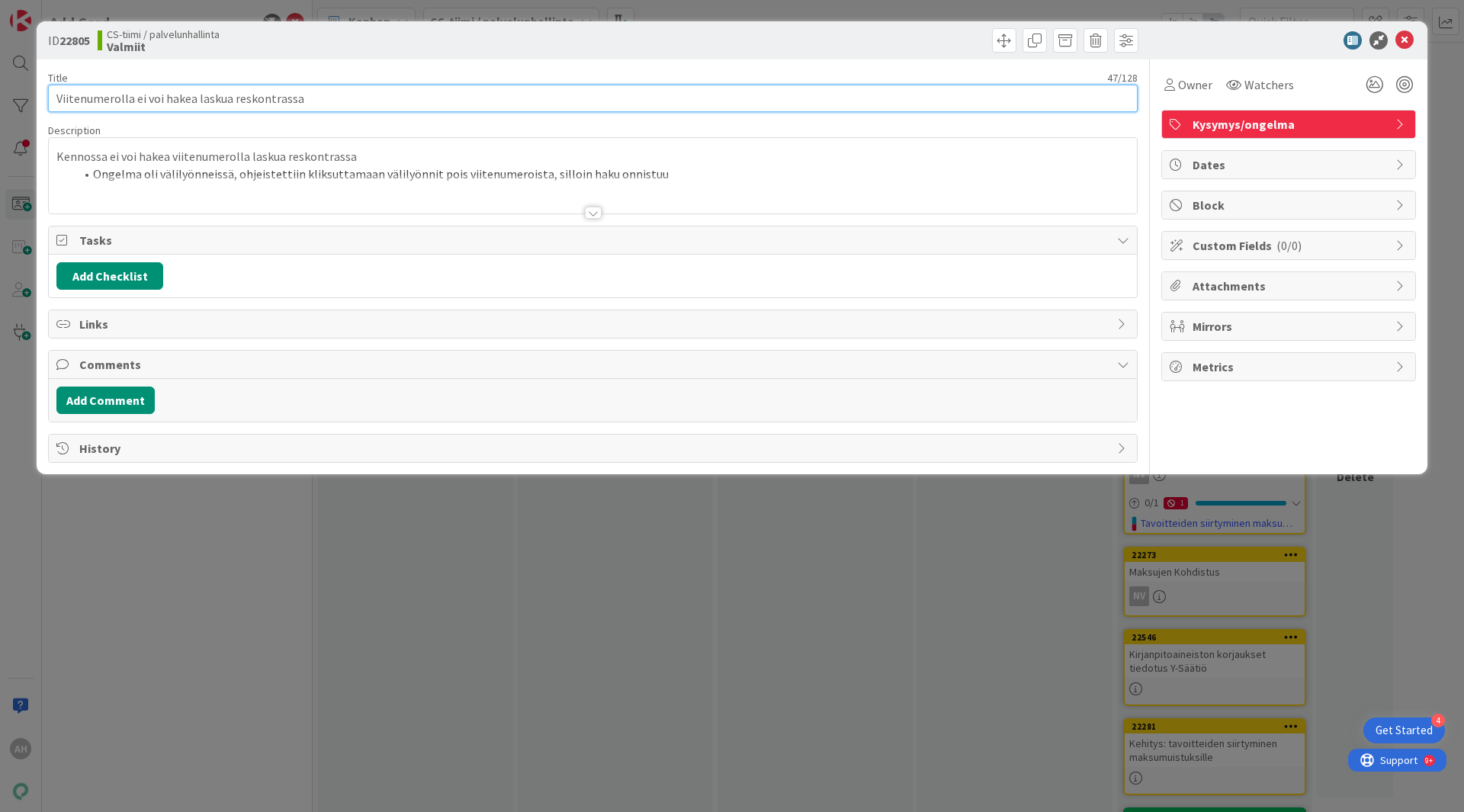
click at [501, 95] on input "Viitenumerolla ei voi hakea laskua reskontrassa" at bounding box center [592, 97] width 1089 height 27
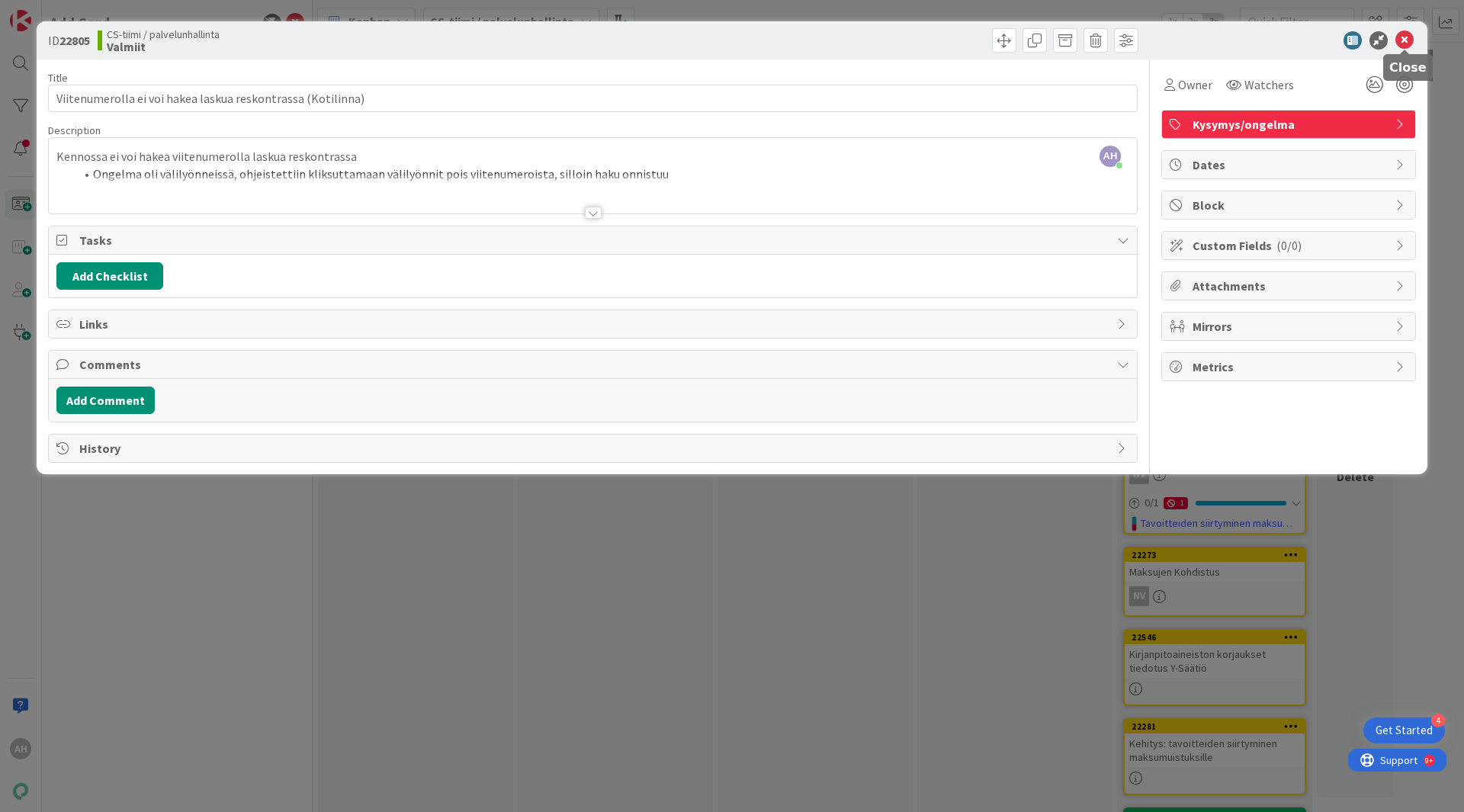
click at [1410, 40] on icon at bounding box center [1405, 40] width 19 height 19
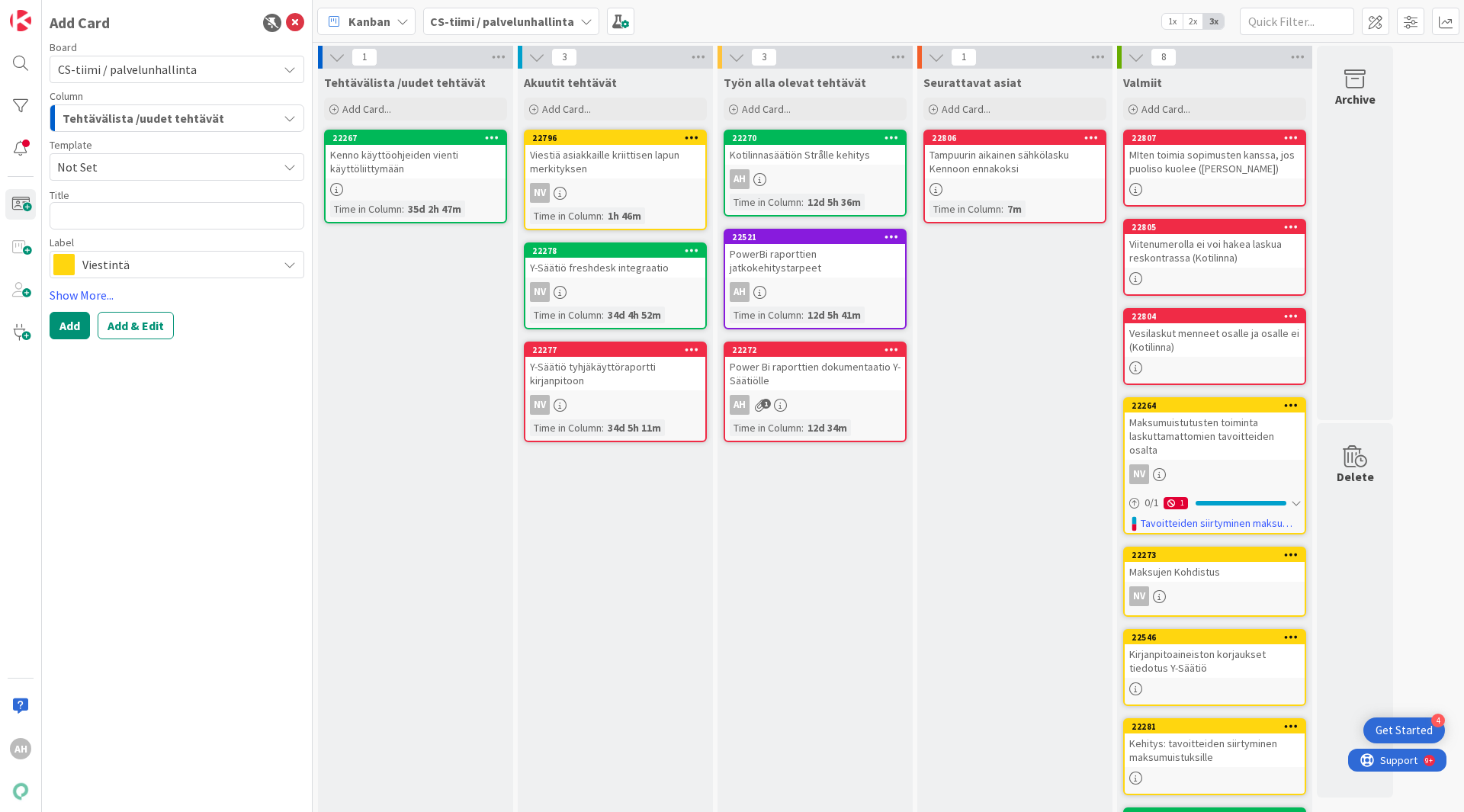
click at [1048, 155] on div "Tampuurin aikainen sähkölasku Kennoon ennakoksi" at bounding box center [1014, 162] width 180 height 34
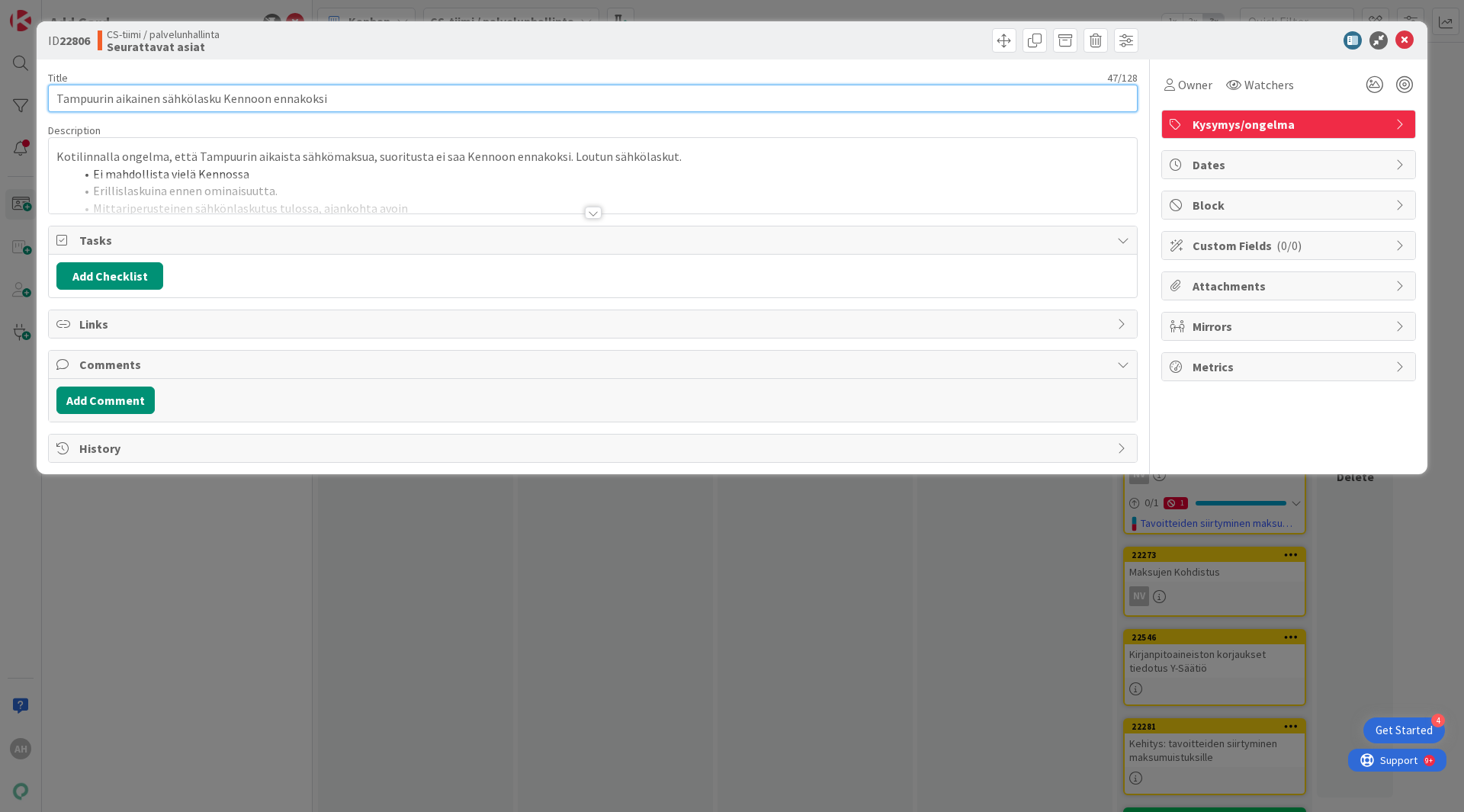
click at [559, 93] on input "Tampuurin aikainen sähkölasku Kennoon ennakoksi" at bounding box center [592, 97] width 1089 height 27
click at [342, 96] on input "Tampuurin aikainen sähkölasku Kennoon ennakoksi (KOtilinna)" at bounding box center [592, 97] width 1089 height 27
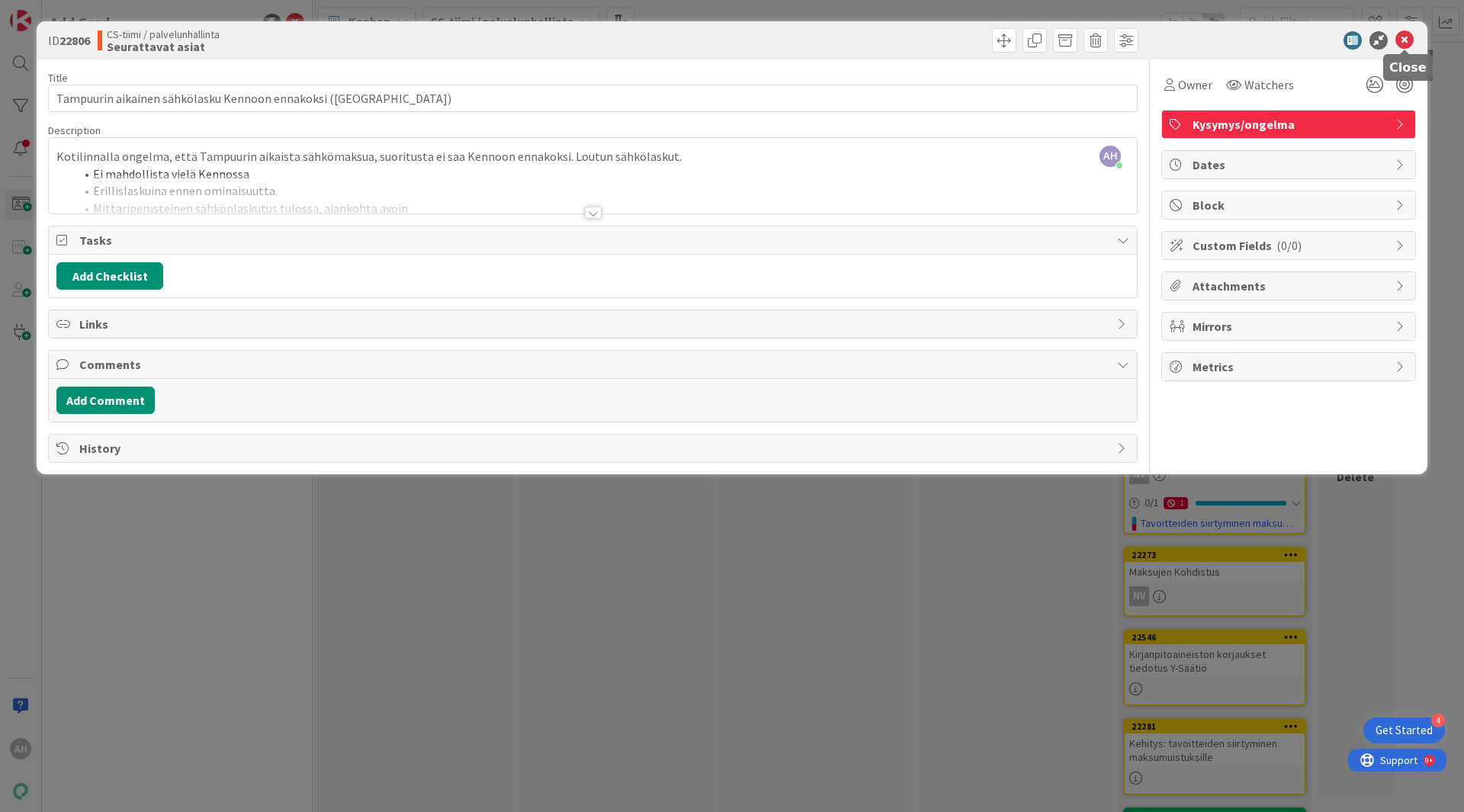
click at [1401, 37] on icon at bounding box center [1405, 40] width 19 height 19
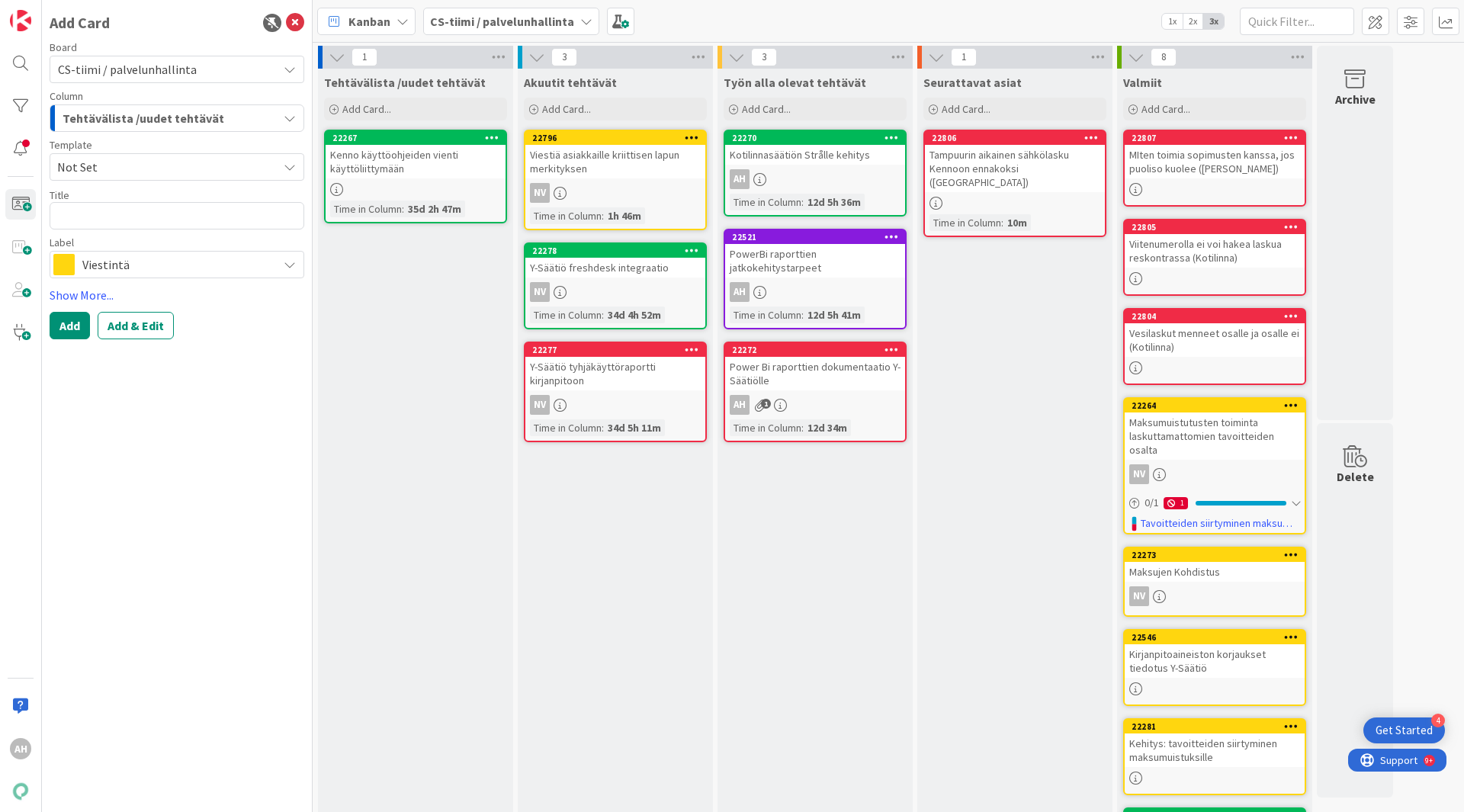
click at [195, 118] on span "Tehtävälista /uudet tehtävät" at bounding box center [143, 118] width 162 height 20
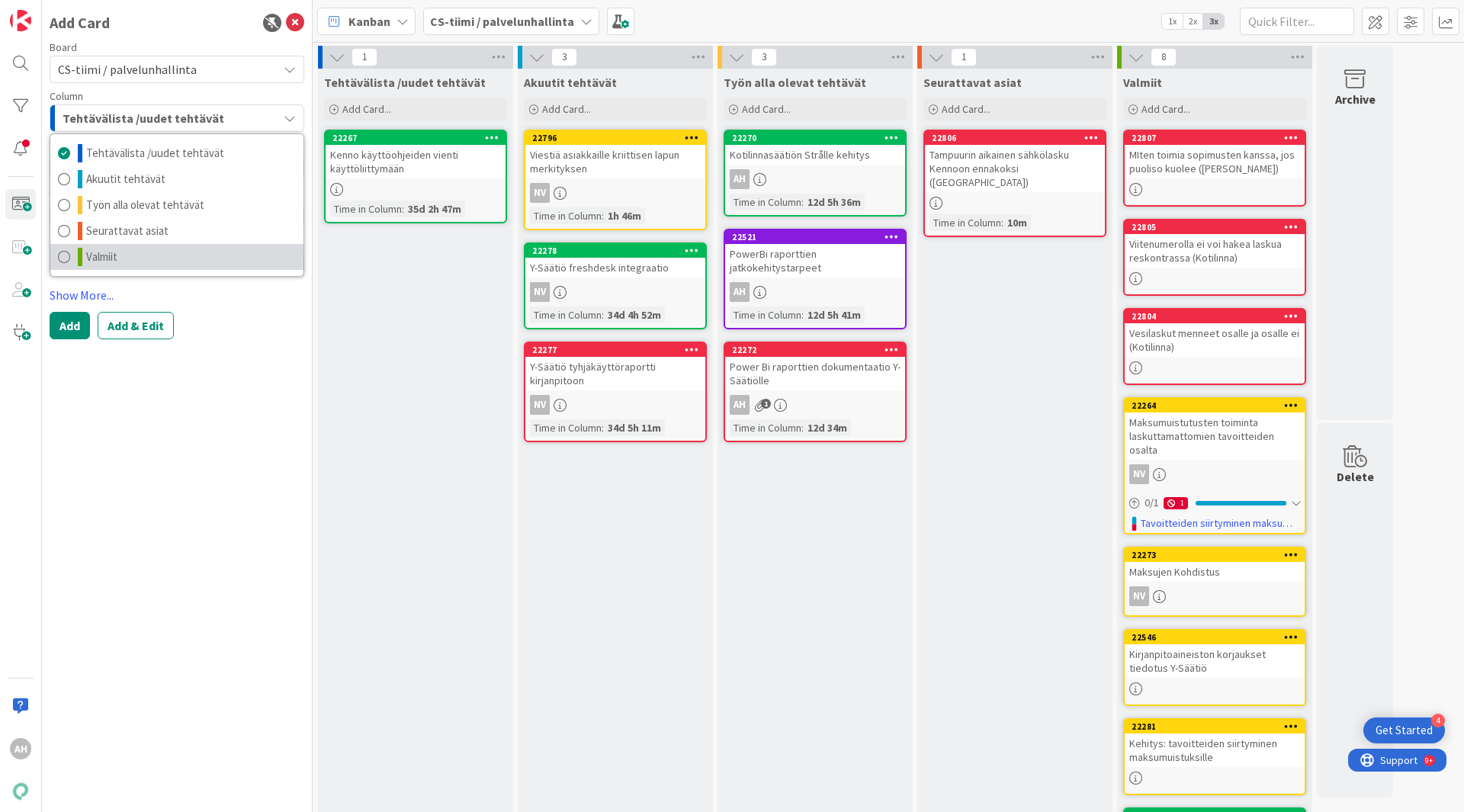
click at [121, 260] on link "Valmiit" at bounding box center [177, 257] width 253 height 26
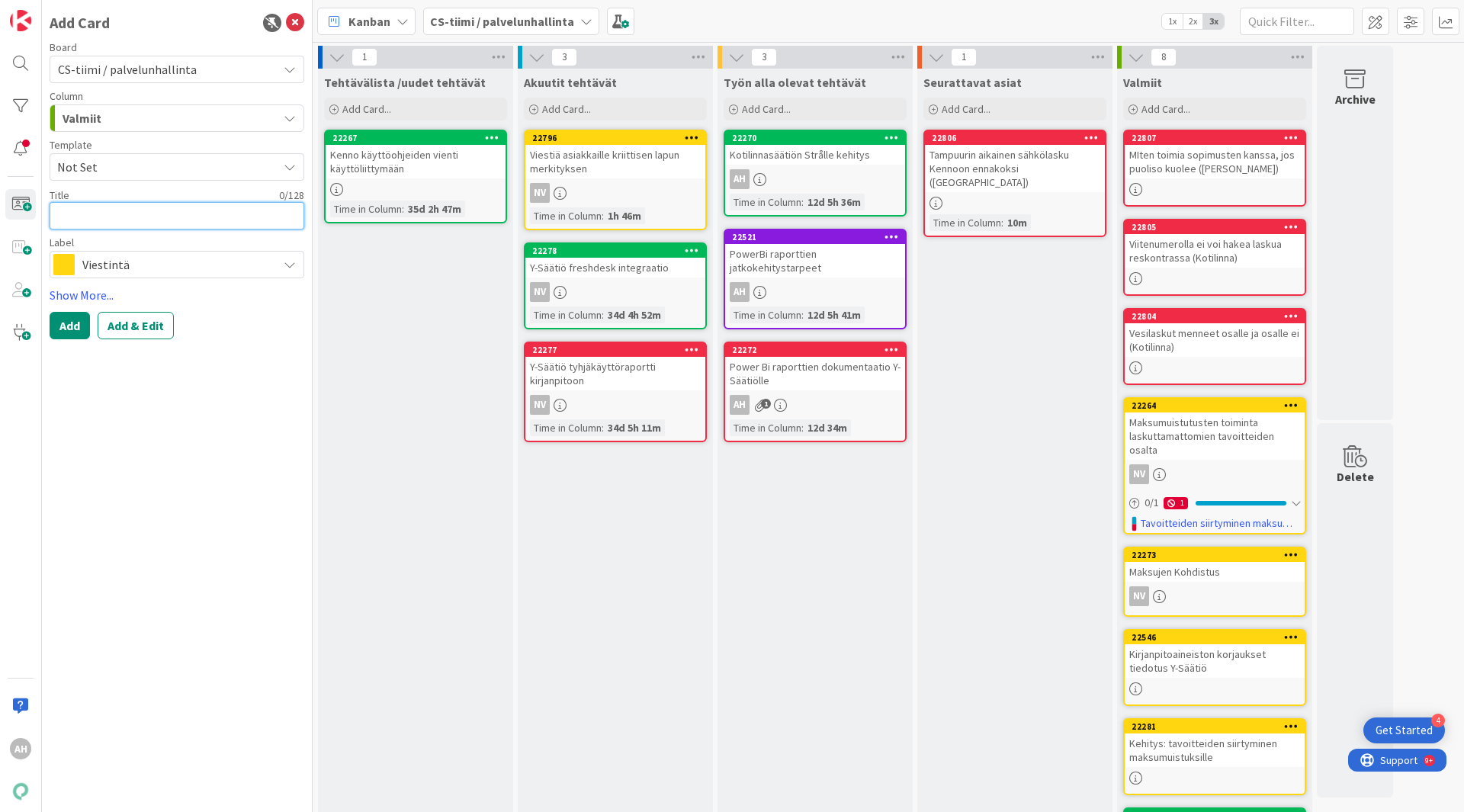
click at [145, 214] on textarea at bounding box center [177, 215] width 255 height 27
paste textarea "Hyvityslaskut jää lähtemättömiin, vaikka loisi aineiston"
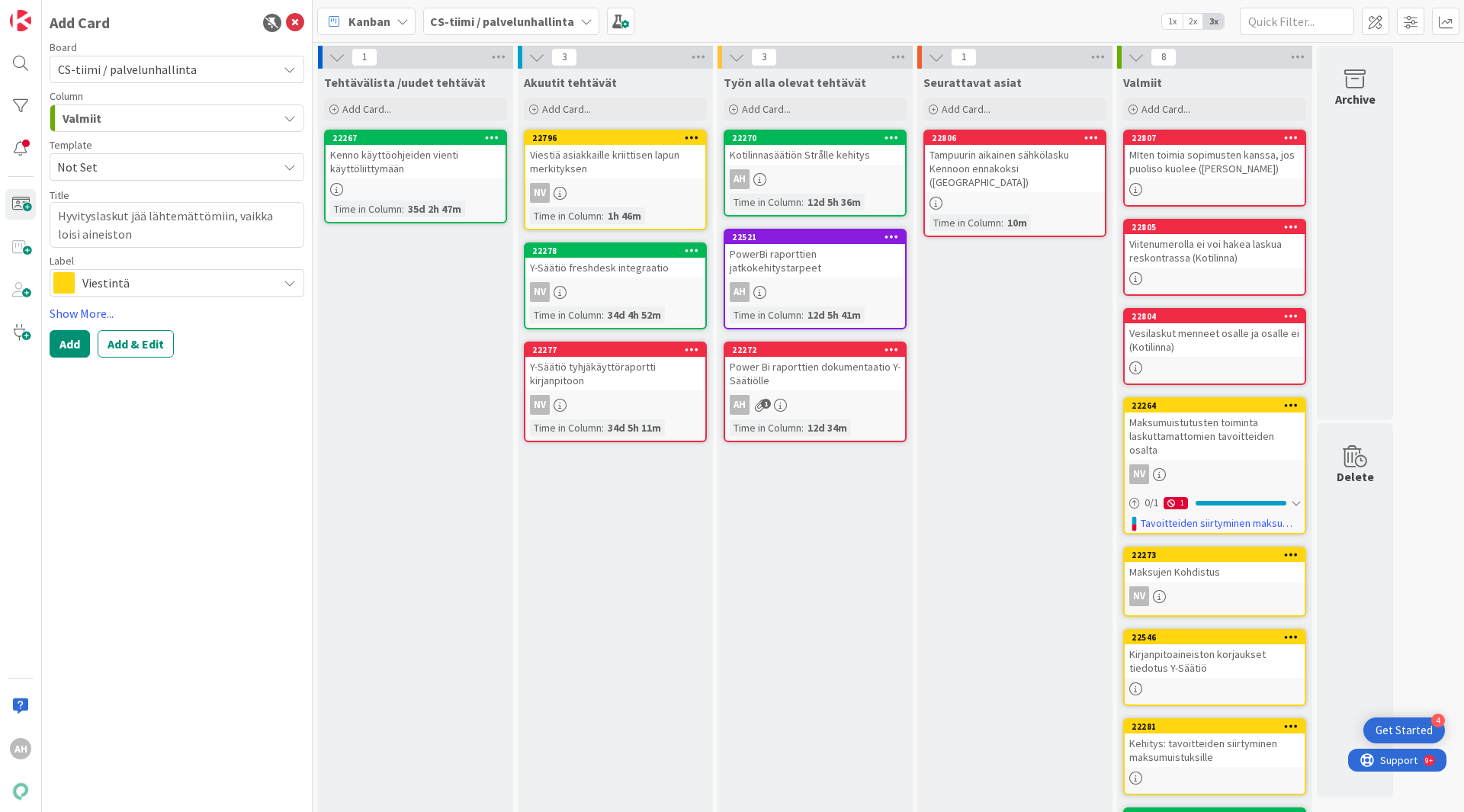
click at [197, 289] on span "Viestintä" at bounding box center [176, 283] width 187 height 22
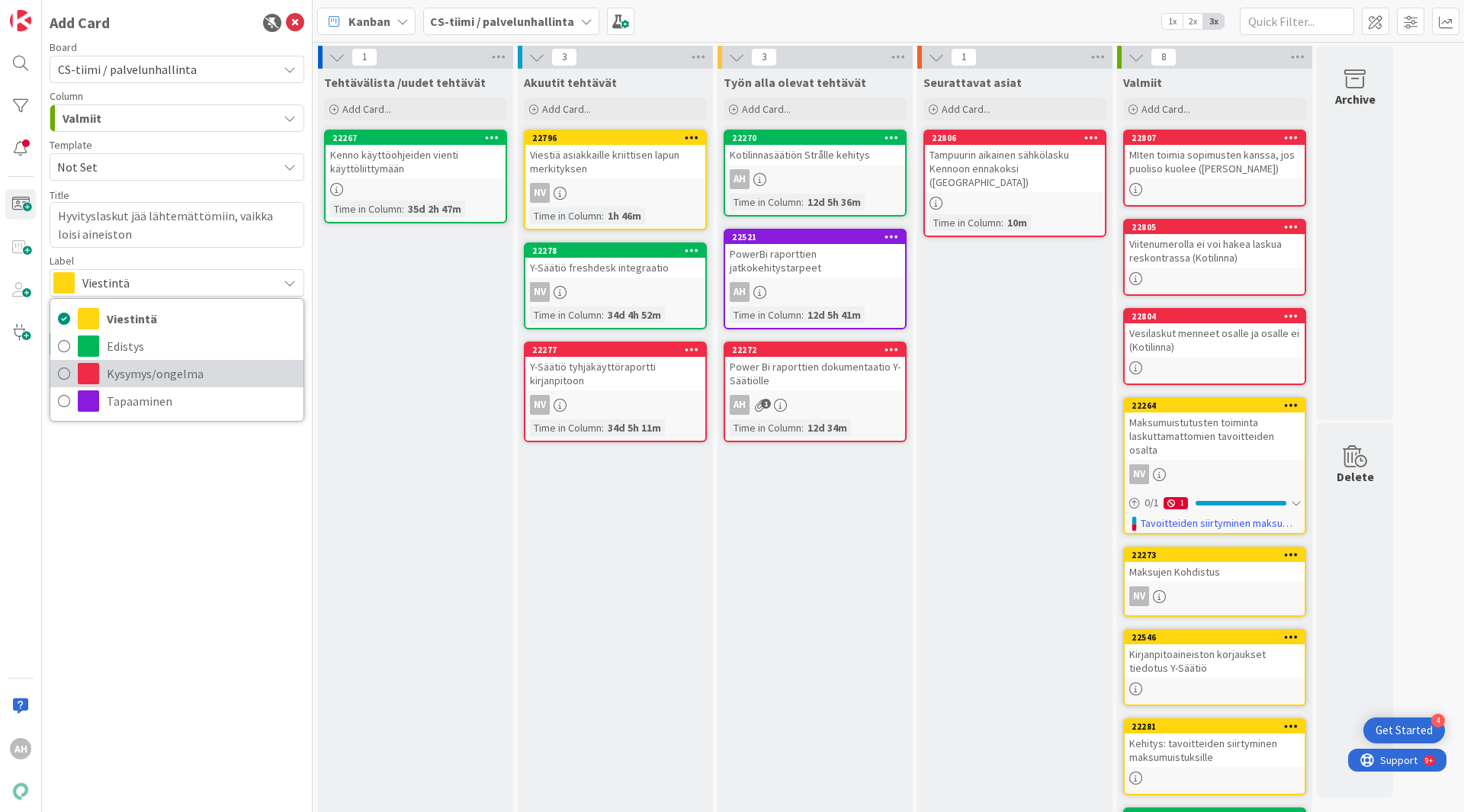
click at [170, 379] on span "Kysymys/ongelma" at bounding box center [201, 374] width 189 height 22
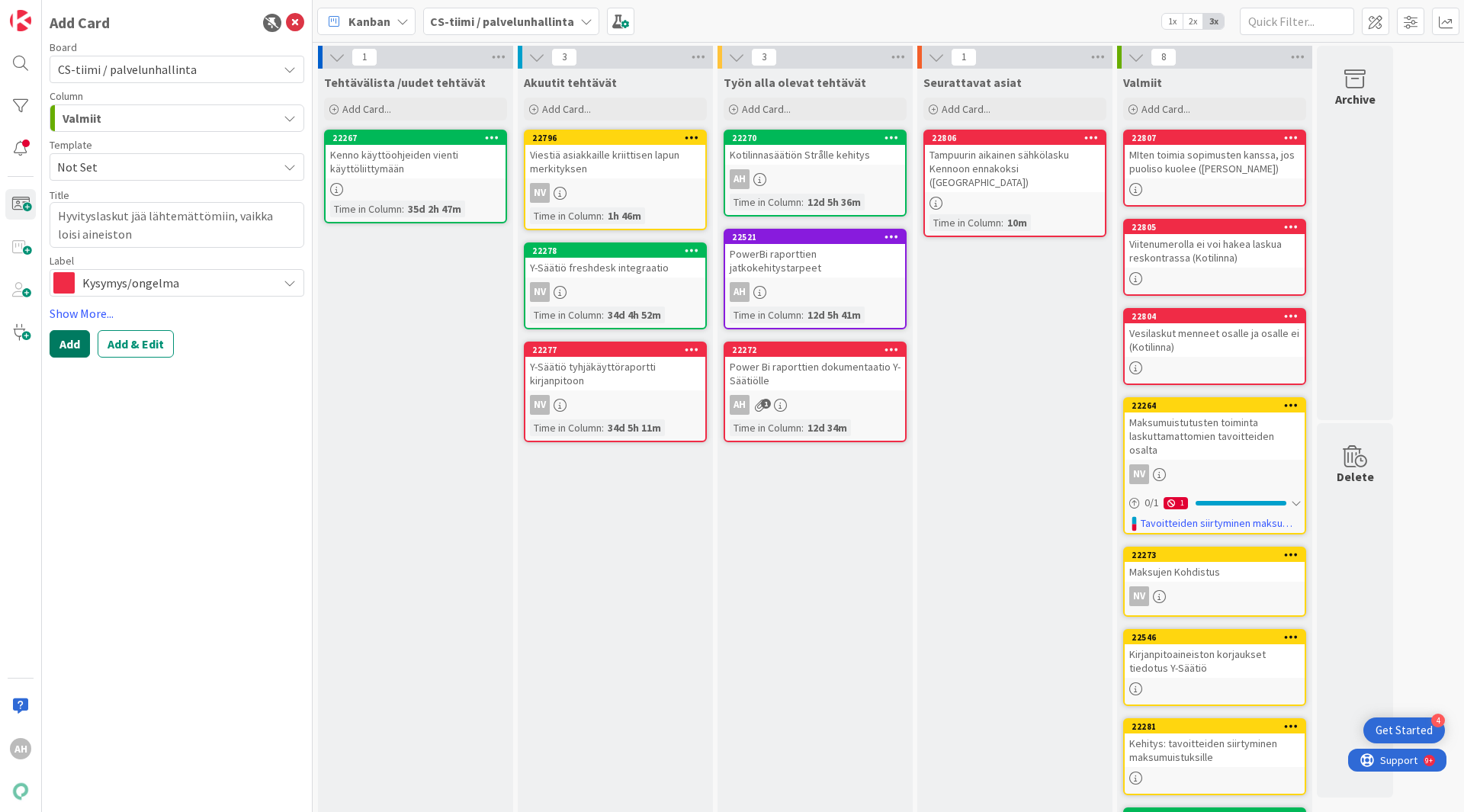
click at [67, 343] on button "Add" at bounding box center [69, 343] width 40 height 27
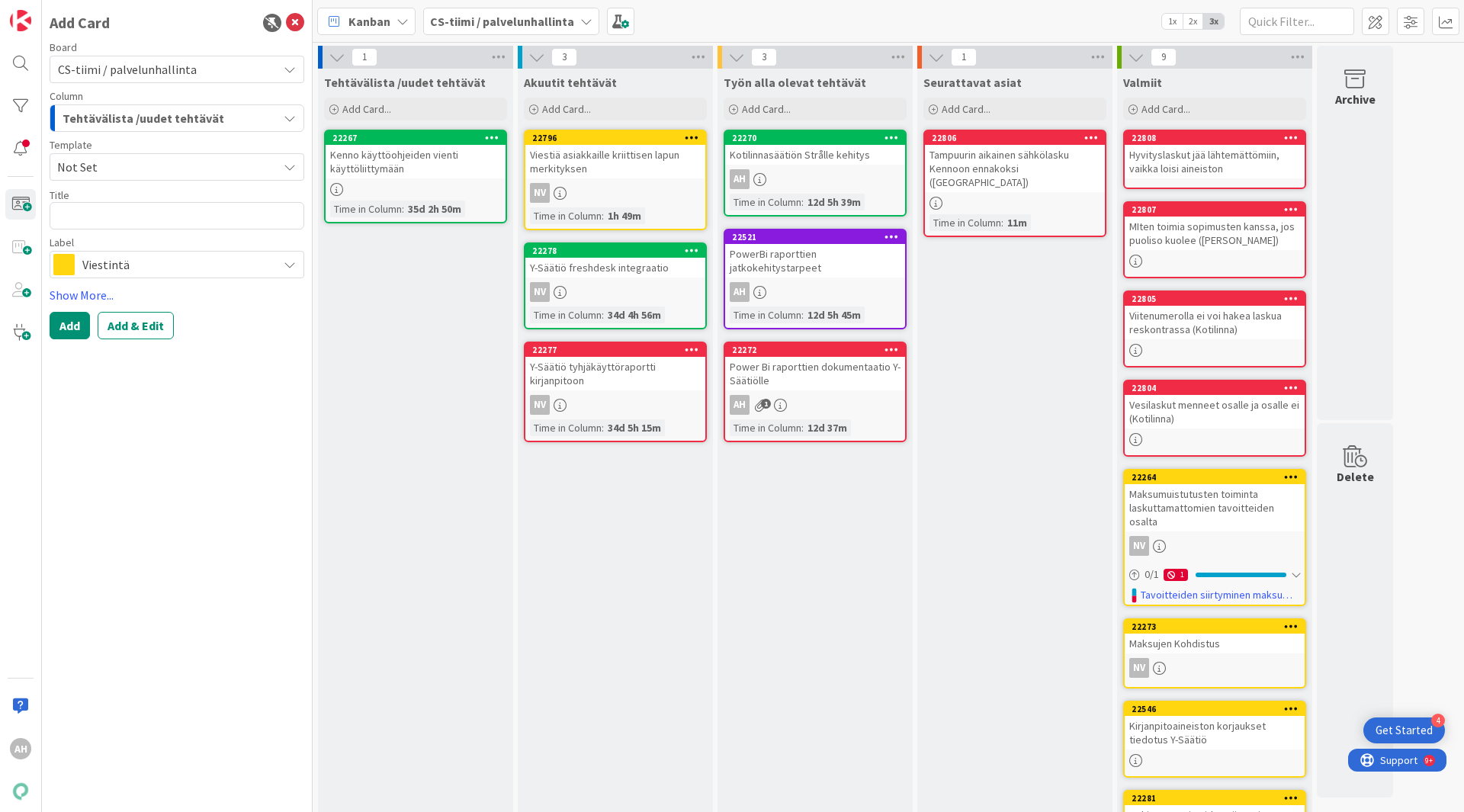
click at [1196, 162] on div "Hyvityslaskut jää lähtemättömiin, vaikka loisi aineiston" at bounding box center [1215, 162] width 180 height 34
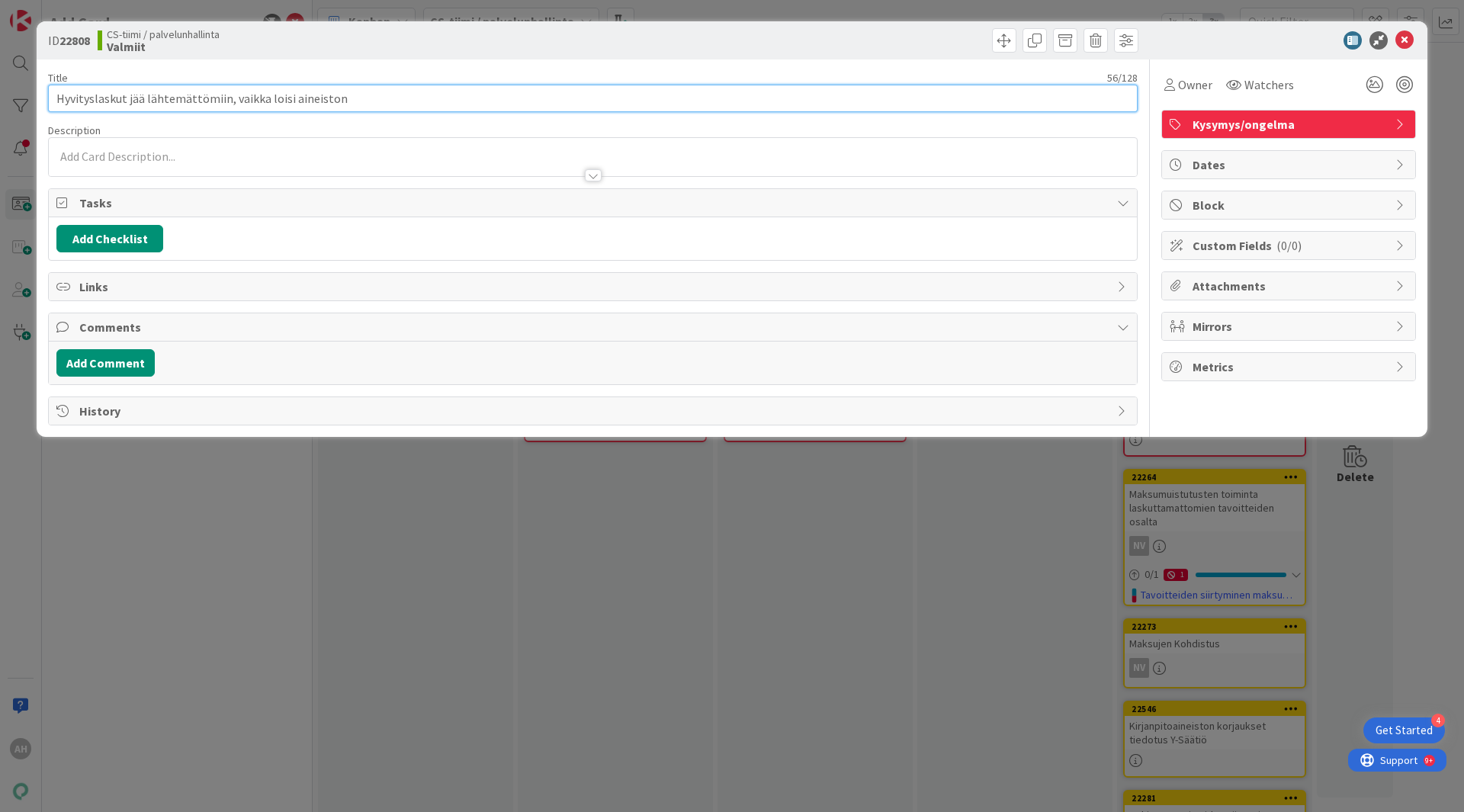
click at [462, 93] on input "Hyvityslaskut jää lähtemättömiin, vaikka loisi aineiston" at bounding box center [592, 97] width 1089 height 27
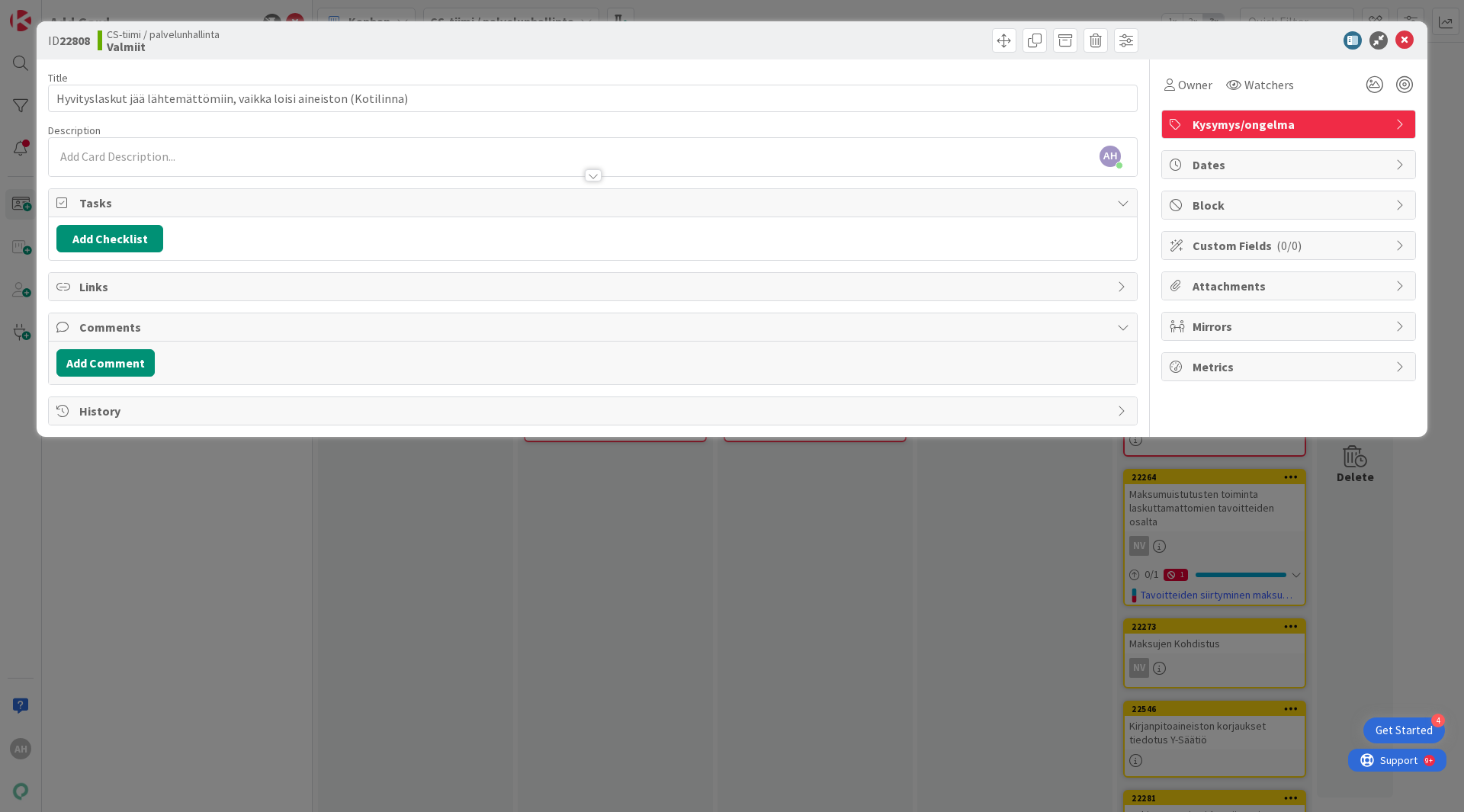
click at [110, 154] on div "AH [PERSON_NAME] just joined" at bounding box center [593, 156] width 1088 height 38
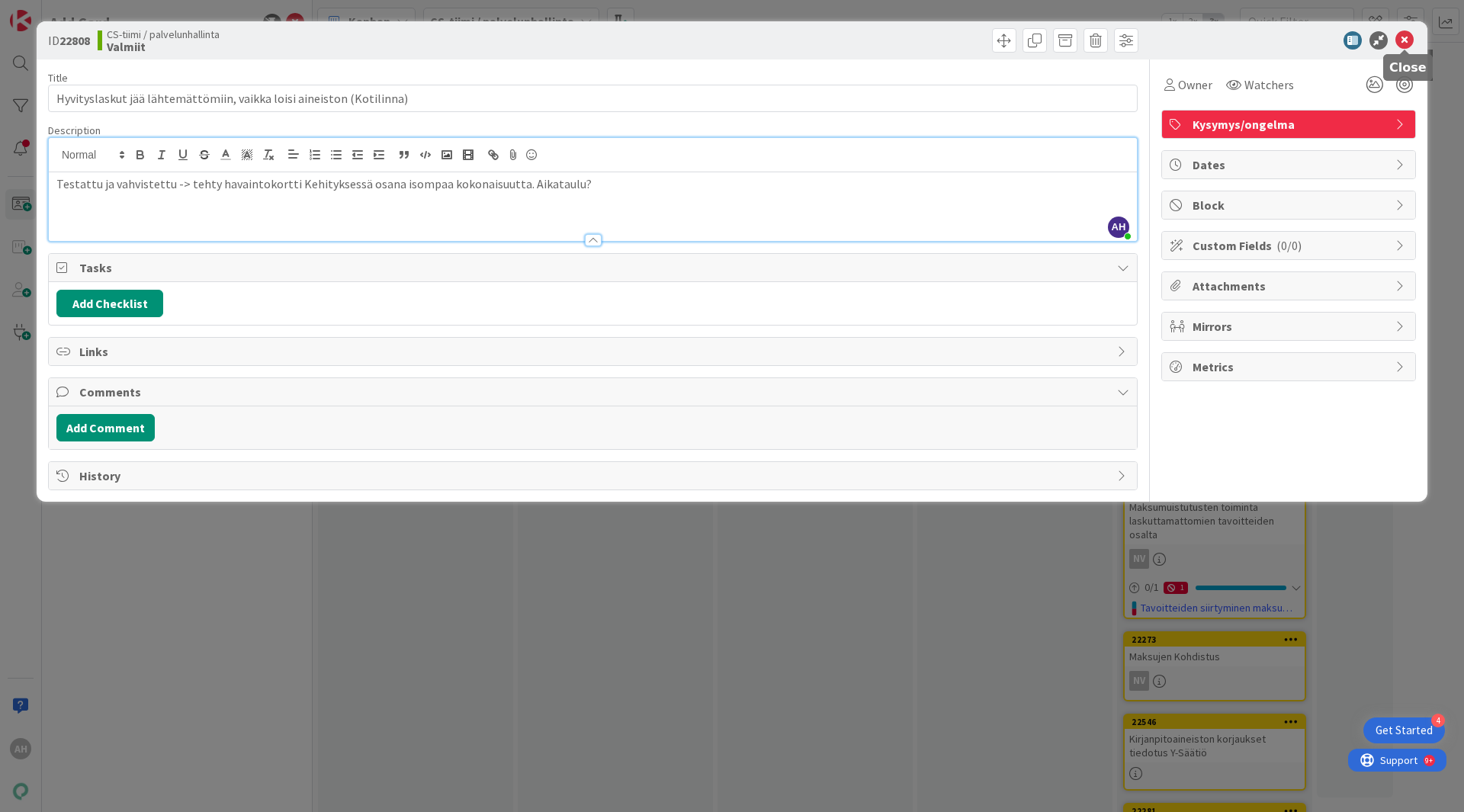
click at [1400, 39] on icon at bounding box center [1405, 40] width 19 height 19
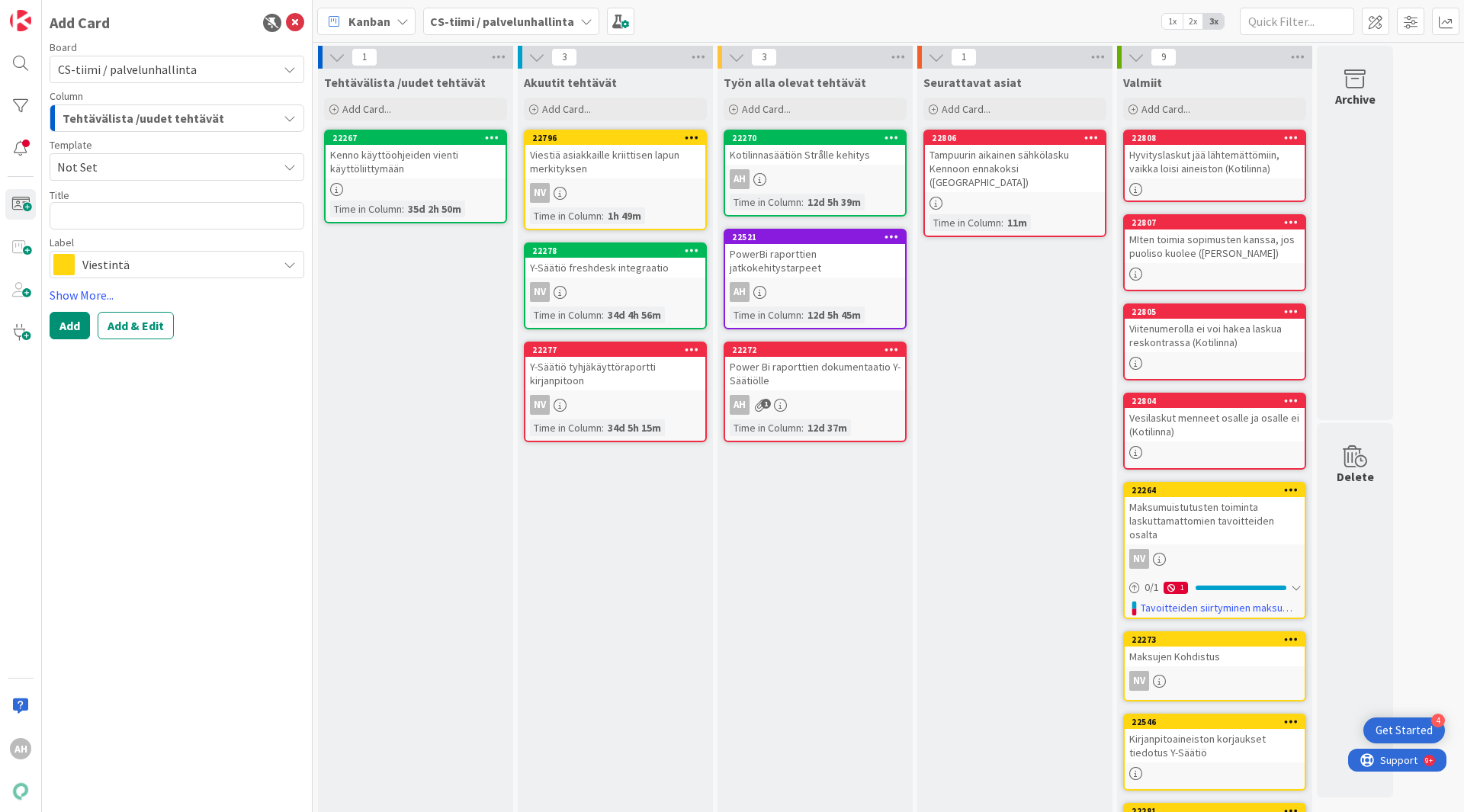
click at [231, 121] on div "Tehtävälista /uudet tehtävät" at bounding box center [169, 118] width 219 height 24
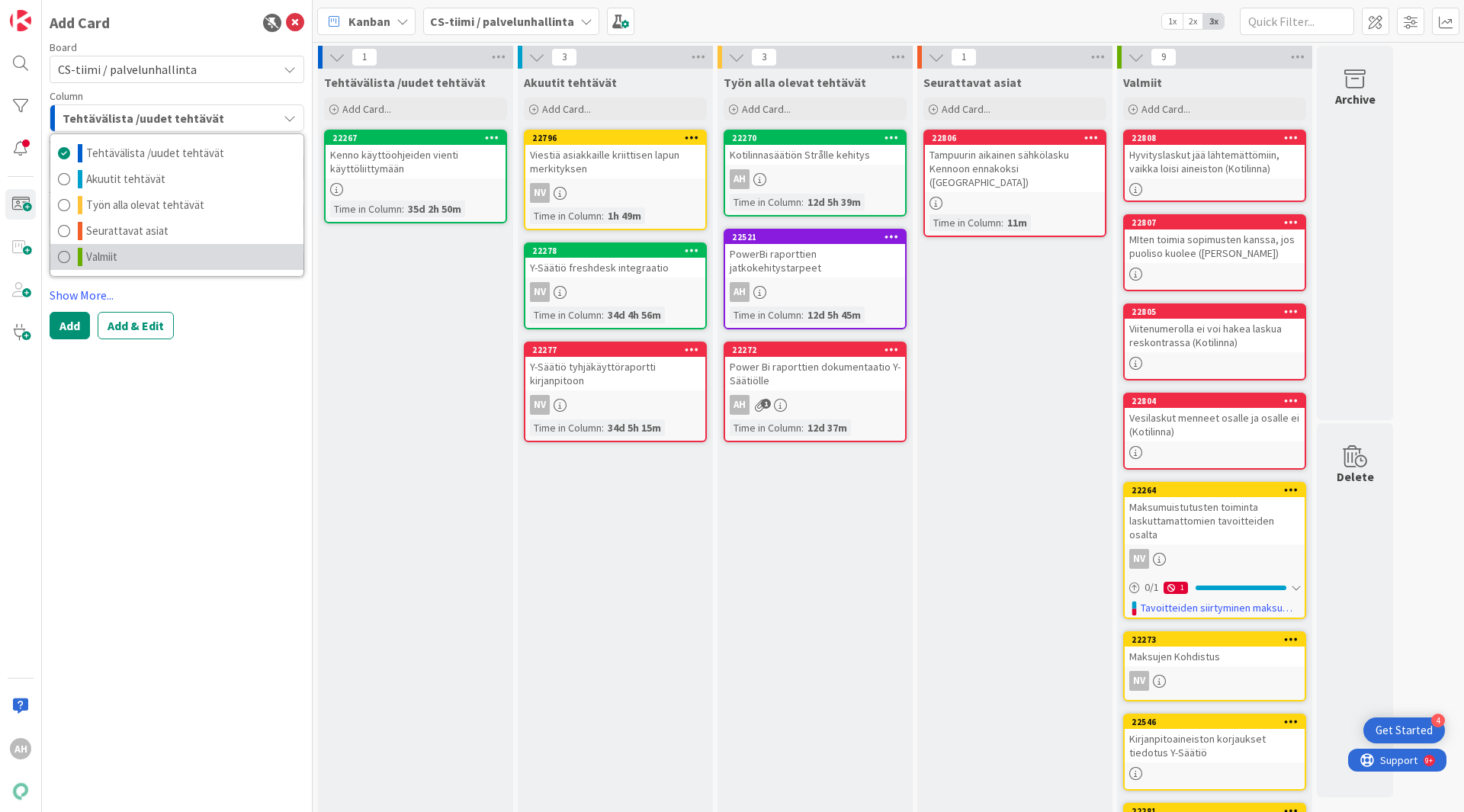
click at [109, 260] on span "Valmiit" at bounding box center [101, 258] width 31 height 19
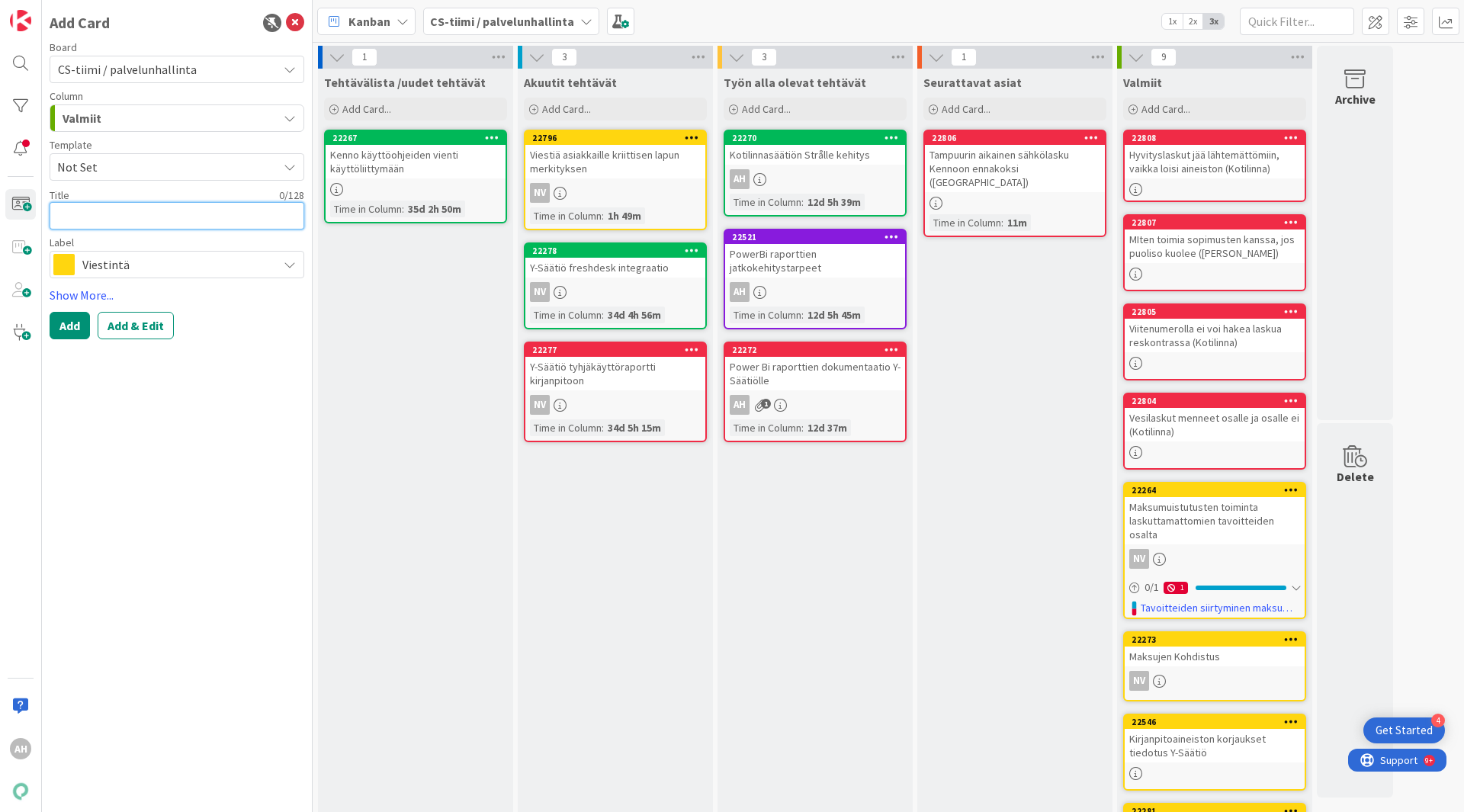
drag, startPoint x: 122, startPoint y: 214, endPoint x: 115, endPoint y: 222, distance: 10.6
click at [115, 222] on textarea at bounding box center [177, 215] width 255 height 27
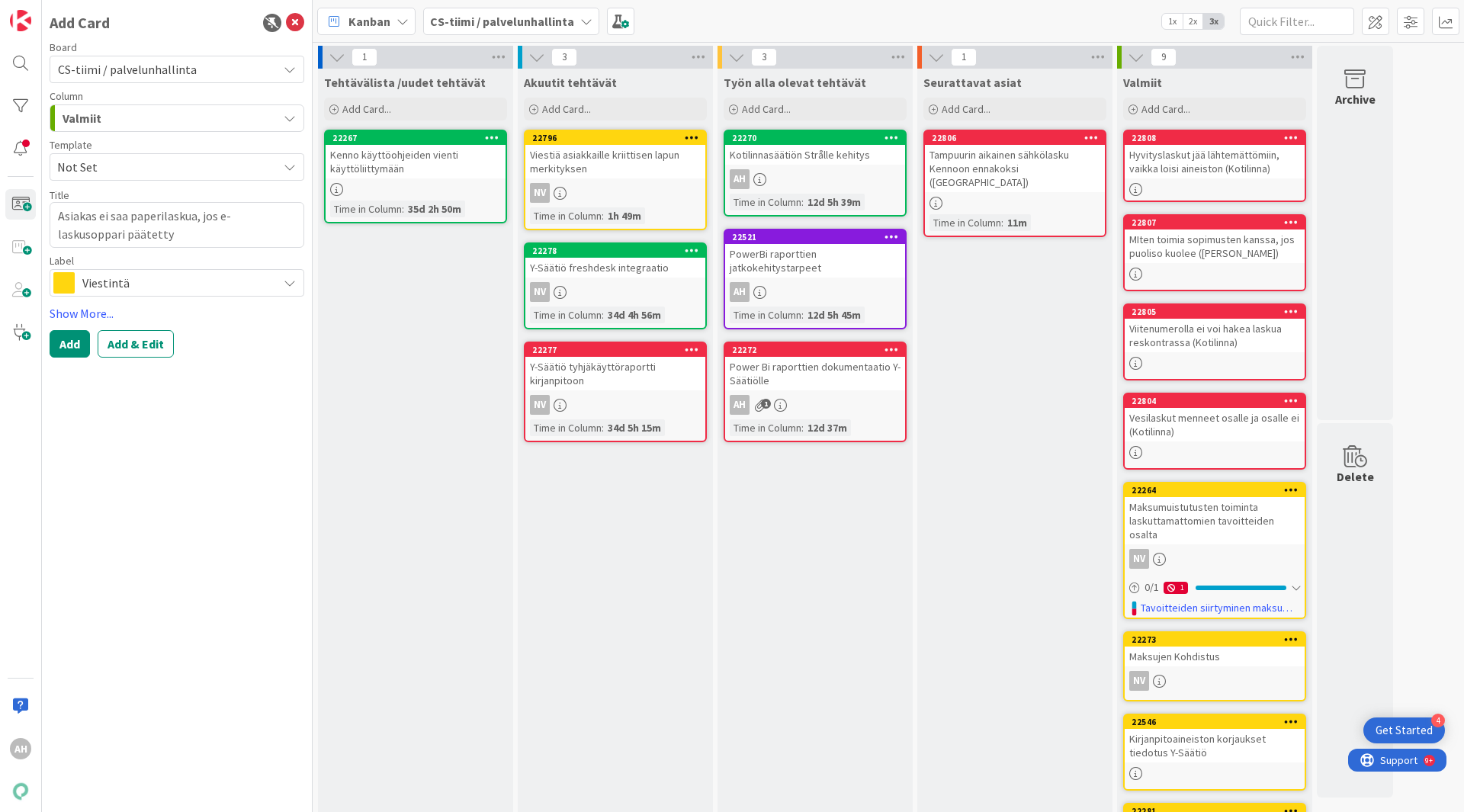
click at [214, 286] on span "Viestintä" at bounding box center [176, 283] width 187 height 22
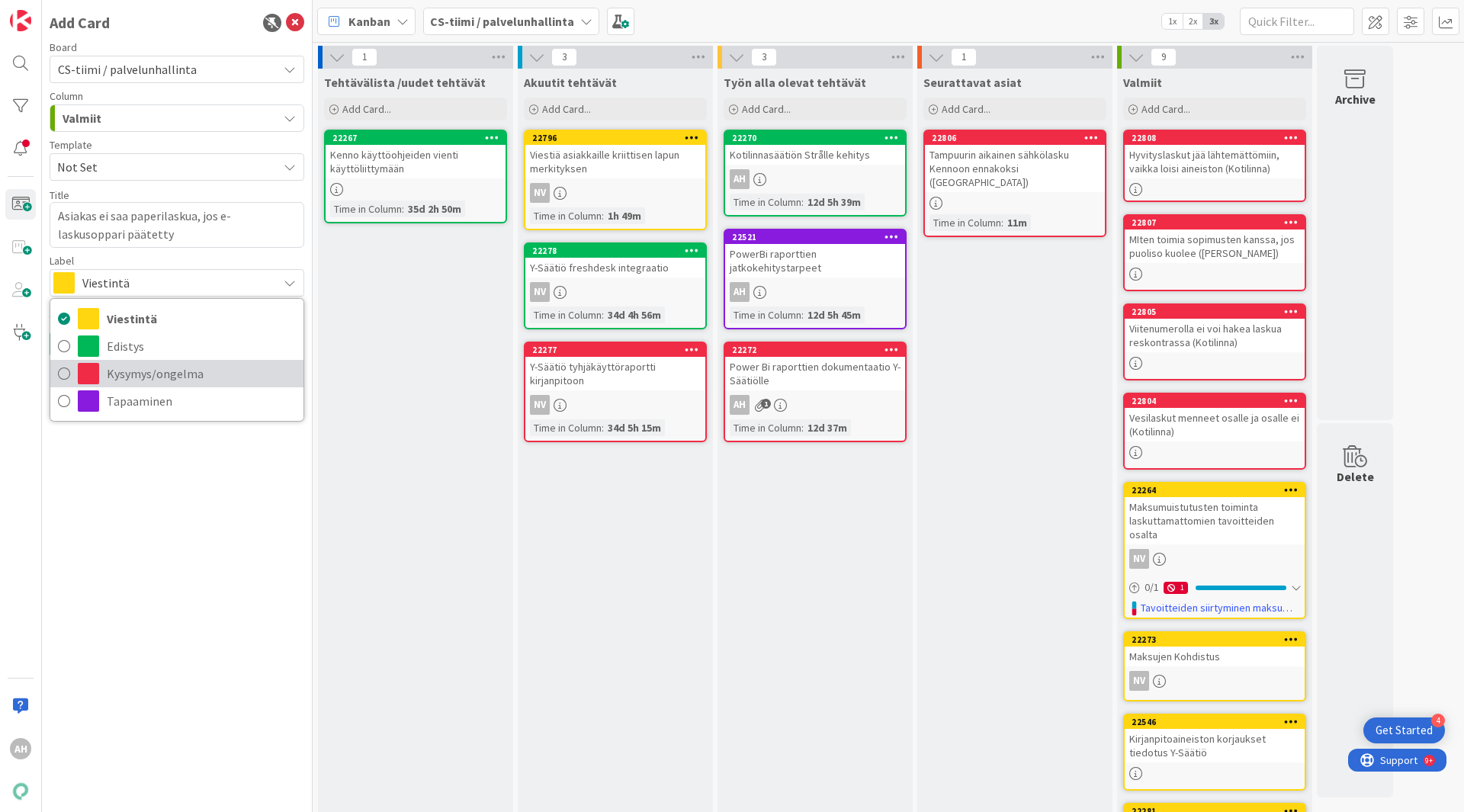
click at [147, 379] on span "Kysymys/ongelma" at bounding box center [201, 374] width 189 height 22
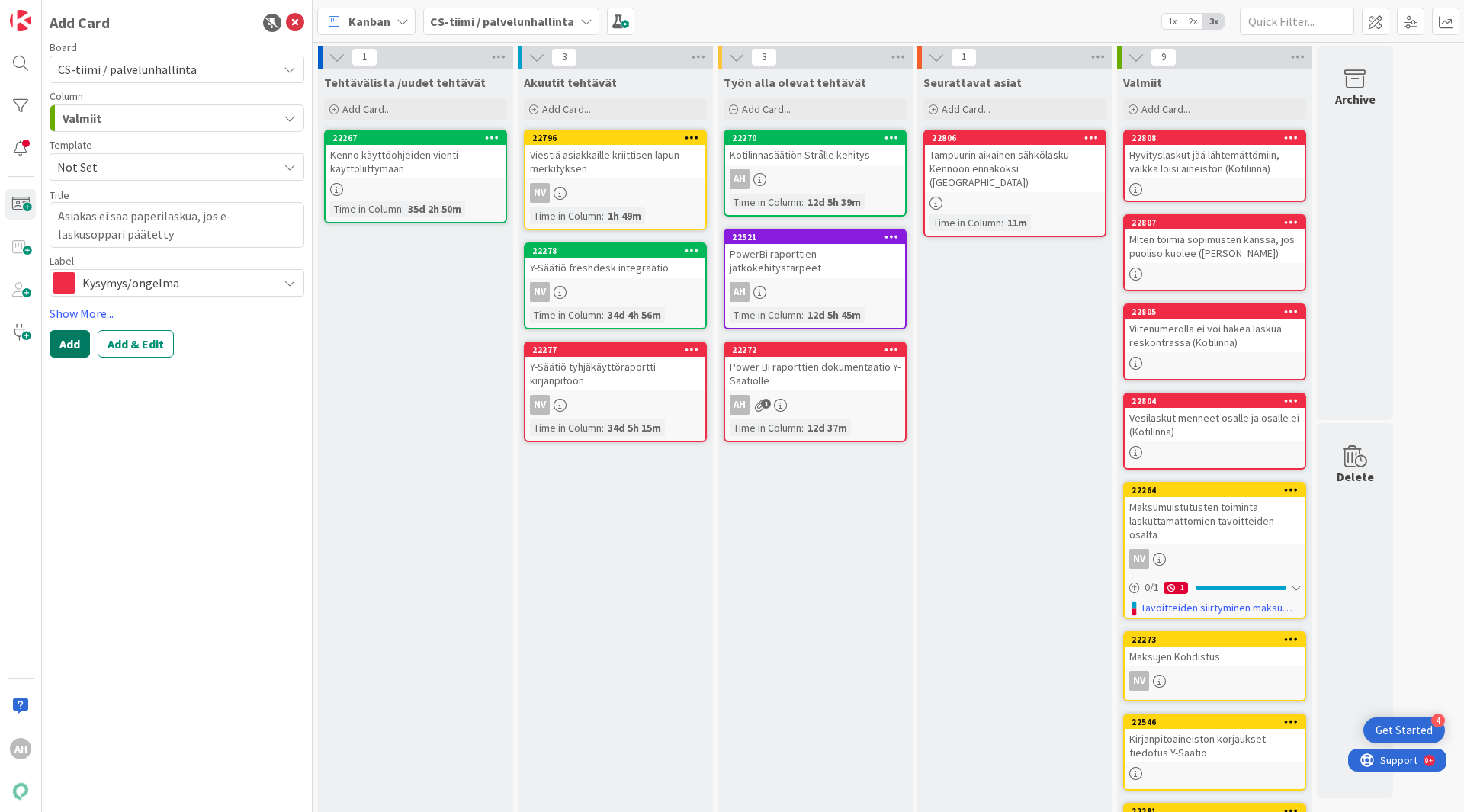
click at [75, 351] on button "Add" at bounding box center [69, 343] width 40 height 27
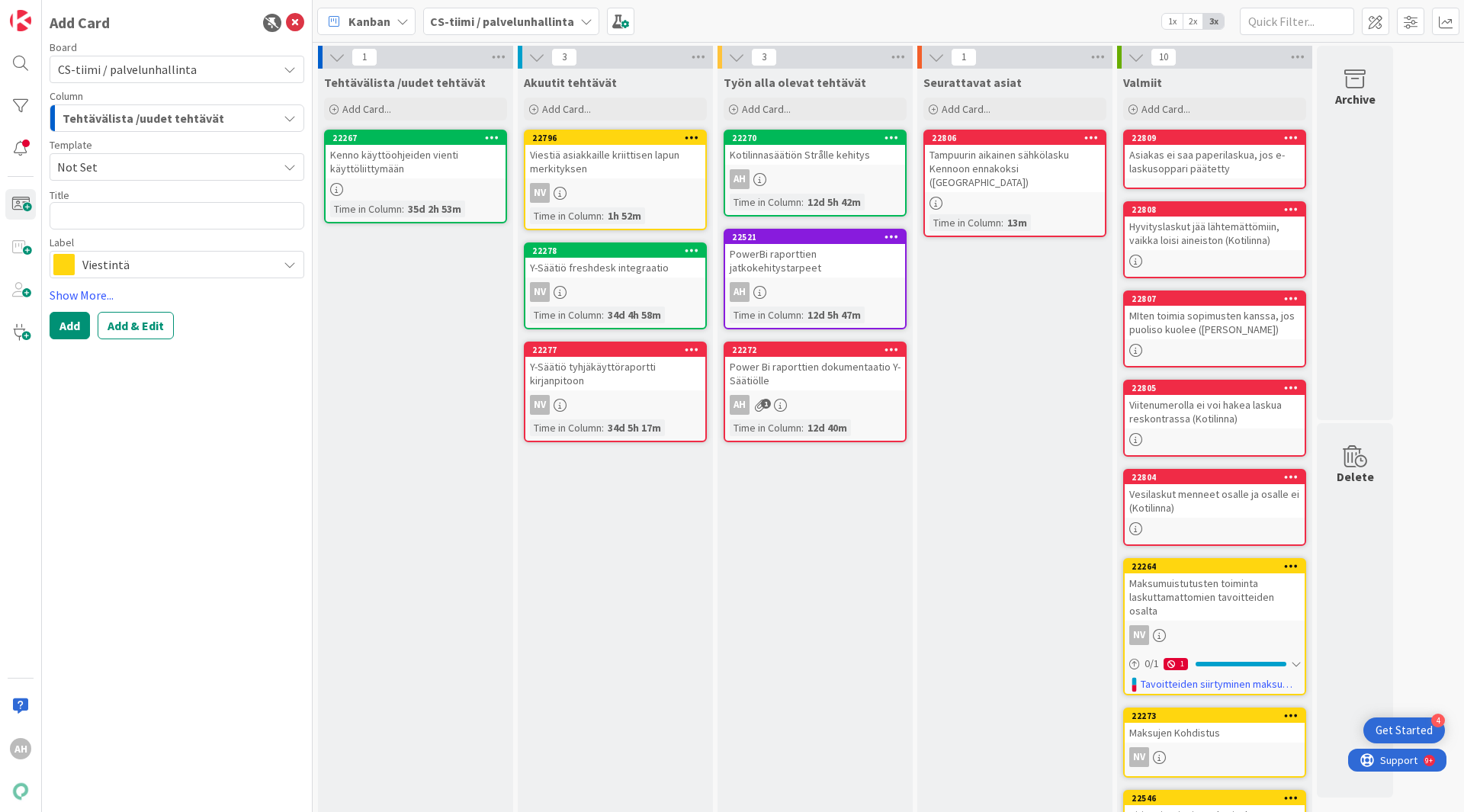
click at [1220, 164] on div "Asiakas ei saa paperilaskua, jos e-laskusoppari päätetty" at bounding box center [1215, 162] width 180 height 34
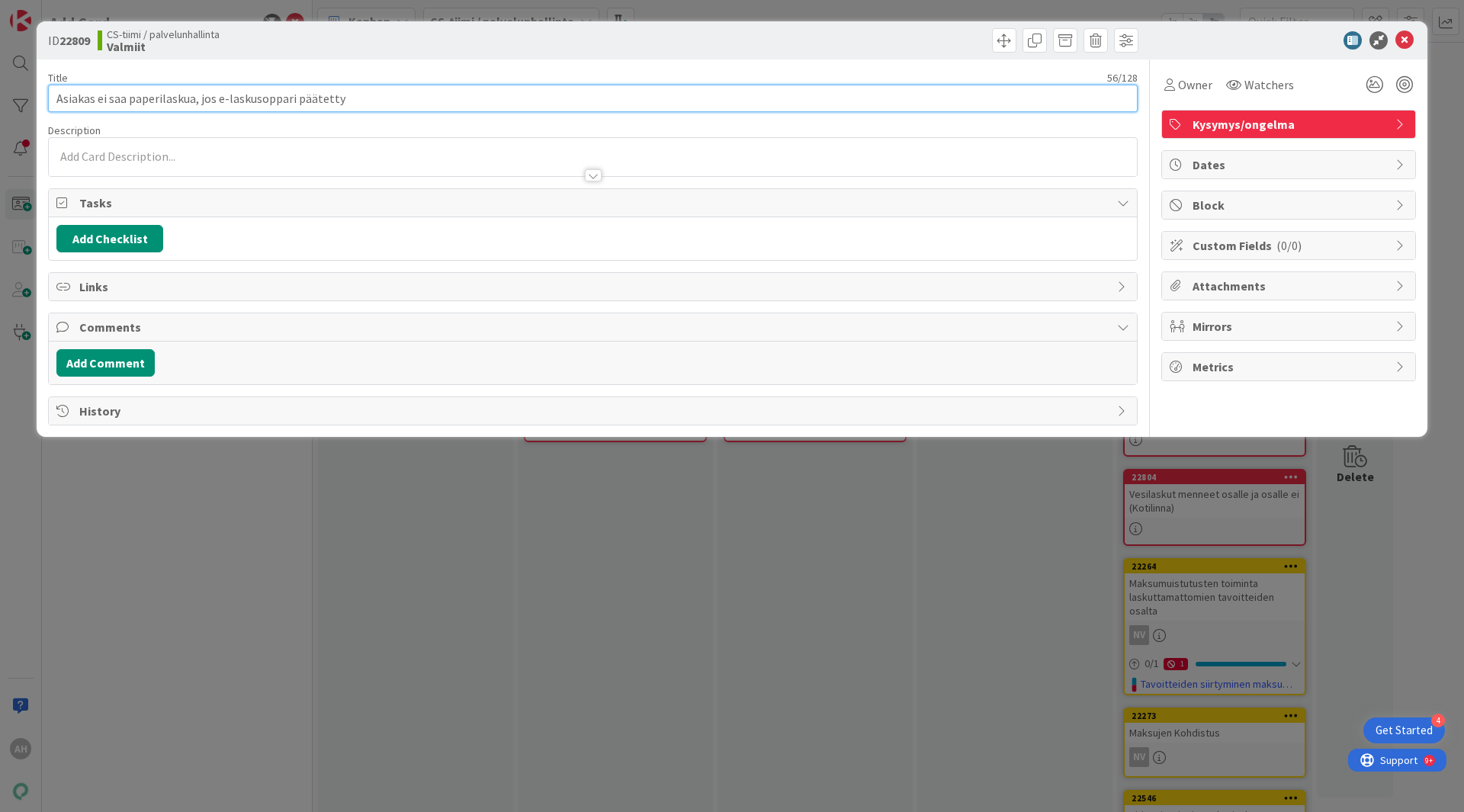
click at [479, 94] on input "Asiakas ei saa paperilaskua, jos e-laskusoppari päätetty" at bounding box center [592, 97] width 1089 height 27
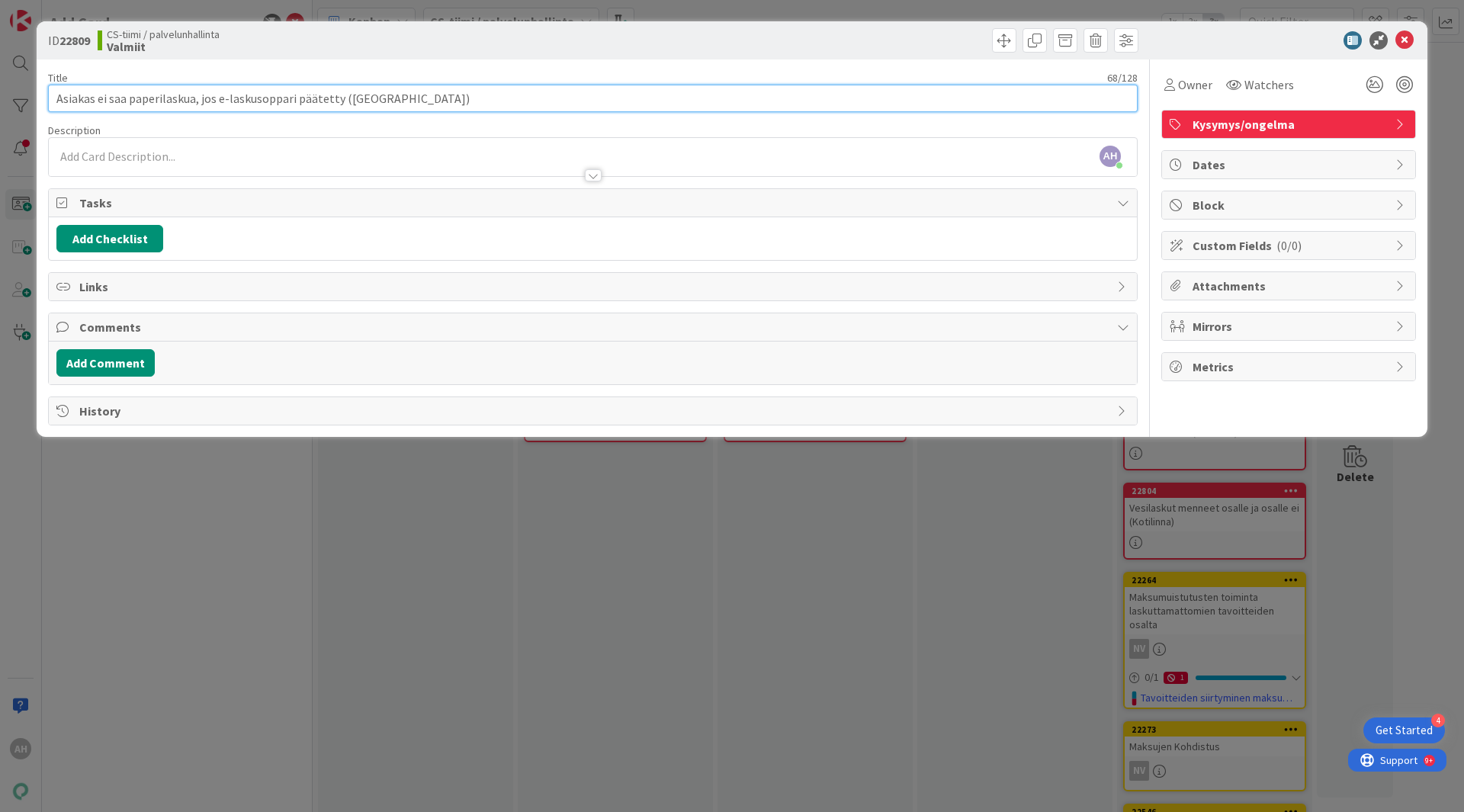
click at [369, 96] on input "Asiakas ei saa paperilaskua, jos e-laskusoppari päätetty ([GEOGRAPHIC_DATA])" at bounding box center [592, 97] width 1089 height 27
click at [403, 97] on input "Asiakas ei saa paperilaskua, jos e-laskusoppari päätetty ([GEOGRAPHIC_DATA])" at bounding box center [592, 97] width 1089 height 27
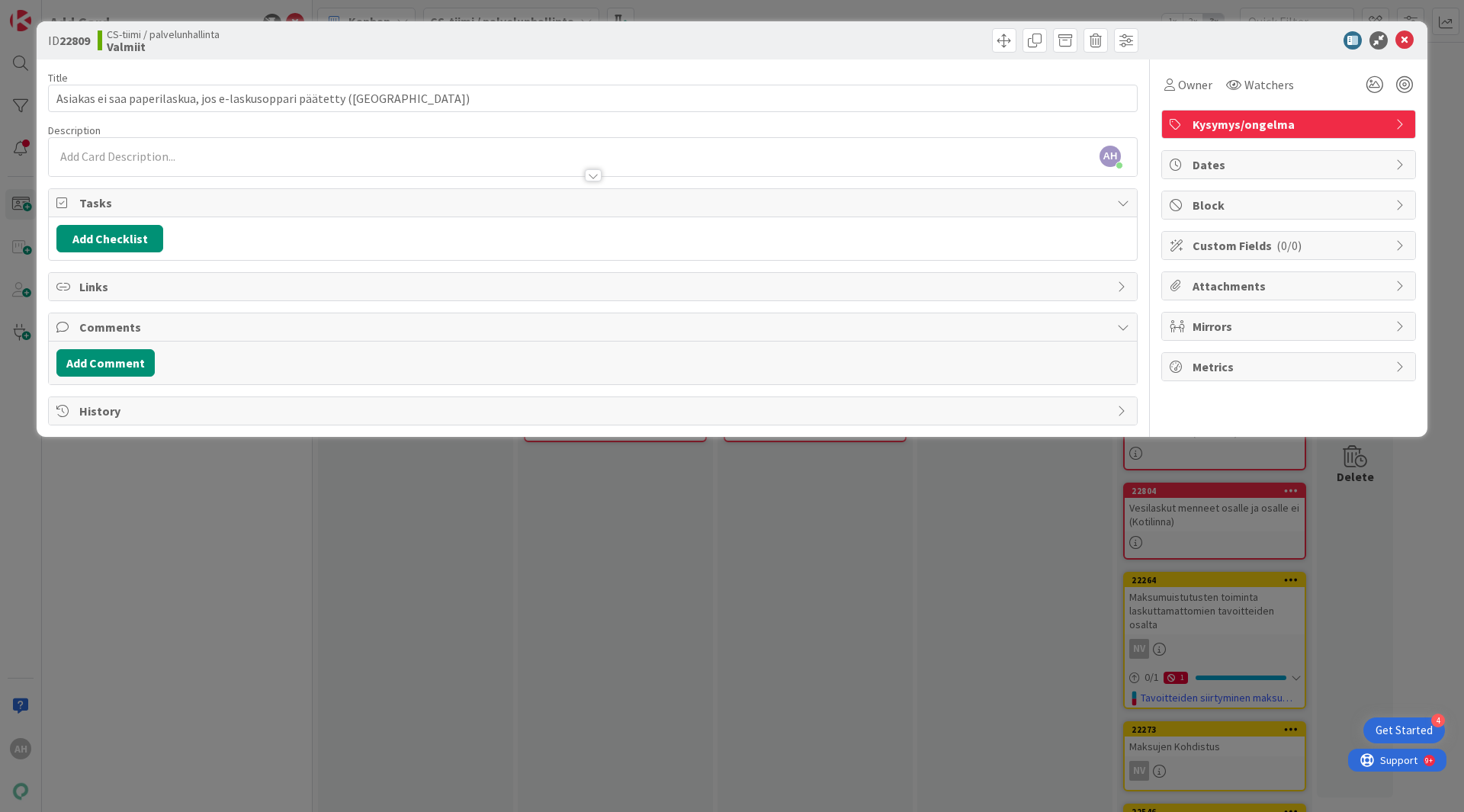
click at [183, 156] on div "AH [PERSON_NAME] just joined" at bounding box center [593, 156] width 1088 height 38
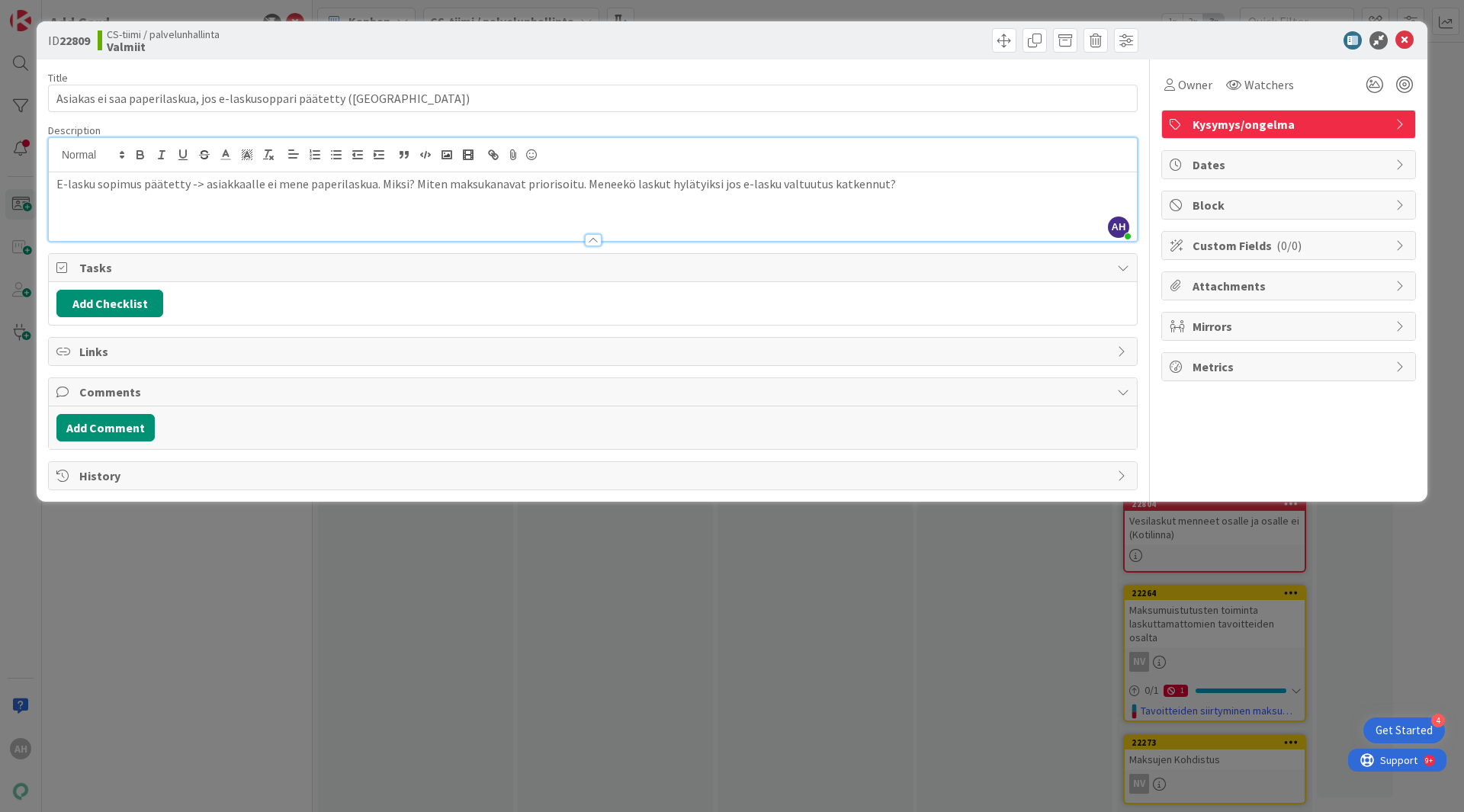
click at [896, 179] on p "E-lasku sopimus päätetty -> asiakkaalle ei mene paperilaskua. Miksi? Miten maks…" at bounding box center [592, 184] width 1072 height 18
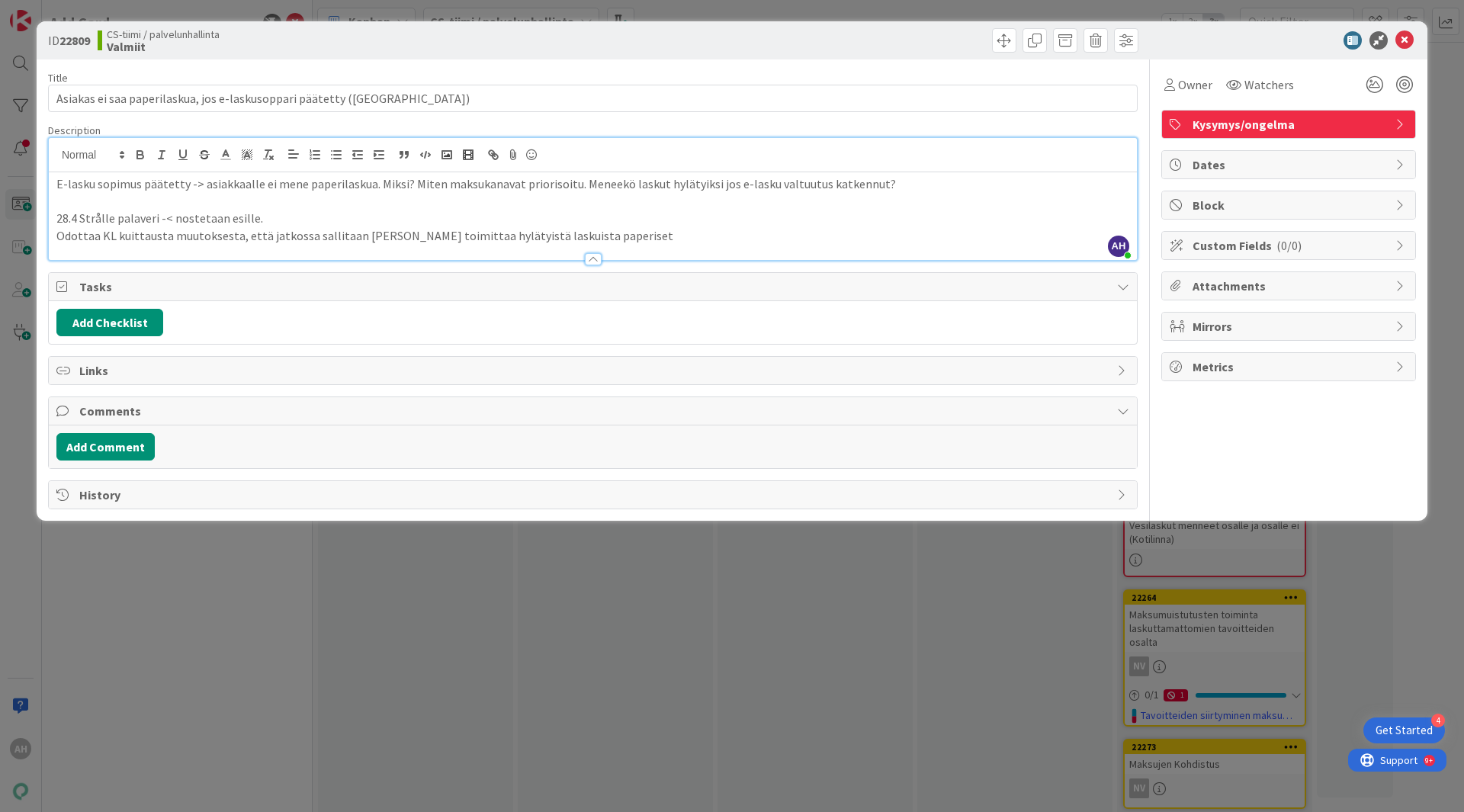
click at [61, 235] on p "Odottaa KL kuittausta muutoksesta, että jatkossa sallitaan [PERSON_NAME] toimit…" at bounding box center [592, 236] width 1072 height 18
click at [1404, 46] on icon at bounding box center [1405, 40] width 19 height 19
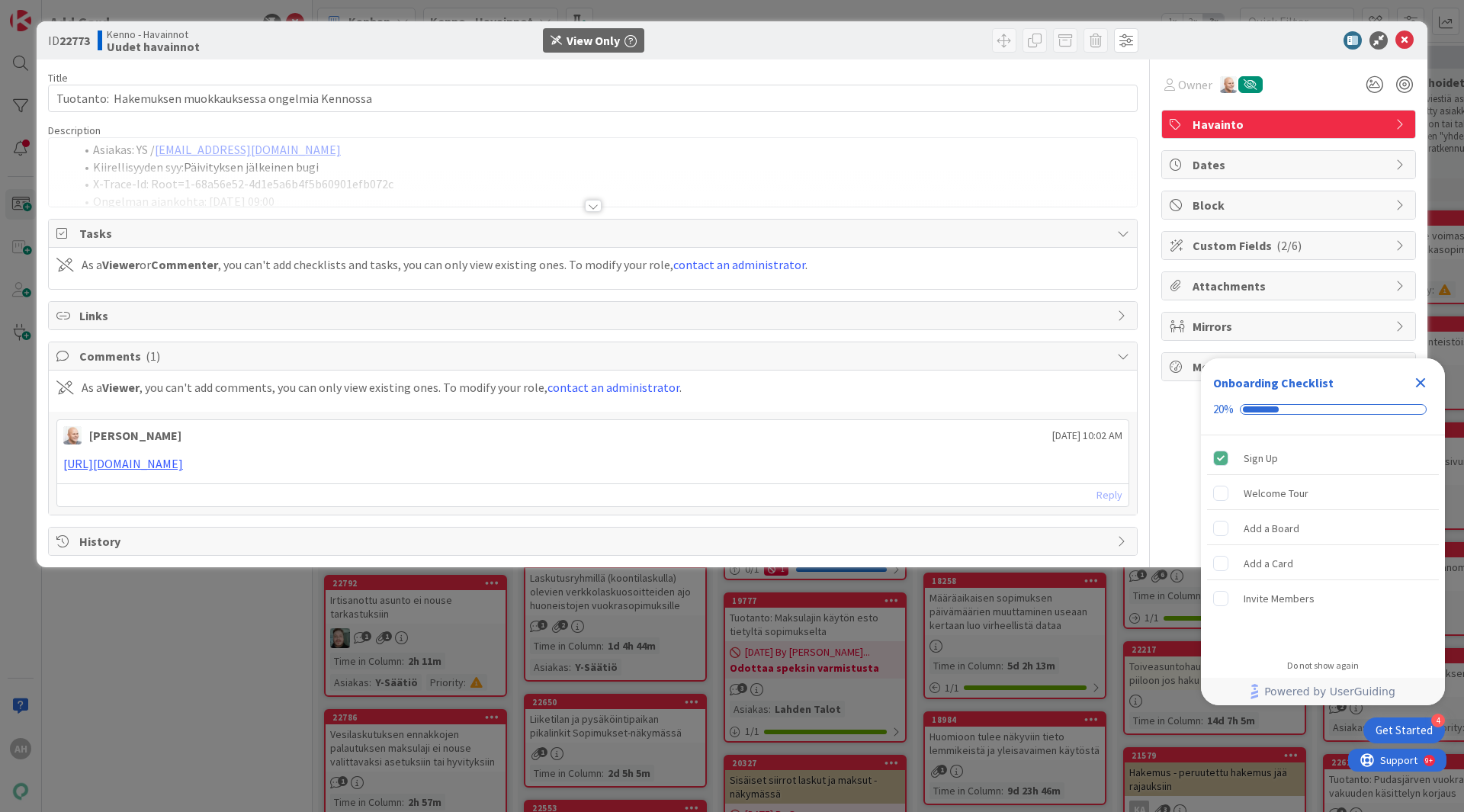
click at [592, 203] on div at bounding box center [593, 205] width 17 height 12
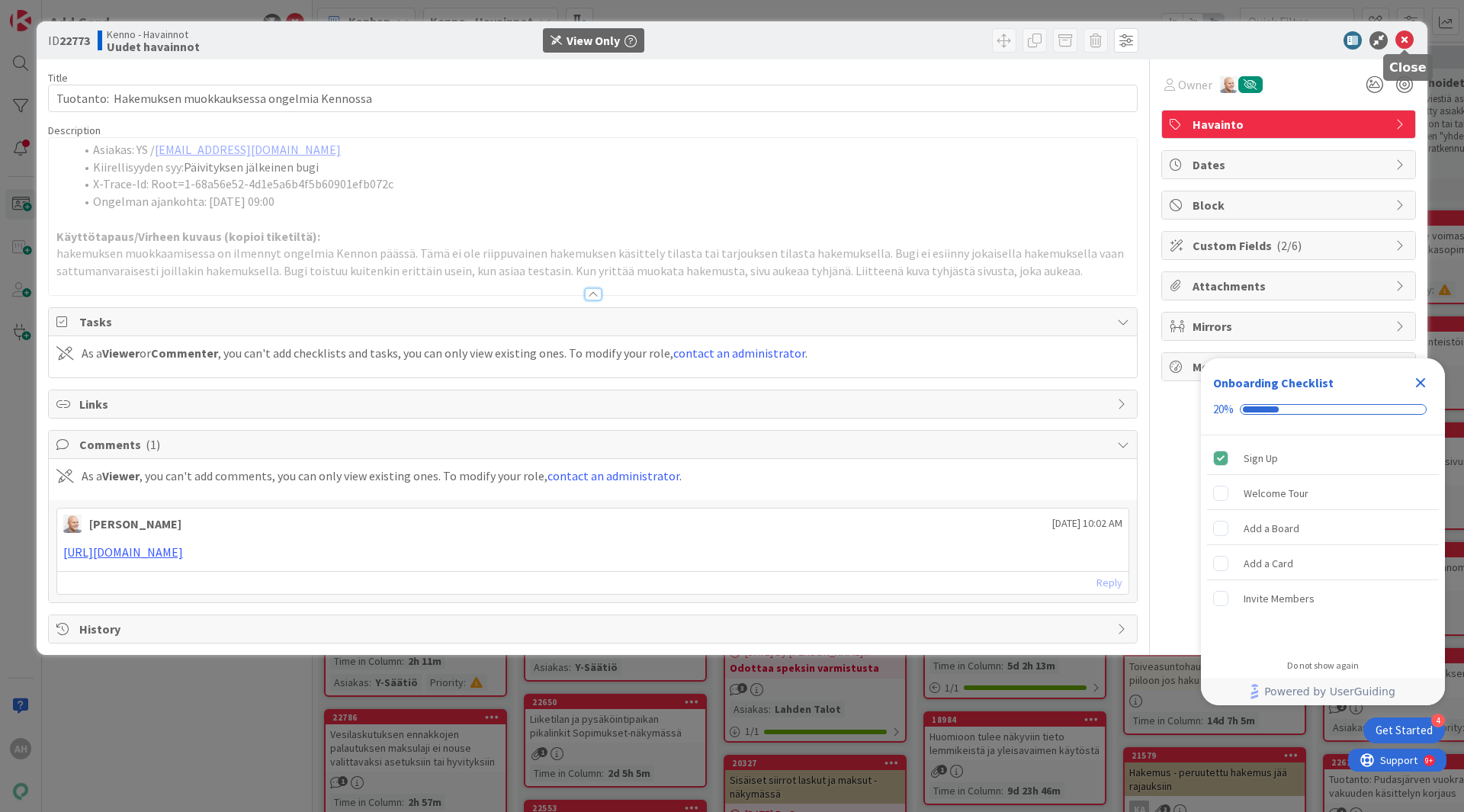
click at [1412, 38] on icon at bounding box center [1405, 40] width 19 height 19
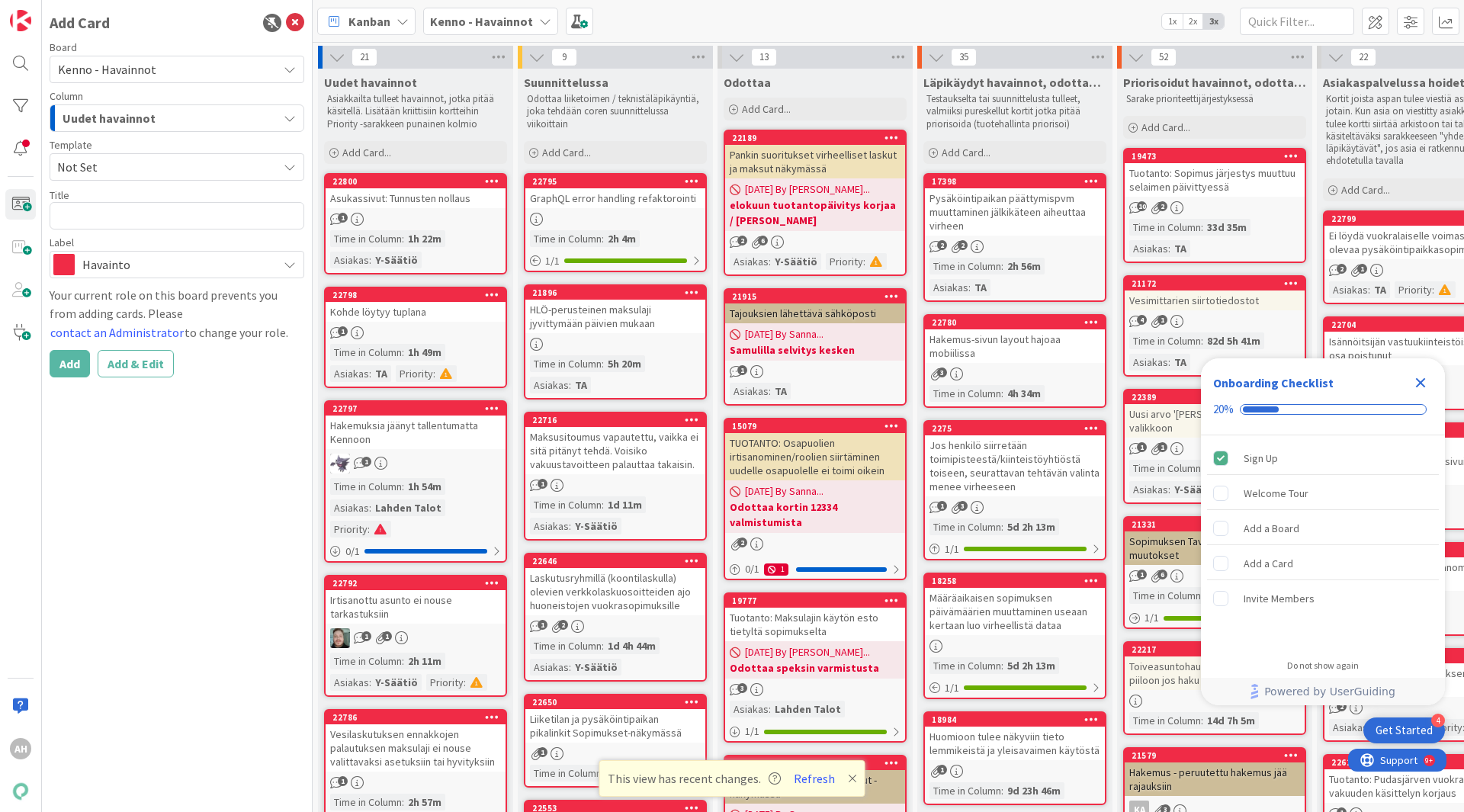
click at [543, 26] on icon at bounding box center [544, 21] width 12 height 12
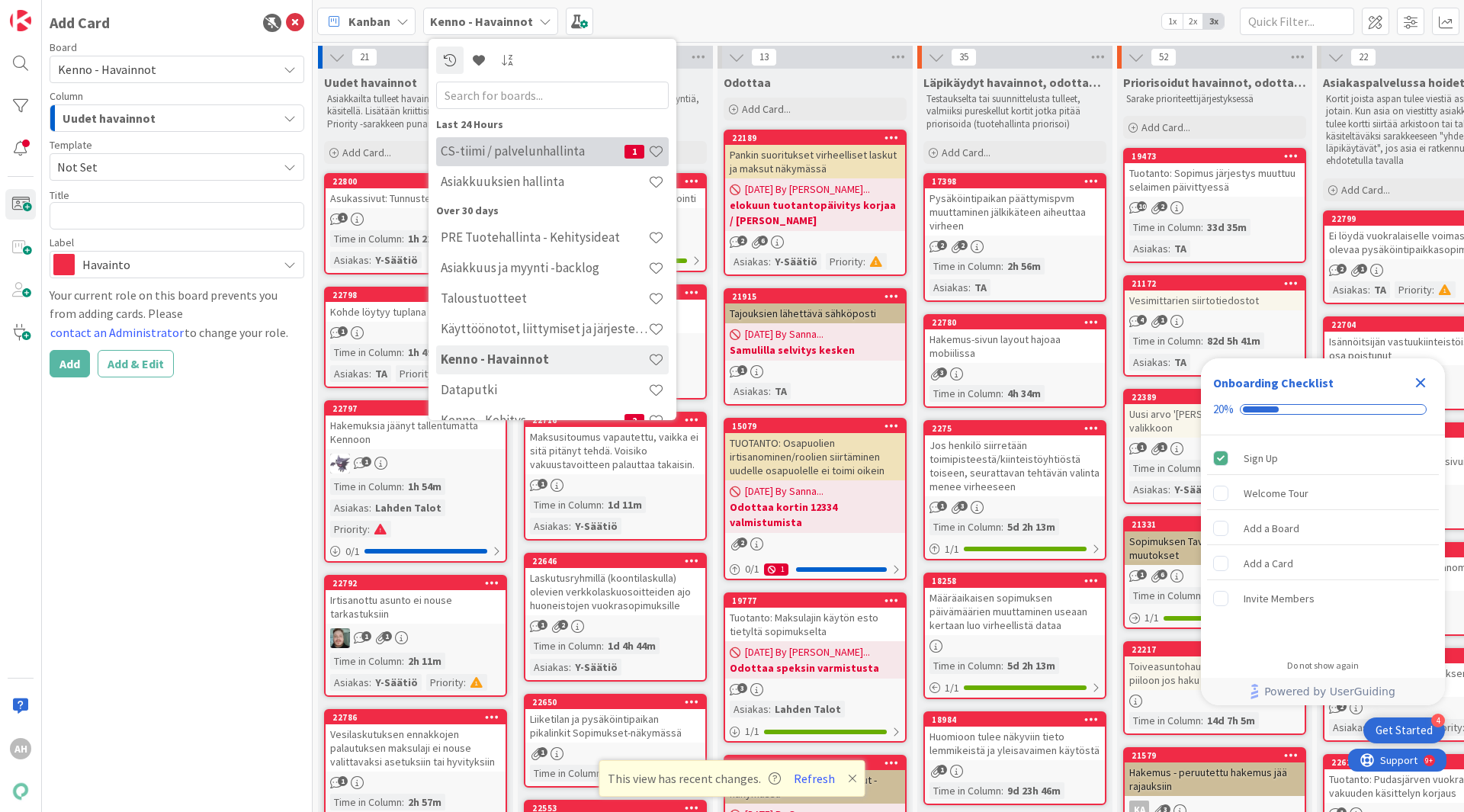
click at [540, 147] on h4 "CS-tiimi / palvelunhallinta" at bounding box center [532, 151] width 184 height 15
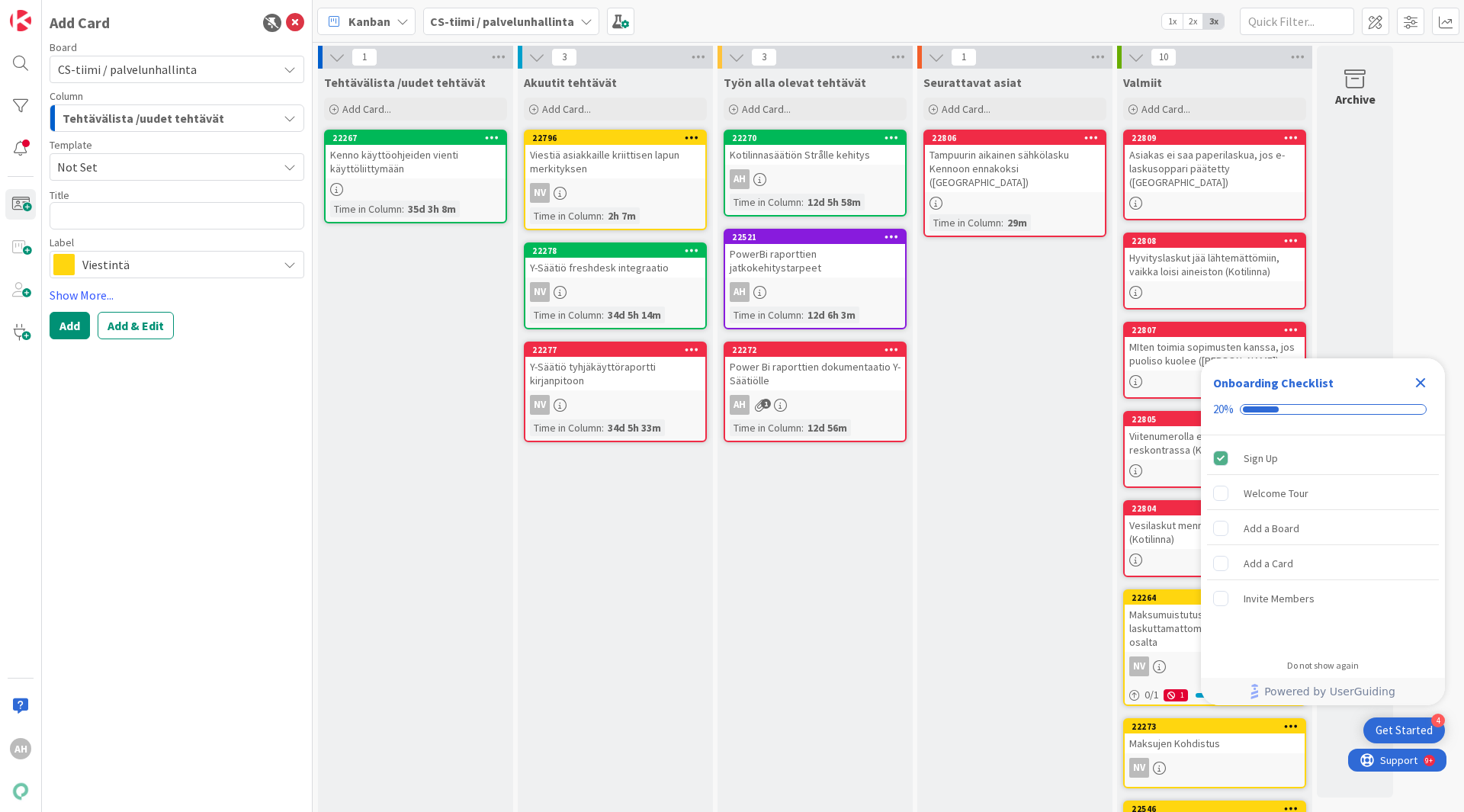
click at [284, 114] on icon "button" at bounding box center [289, 118] width 12 height 12
click at [267, 386] on div "Add Card Board CS-tiimi / palvelunhallinta Column Tehtävälista /uudet tehtävät …" at bounding box center [177, 406] width 271 height 812
click at [184, 222] on textarea at bounding box center [177, 215] width 255 height 27
type textarea "x"
type textarea "Y"
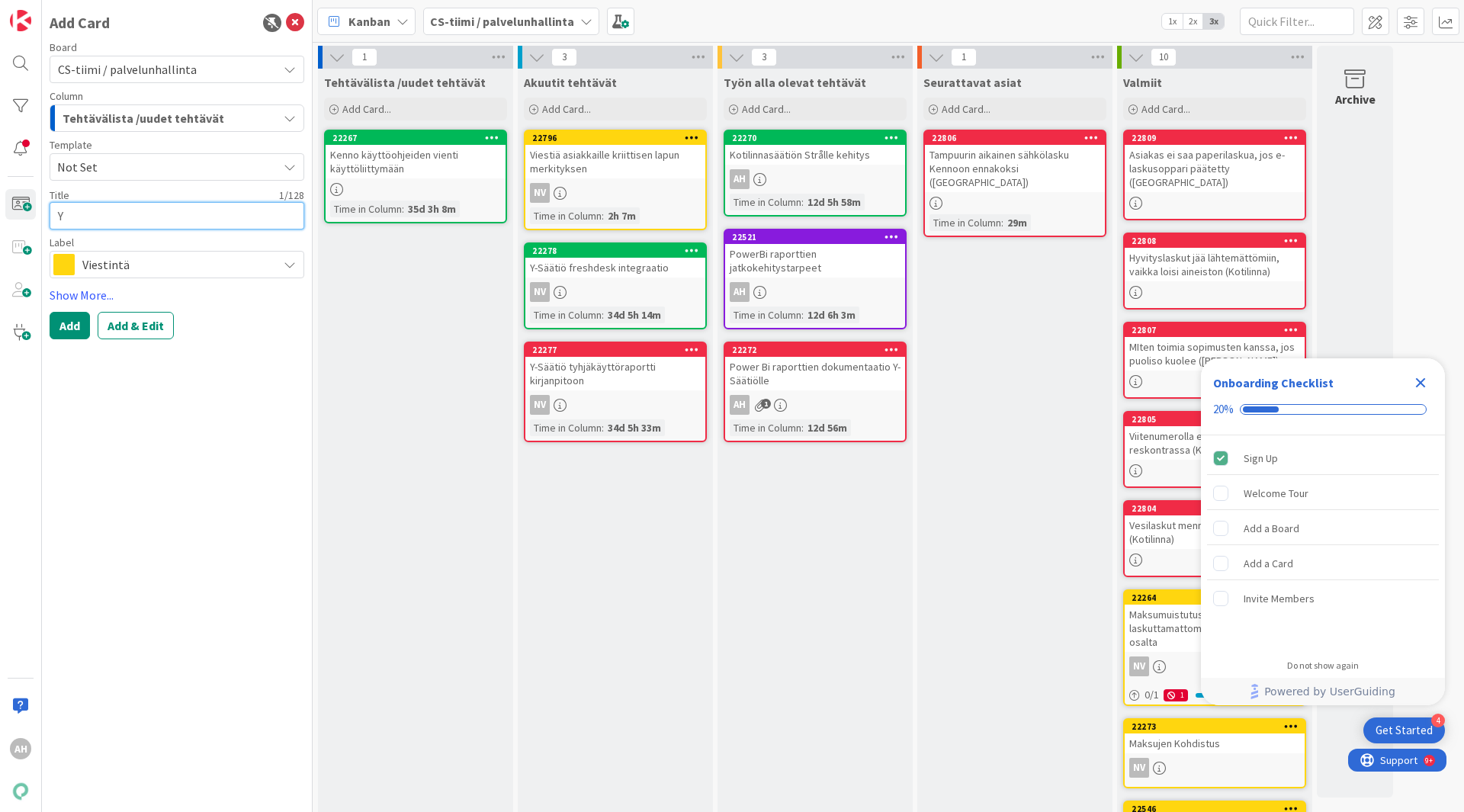
type textarea "x"
type textarea "Y-"
type textarea "x"
type textarea "Y-s"
type textarea "x"
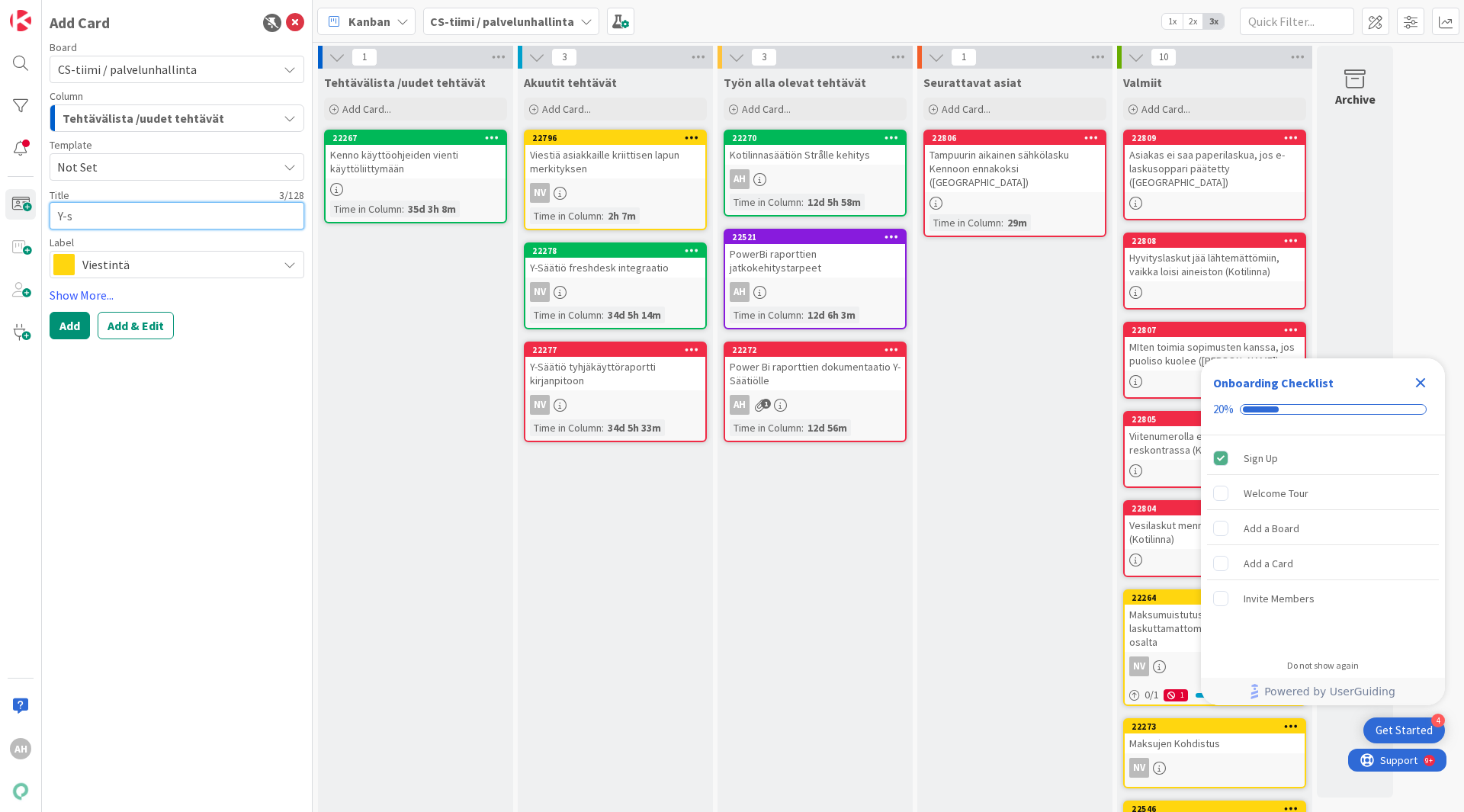
type textarea "Y-sä"
type textarea "x"
type textarea "Y-sää"
type textarea "x"
type textarea "Y-säät"
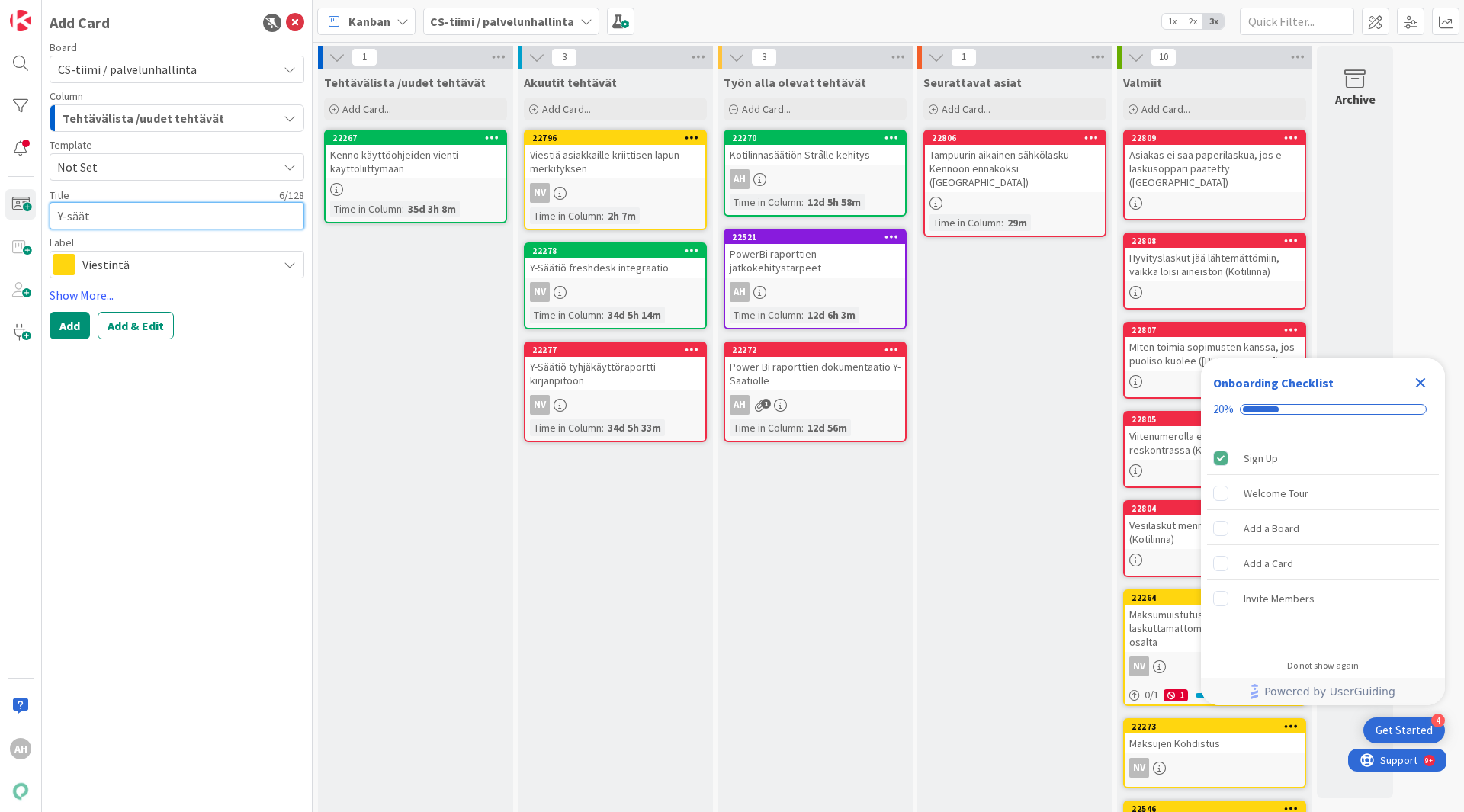
type textarea "x"
type textarea "Y-sääti"
type textarea "x"
type textarea "Y-säätiö"
type textarea "x"
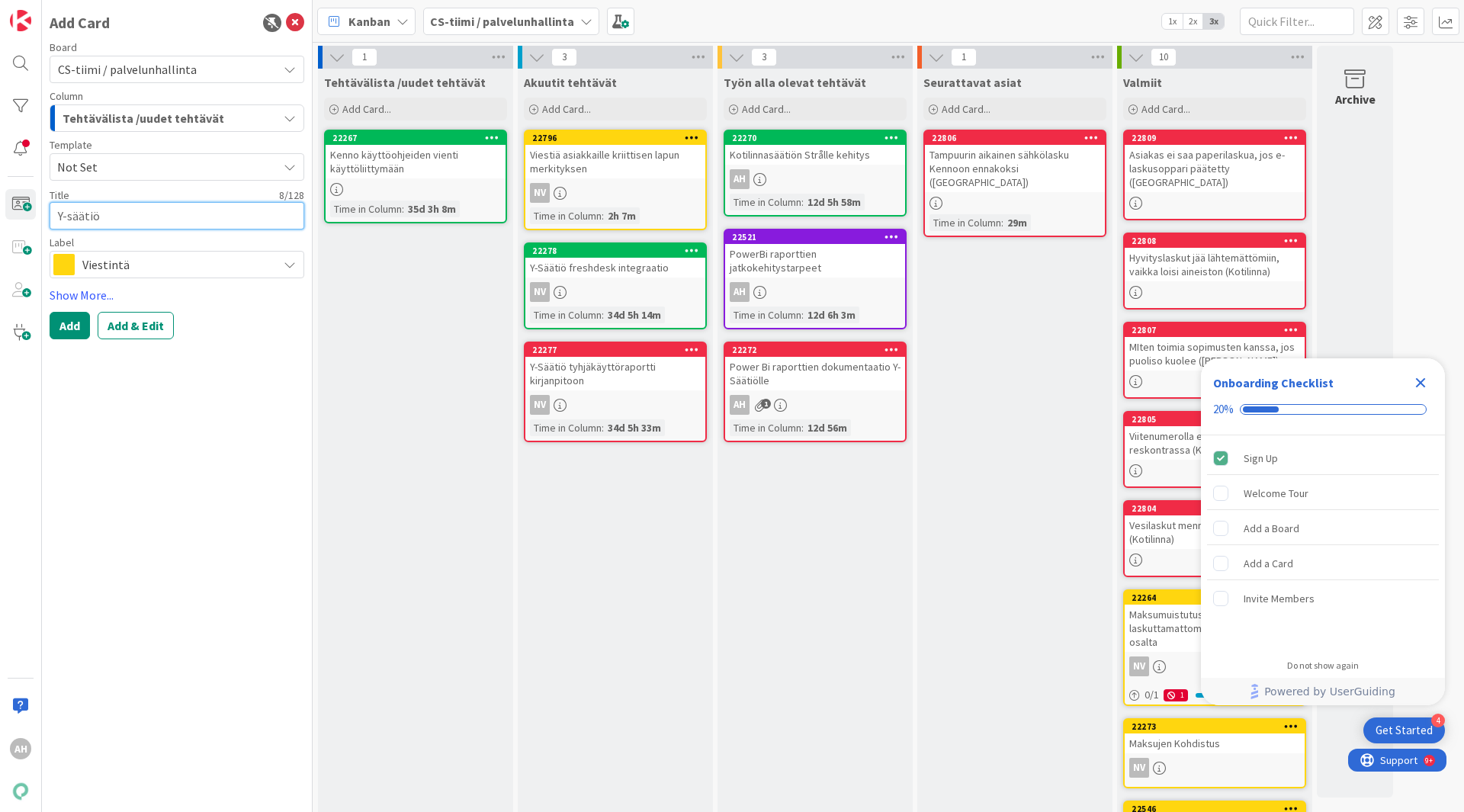
type textarea "Y-säätiön"
type textarea "x"
type textarea "Y-säätiön"
type textarea "x"
type textarea "Y-säätiön h"
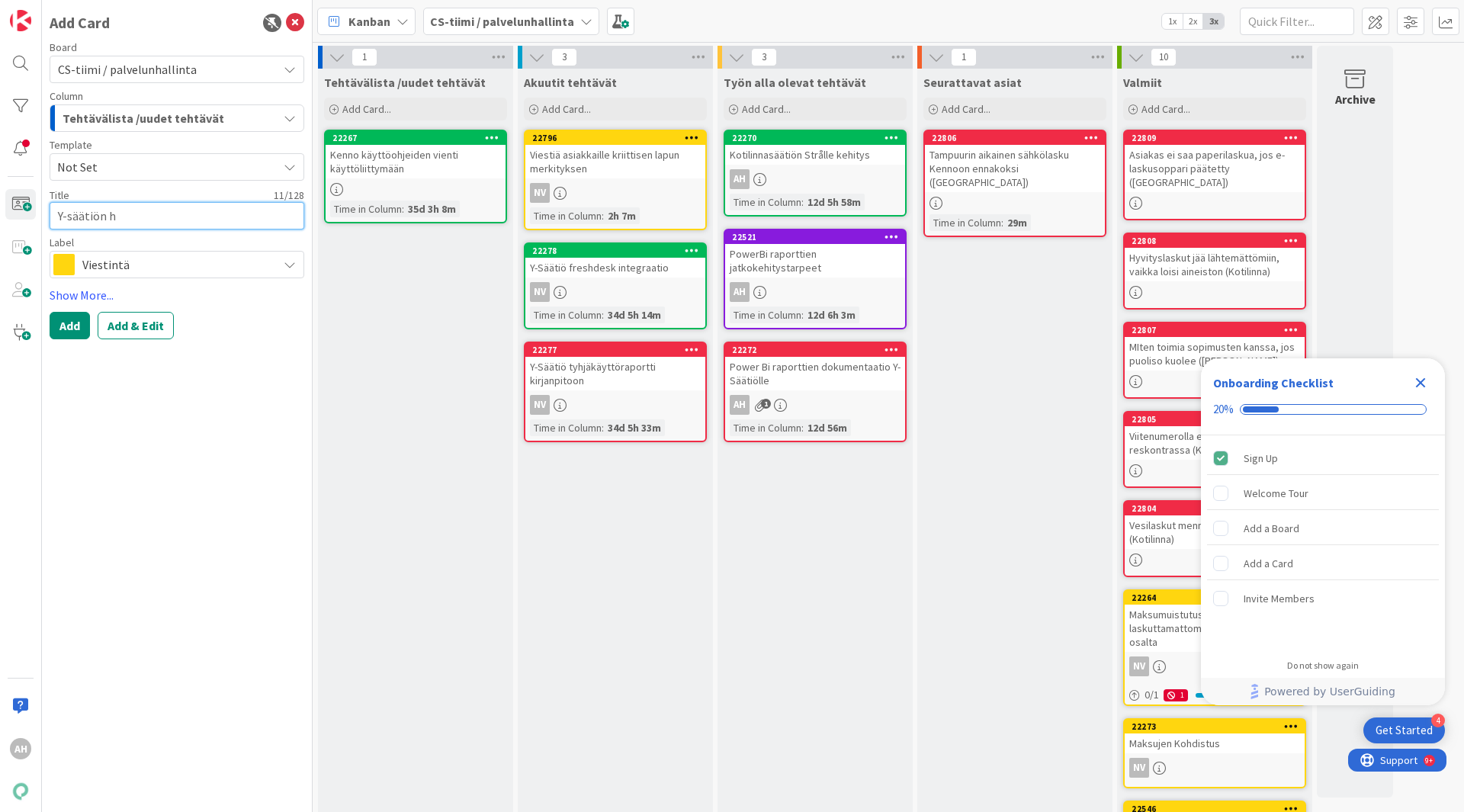
type textarea "x"
type textarea "Y-säätiön hak"
type textarea "x"
type textarea "Y-säätiön hakem"
type textarea "x"
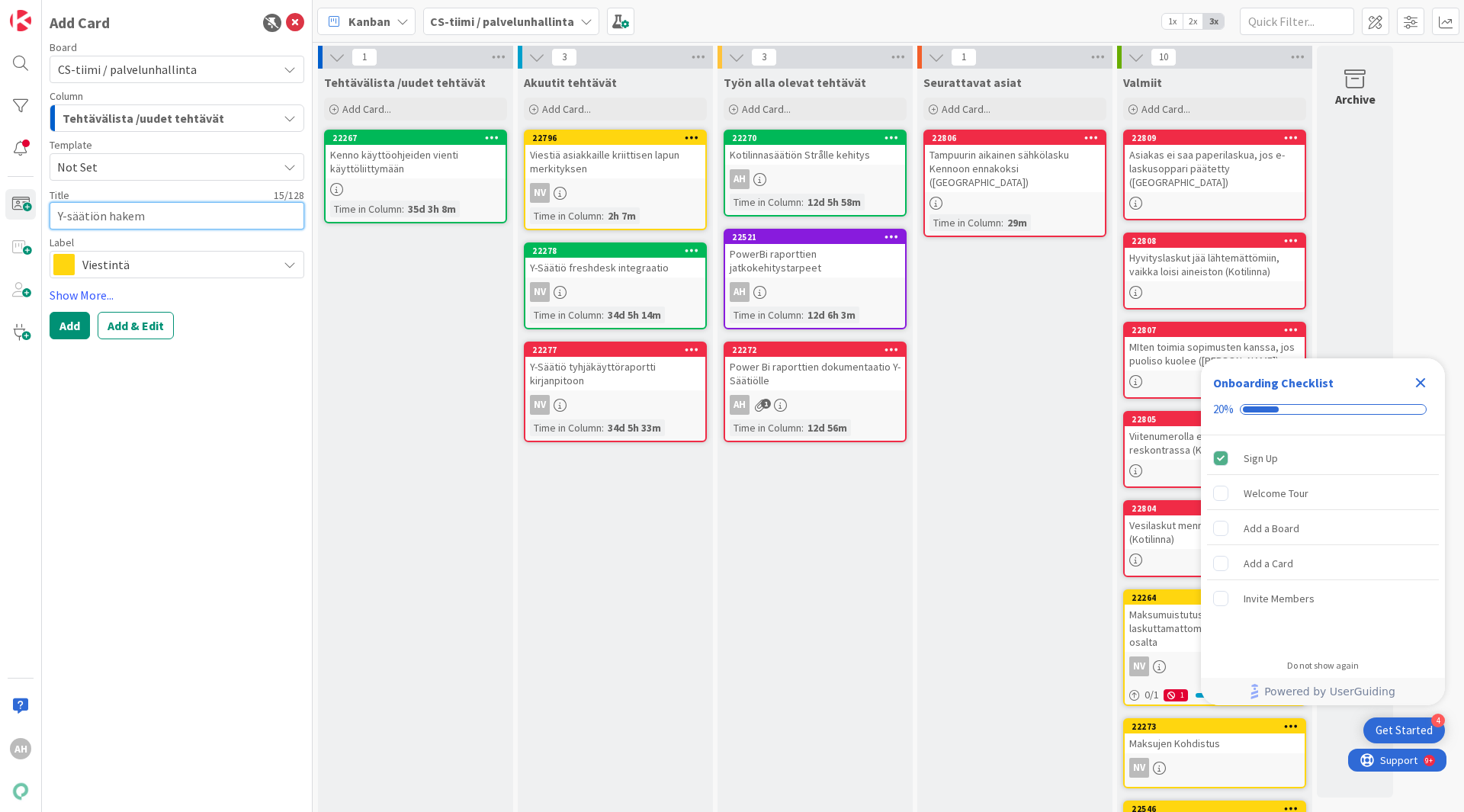
type textarea "Y-säätiön hakemu"
type textarea "x"
type textarea "Y-säätiön hakemus"
type textarea "x"
type textarea "Y-säätiön hakemusr"
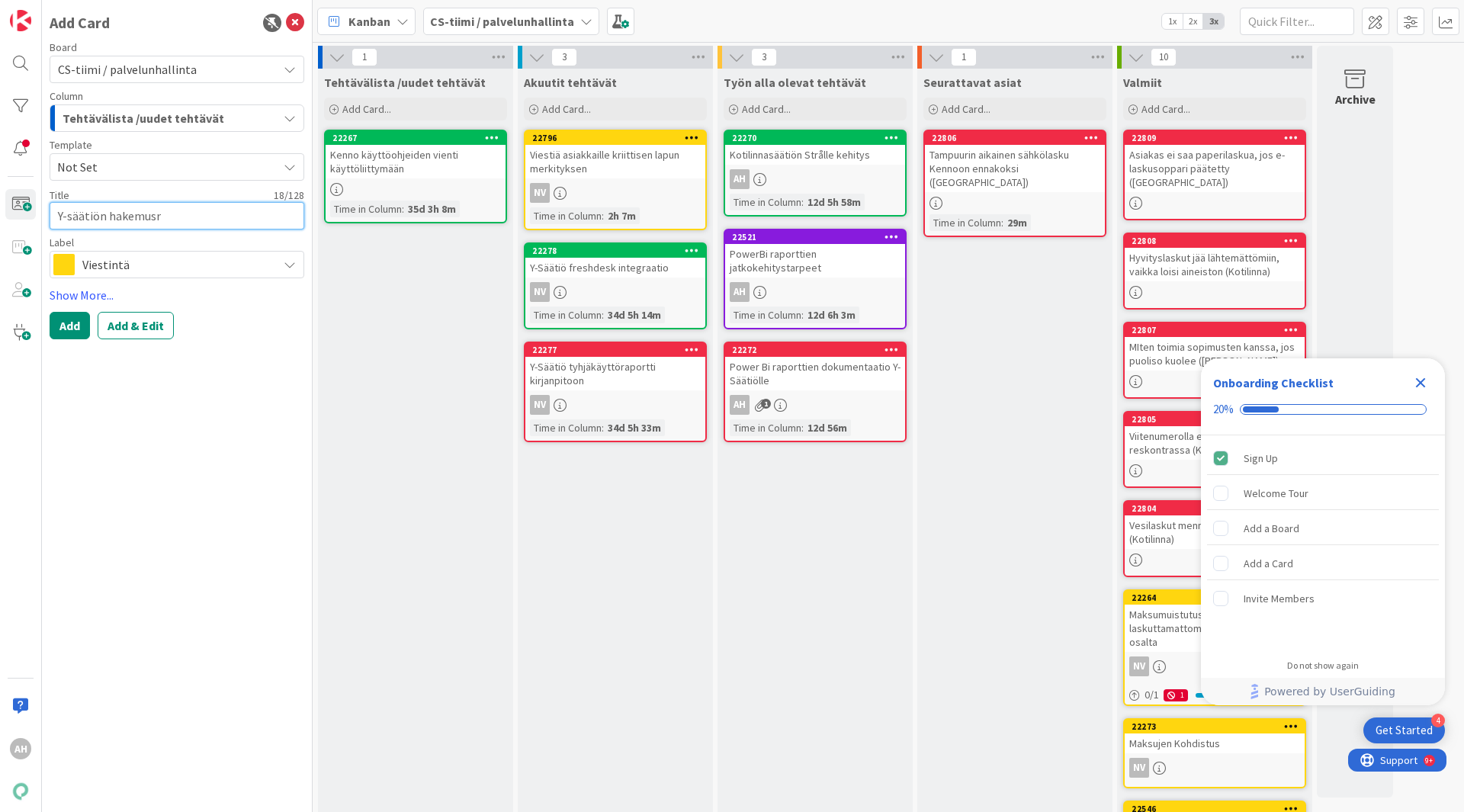
type textarea "x"
type textarea "Y-säätiön hakemusra"
type textarea "x"
type textarea "Y-säätiön hakemusraj"
type textarea "x"
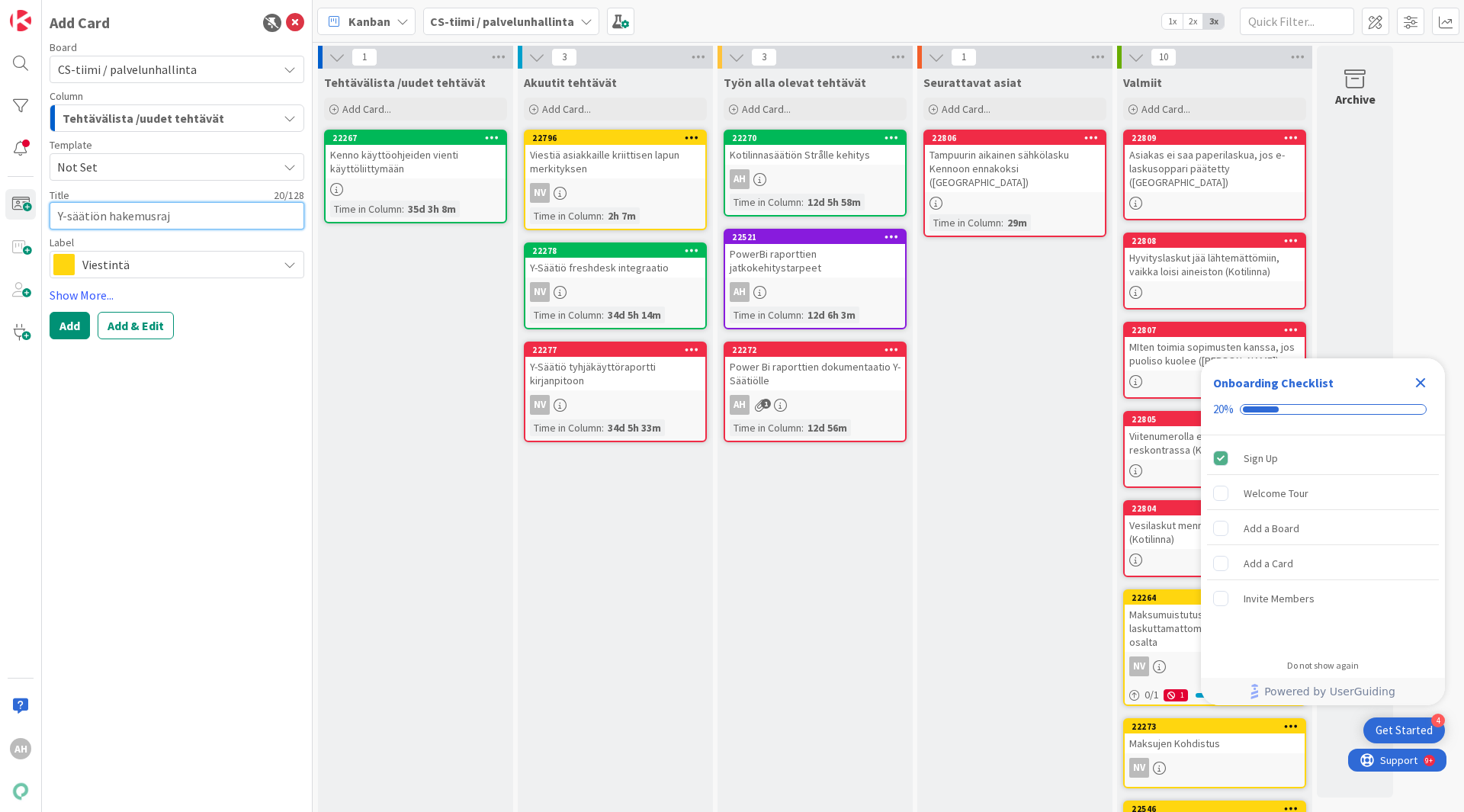
type textarea "Y-säätiön hakemusraja"
type textarea "x"
type textarea "Y-säätiön hakemusrajap"
type textarea "x"
type textarea "Y-säätiön hakemusrajapi"
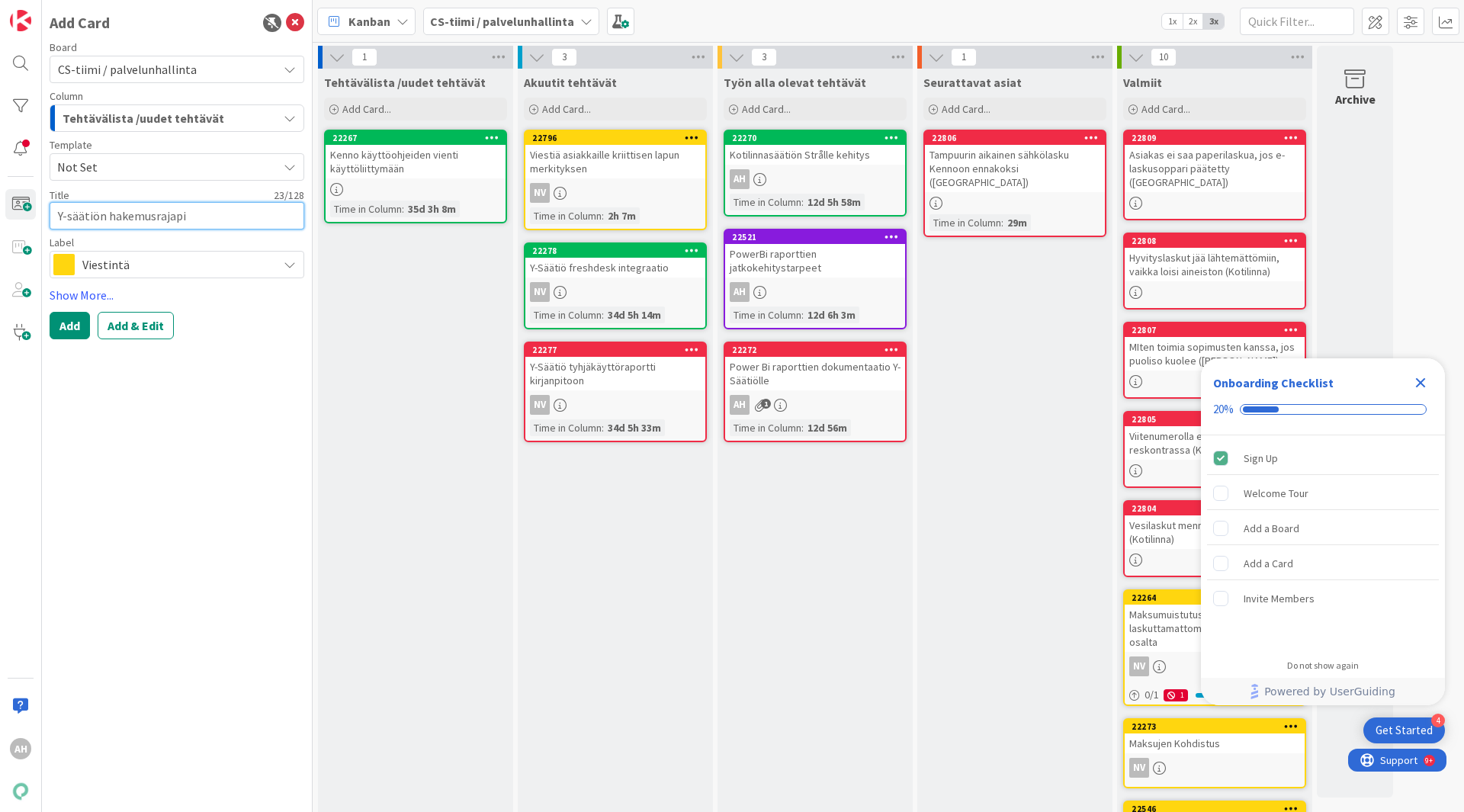
type textarea "x"
type textarea "Y-säätiön hakemusrajapin"
type textarea "x"
type textarea "Y-säätiön hakemusrajapinn"
type textarea "x"
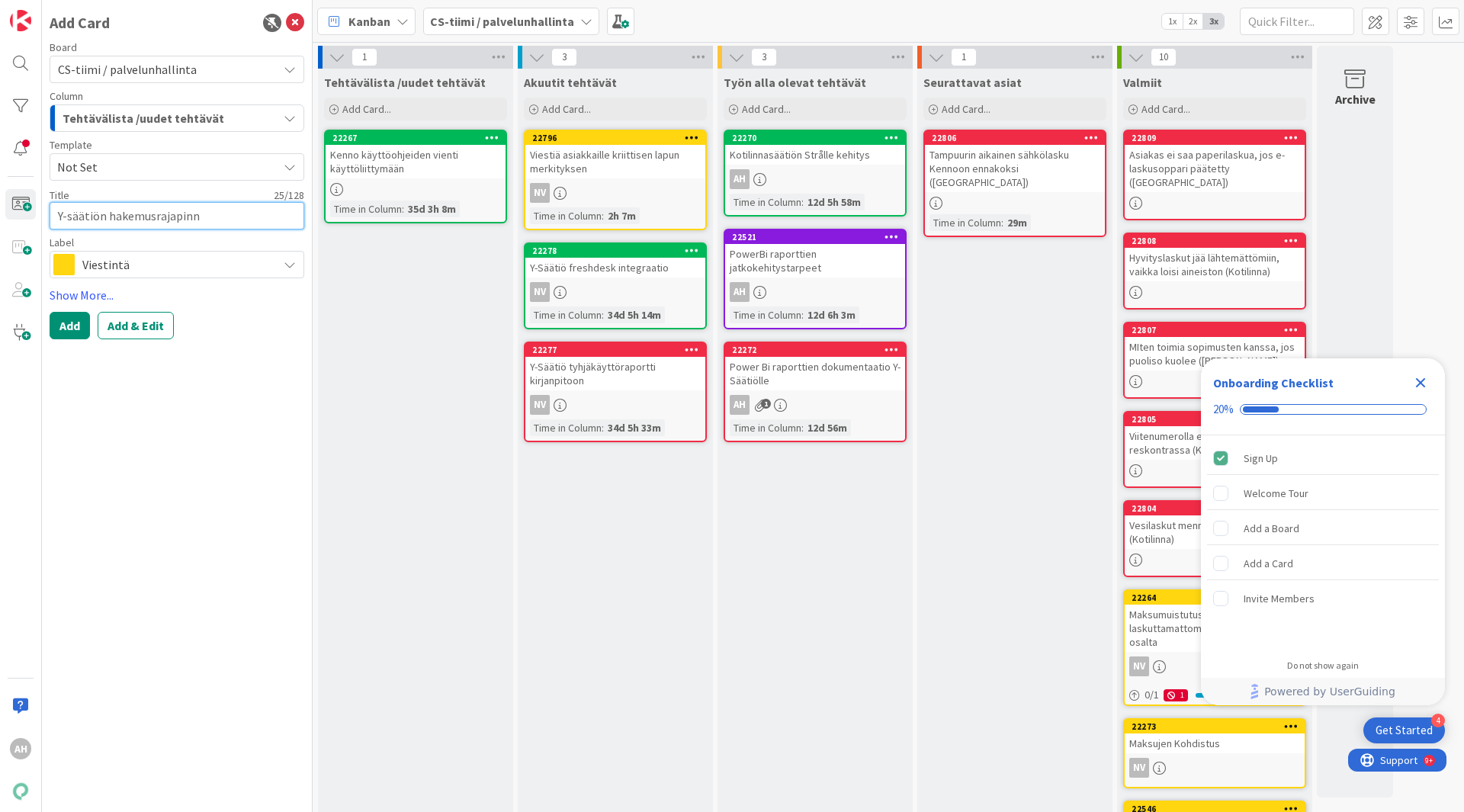
type textarea "Y-säätiön hakemusrajapinna"
type textarea "x"
type textarea "Y-säätiön hakemusrajapinnas"
type textarea "x"
type textarea "Y-säätiön hakemusrajapinnass"
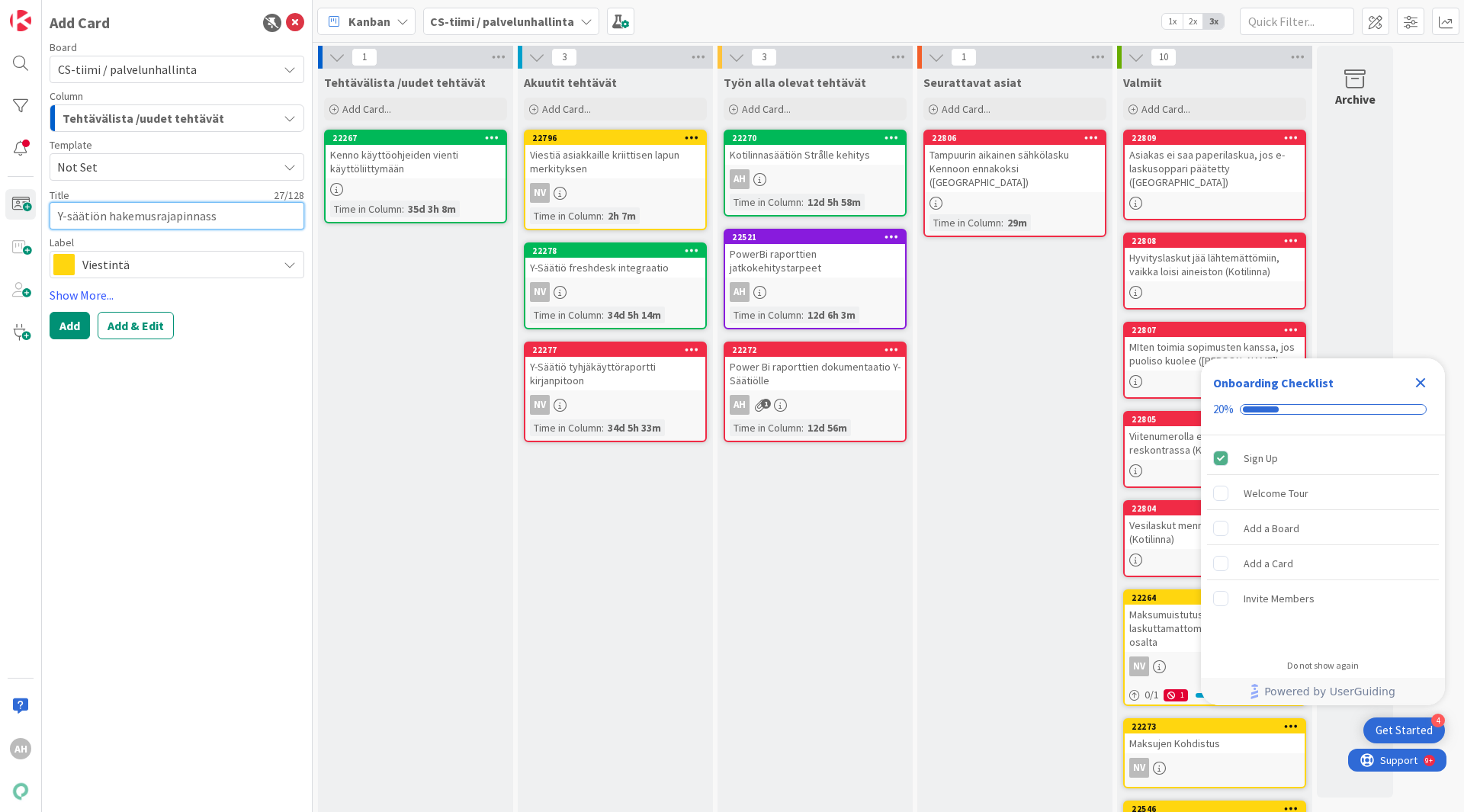
type textarea "x"
type textarea "Y-säätiön hakemusrajapinnassa"
type textarea "x"
type textarea "Y-säätiön hakemusrajapinnassa"
type textarea "x"
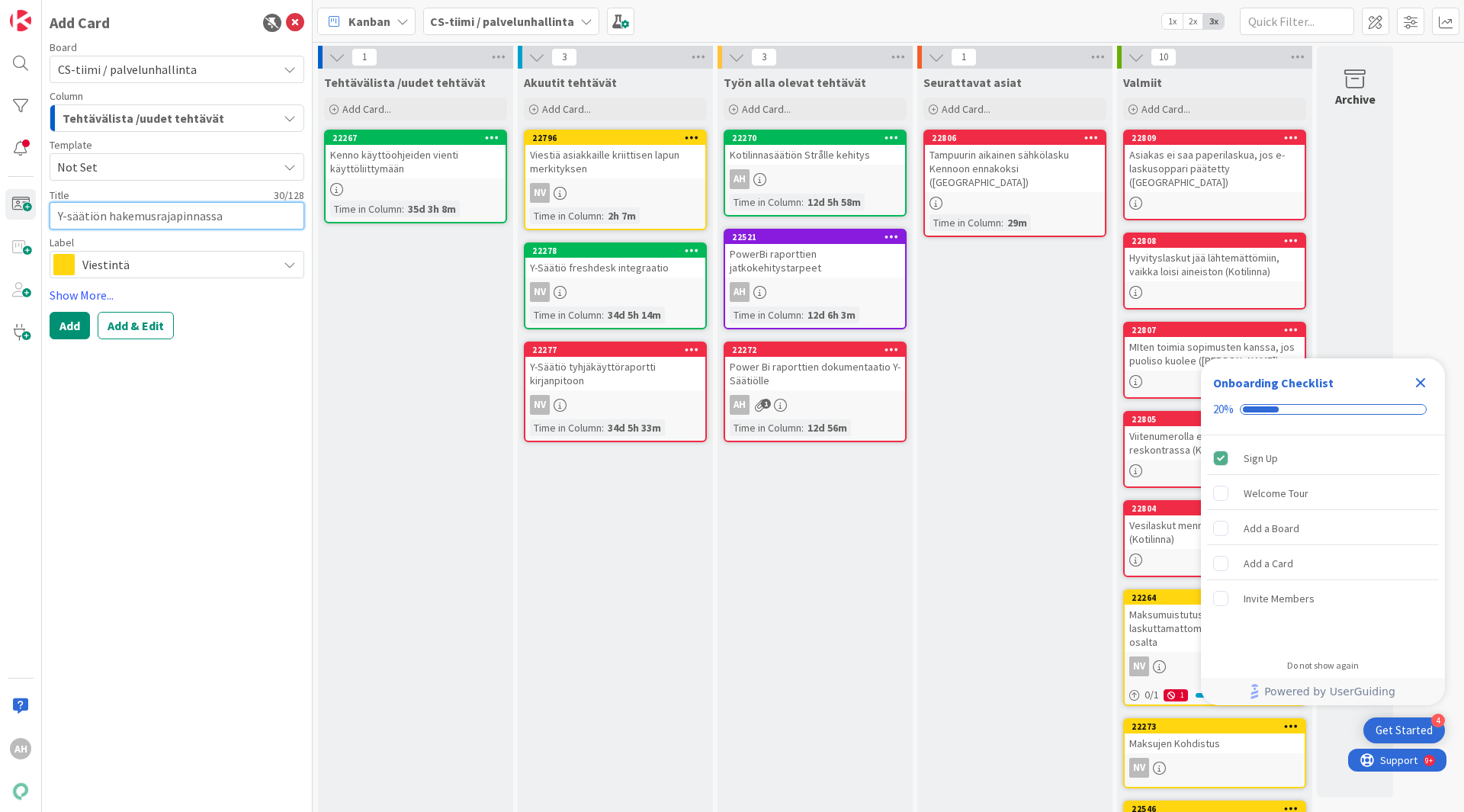
type textarea "Y-säätiön hakemusrajapinnassa o"
type textarea "x"
type textarea "Y-säätiön hakemusrajapinnassa on"
type textarea "x"
type textarea "Y-säätiön hakemusrajapinnassa ong"
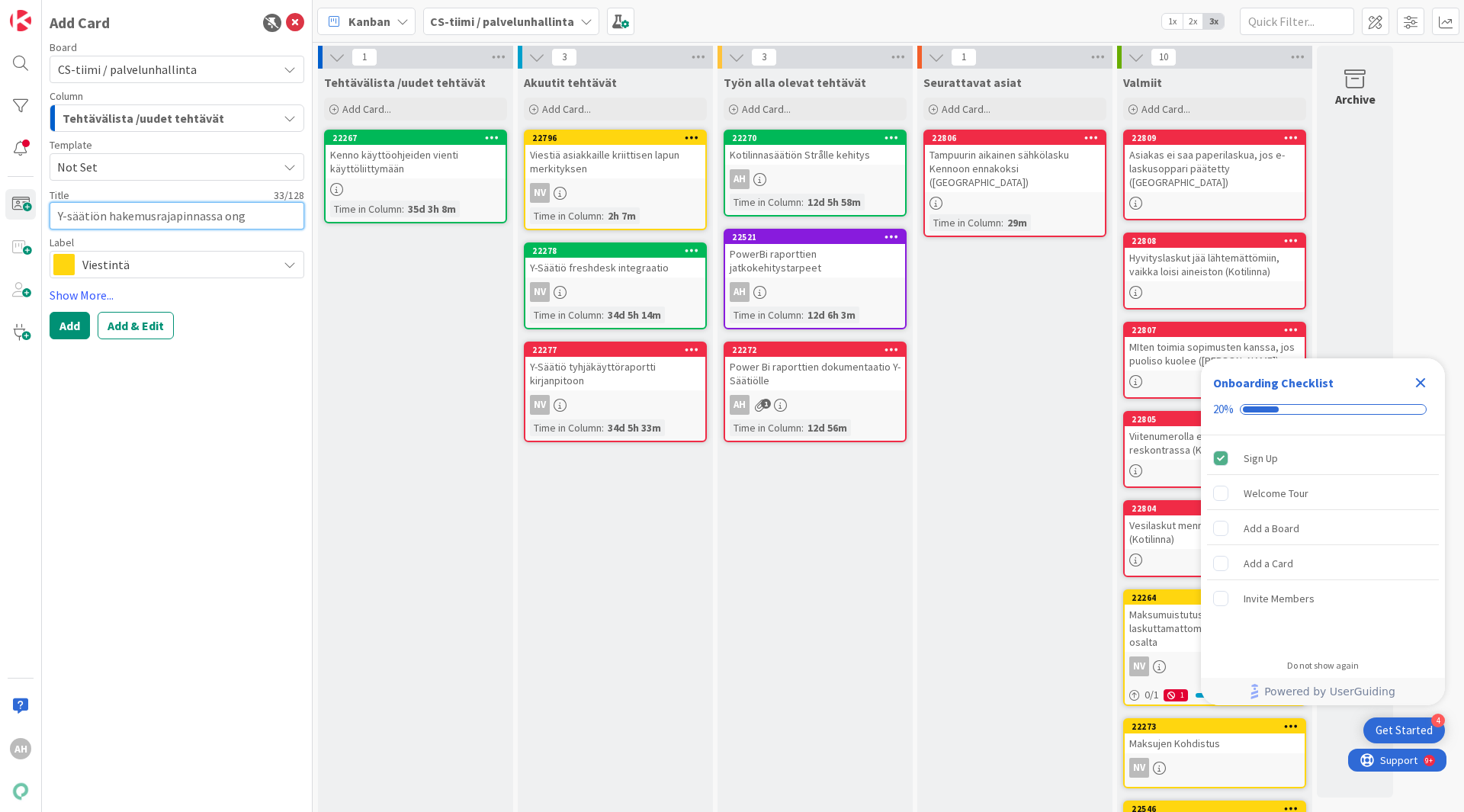
type textarea "x"
type textarea "Y-säätiön hakemusrajapinnassa onge"
type textarea "x"
type textarea "Y-säätiön hakemusrajapinnassa ongel"
type textarea "x"
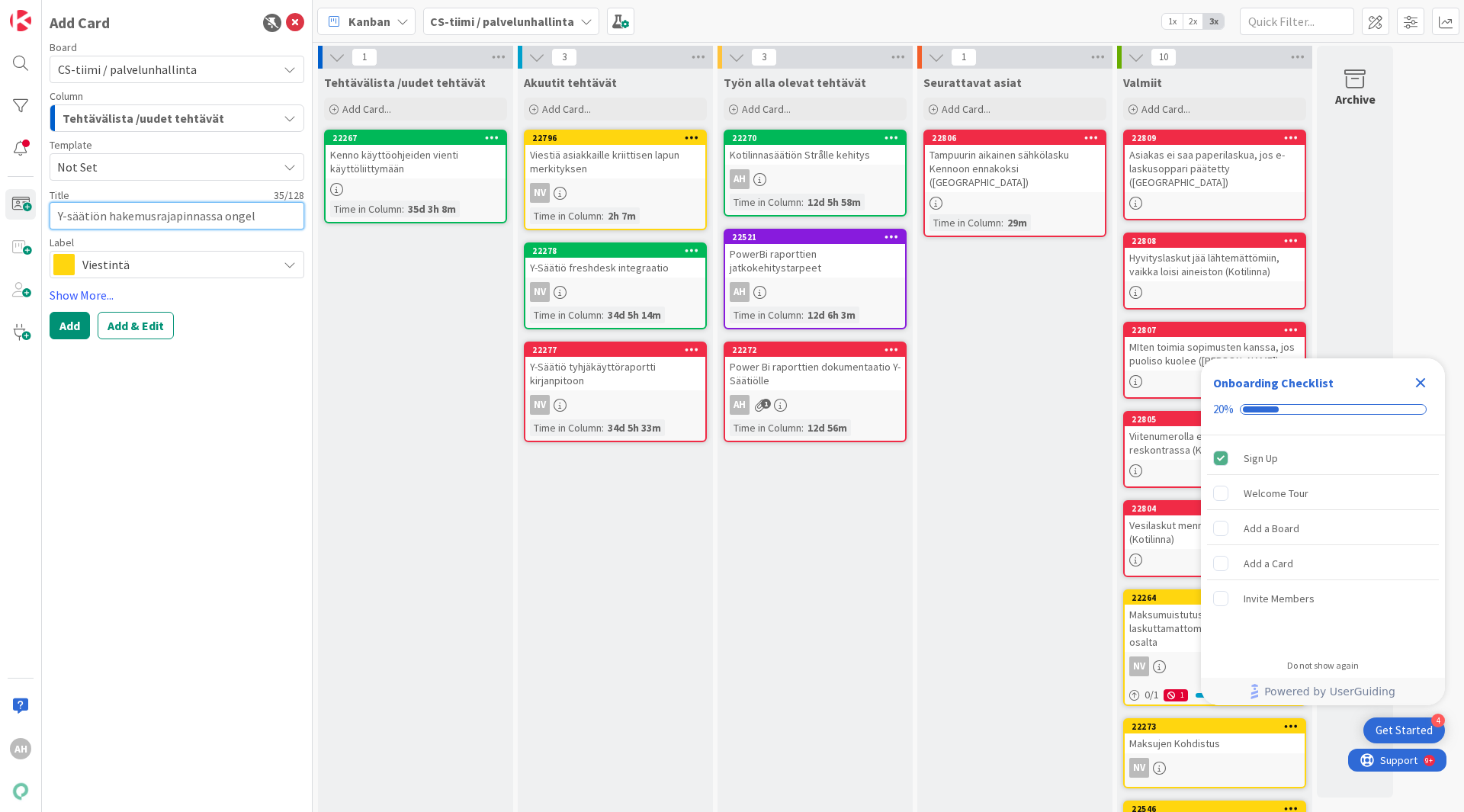
type textarea "Y-säätiön hakemusrajapinnassa ongelm"
type textarea "x"
type textarea "Y-säätiön hakemusrajapinnassa ongelma"
click at [177, 265] on span "Viestintä" at bounding box center [176, 264] width 187 height 22
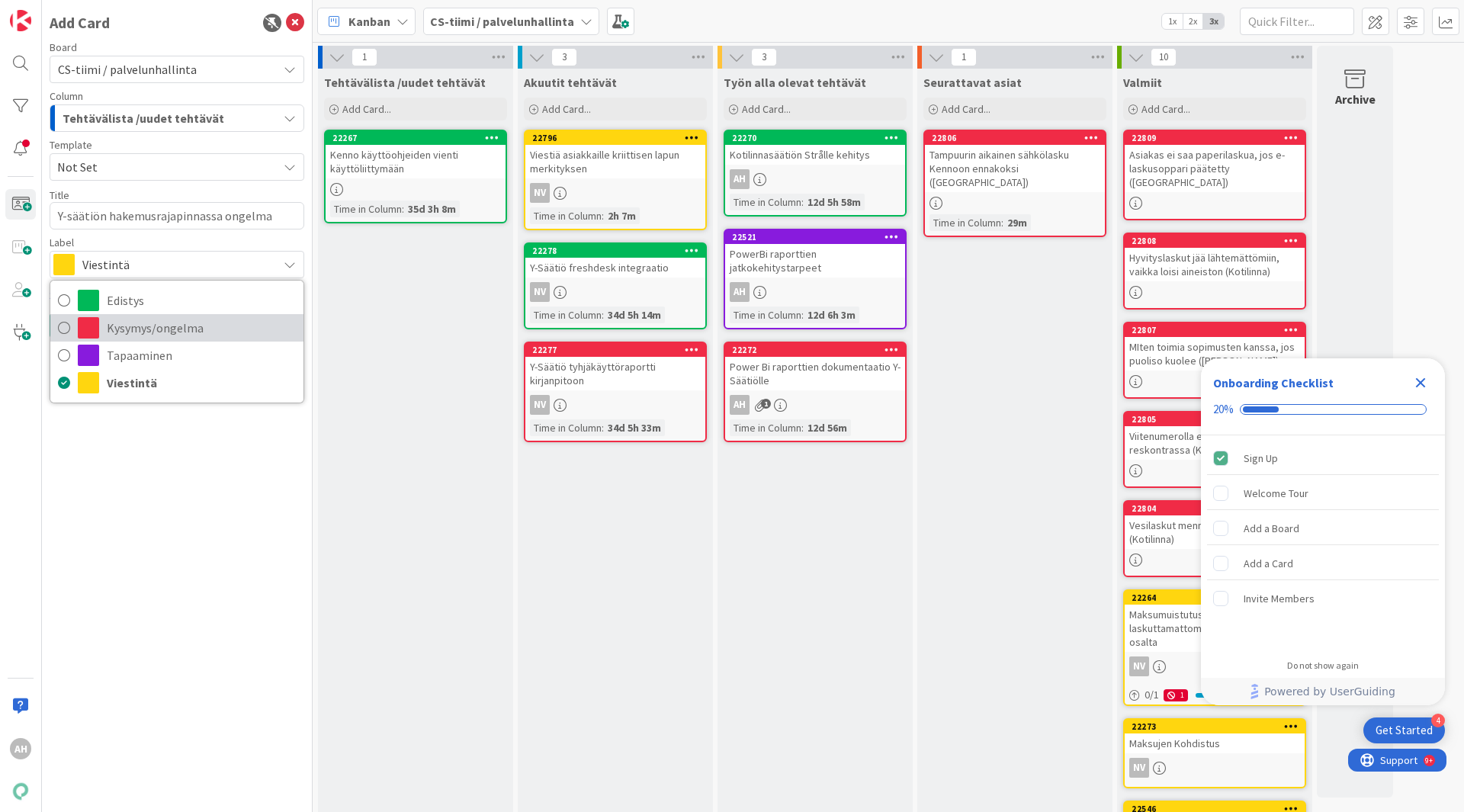
click at [159, 330] on span "Kysymys/ongelma" at bounding box center [201, 328] width 189 height 22
type textarea "x"
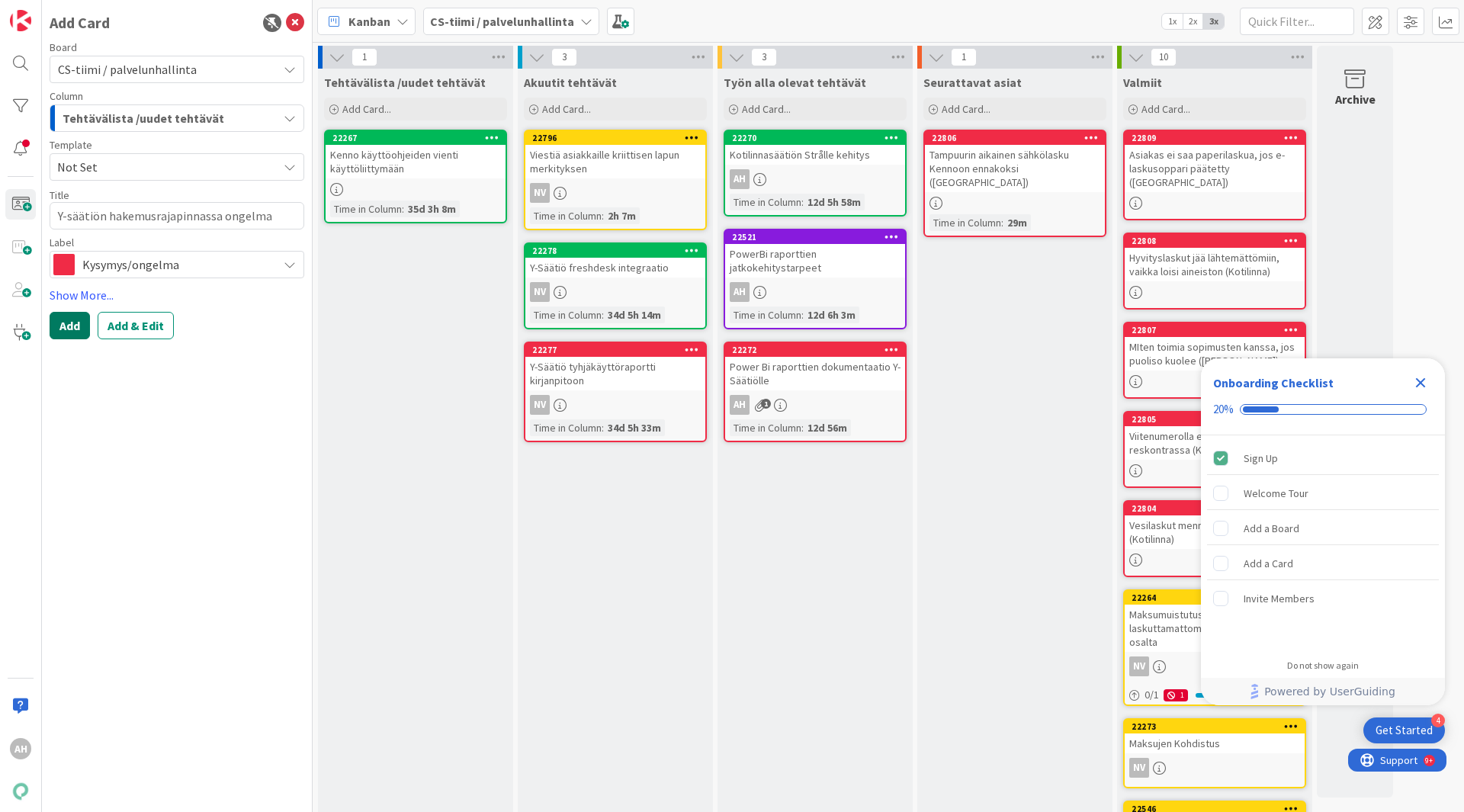
click at [70, 330] on button "Add" at bounding box center [69, 325] width 40 height 27
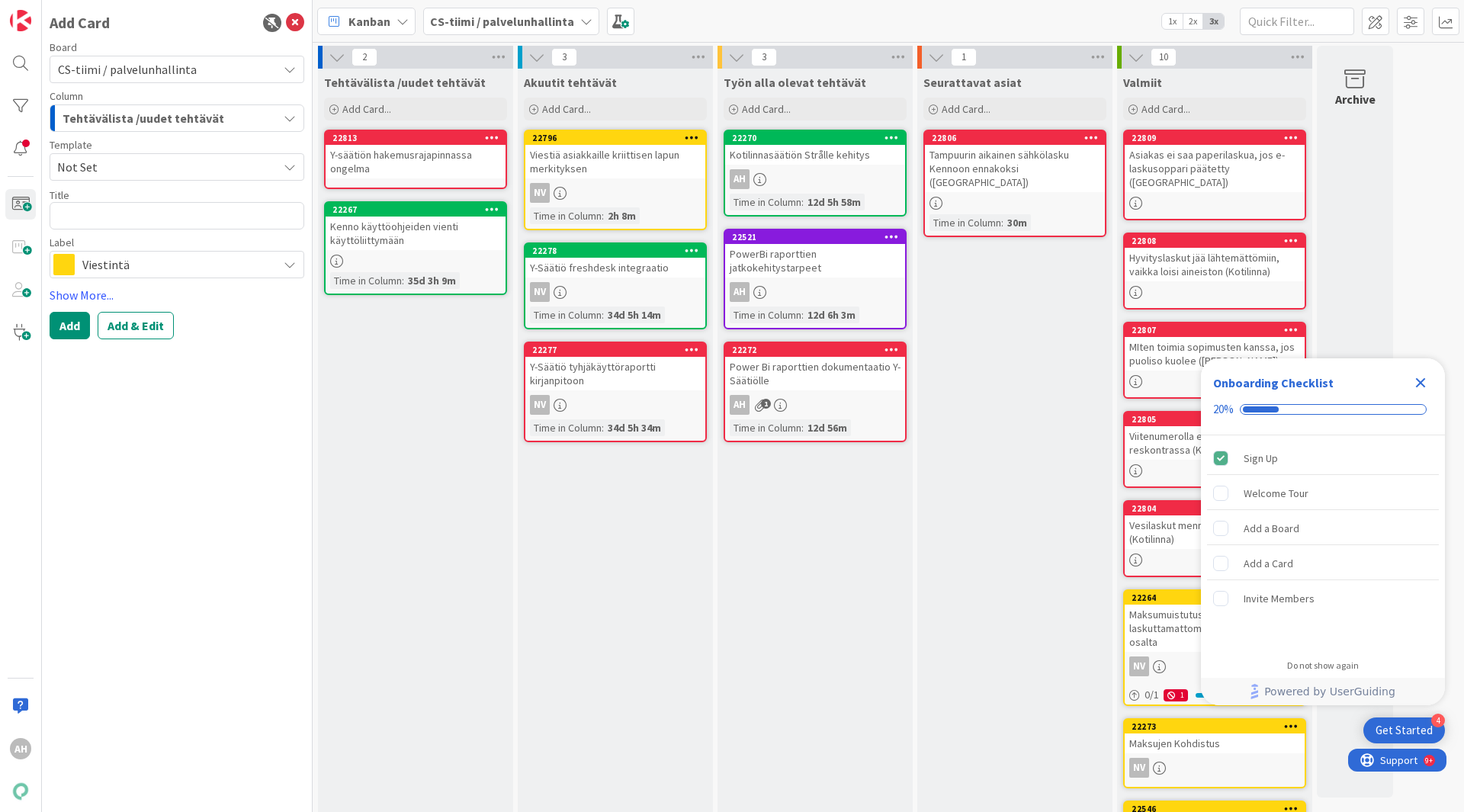
click at [378, 150] on div "Y-säätiön hakemusrajapinnassa ongelma" at bounding box center [416, 162] width 180 height 34
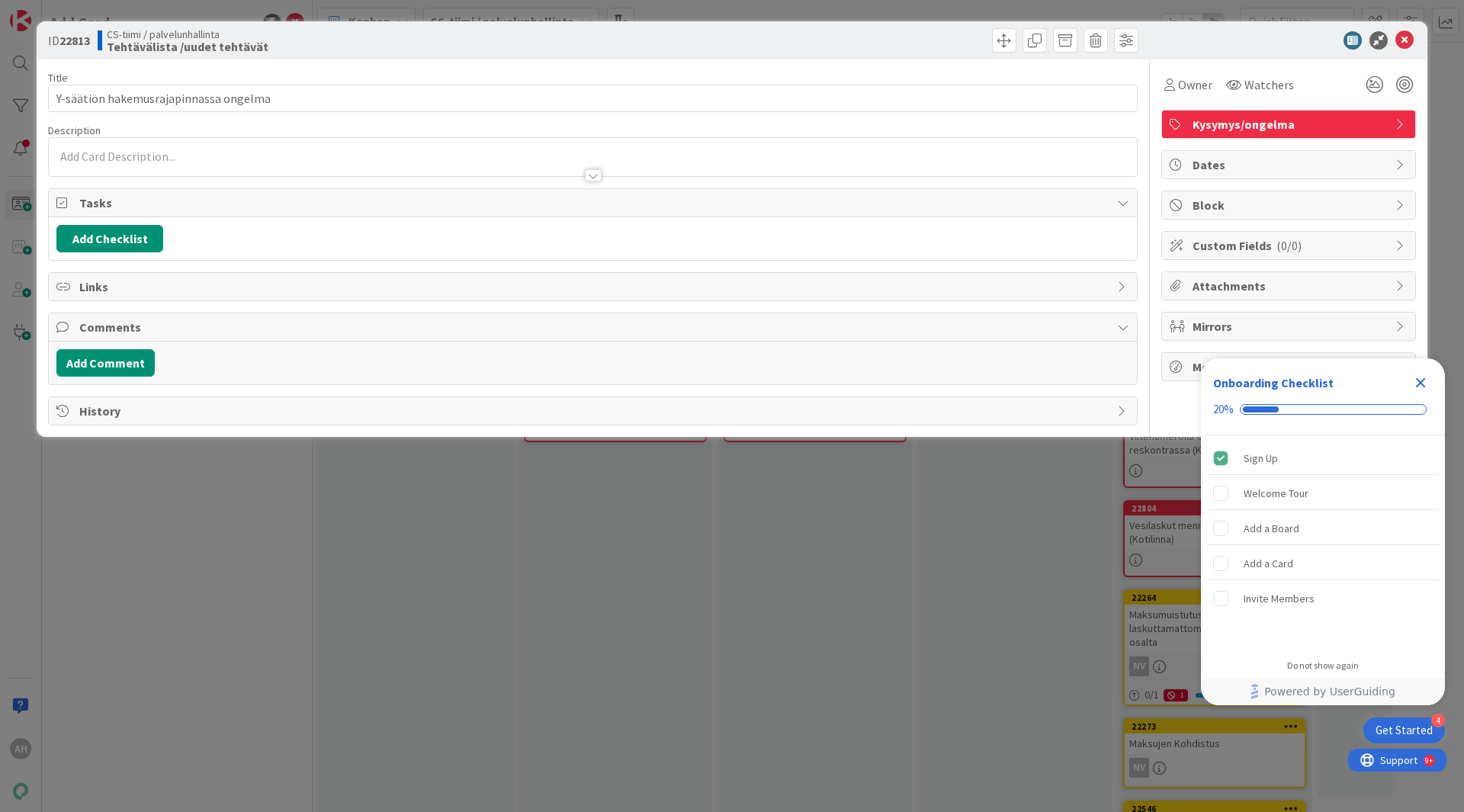
click at [170, 154] on p at bounding box center [592, 156] width 1072 height 18
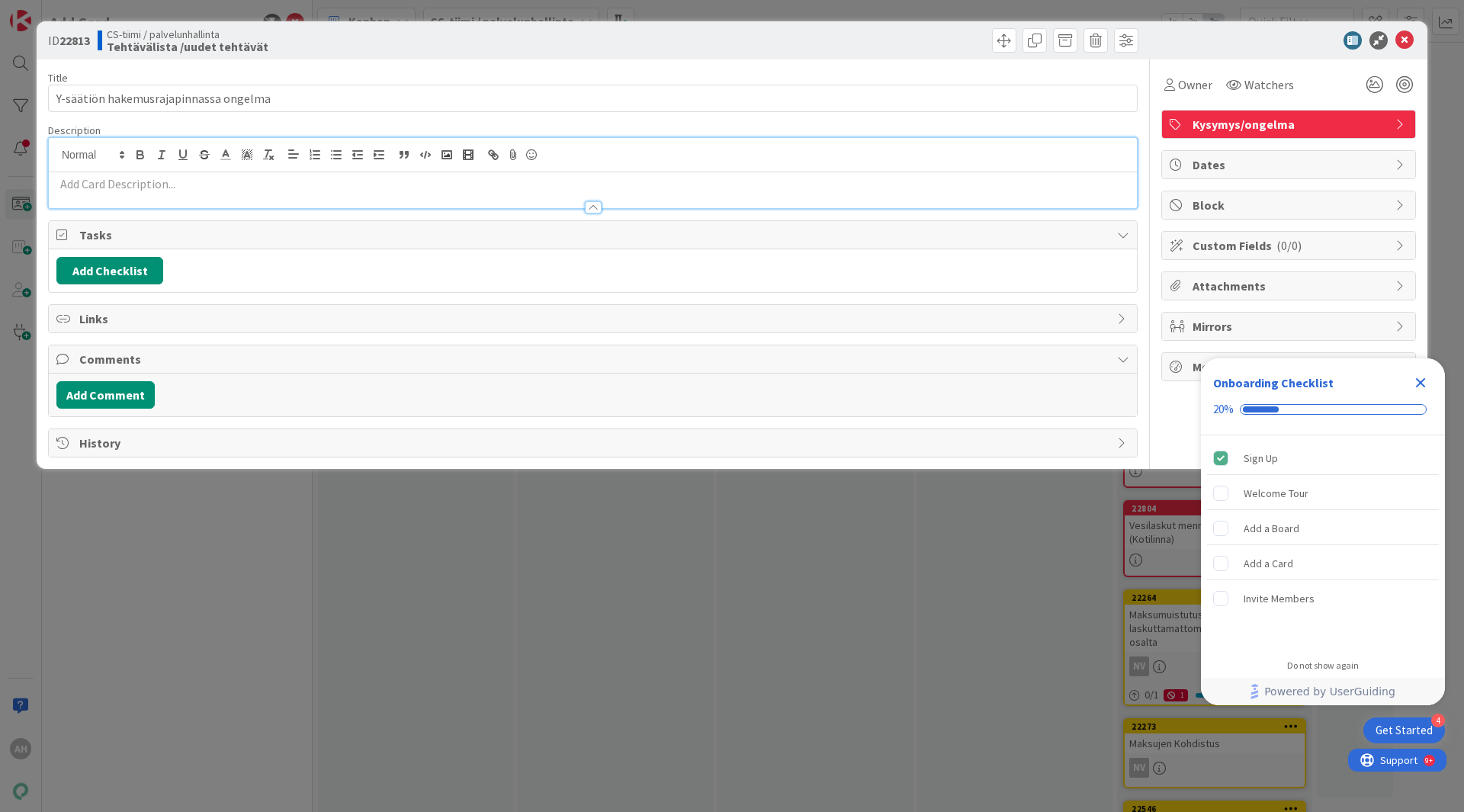
click at [139, 193] on div at bounding box center [593, 199] width 1088 height 16
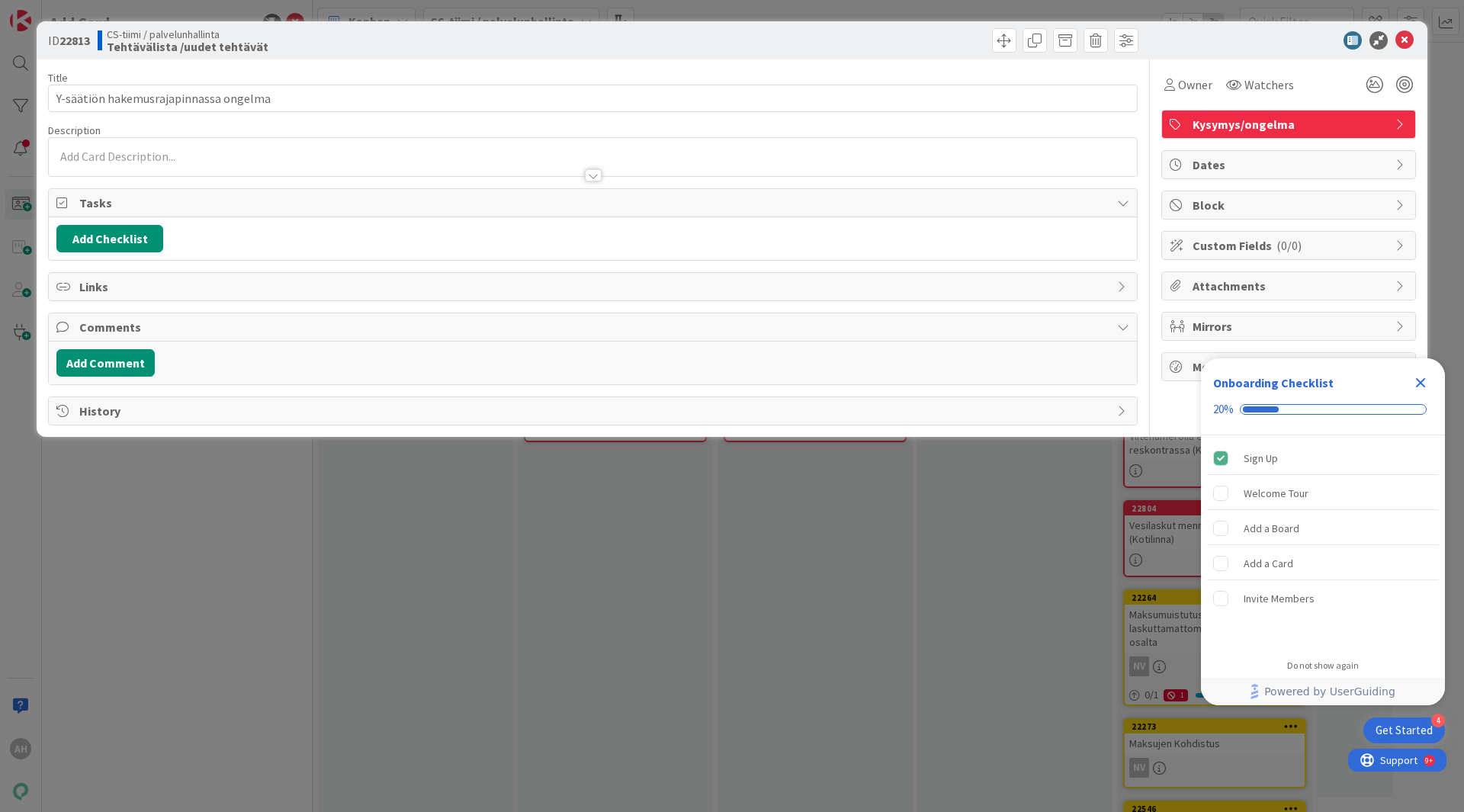
click at [138, 151] on div at bounding box center [593, 156] width 1088 height 38
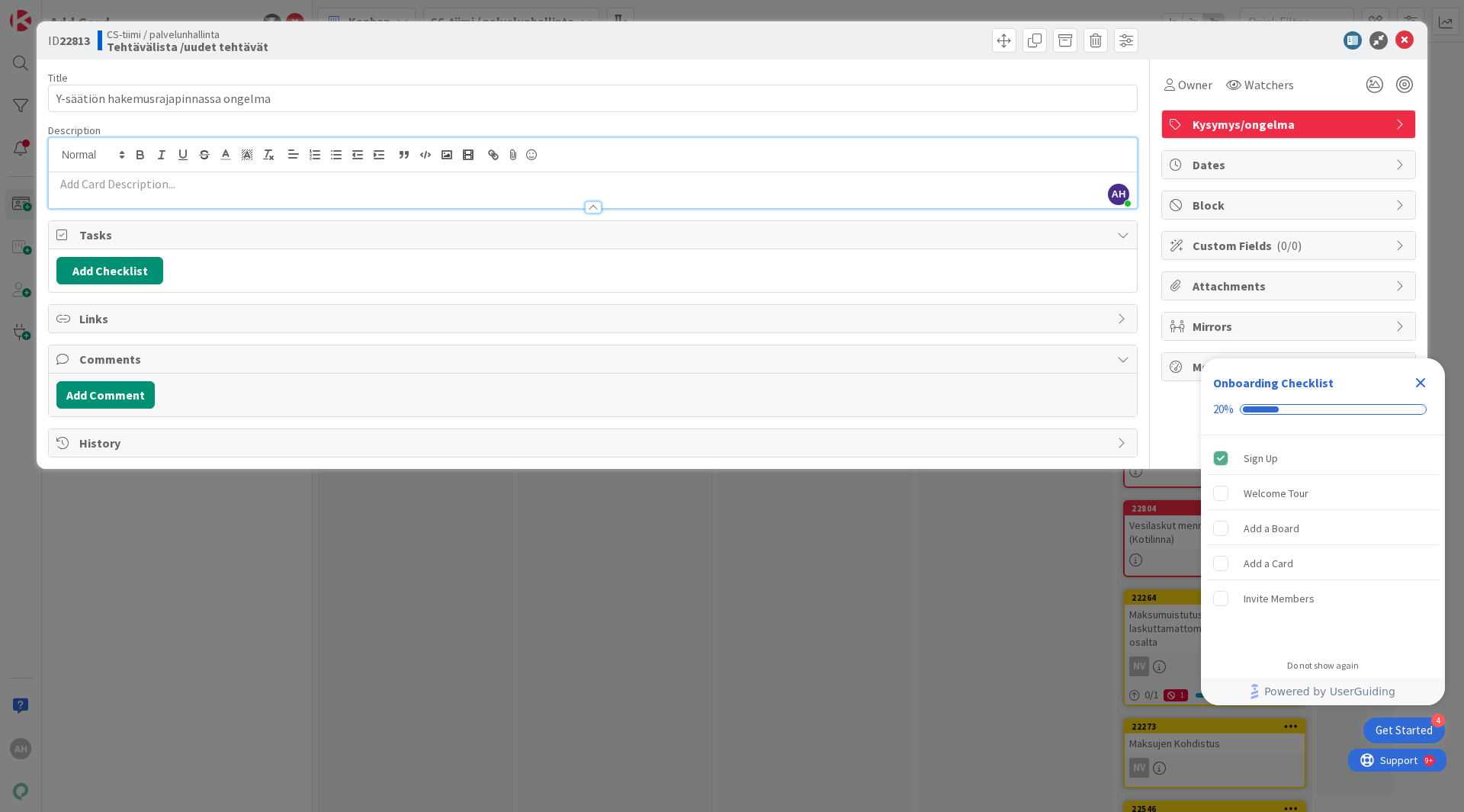
paste div
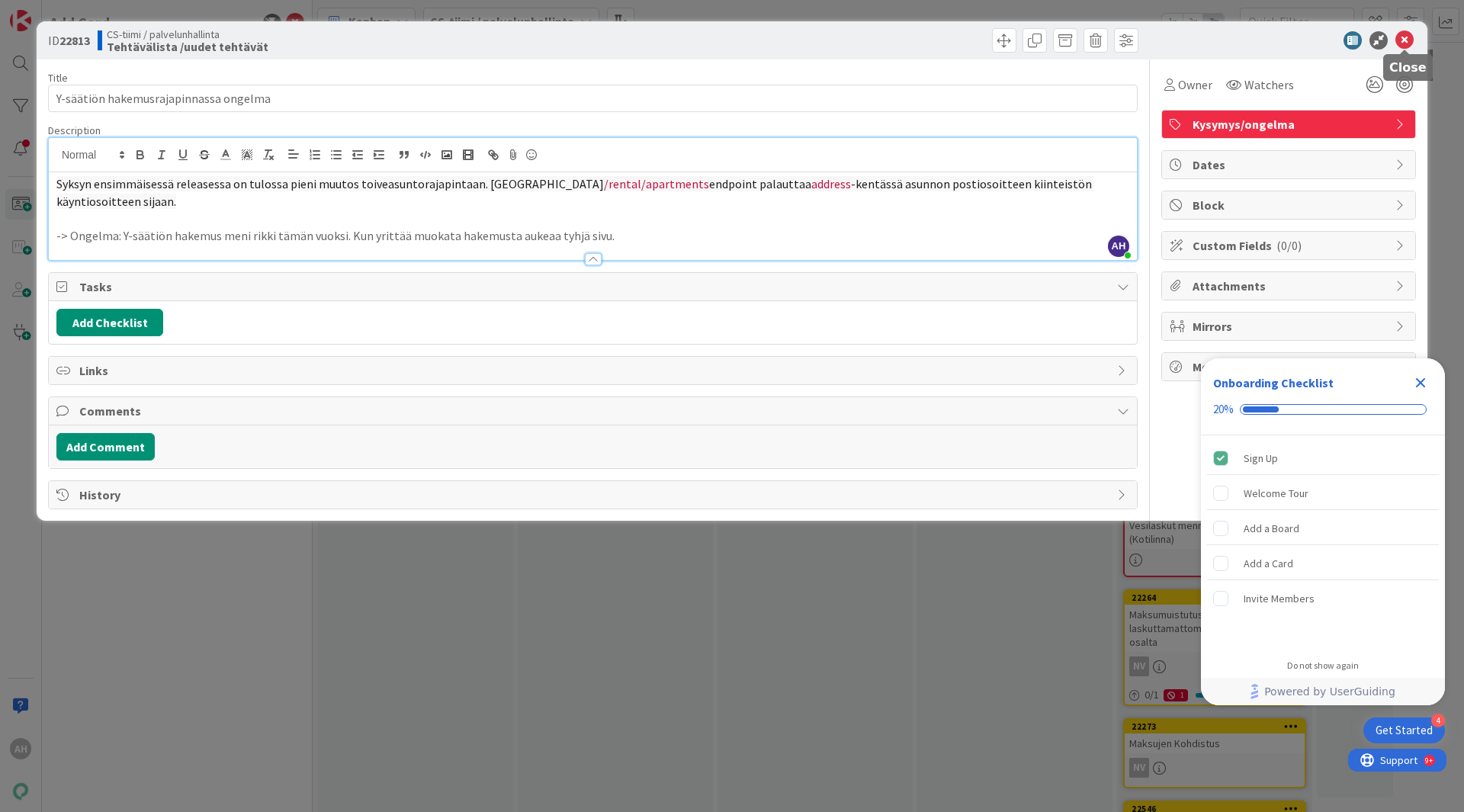
click at [1409, 37] on icon at bounding box center [1405, 40] width 19 height 19
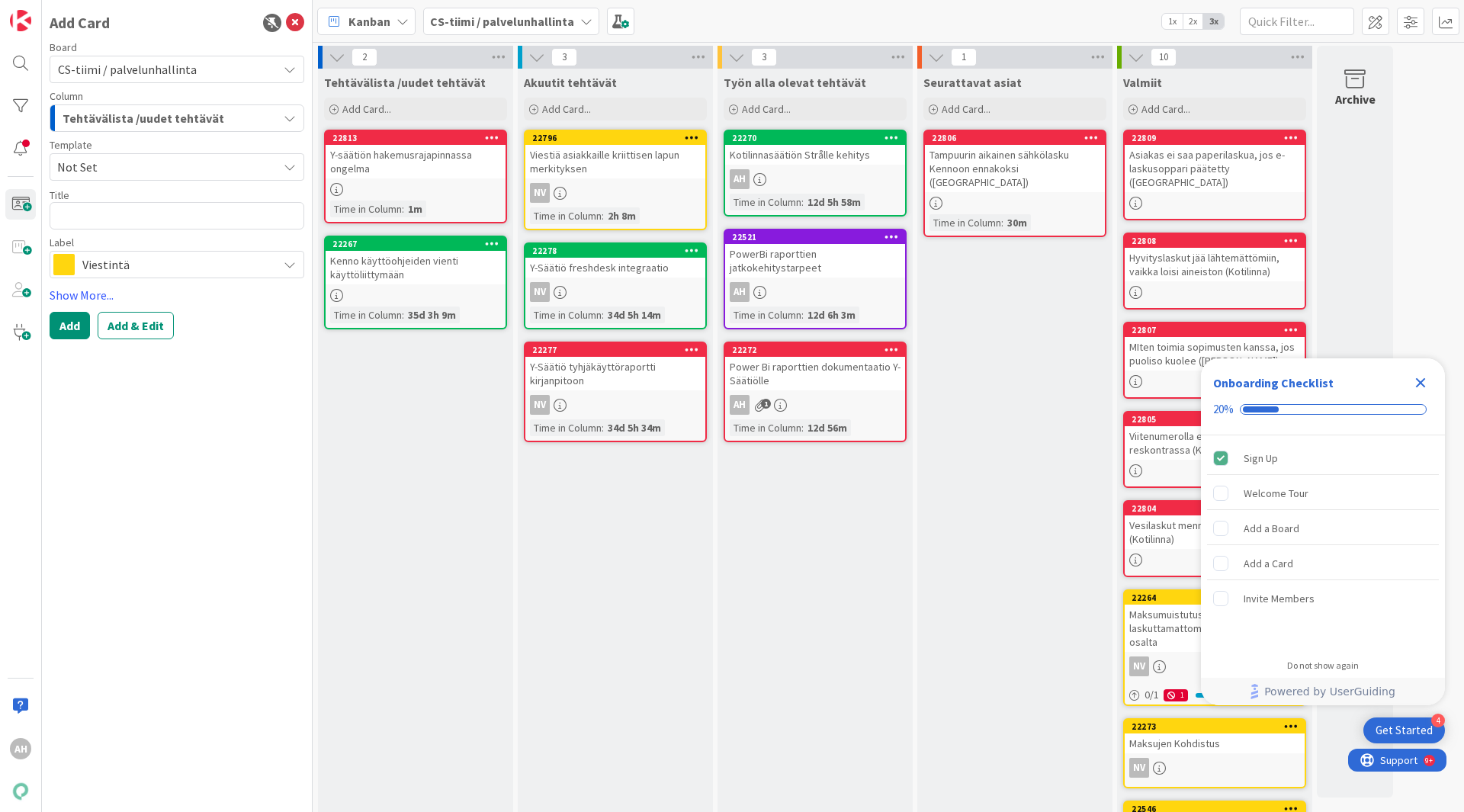
click at [1427, 381] on icon "Close Checklist" at bounding box center [1421, 383] width 19 height 19
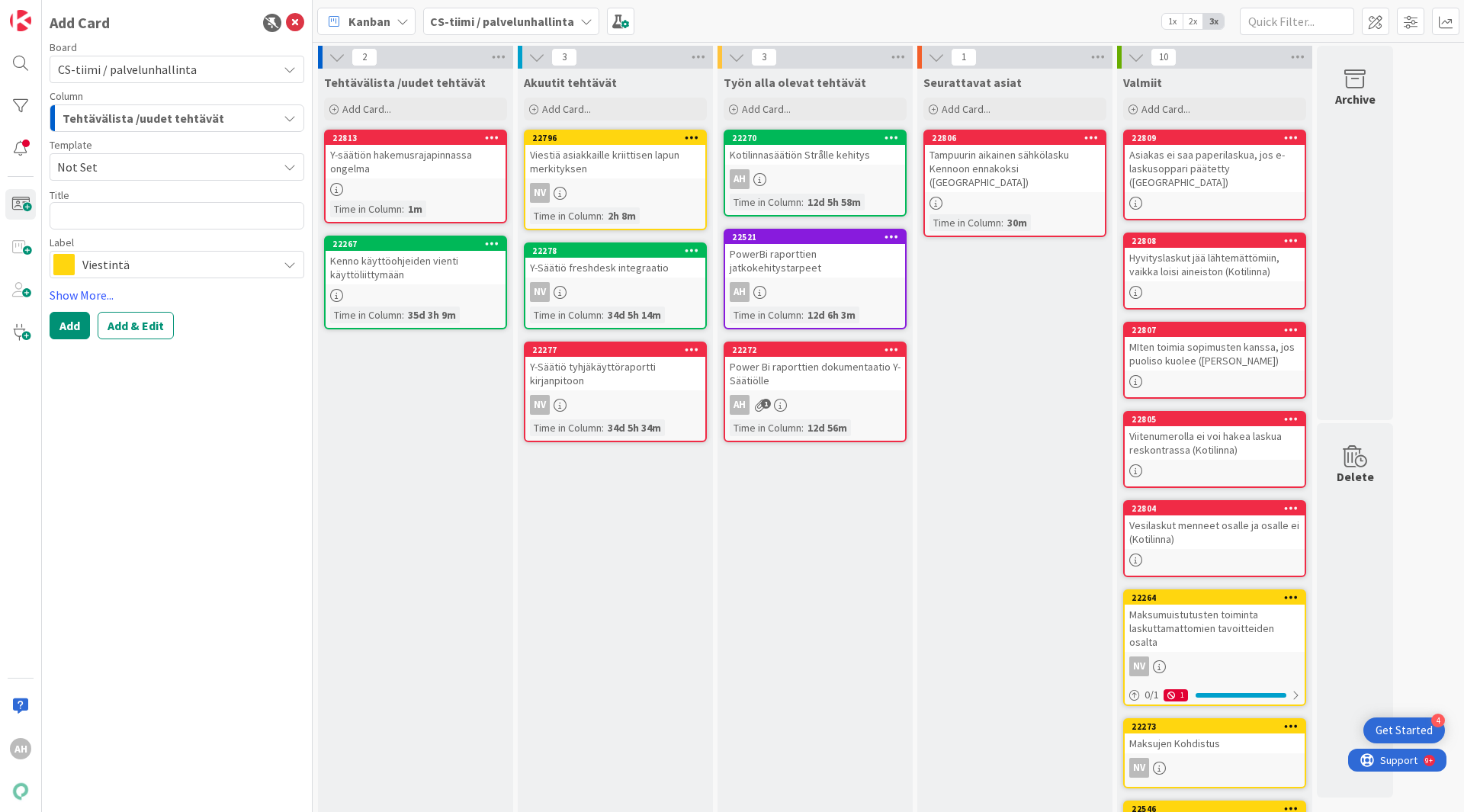
click at [230, 120] on div "Tehtävälista /uudet tehtävät" at bounding box center [169, 118] width 219 height 24
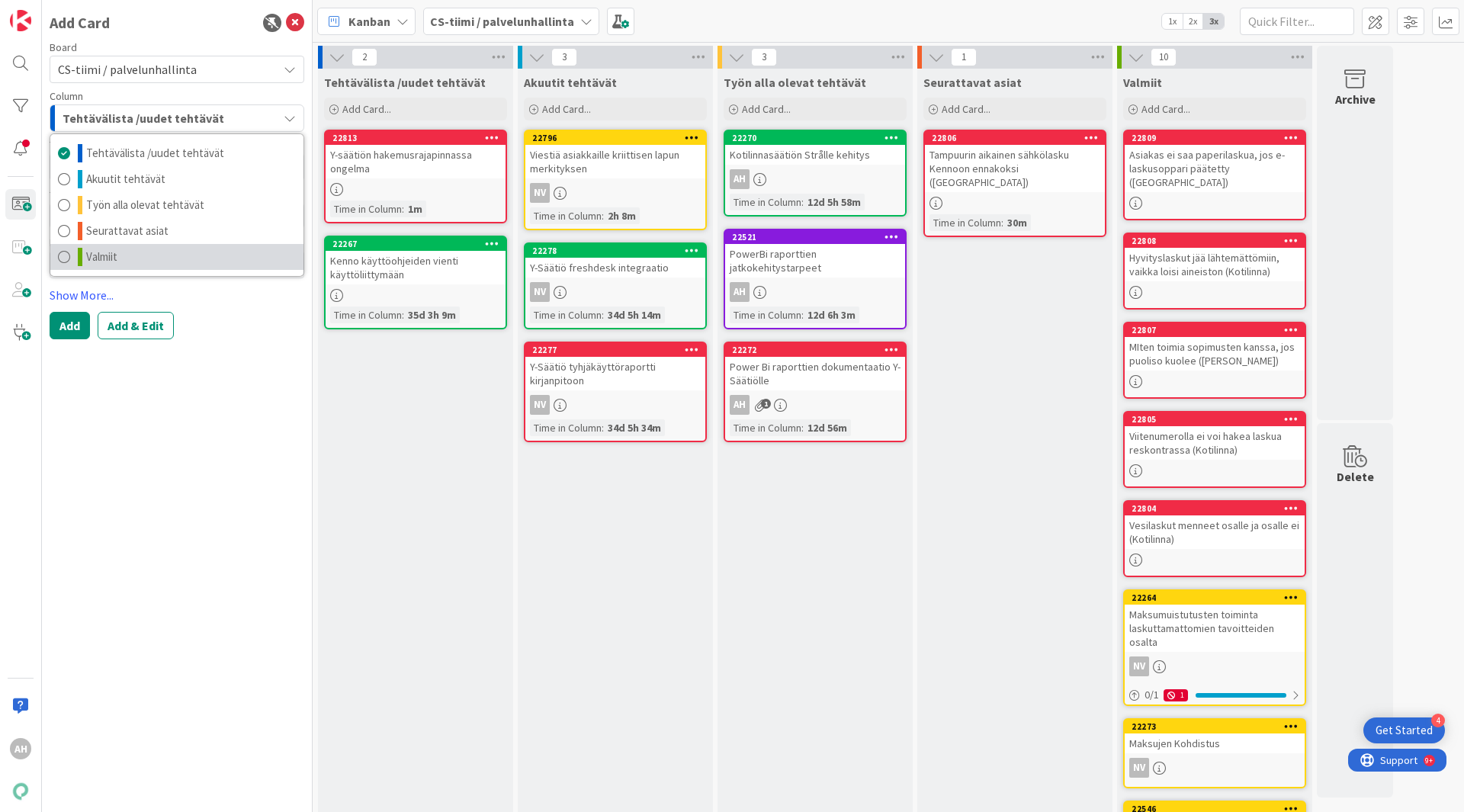
click at [108, 260] on span "Valmiit" at bounding box center [101, 258] width 31 height 19
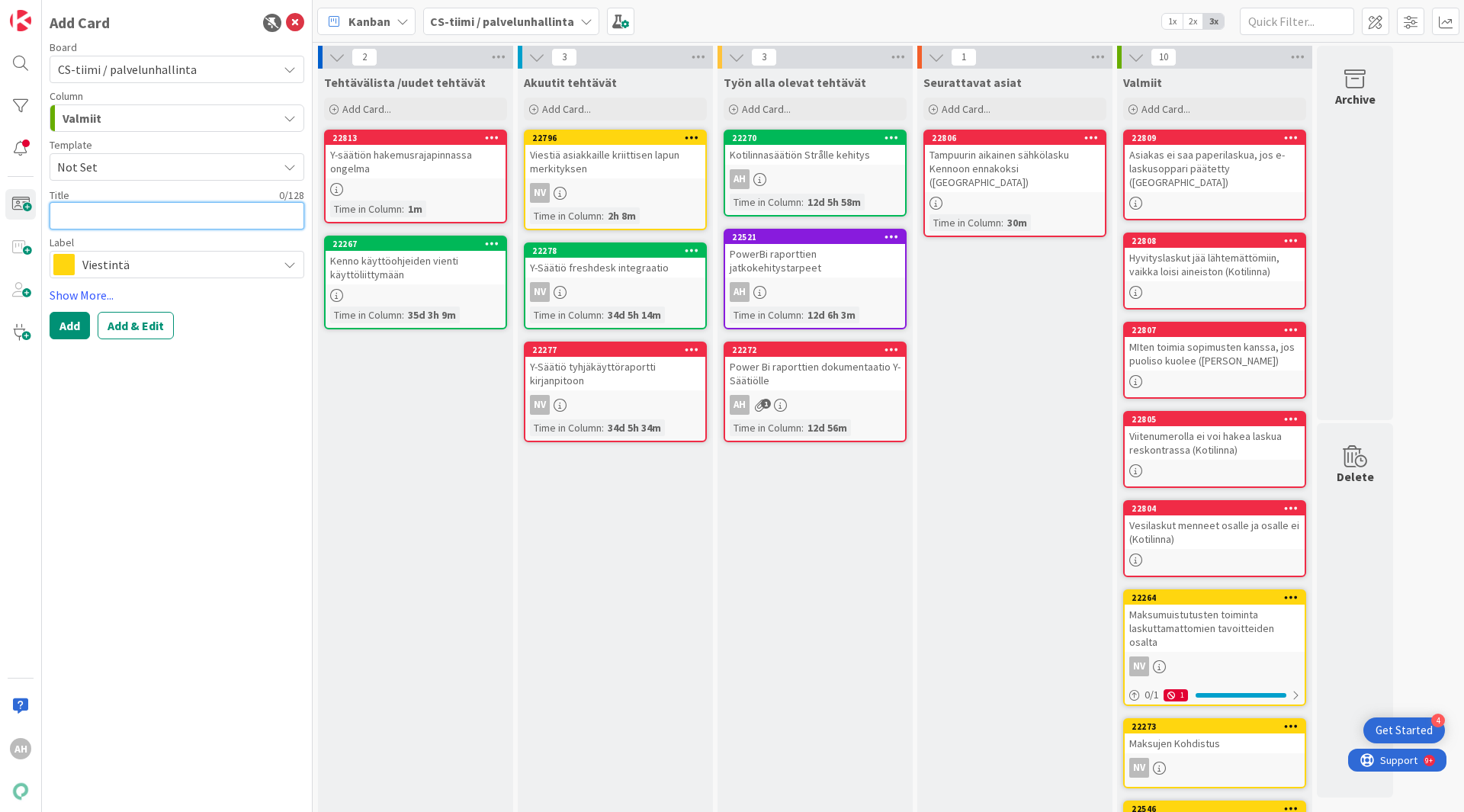
click at [151, 214] on textarea at bounding box center [177, 215] width 255 height 27
type textarea "x"
type textarea "M"
type textarea "x"
type textarea "Ma"
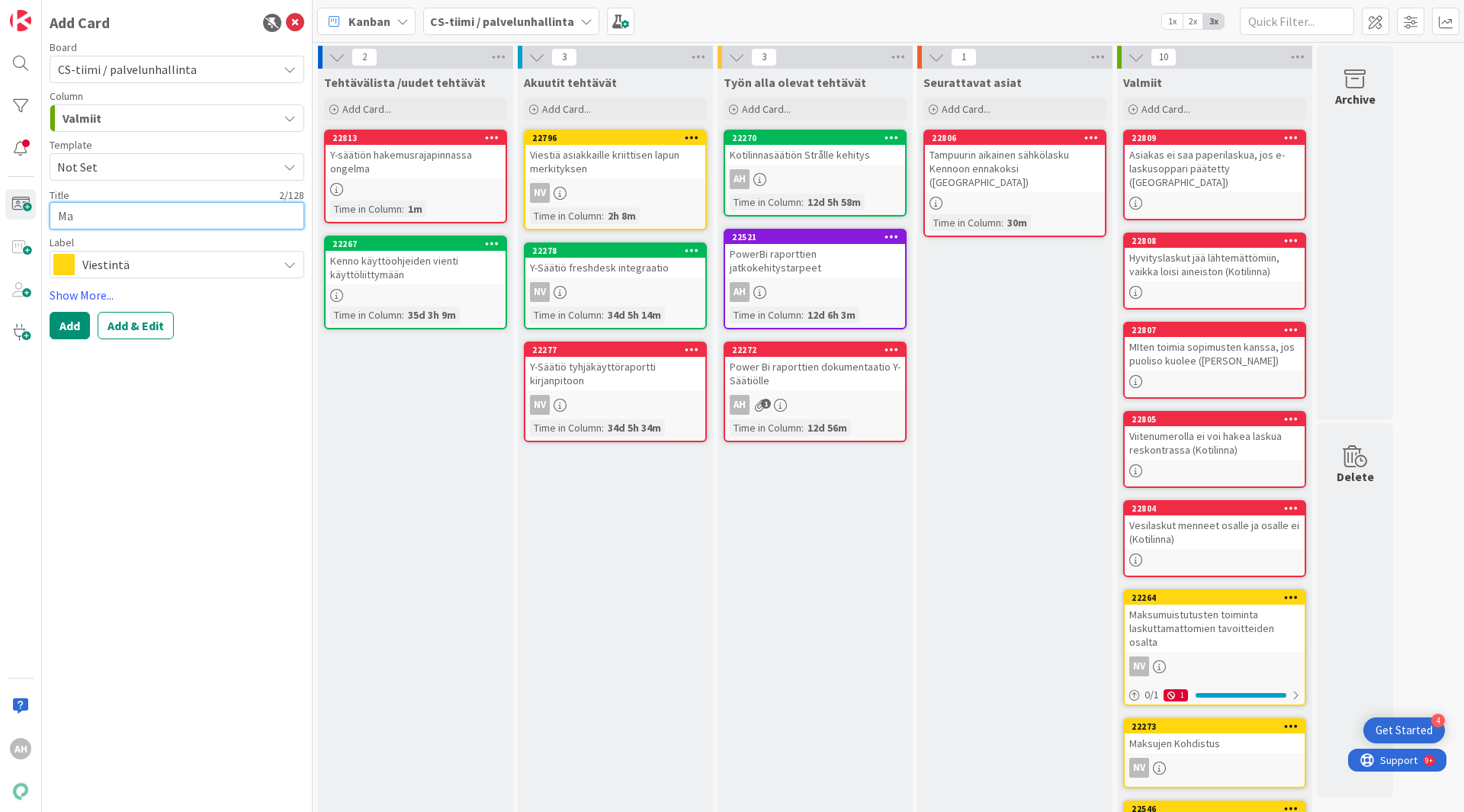
type textarea "x"
type textarea "Mak"
type textarea "x"
type textarea "Maks"
type textarea "x"
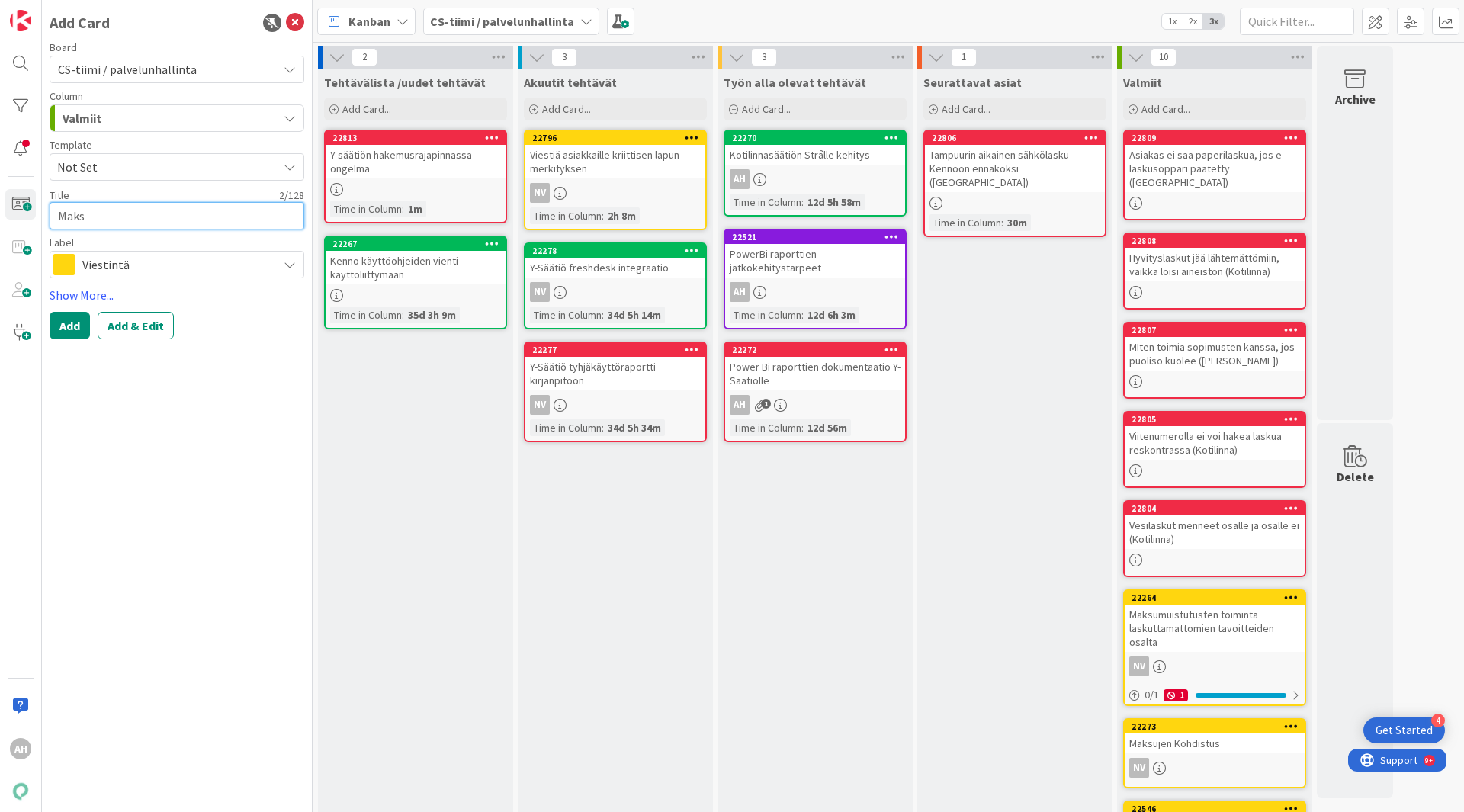
type textarea "Maksu"
type textarea "x"
type textarea "Maksu"
type textarea "x"
type textarea "Maksu k"
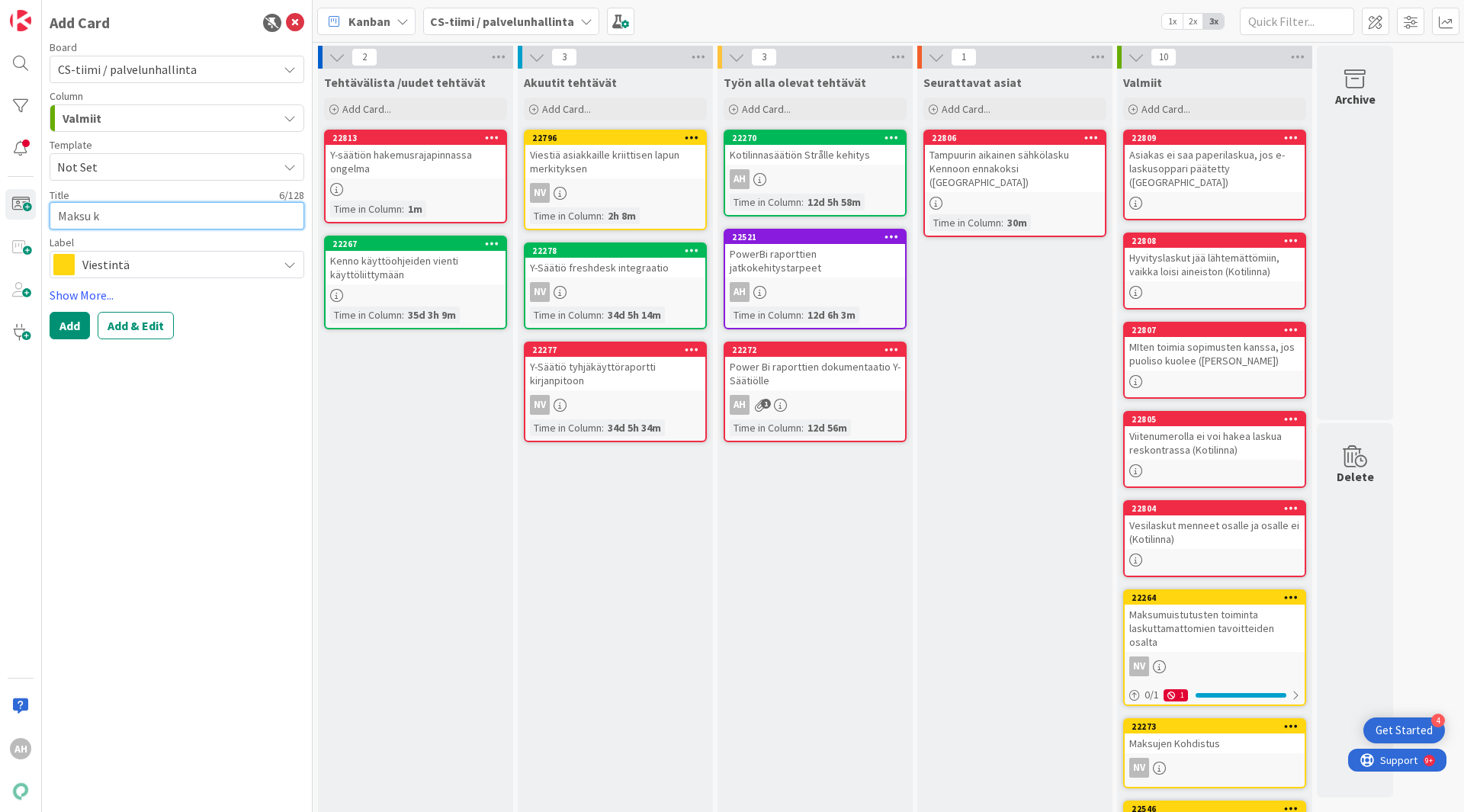
type textarea "x"
type textarea "Maksu ko"
type textarea "x"
type textarea "Maksu koh"
type textarea "x"
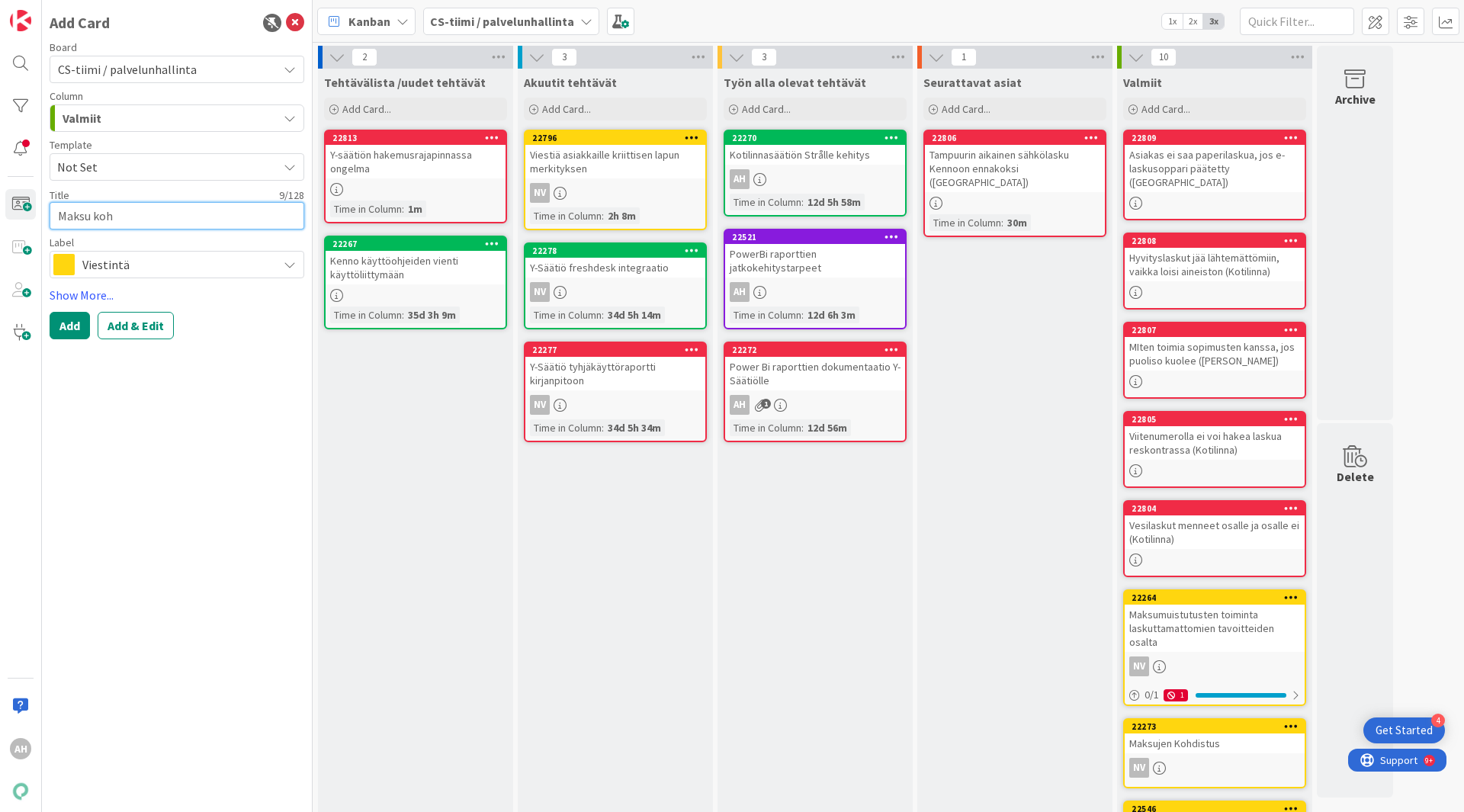
type textarea "Maksu kohd"
type textarea "x"
type textarea "Maksu kohdi"
type textarea "x"
type textarea "Maksu kohdis"
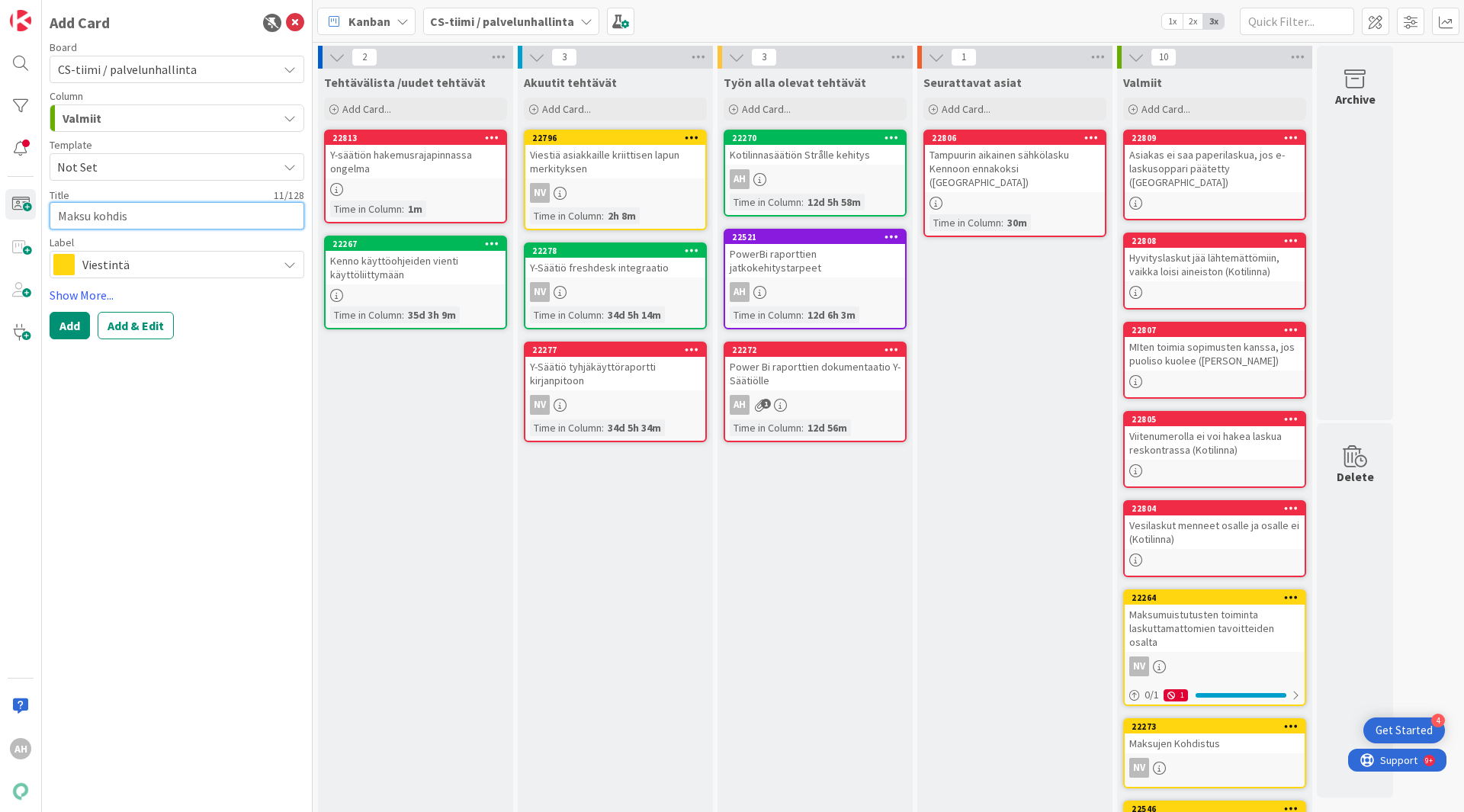
type textarea "x"
type textarea "Maksu kohdist"
type textarea "x"
type textarea "Maksu kohdistu"
type textarea "x"
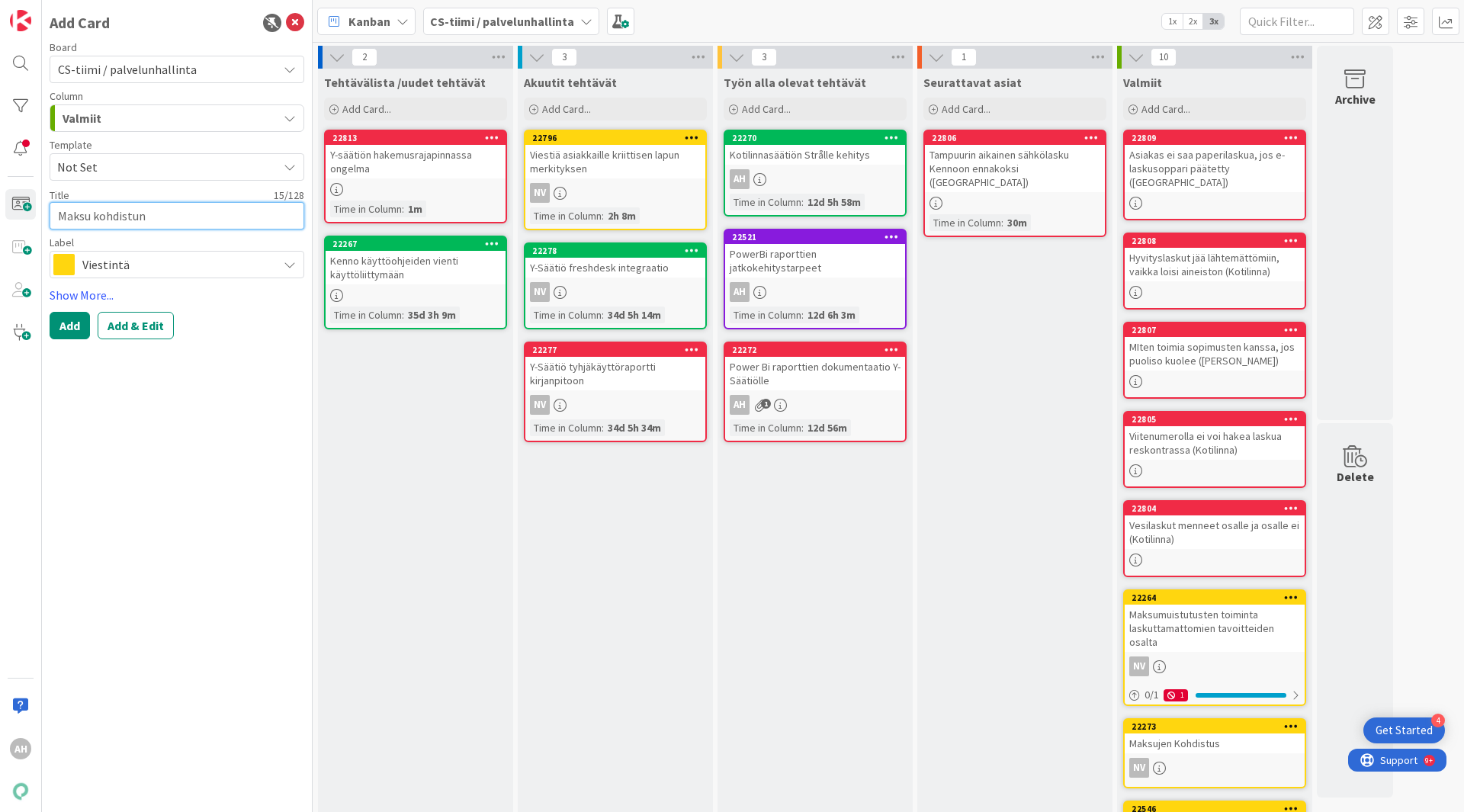
type textarea "Maksu kohdistuni"
type textarea "x"
type textarea "Maksu kohdistuniu"
type textarea "x"
type textarea "Maksu kohdistuniut"
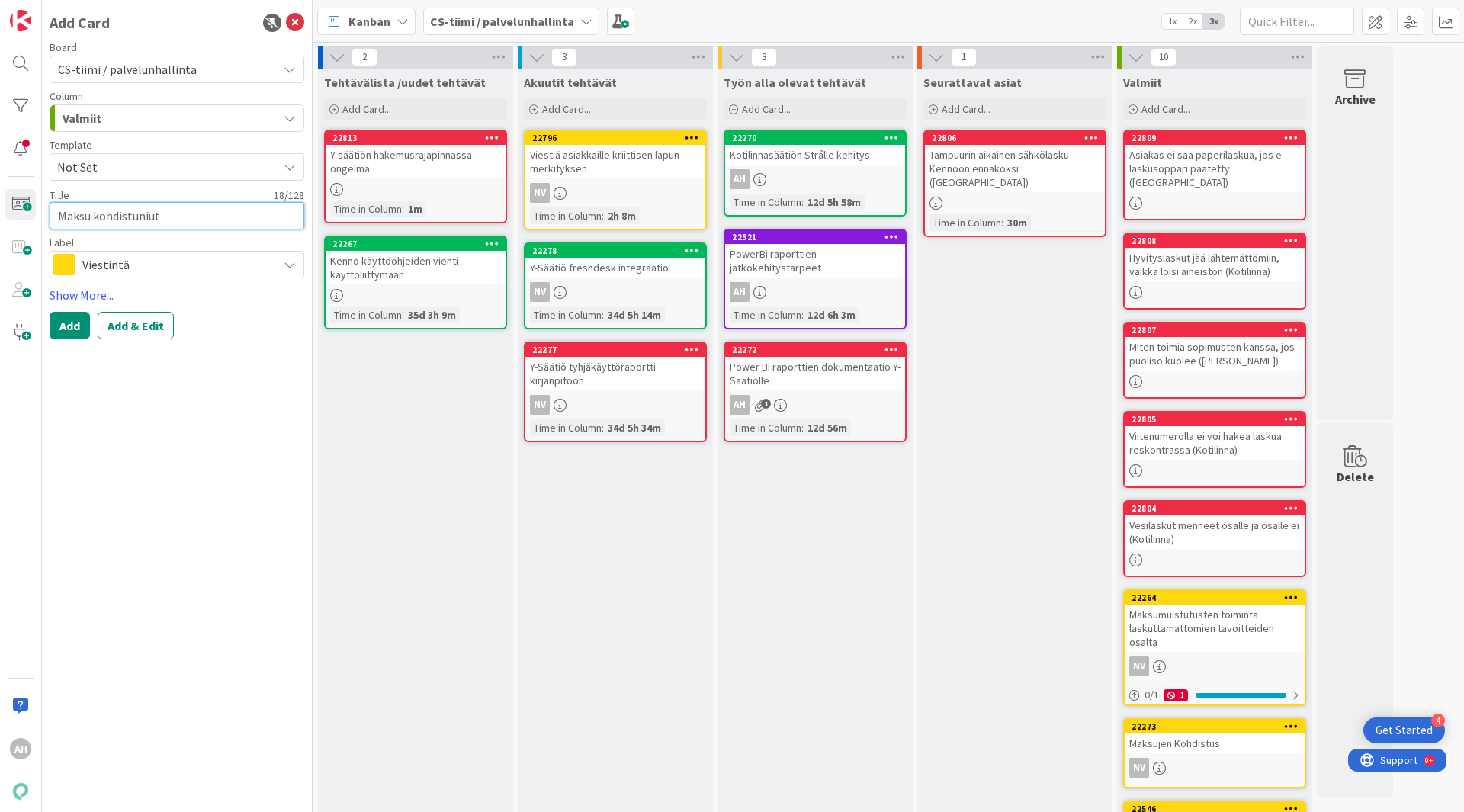
type textarea "x"
type textarea "Maksu kohdistuniu"
type textarea "x"
type textarea "Maksu kohdistuni"
type textarea "x"
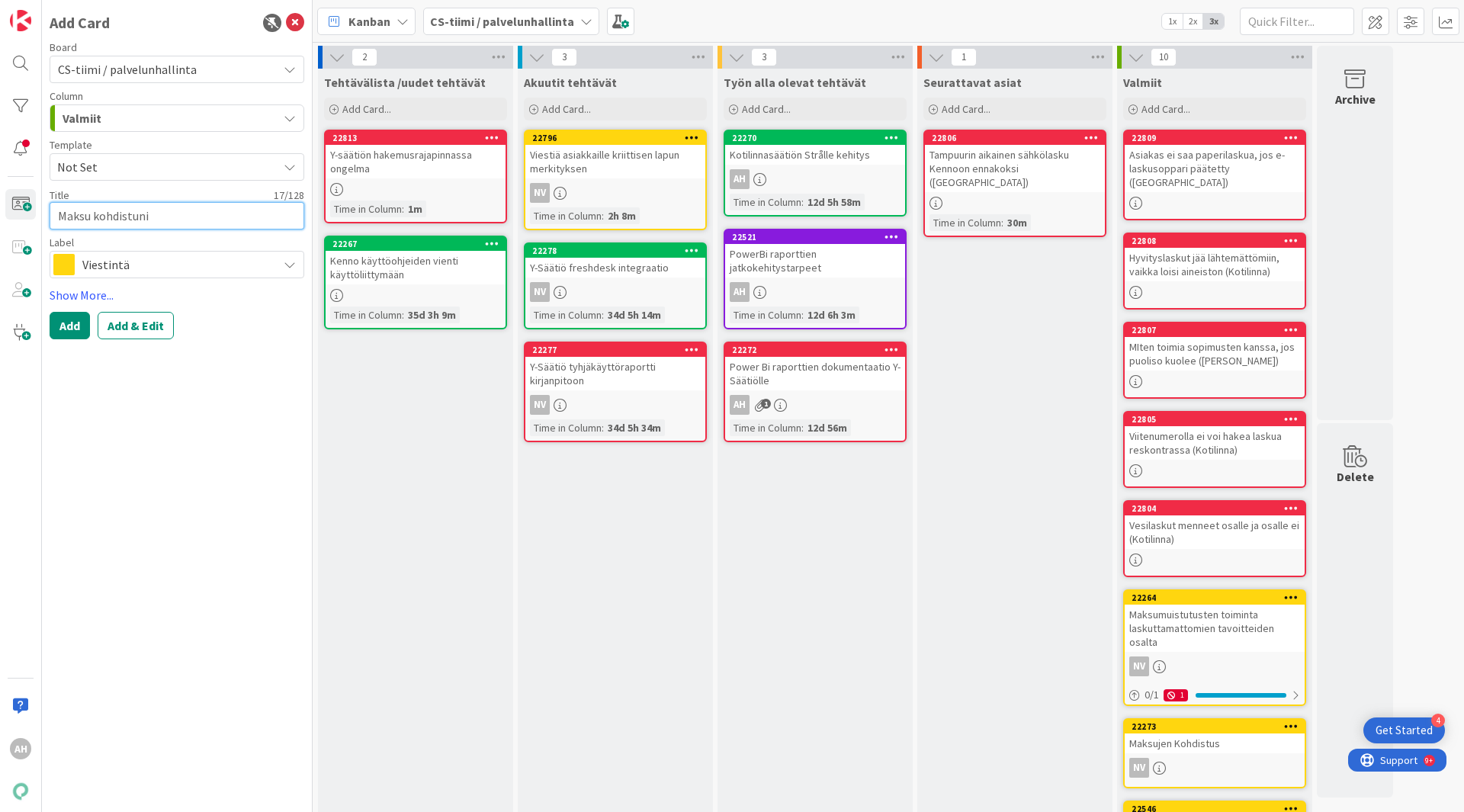
type textarea "Maksu kohdistun"
type textarea "x"
type textarea "Maksu kohdistunu"
type textarea "x"
type textarea "Maksu kohdistunut"
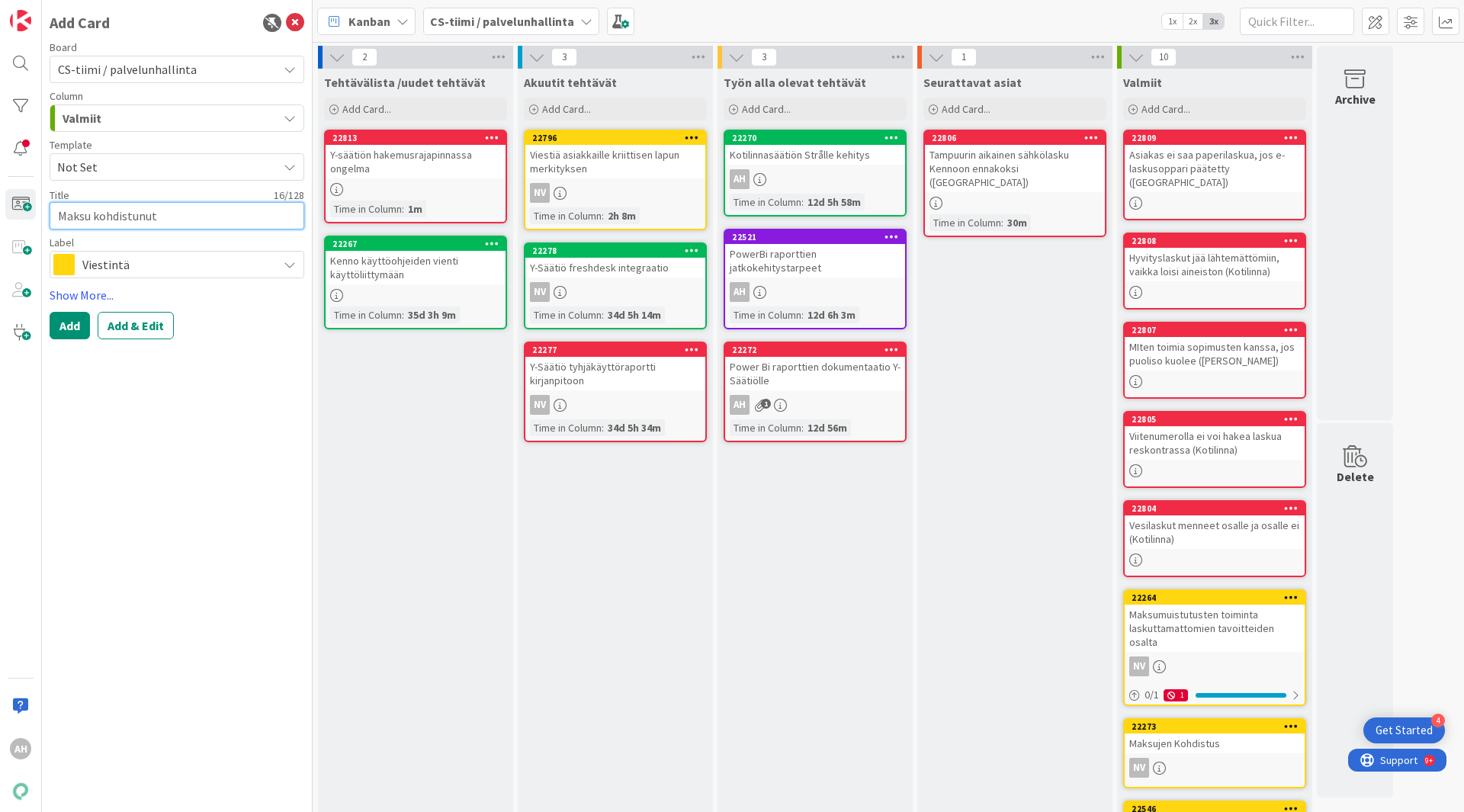
type textarea "x"
type textarea "Maksu kohdistunut"
type textarea "x"
type textarea "Maksu kohdistunut v"
type textarea "x"
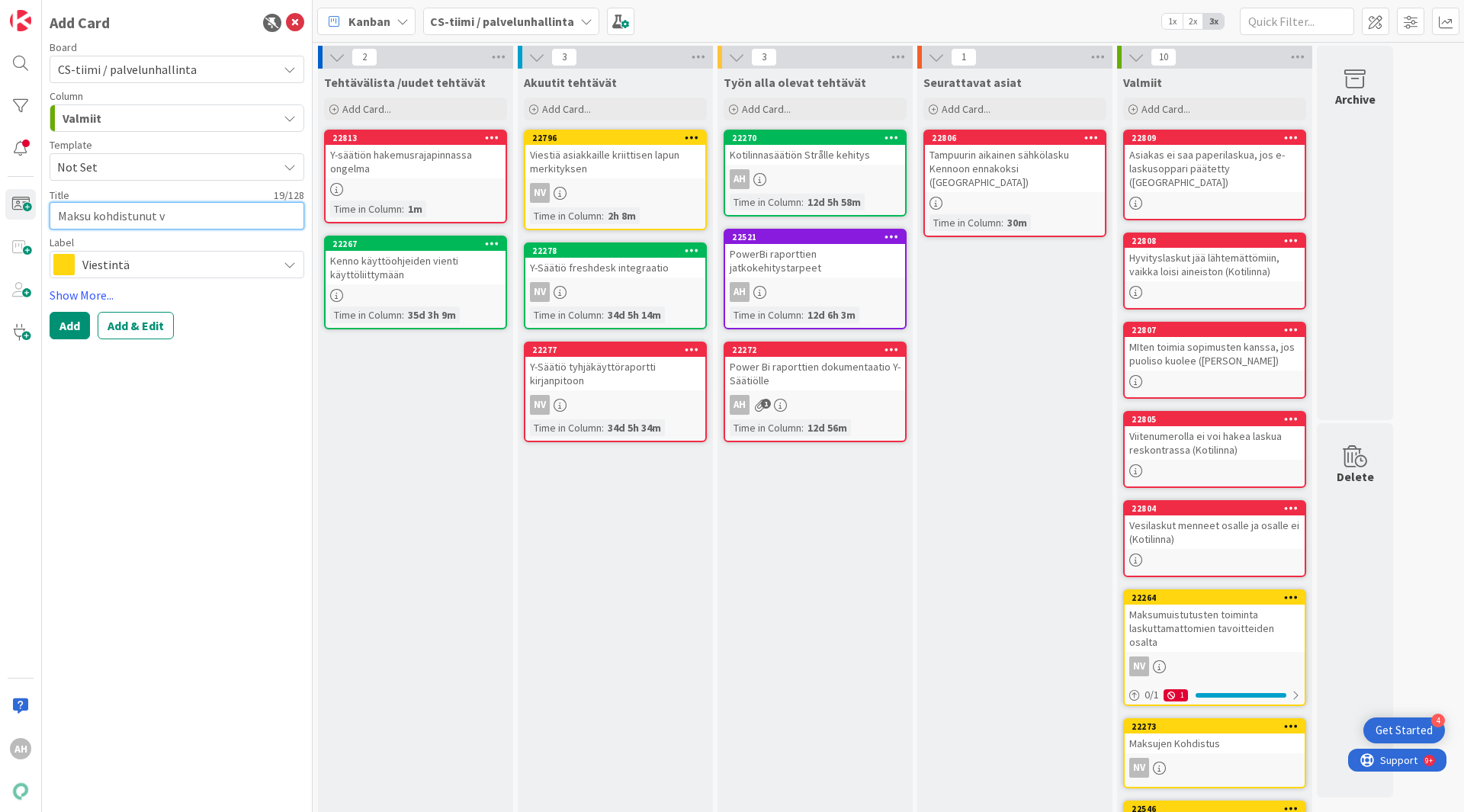
type textarea "Maksu kohdistunut va"
type textarea "x"
type textarea "Maksu kohdistunut vak"
type textarea "x"
type textarea "Maksu kohdistunut vaku"
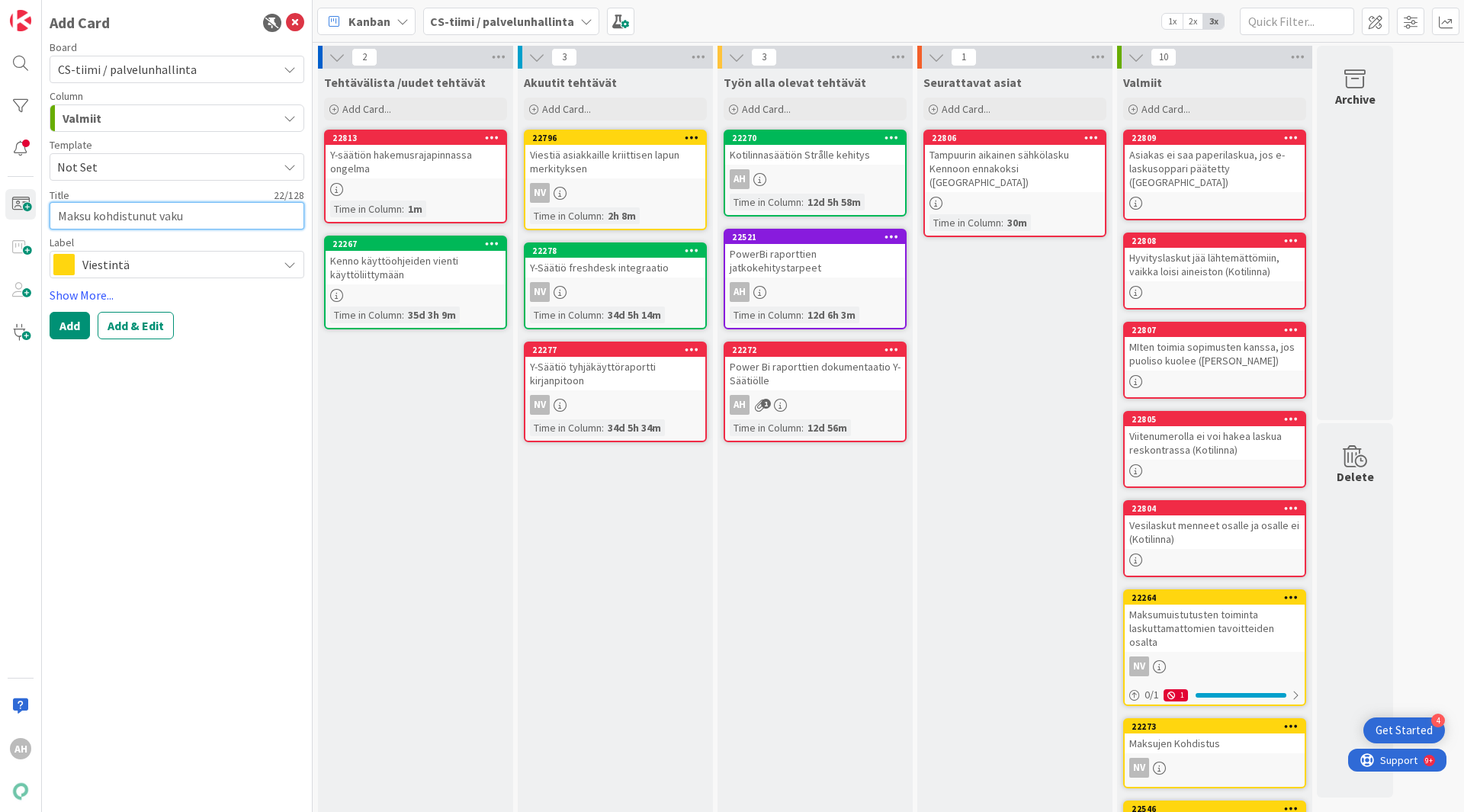
type textarea "x"
type textarea "Maksu kohdistunut vakuu"
type textarea "x"
type textarea "Maksu kohdistunut vakuut"
type textarea "x"
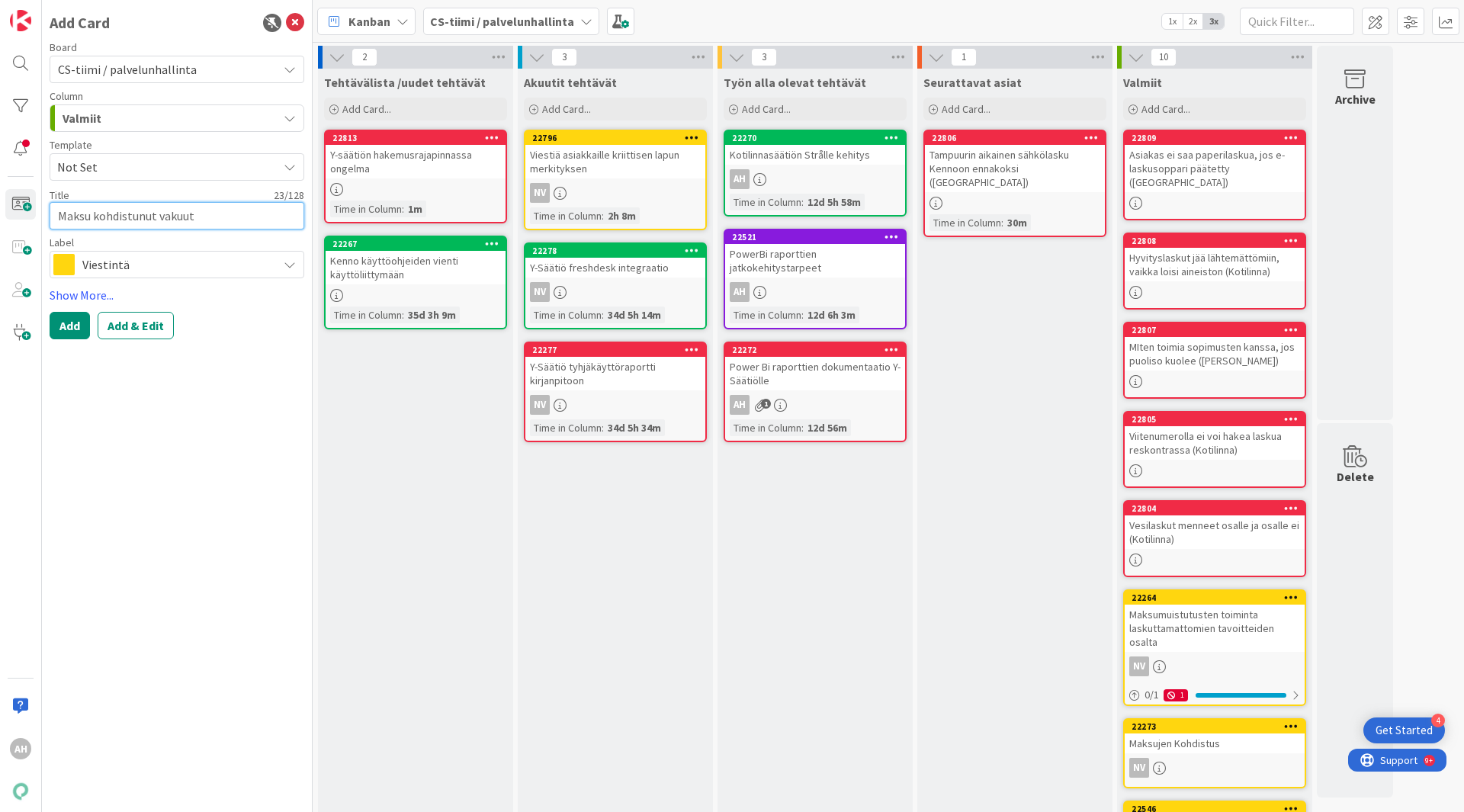
type textarea "Maksu kohdistunut vakuute"
type textarea "x"
type textarea "Maksu kohdistunut vakuutee"
type textarea "x"
type textarea "Maksu kohdistunut vakuuteen"
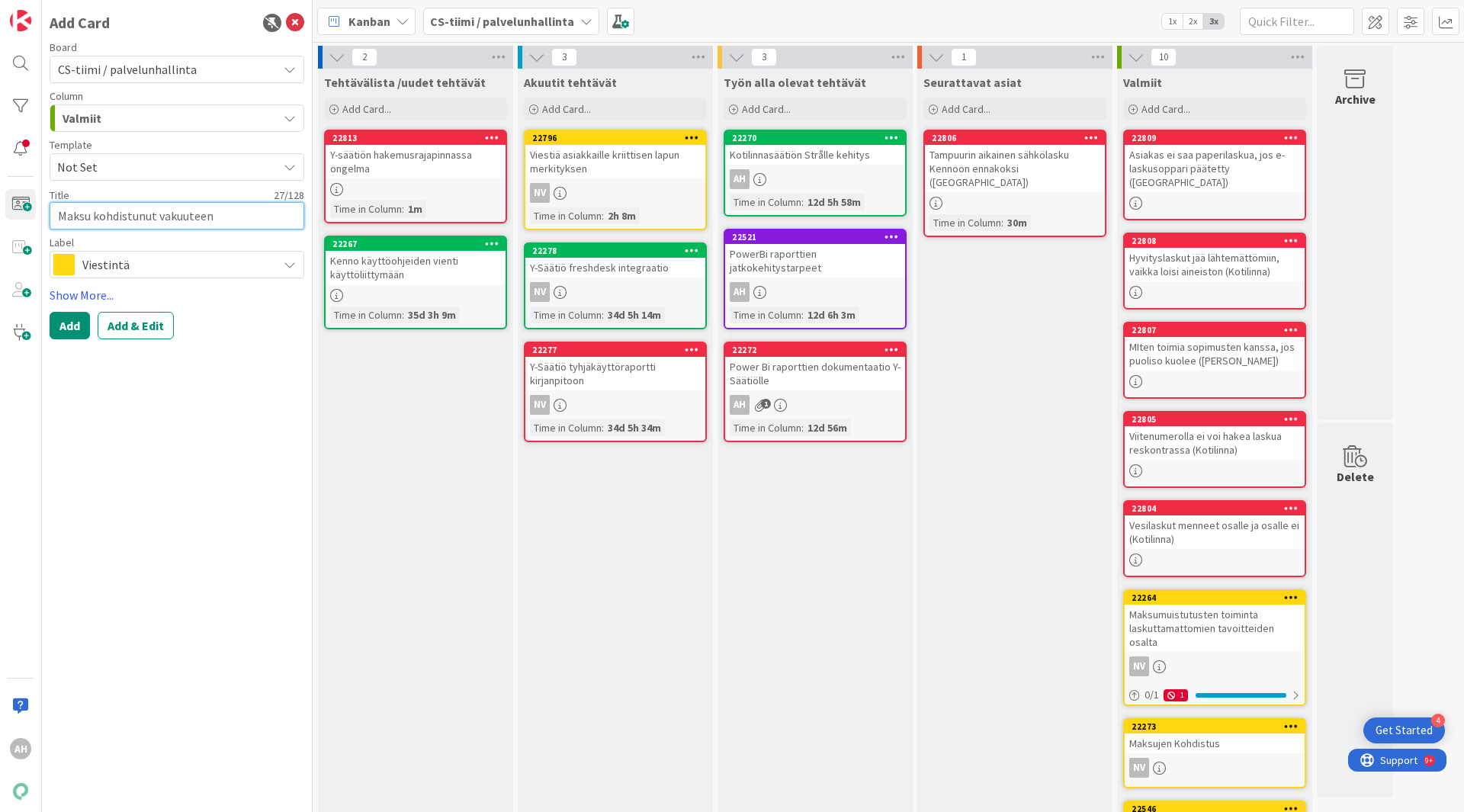
type textarea "x"
type textarea "Maksu kohdistunut vakuuteen,"
type textarea "x"
type textarea "Maksu kohdistunut vakuuteen,"
type textarea "x"
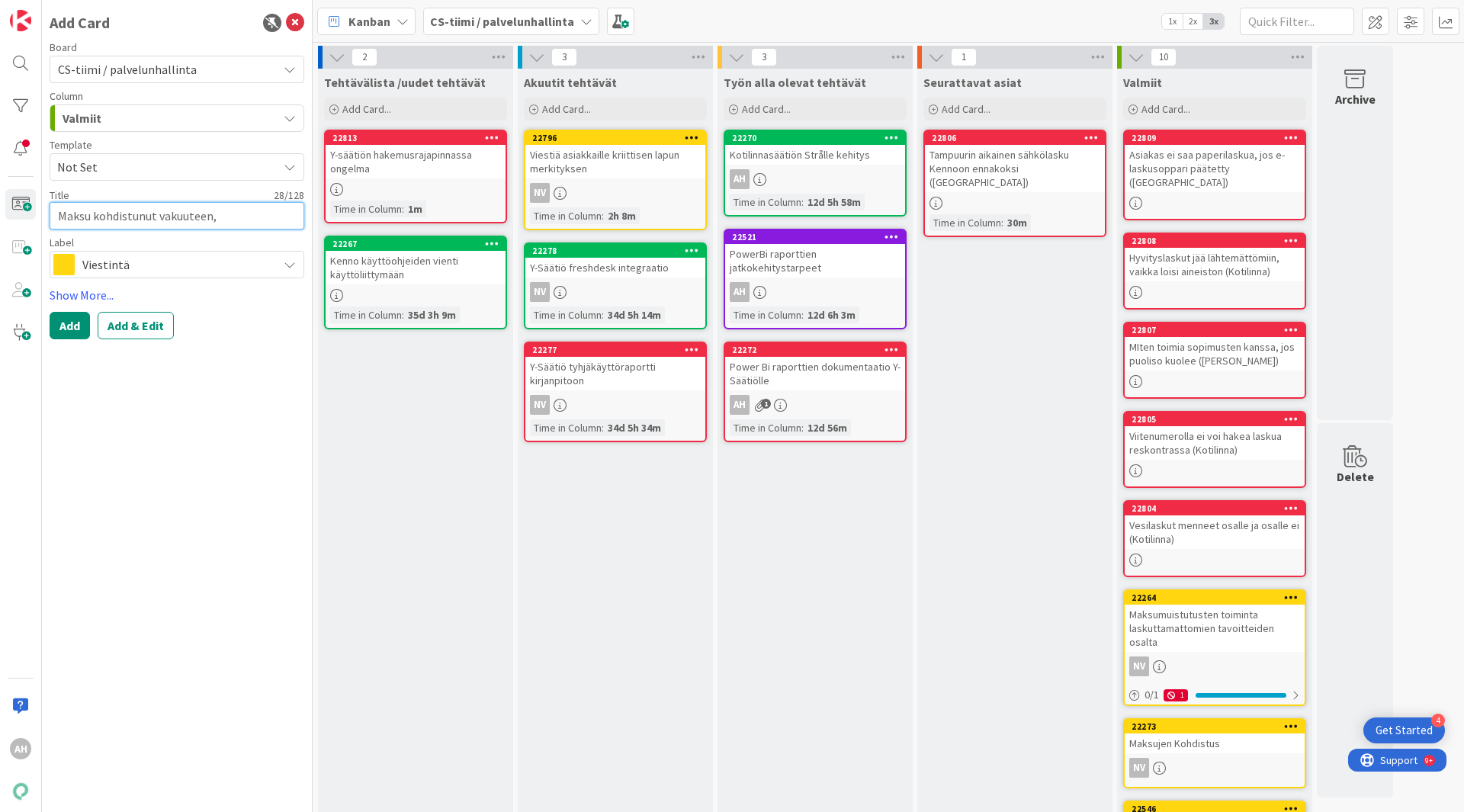
type textarea "Maksu kohdistunut vakuuteen, v"
type textarea "x"
type textarea "Maksu kohdistunut vakuuteen, va"
type textarea "x"
type textarea "Maksu kohdistunut vakuuteen, vai"
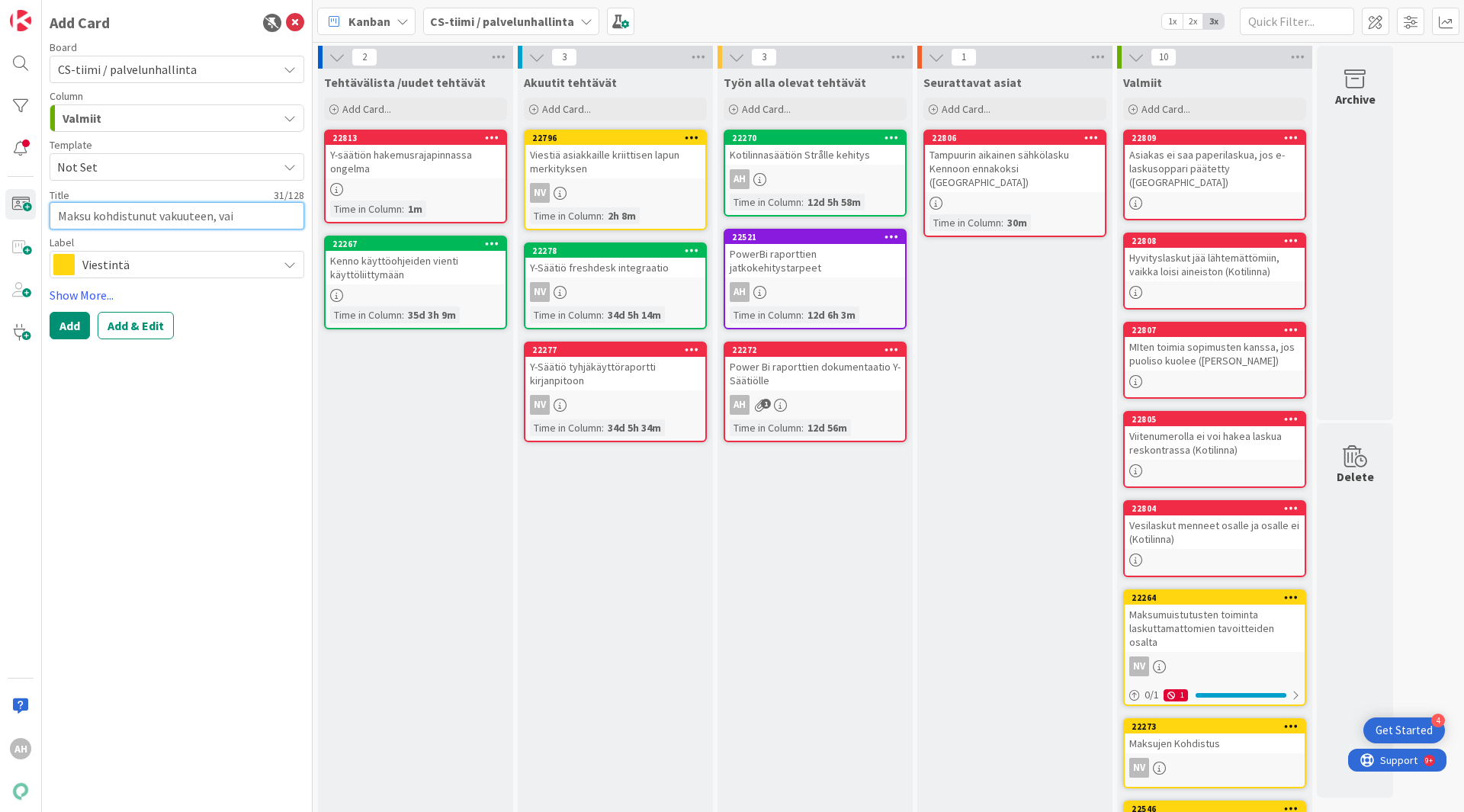
type textarea "x"
type textarea "Maksu kohdistunut vakuuteen, vaik"
type textarea "x"
type textarea "Maksu kohdistunut vakuuteen, vaikk"
type textarea "x"
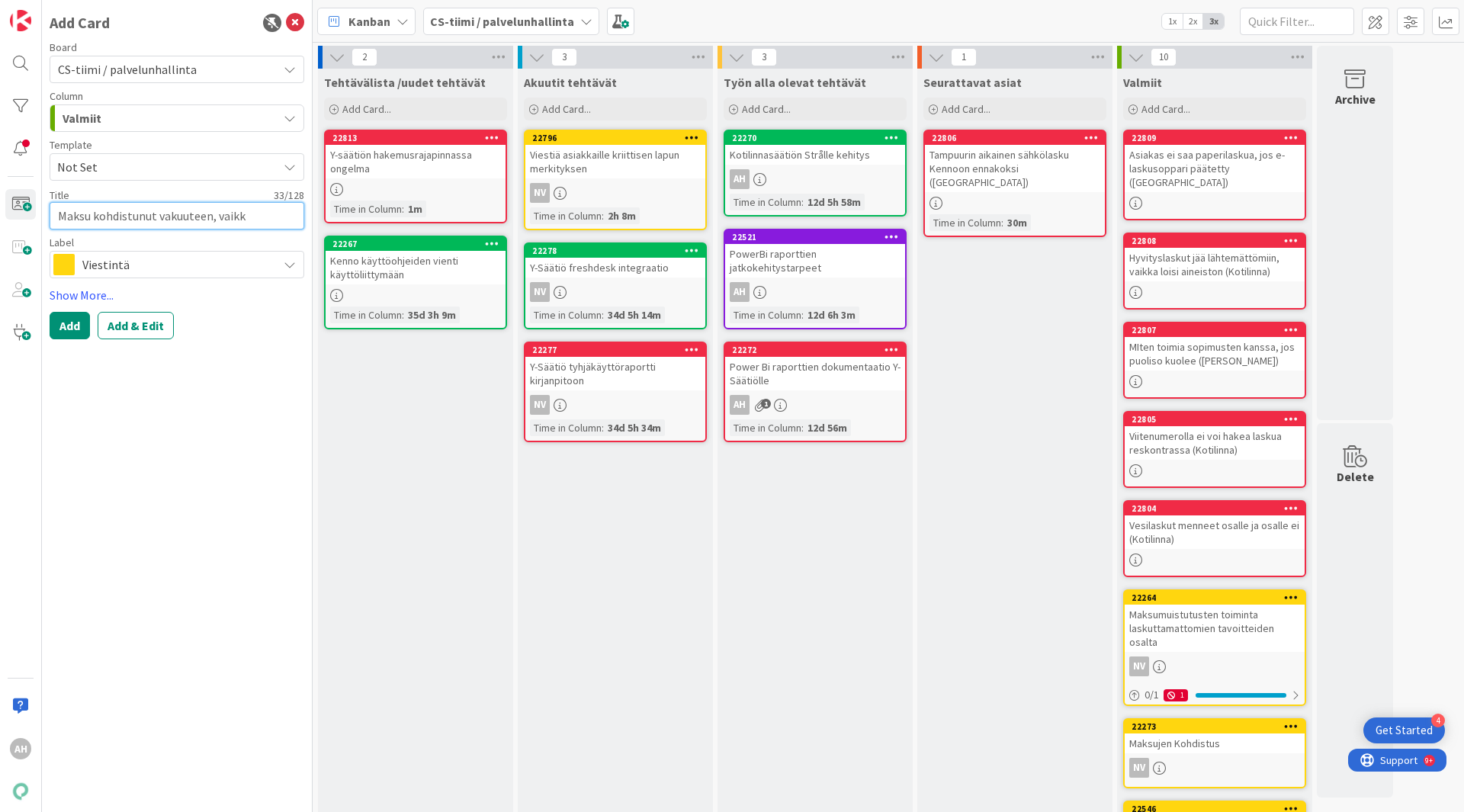
type textarea "Maksu kohdistunut vakuuteen, vaikka"
type textarea "x"
type textarea "Maksu kohdistunut vakuuteen, vaikka"
type textarea "x"
type textarea "Maksu kohdistunut vakuuteen, vaikka m"
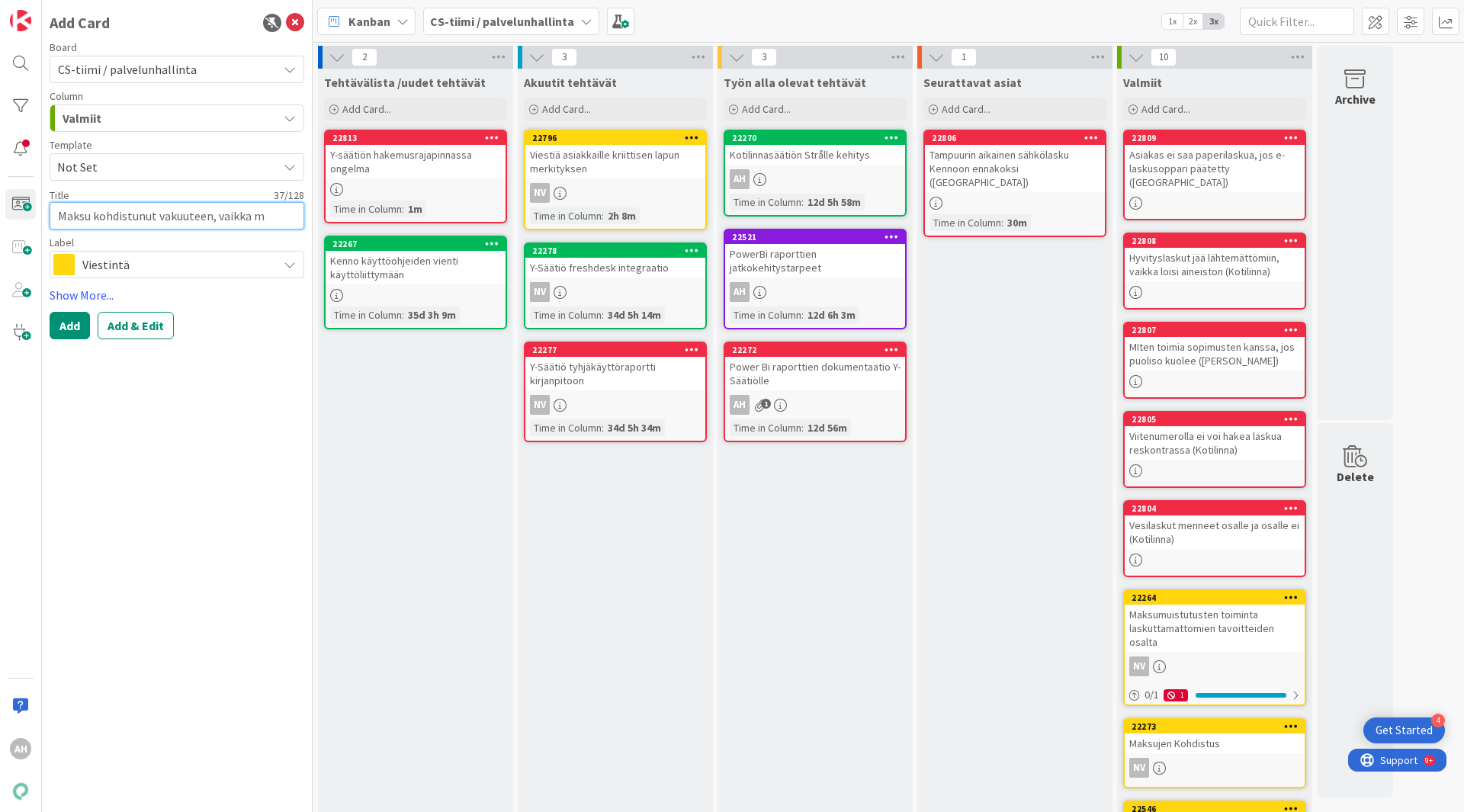
type textarea "x"
type textarea "Maksu kohdistunut vakuuteen, vaikka mak"
type textarea "x"
type textarea "Maksu kohdistunut vakuuteen, vaikka maks"
type textarea "x"
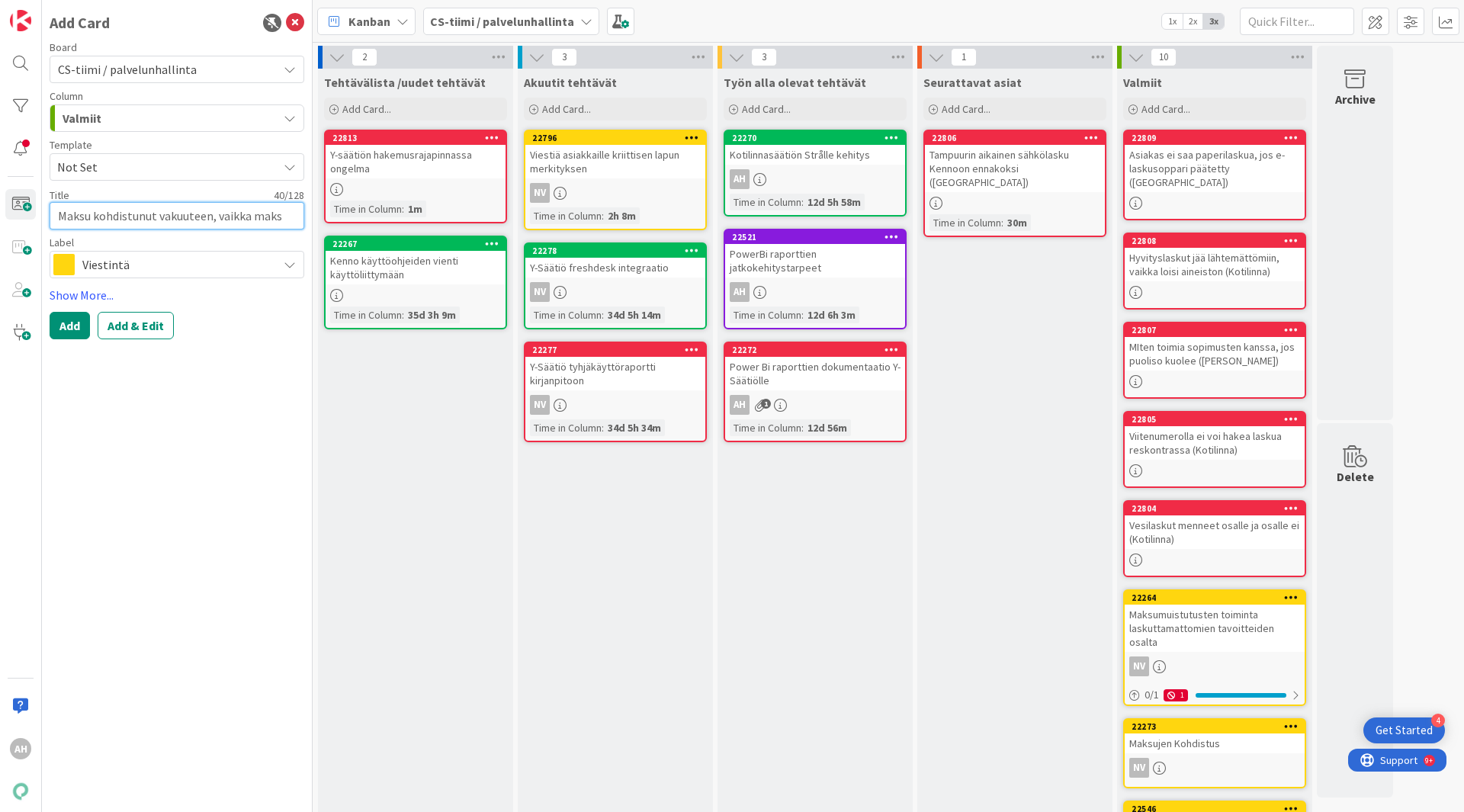
type textarea "Maksu kohdistunut vakuuteen, vaikka makse"
type textarea "x"
type textarea "Maksu kohdistunut vakuuteen, vaikka makset"
type textarea "x"
type textarea "Maksu kohdistunut vakuuteen, vaikka maksett"
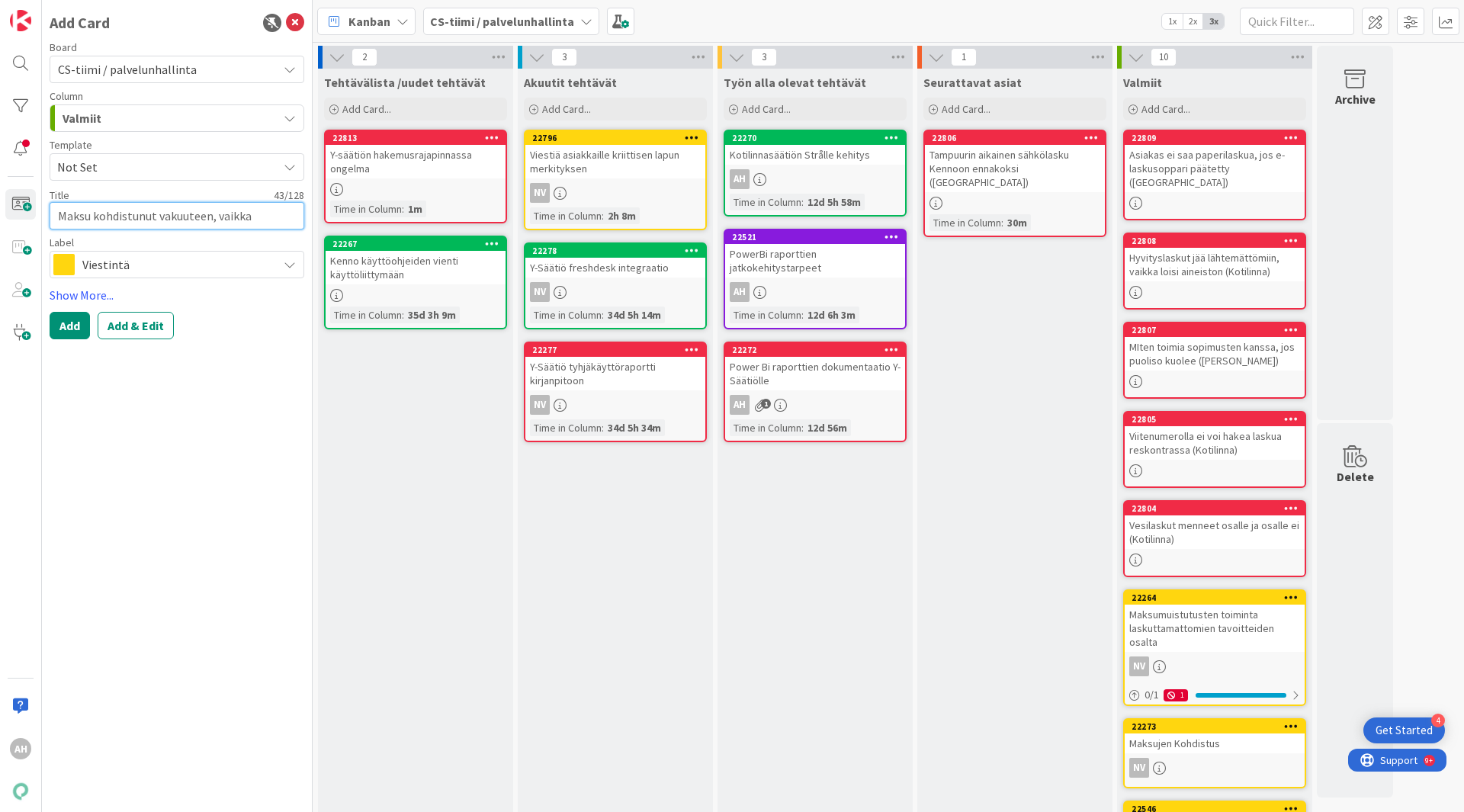
type textarea "x"
type textarea "Maksu kohdistunut vakuuteen, vaikka maksettu"
type textarea "x"
type textarea "Maksu kohdistunut vakuuteen, vaikka maksettu"
type textarea "x"
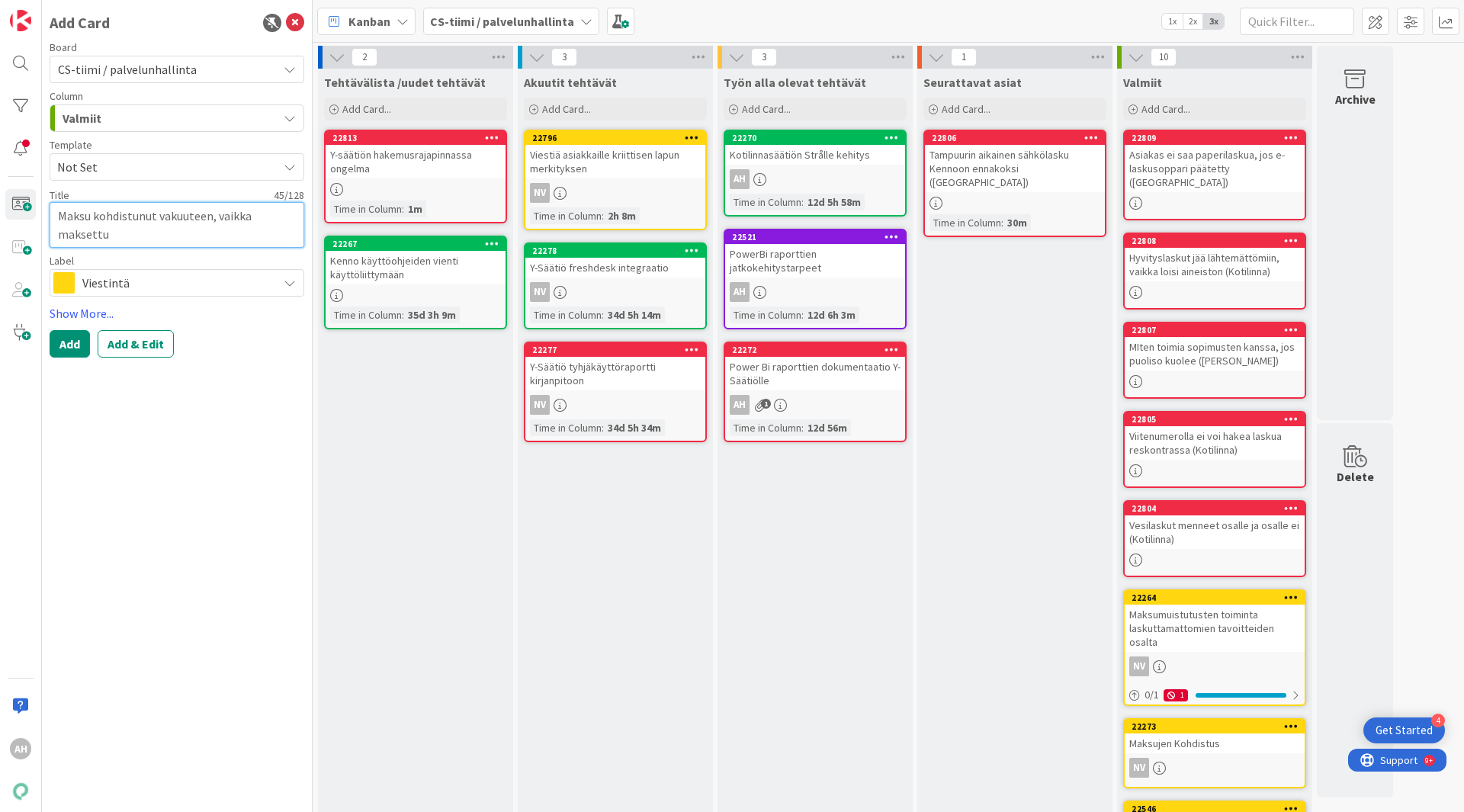
type textarea "Maksu kohdistunut vakuuteen, vaikka maksettu u"
type textarea "x"
type textarea "Maksu kohdistunut vakuuteen, vaikka maksettu"
type textarea "x"
type textarea "Maksu kohdistunut vakuuteen, vaikka maksettu v"
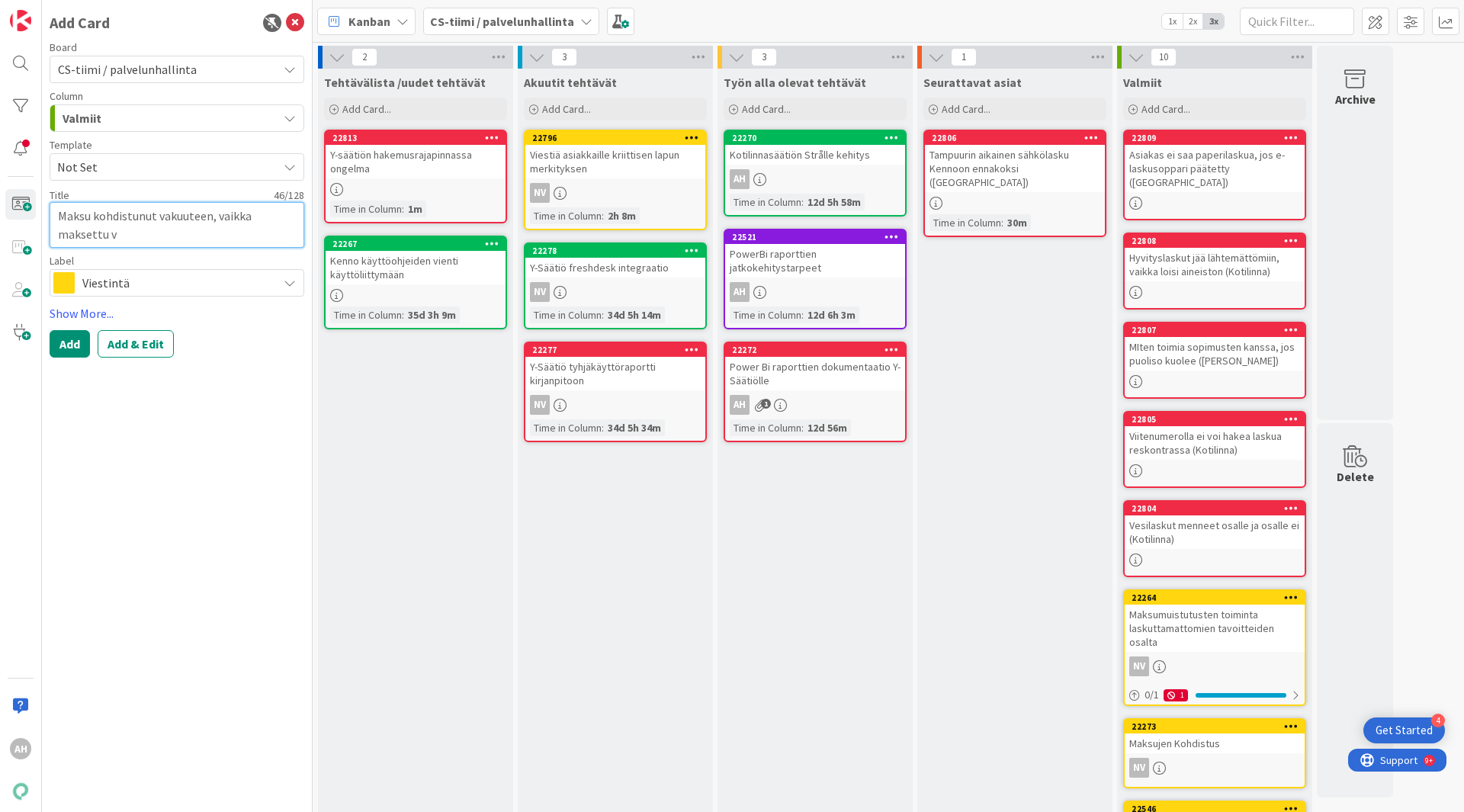
type textarea "x"
type textarea "Maksu kohdistunut vakuuteen, vaikka maksettu vu"
type textarea "x"
type textarea "Maksu kohdistunut vakuuteen, vaikka maksettu vuo"
type textarea "x"
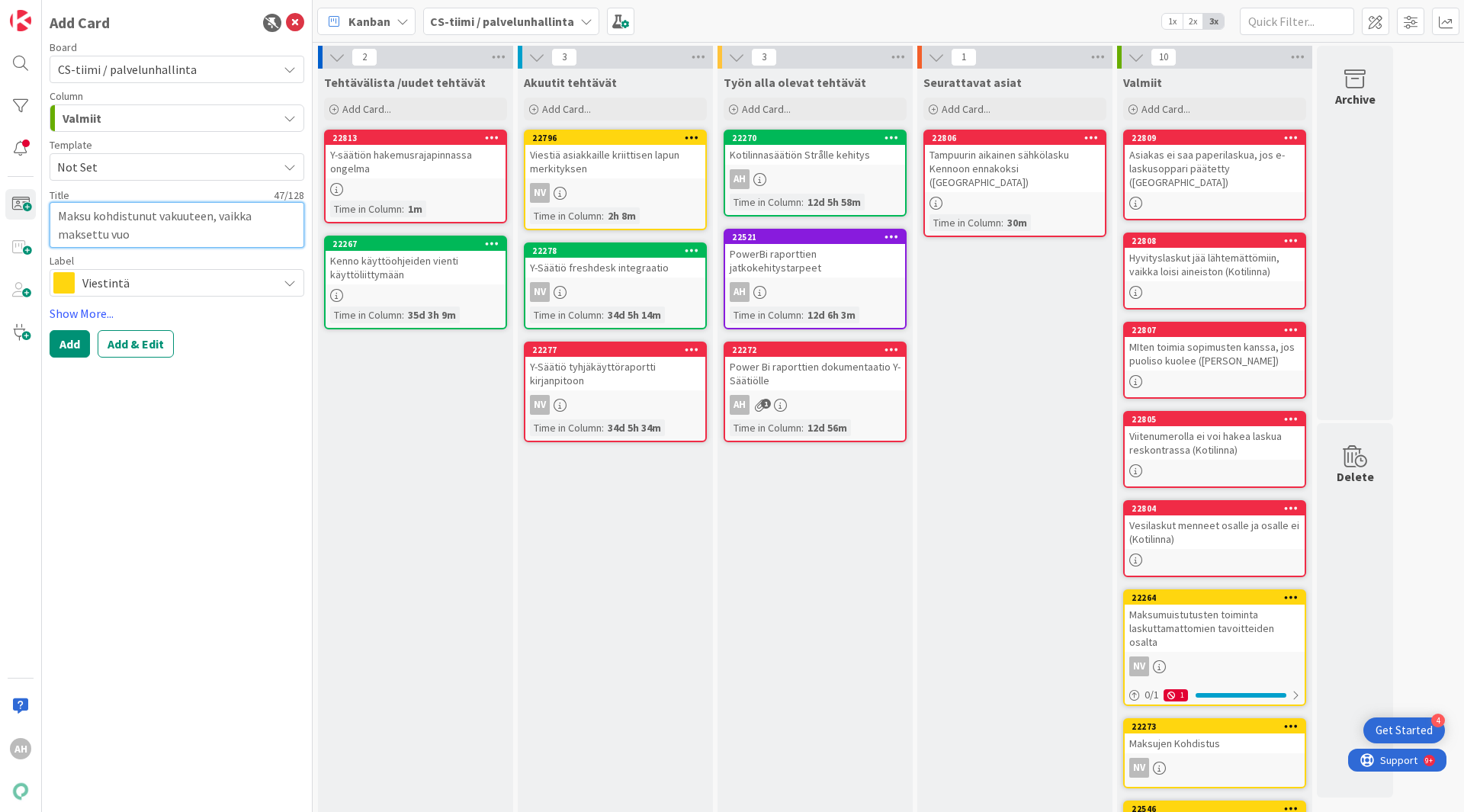
type textarea "Maksu kohdistunut vakuuteen, vaikka maksettu vuok"
type textarea "x"
type textarea "Maksu kohdistunut vakuuteen, vaikka maksettu vuokr"
type textarea "x"
type textarea "Maksu kohdistunut vakuuteen, vaikka maksettu vuokra"
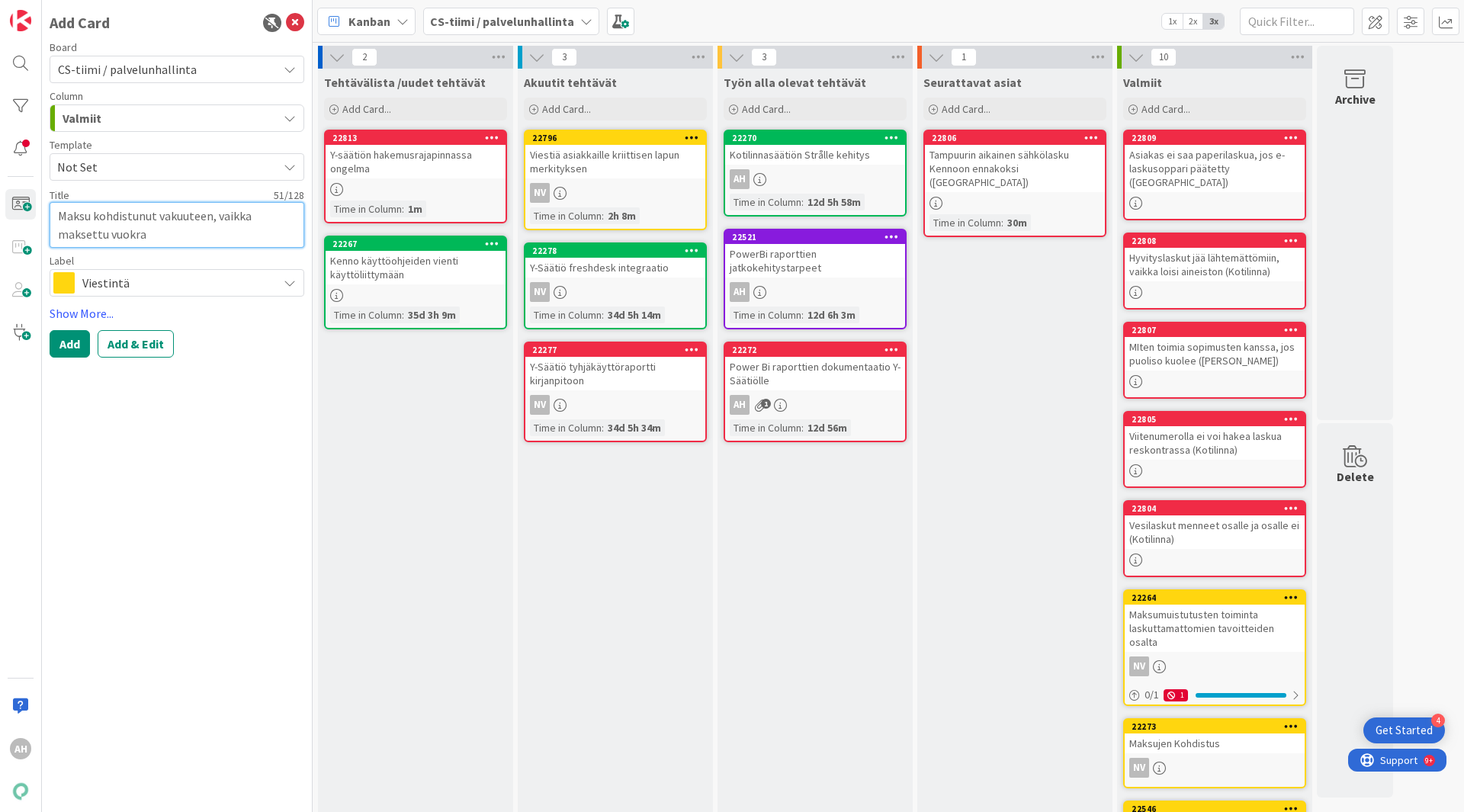
type textarea "x"
type textarea "Maksu kohdistunut vakuuteen, vaikka maksettu vuokraa"
click at [220, 285] on span "Viestintä" at bounding box center [176, 283] width 187 height 22
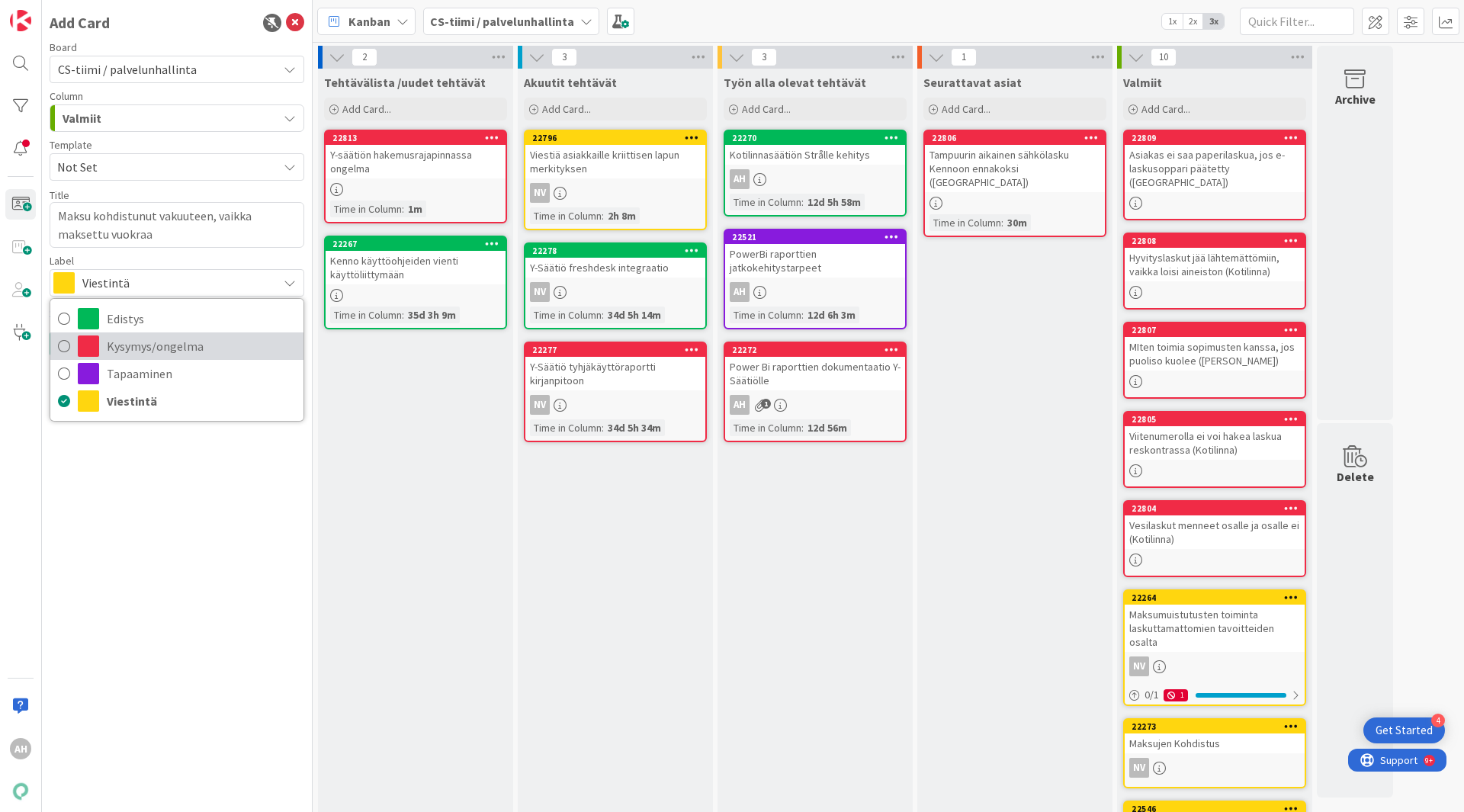
click at [207, 347] on span "Kysymys/ongelma" at bounding box center [201, 346] width 189 height 22
type textarea "x"
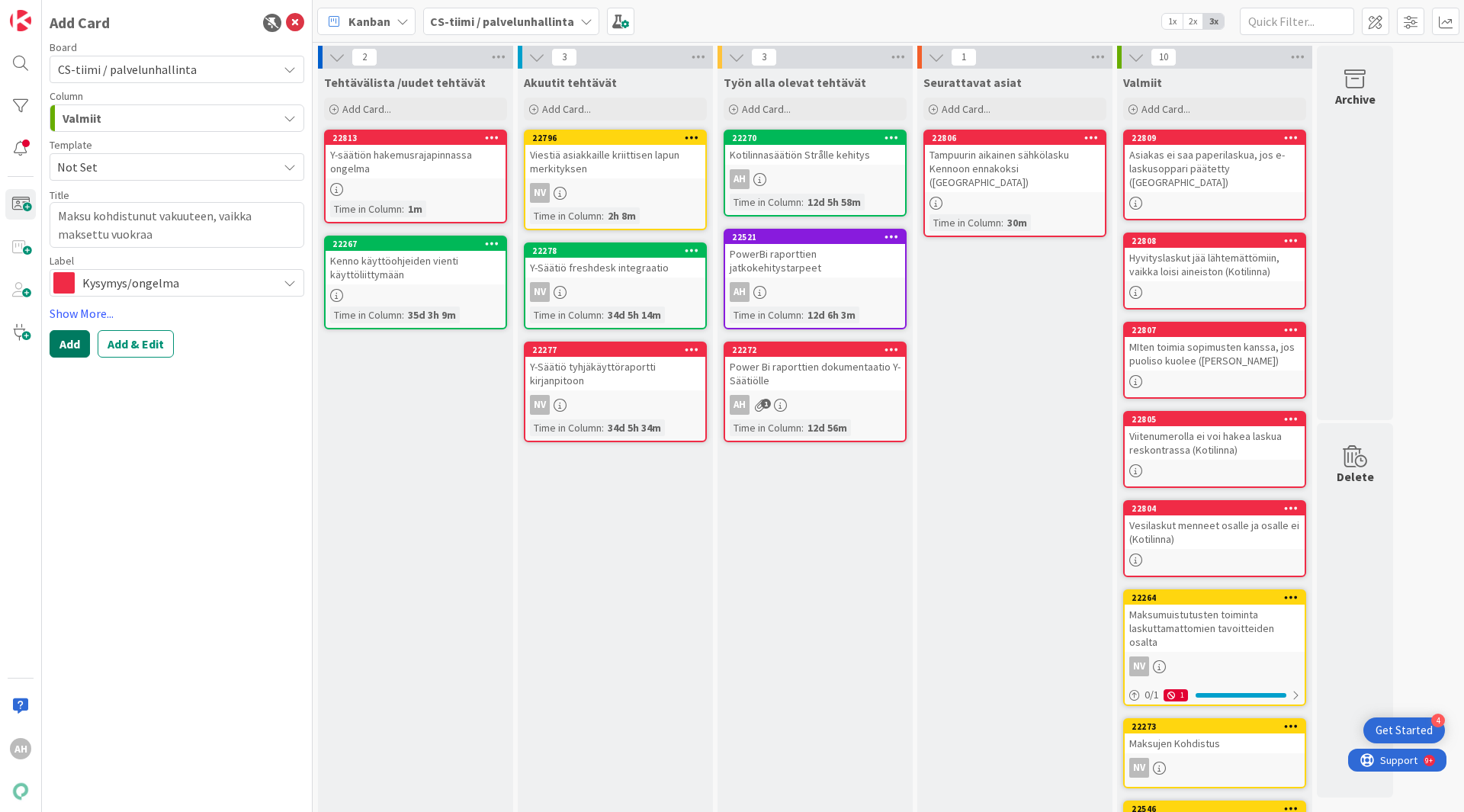
click at [68, 348] on button "Add" at bounding box center [69, 343] width 40 height 27
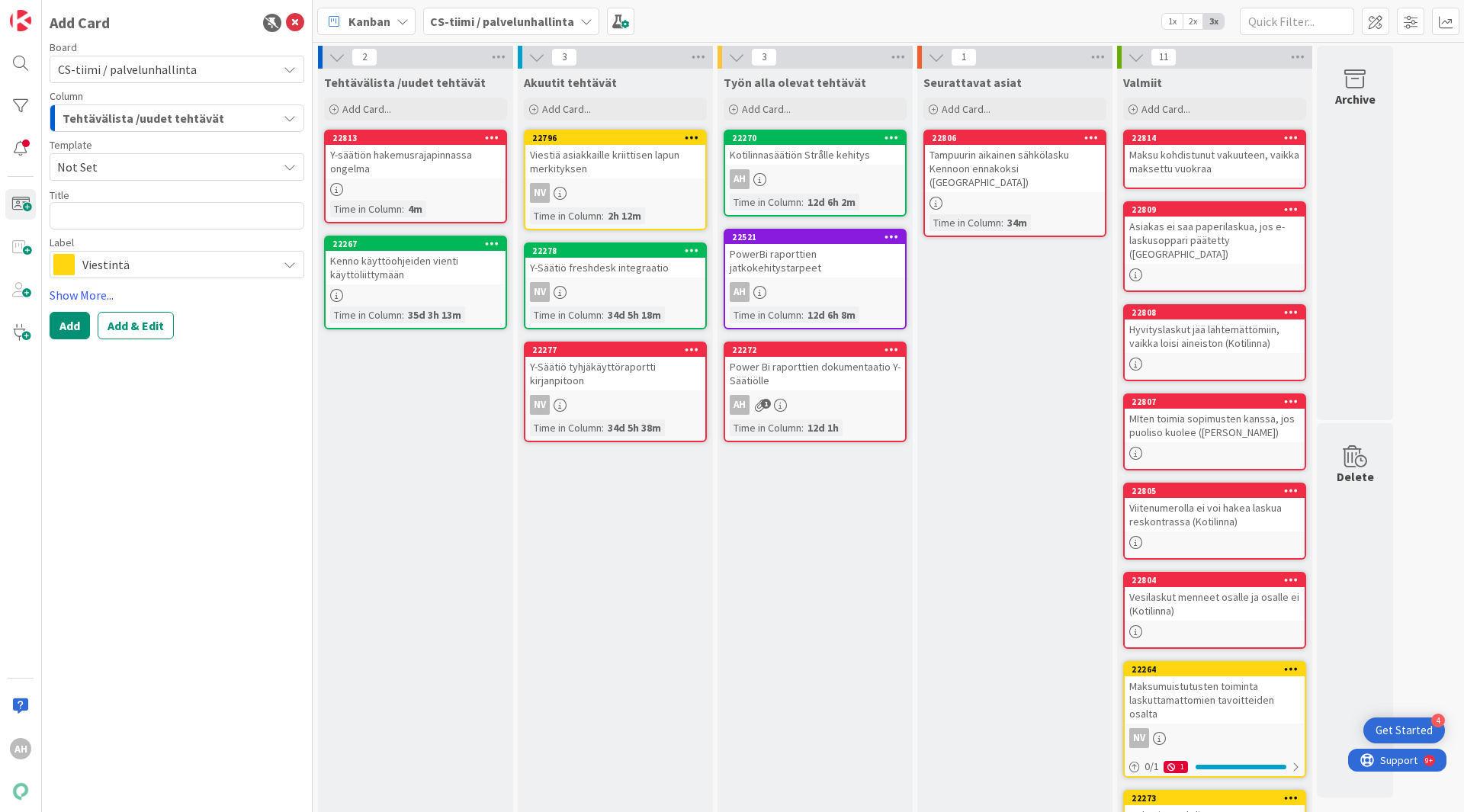
click at [1235, 150] on div "Maksu kohdistunut vakuuteen, vaikka maksettu vuokraa" at bounding box center [1215, 162] width 180 height 34
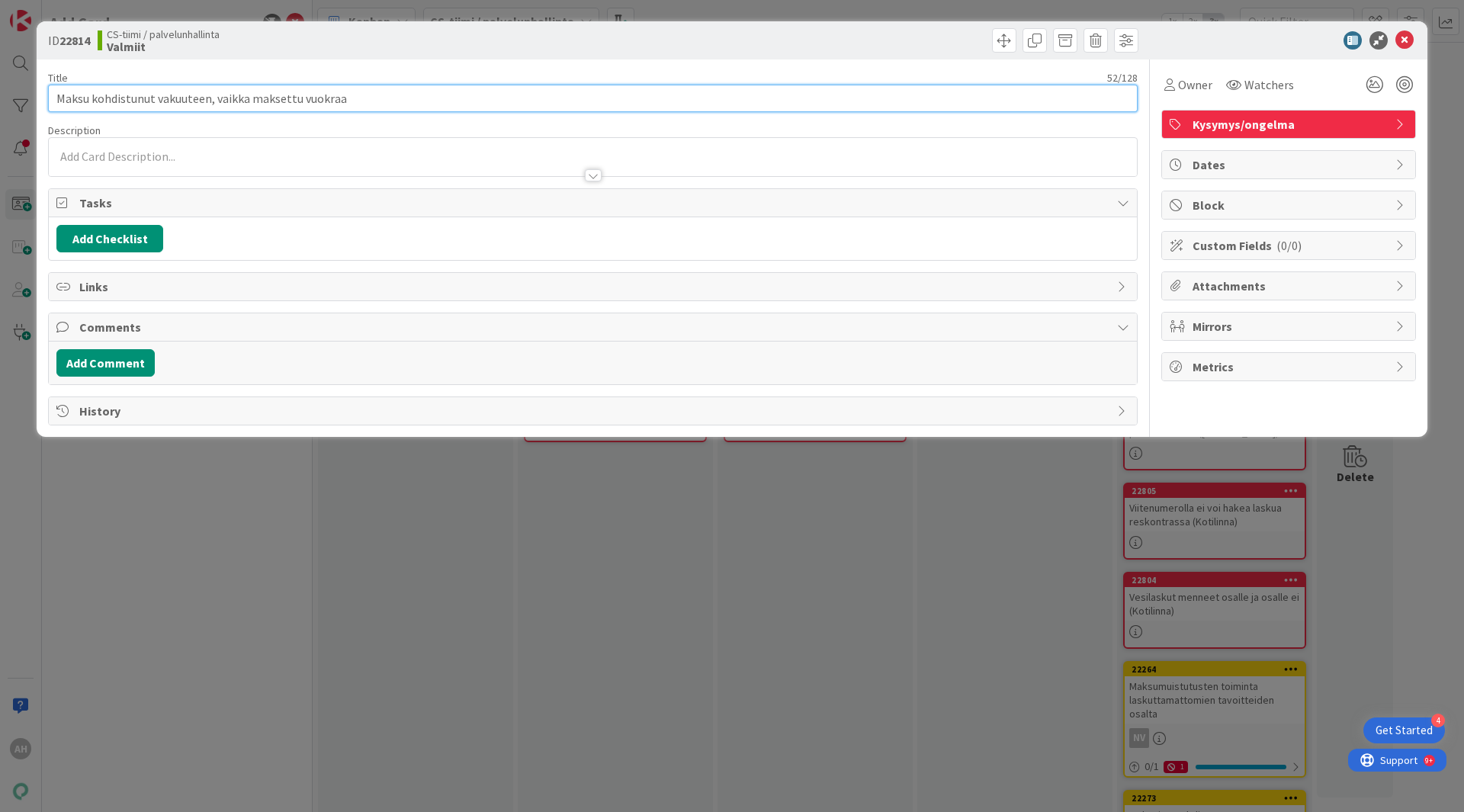
click at [461, 96] on input "Maksu kohdistunut vakuuteen, vaikka maksettu vuokraa" at bounding box center [592, 97] width 1089 height 27
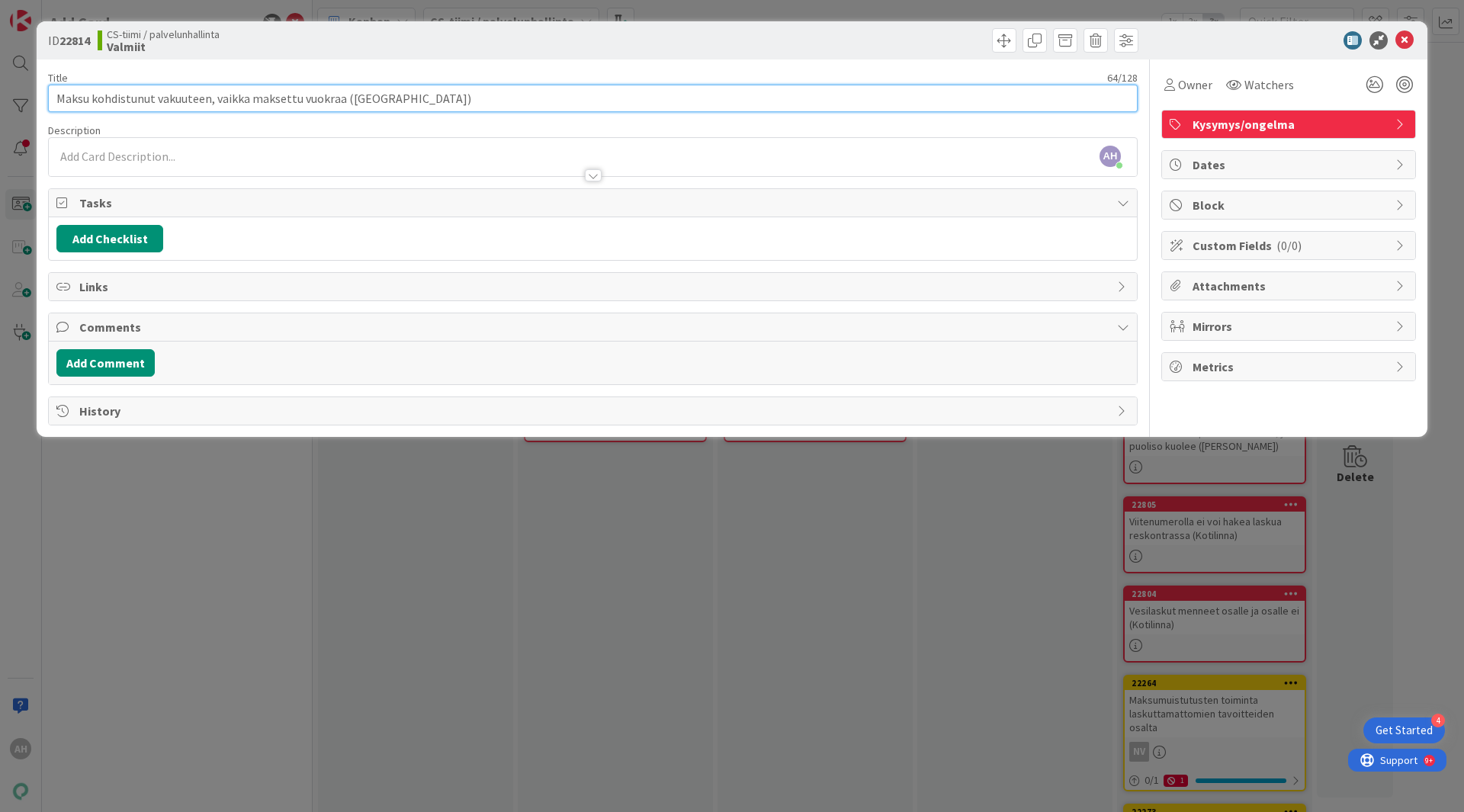
type input "Maksu kohdistunut vakuuteen, vaikka maksettu vuokraa ([GEOGRAPHIC_DATA])"
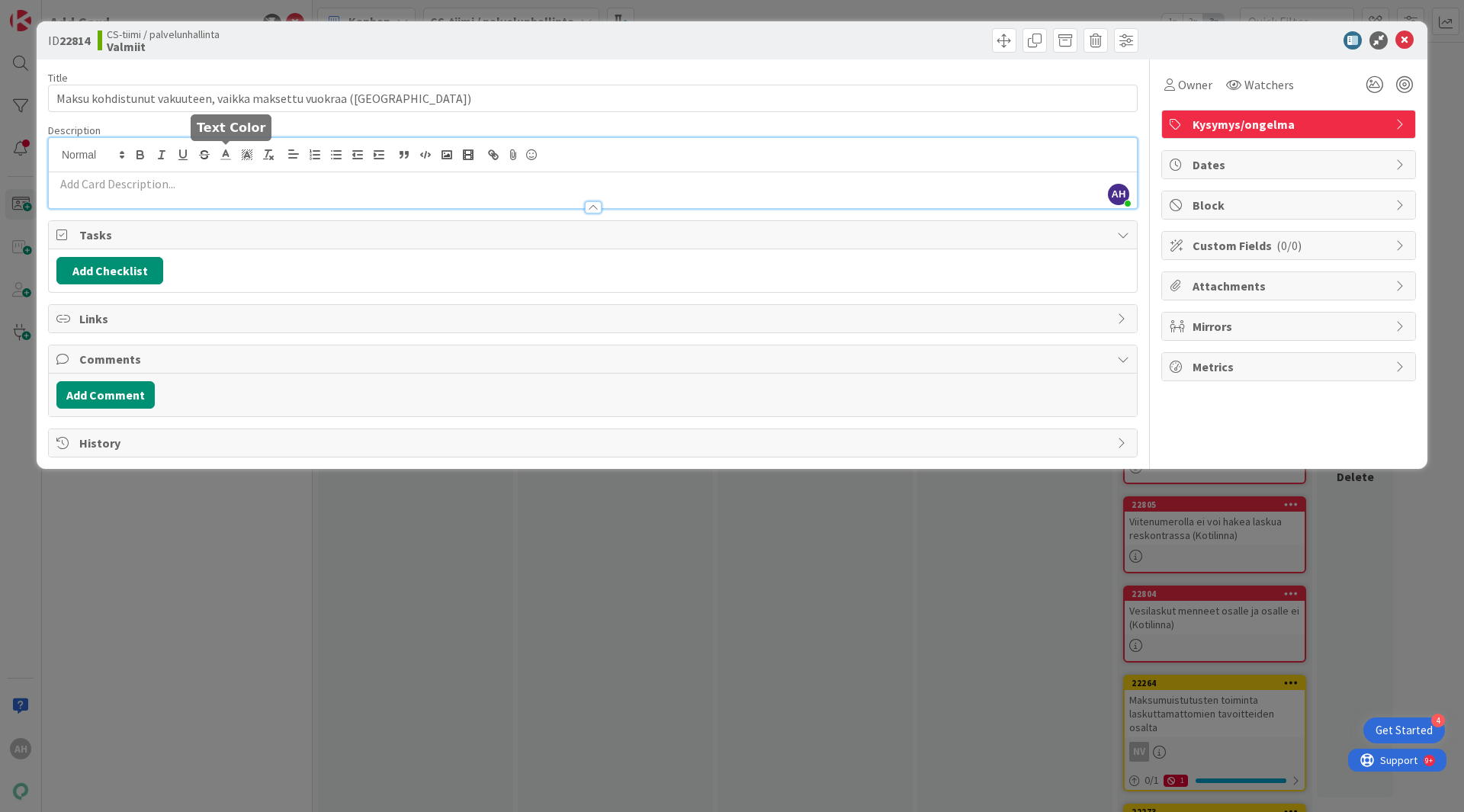
click at [223, 152] on div "AH [PERSON_NAME] just joined" at bounding box center [593, 172] width 1088 height 70
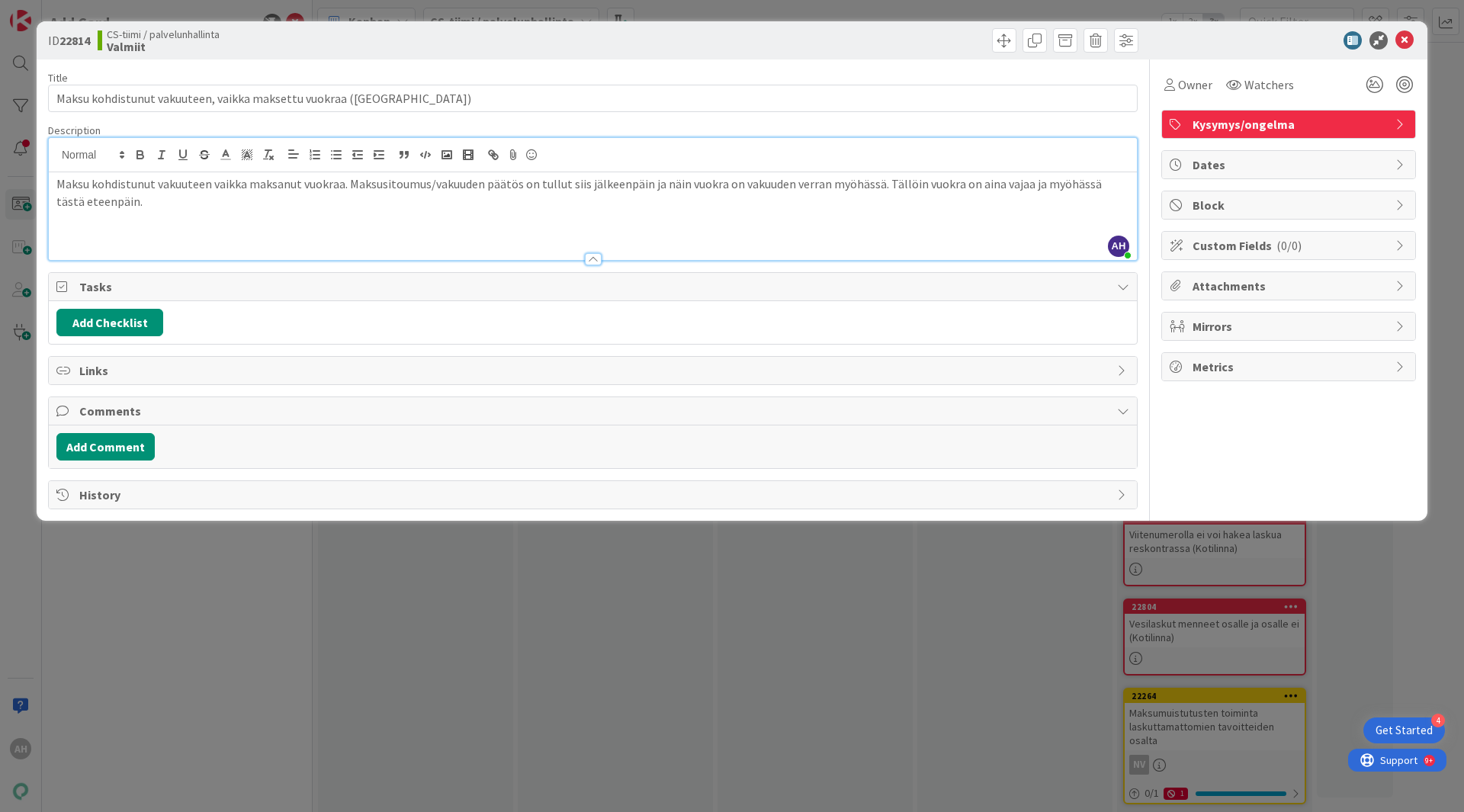
click at [81, 224] on p at bounding box center [592, 218] width 1072 height 18
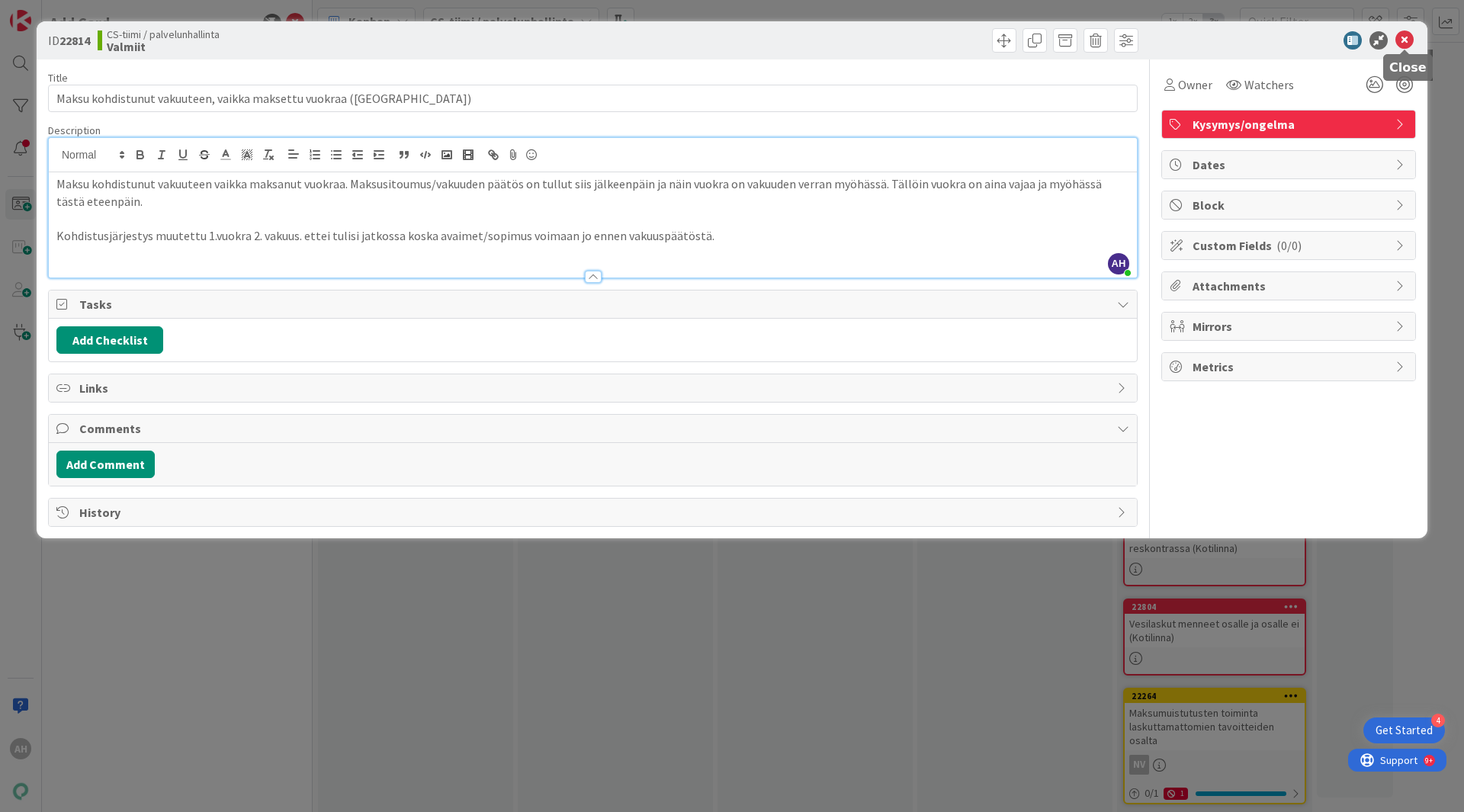
click at [1410, 41] on icon at bounding box center [1405, 40] width 19 height 19
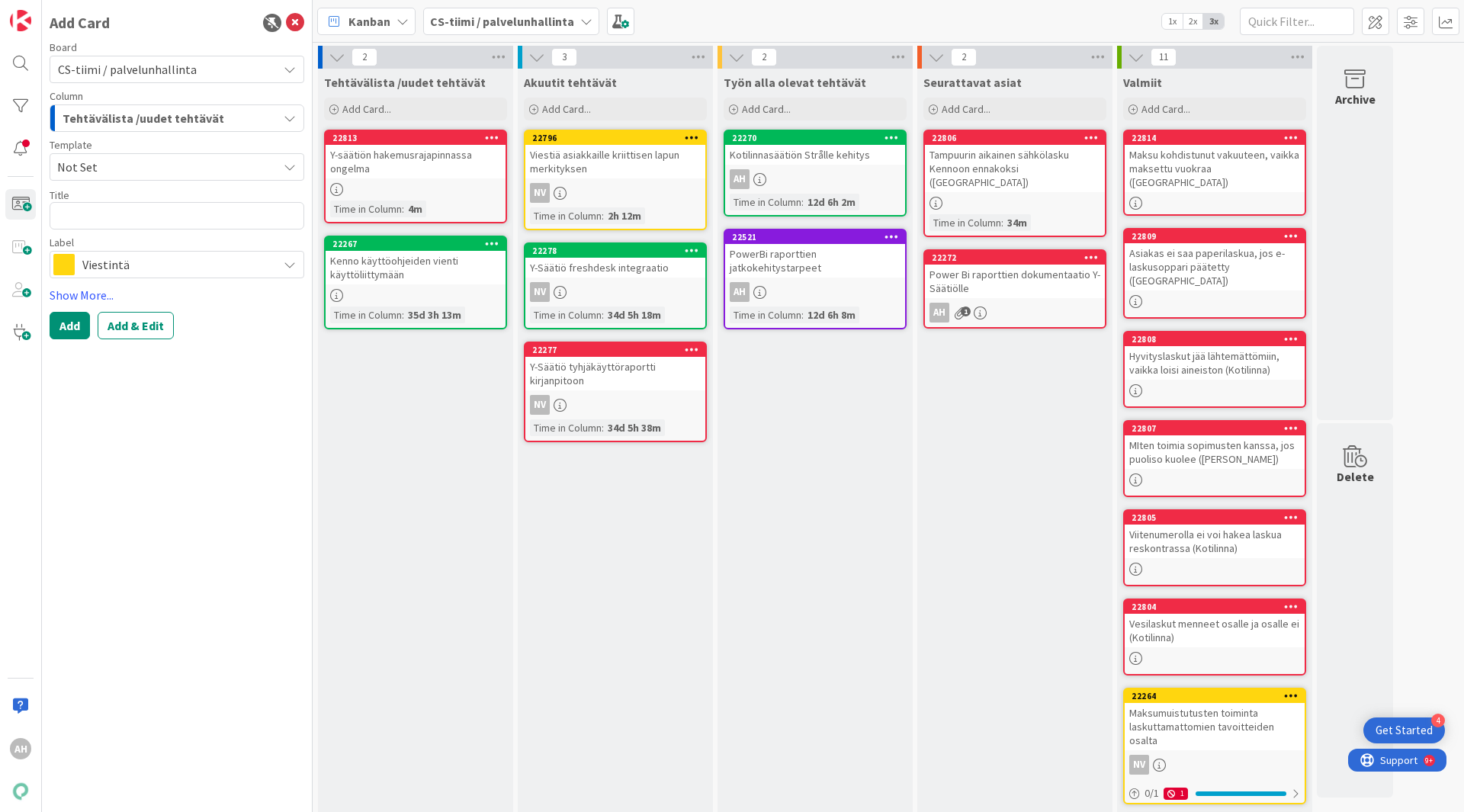
click at [226, 117] on div "Tehtävälista /uudet tehtävät" at bounding box center [169, 118] width 219 height 24
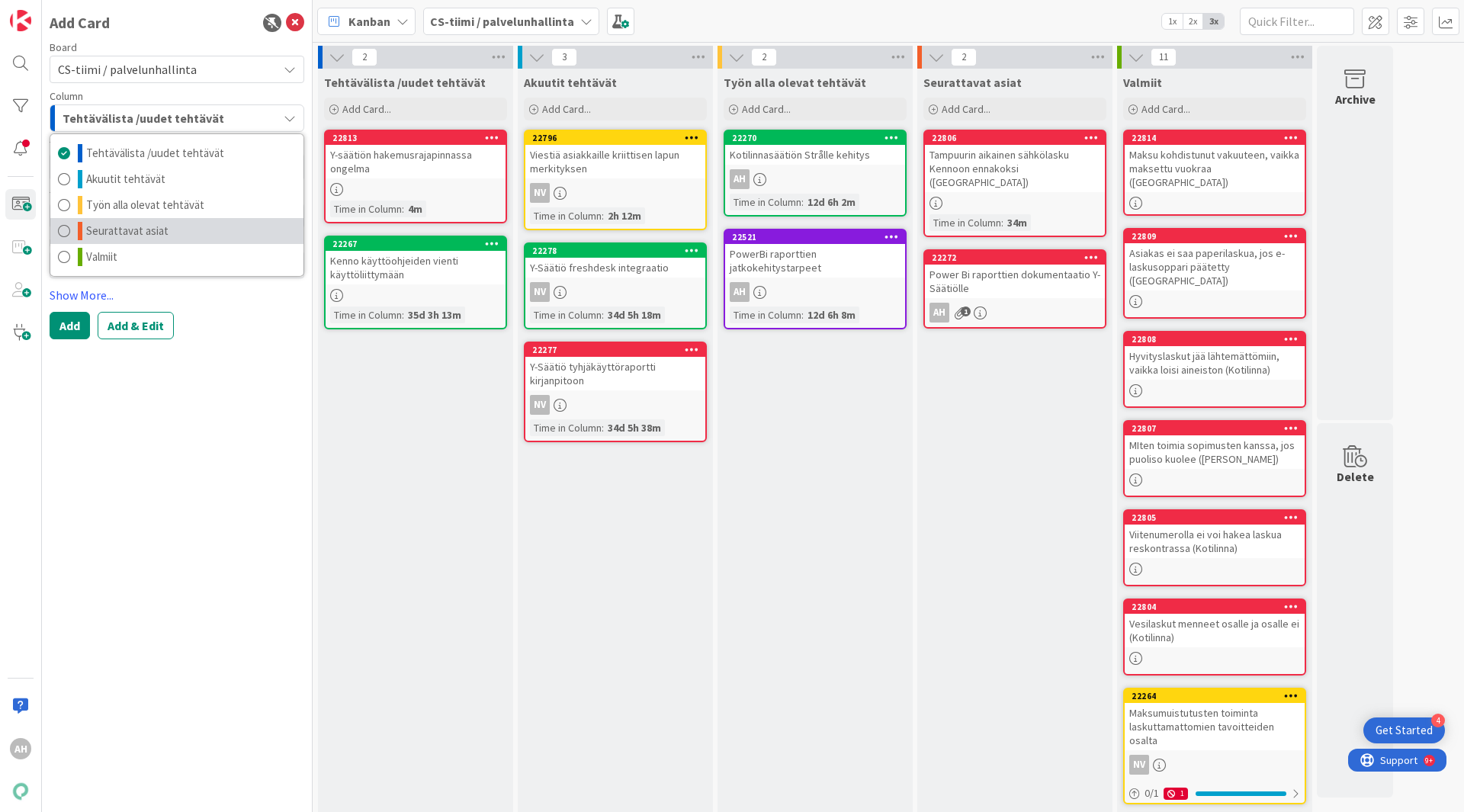
click at [138, 231] on span "Seurattavat asiat" at bounding box center [127, 231] width 82 height 19
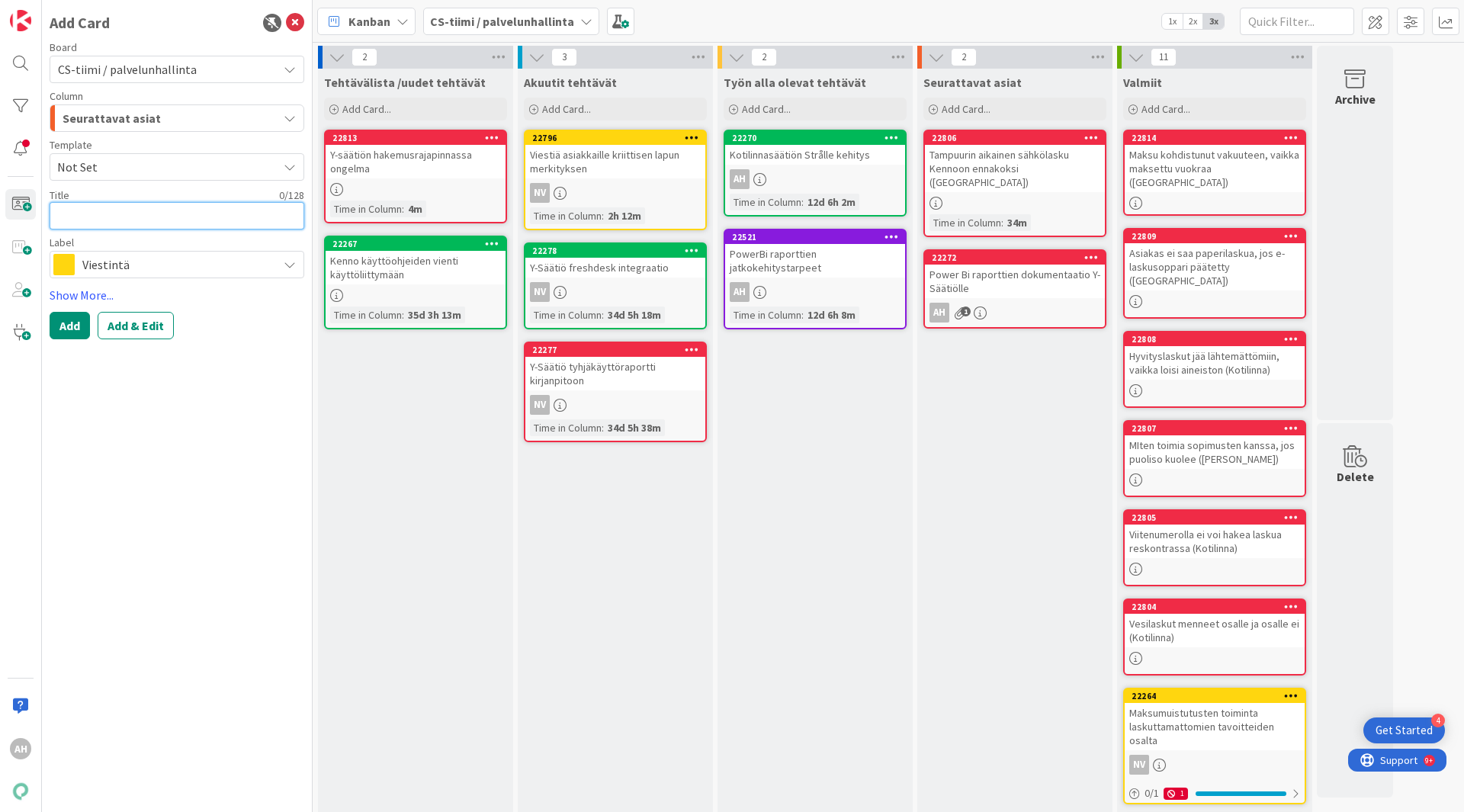
click at [134, 215] on textarea at bounding box center [177, 215] width 255 height 27
type textarea "x"
type textarea "K"
type textarea "x"
type textarea "Kah"
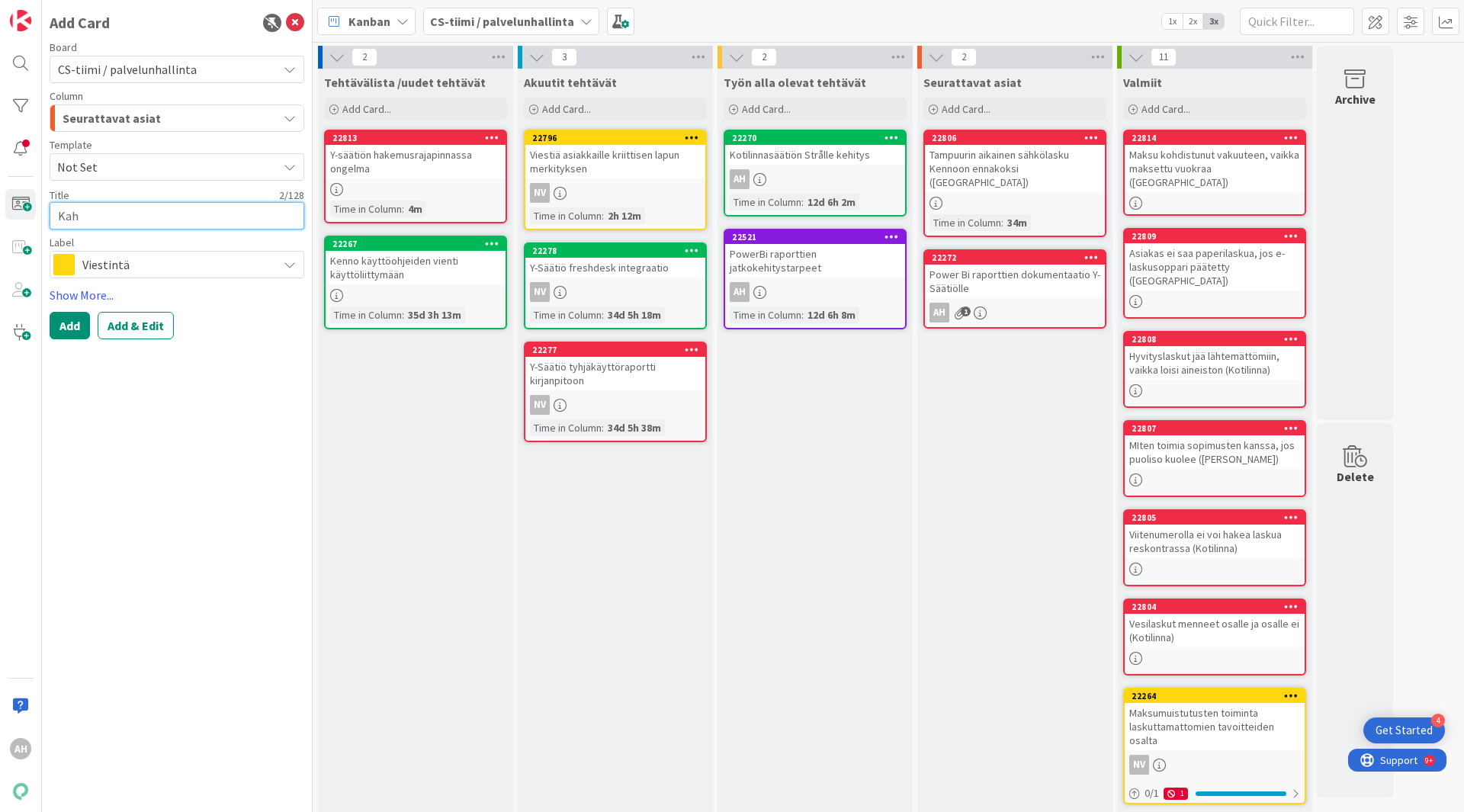
type textarea "x"
type textarea "Kahd"
type textarea "x"
type textarea "Kahden"
click at [201, 272] on span "Viestintä" at bounding box center [176, 264] width 187 height 22
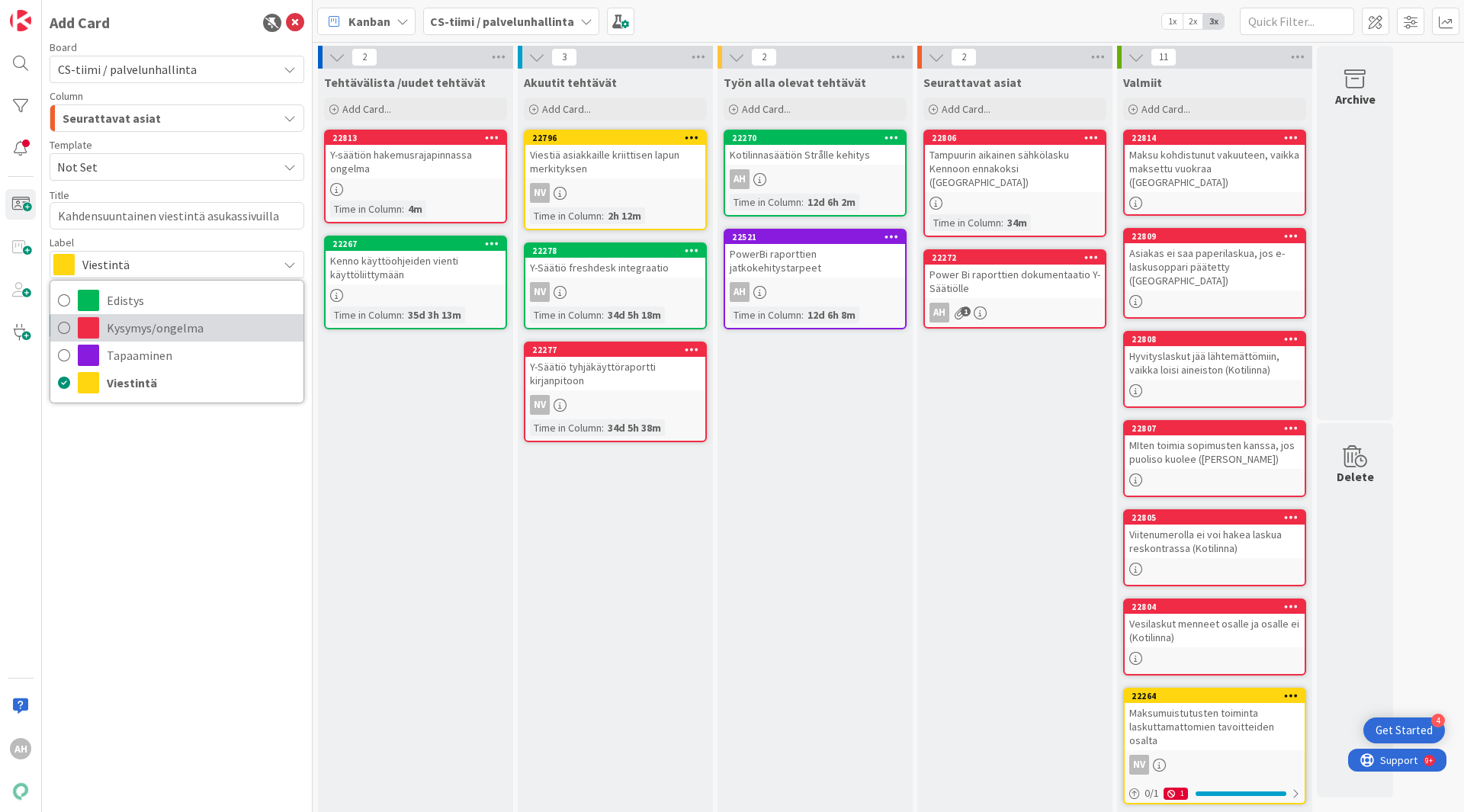
click at [178, 328] on span "Kysymys/ongelma" at bounding box center [201, 328] width 189 height 22
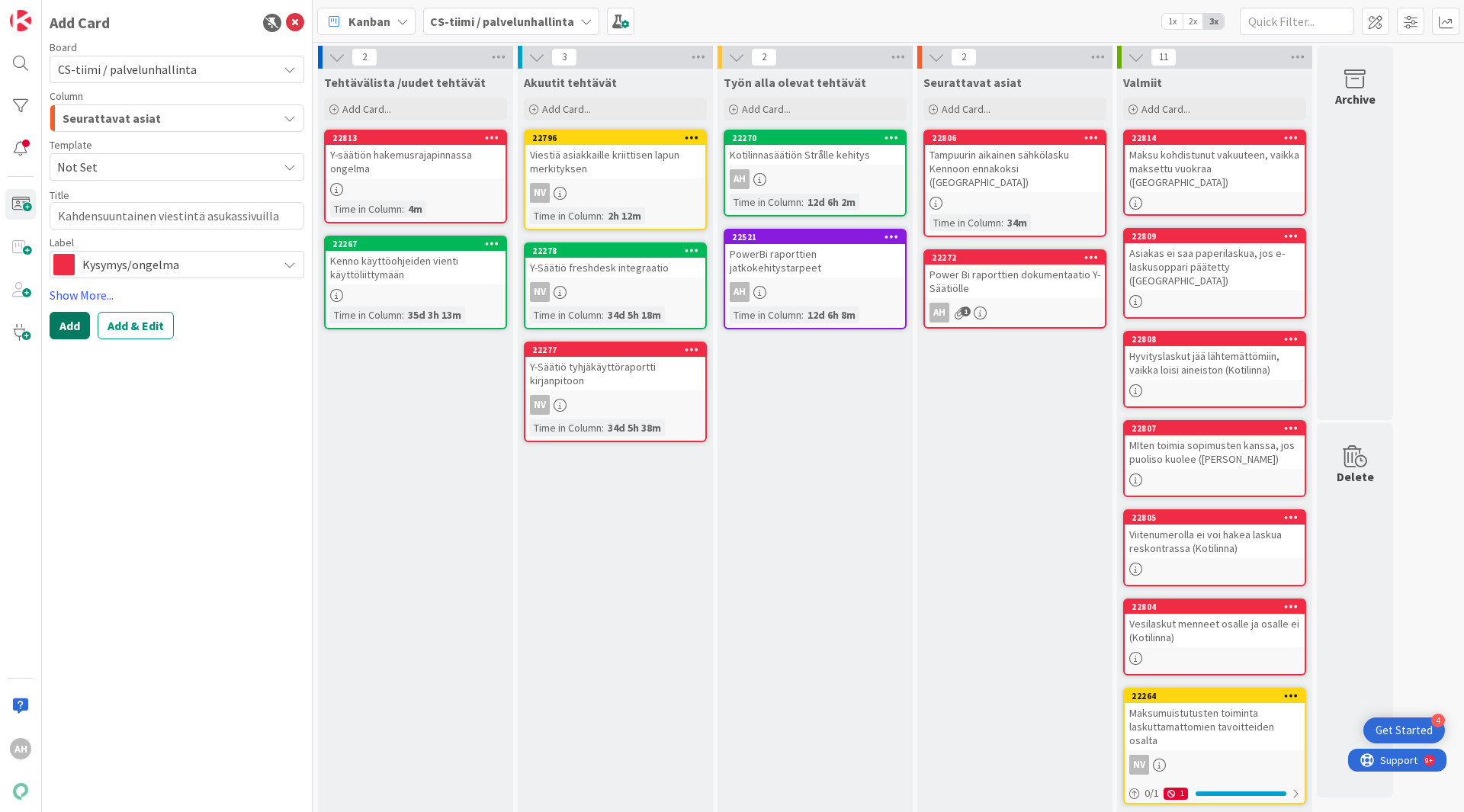
click at [60, 327] on button "Add" at bounding box center [69, 325] width 40 height 27
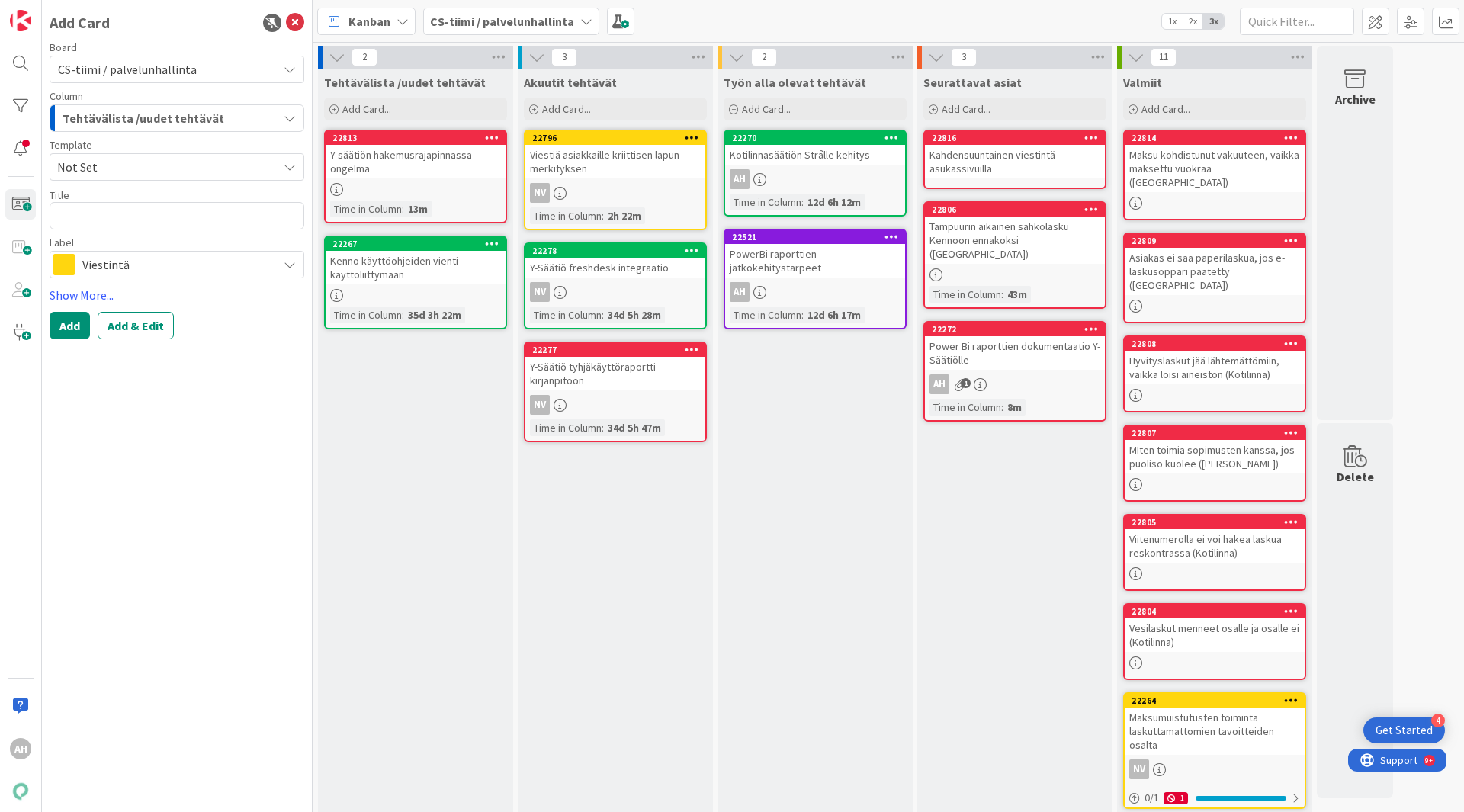
click at [1026, 148] on div "Kahdensuuntainen viestintä asukassivuilla" at bounding box center [1014, 162] width 180 height 34
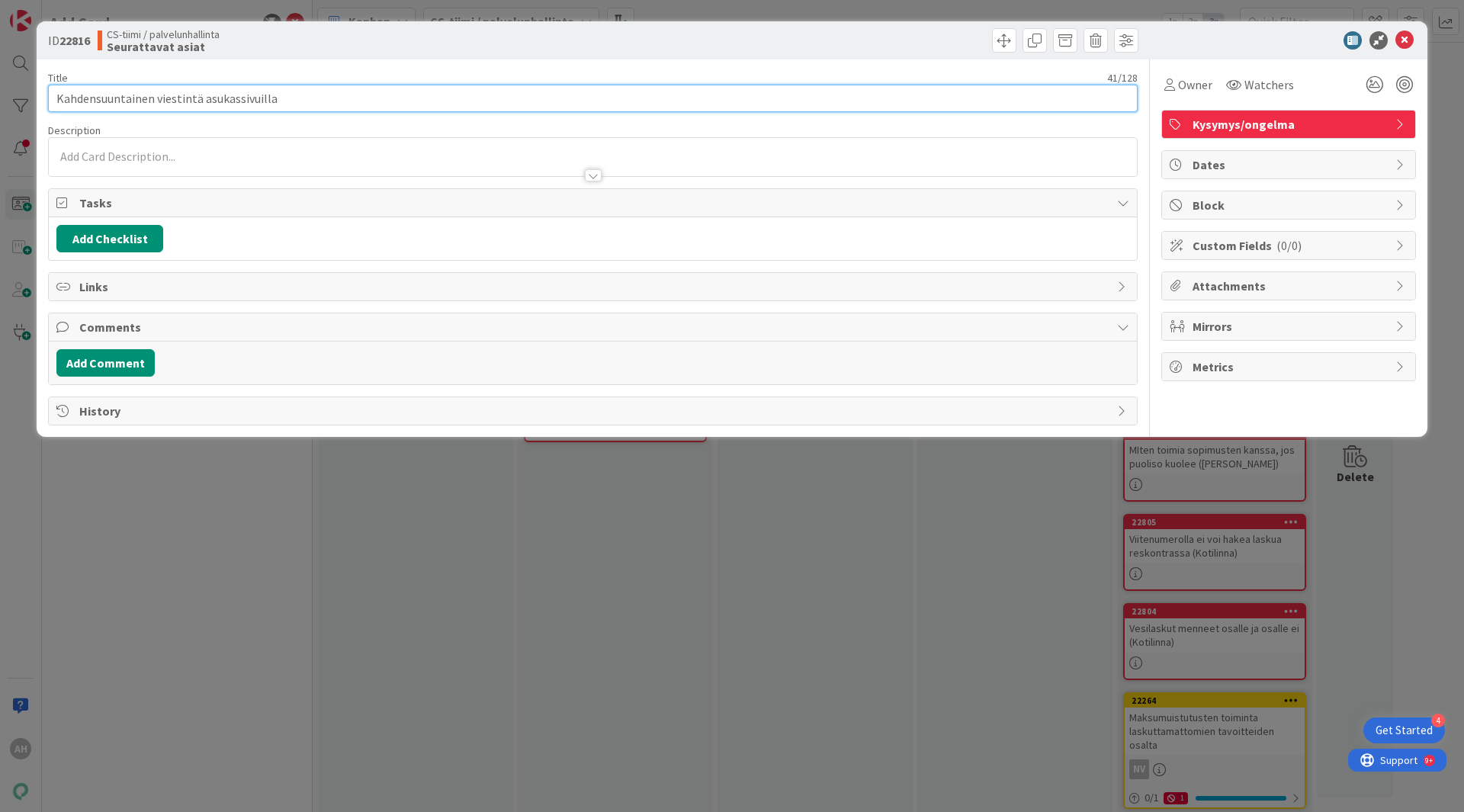
click at [387, 88] on input "Kahdensuuntainen viestintä asukassivuilla" at bounding box center [592, 97] width 1089 height 27
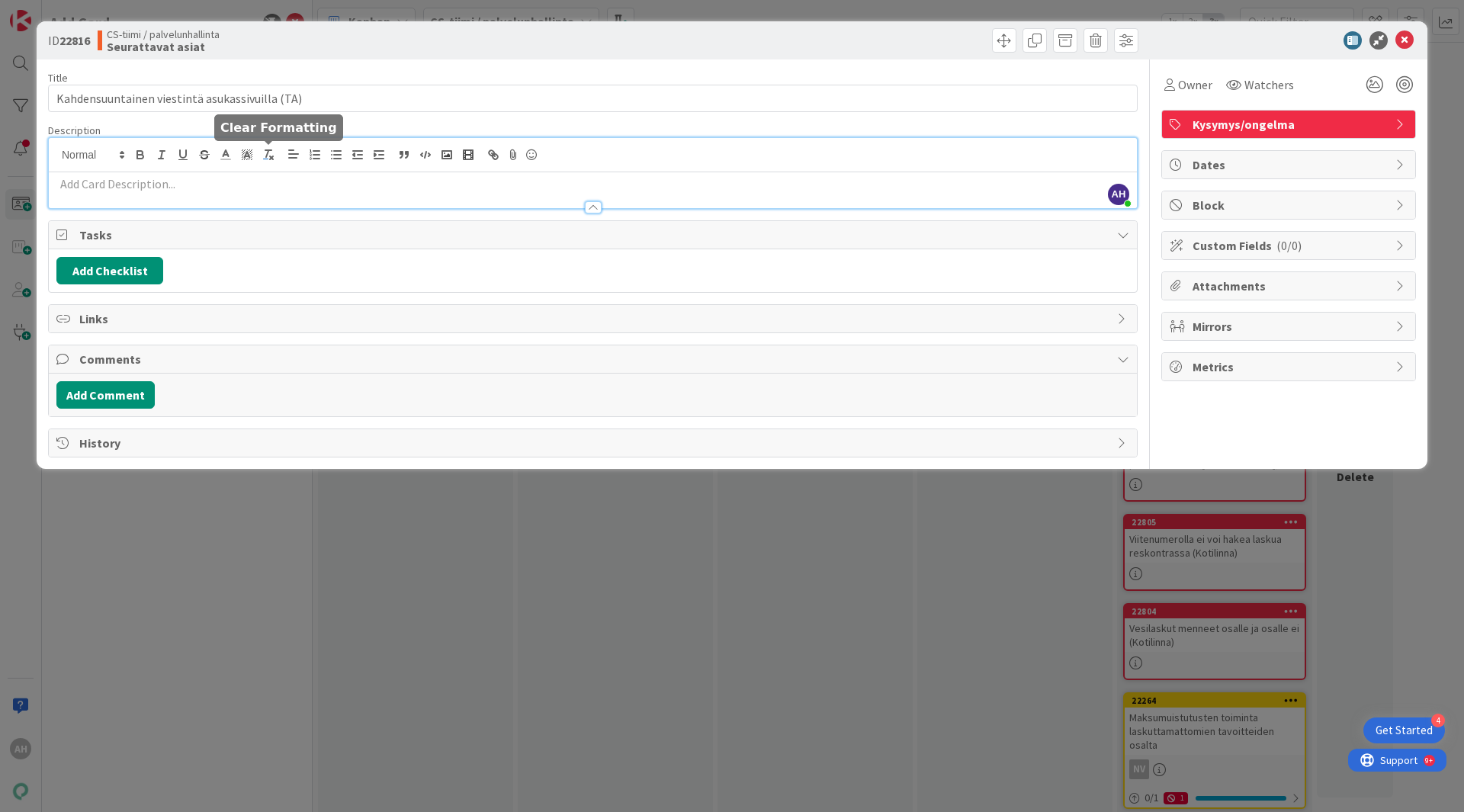
click at [275, 149] on div "AH [PERSON_NAME] just joined" at bounding box center [593, 172] width 1088 height 70
paste div
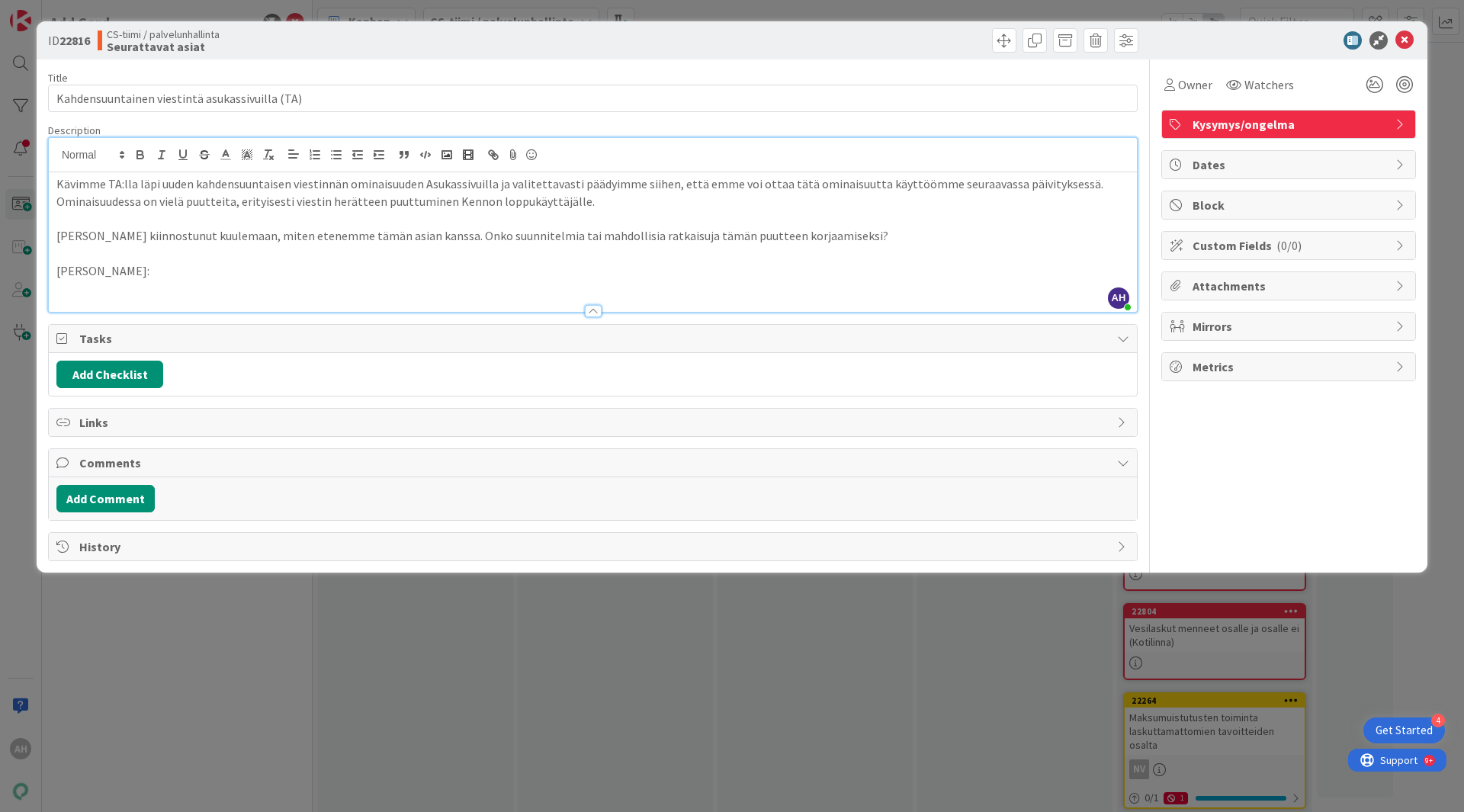
click at [61, 271] on p "katjan vastaus:" at bounding box center [592, 271] width 1072 height 18
click at [187, 272] on p "Katjan vastaus:" at bounding box center [592, 271] width 1072 height 18
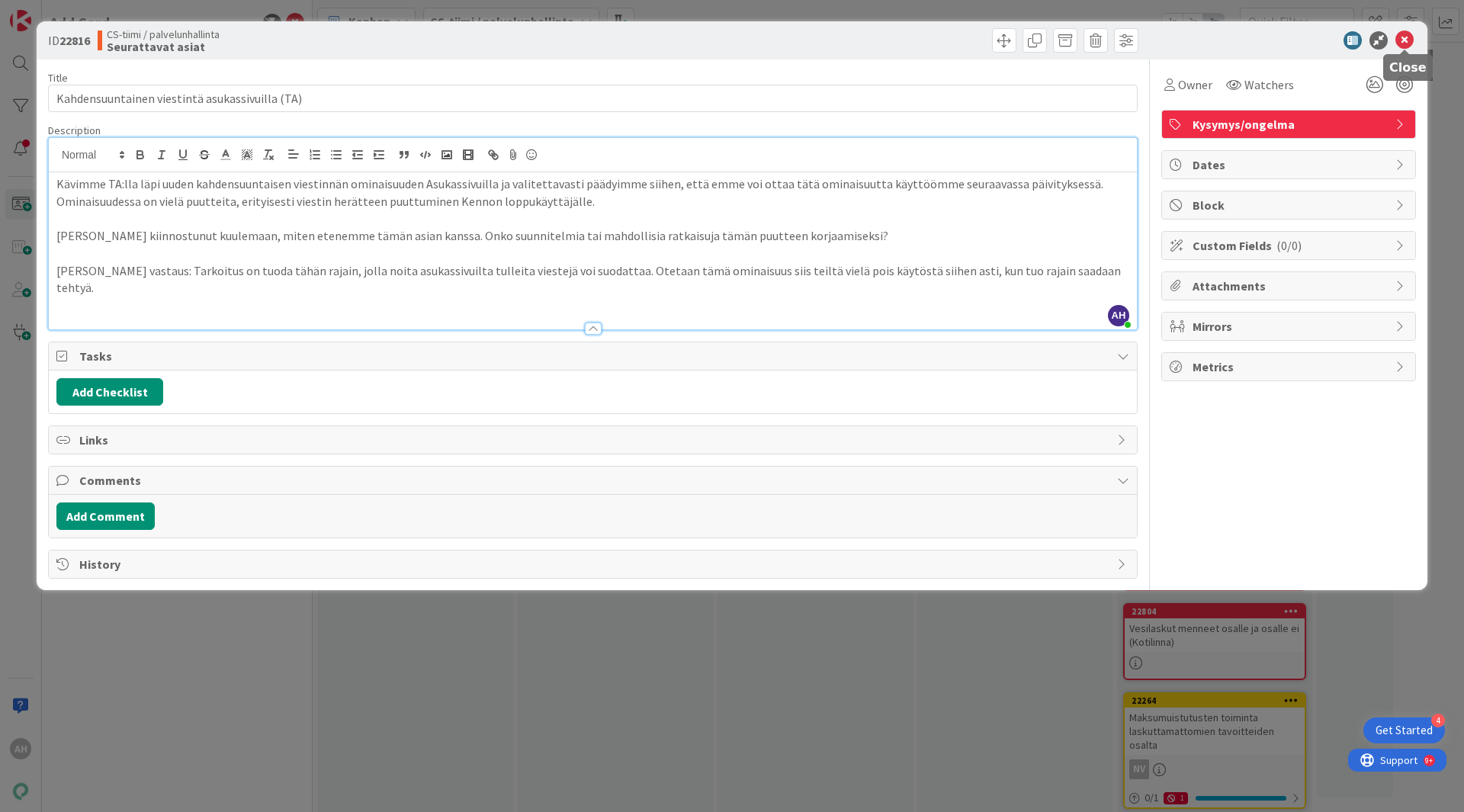
click at [1405, 47] on icon at bounding box center [1405, 40] width 19 height 19
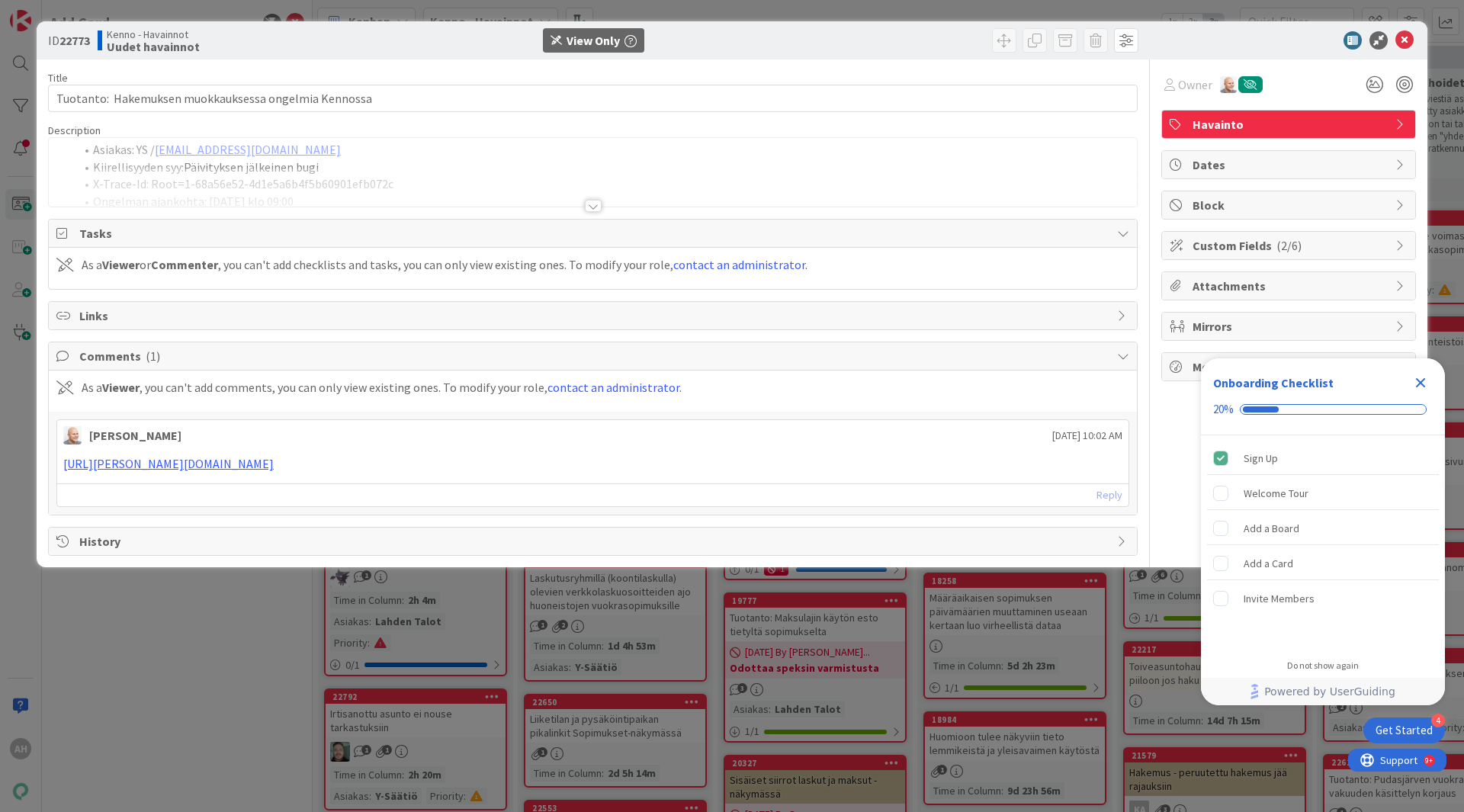
click at [588, 207] on div at bounding box center [593, 205] width 17 height 12
